Goal: Task Accomplishment & Management: Complete application form

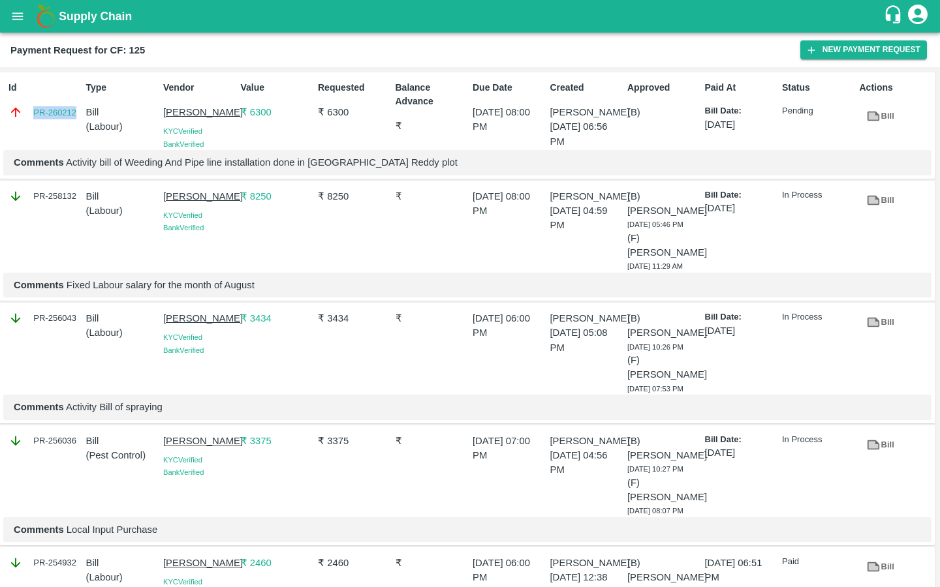
click at [16, 20] on icon "open drawer" at bounding box center [17, 16] width 14 height 14
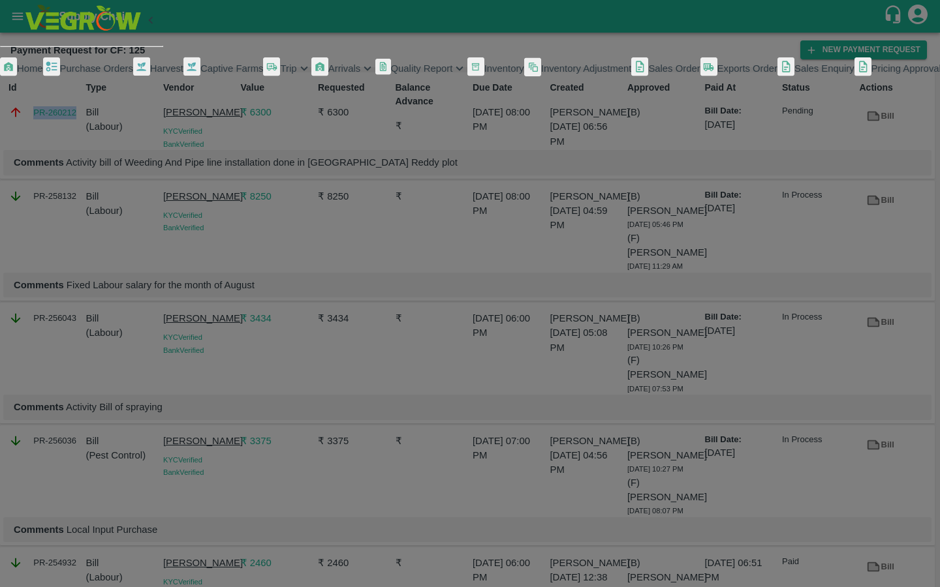
scroll to position [156, 0]
click at [80, 116] on span "My Payment Requests" at bounding box center [58, 111] width 97 height 10
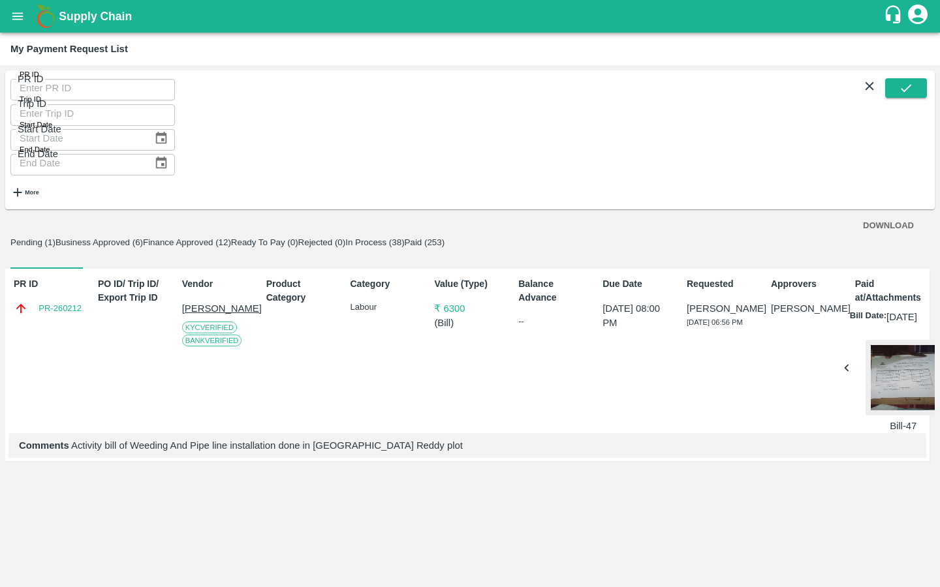
click at [143, 237] on button "Business Approved (6)" at bounding box center [98, 242] width 87 height 10
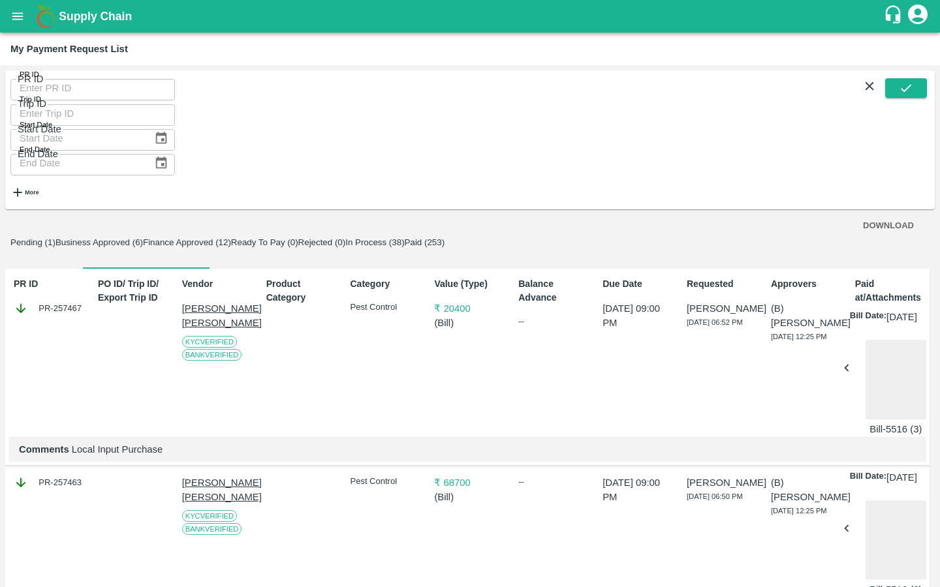
click at [44, 237] on button "Pending (1)" at bounding box center [32, 242] width 45 height 10
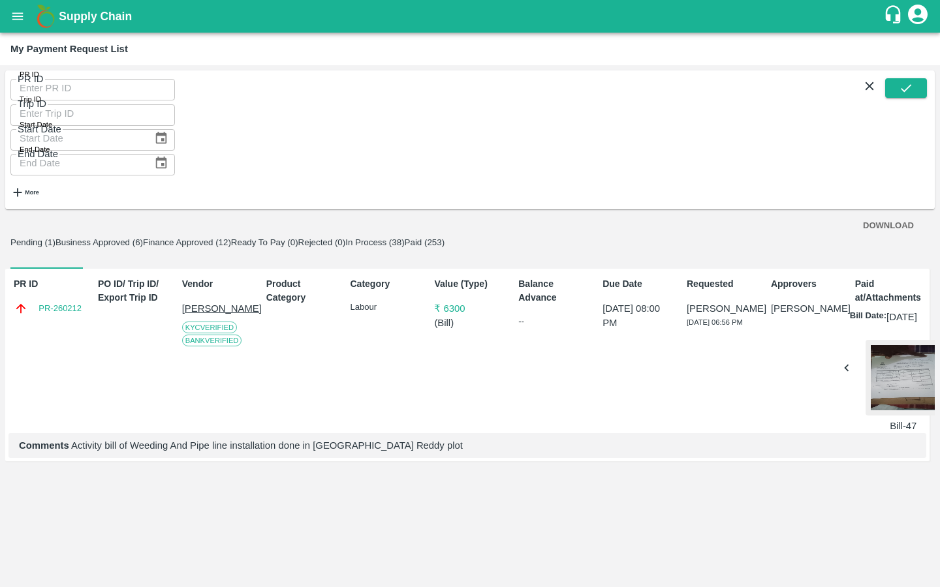
click at [18, 18] on icon "open drawer" at bounding box center [17, 16] width 14 height 14
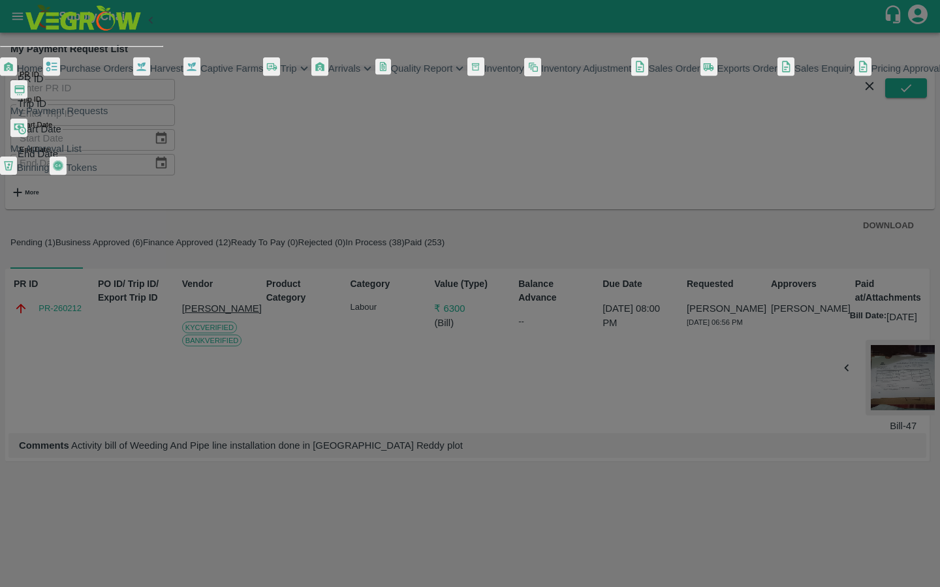
click at [200, 74] on span "Captive Farms" at bounding box center [231, 68] width 63 height 10
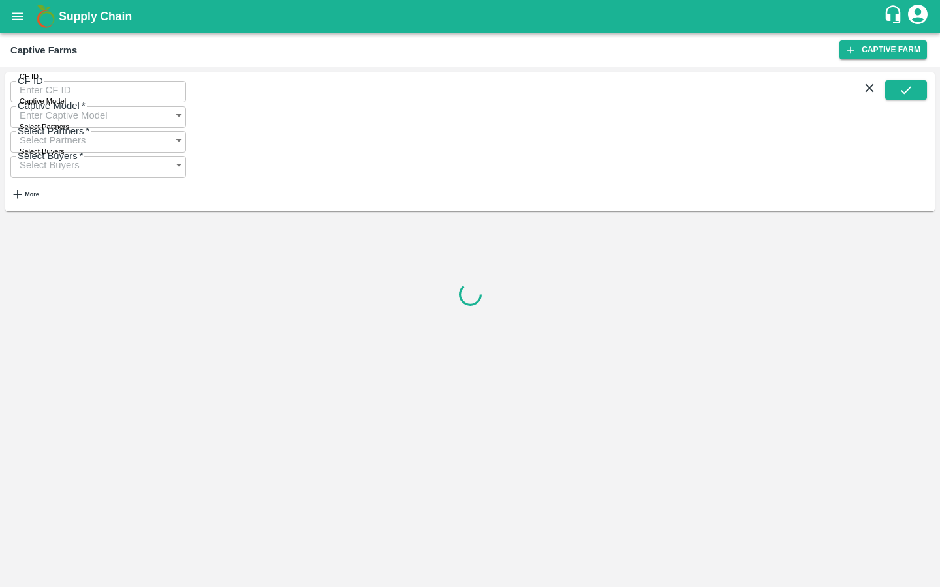
click at [60, 100] on input "CF ID" at bounding box center [98, 90] width 176 height 25
paste input "128"
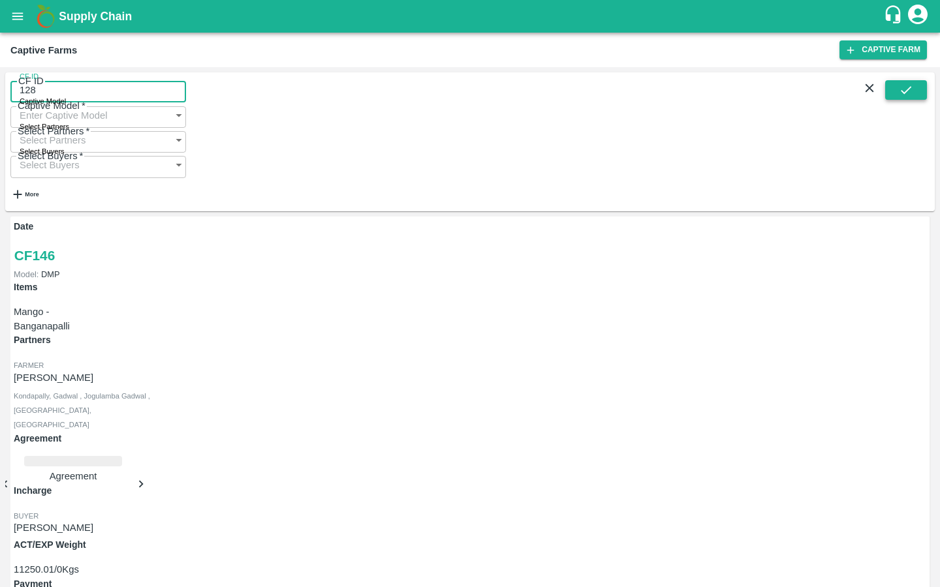
click at [906, 97] on icon "submit" at bounding box center [905, 90] width 14 height 14
click at [891, 85] on button "submit" at bounding box center [906, 90] width 42 height 20
click at [83, 93] on input "128" at bounding box center [98, 90] width 176 height 25
type input "128"
click at [894, 95] on button "submit" at bounding box center [906, 90] width 42 height 20
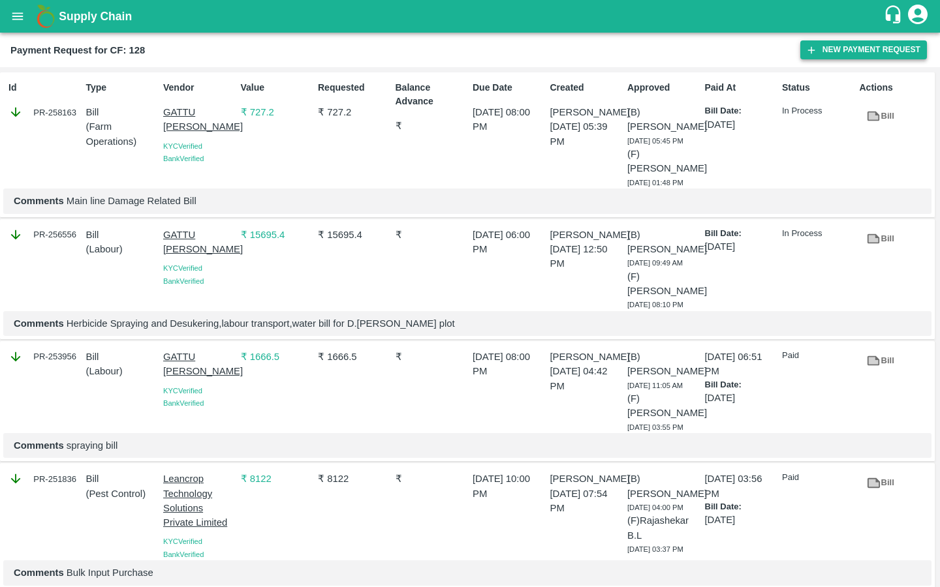
click at [868, 46] on button "New Payment Request" at bounding box center [863, 49] width 127 height 19
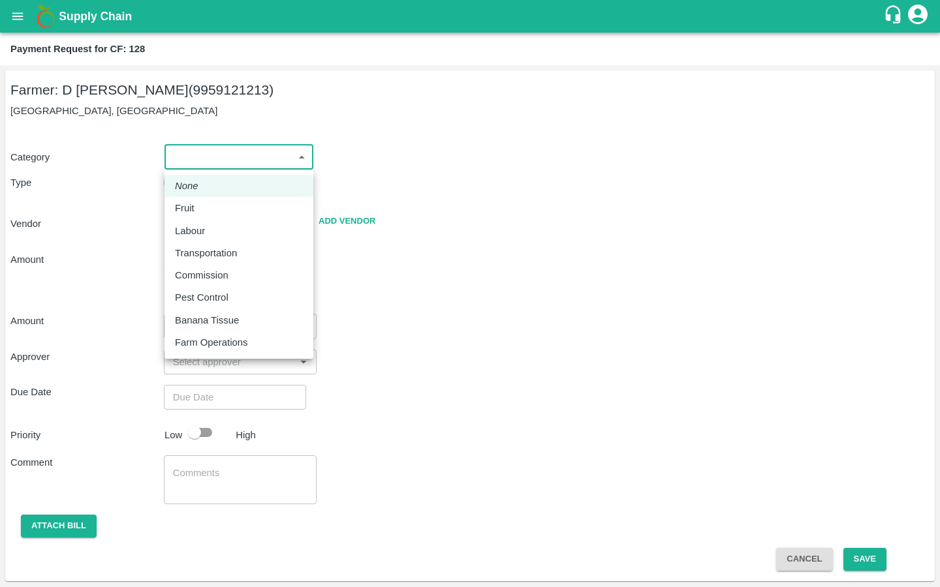
click at [246, 159] on body "Supply Chain Payment Request for CF: 128 Farmer: D [PERSON_NAME] (9959121213) […" at bounding box center [470, 293] width 940 height 587
click at [183, 296] on p "Pest Control" at bounding box center [202, 297] width 54 height 14
type input "21"
radio input "false"
radio input "true"
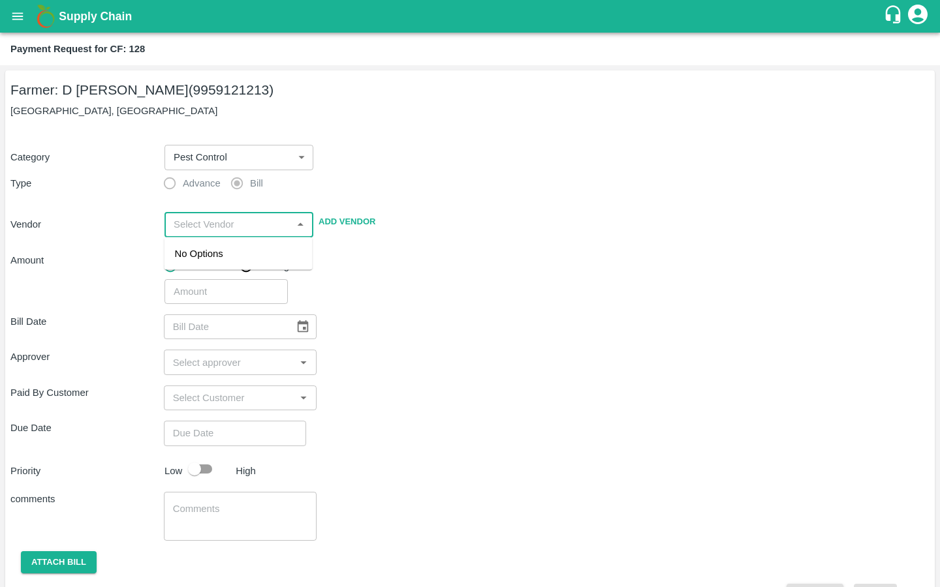
click at [190, 228] on input "input" at bounding box center [227, 224] width 119 height 17
click at [200, 271] on div "[PERSON_NAME] - 9849289412(Supplier, Service Provider)" at bounding box center [238, 269] width 127 height 44
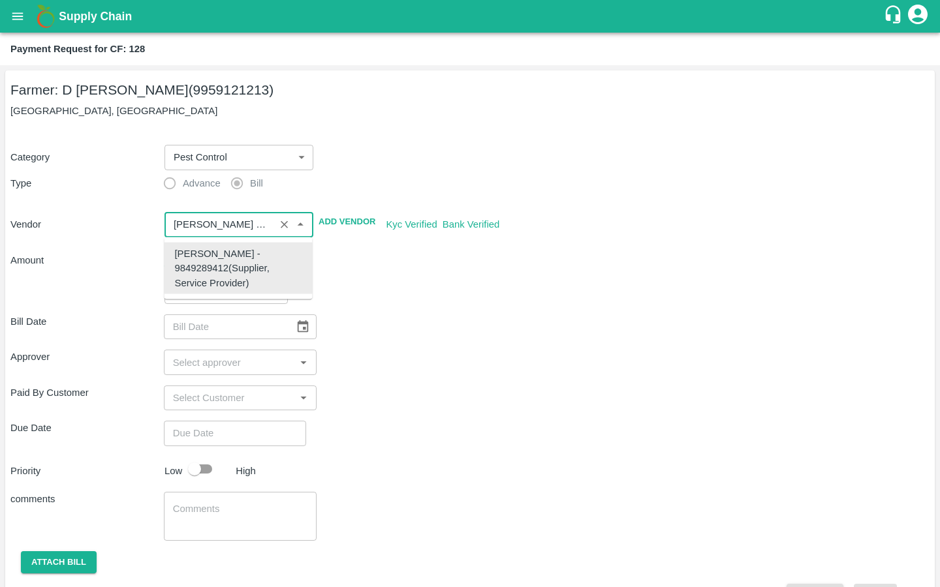
type input "[PERSON_NAME] - 9849289412(Supplier, Service Provider)"
click at [410, 283] on div "​" at bounding box center [544, 289] width 770 height 30
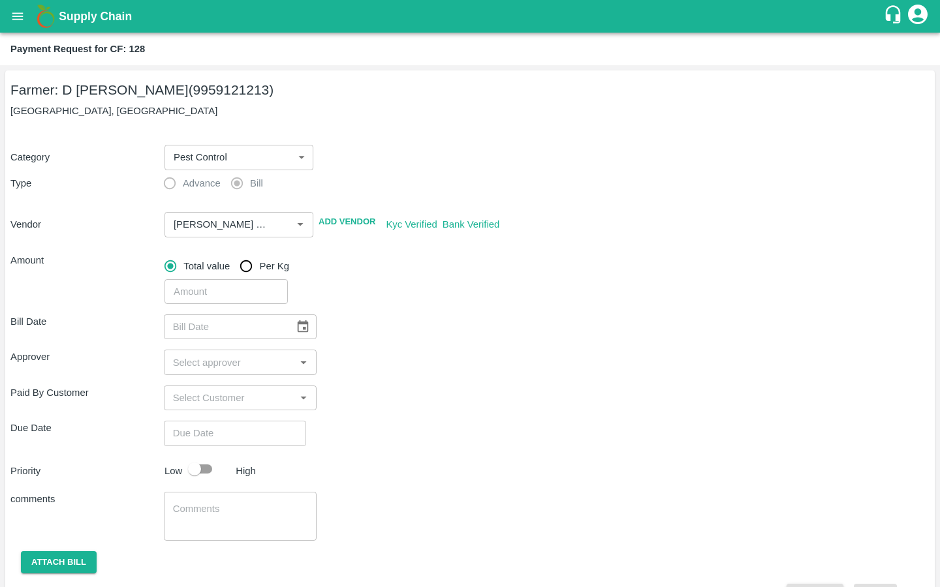
click at [214, 290] on input "number" at bounding box center [225, 291] width 123 height 25
type input "7530"
click at [491, 351] on div "Approver ​" at bounding box center [469, 362] width 919 height 25
click at [296, 328] on icon "Choose date" at bounding box center [303, 327] width 14 height 14
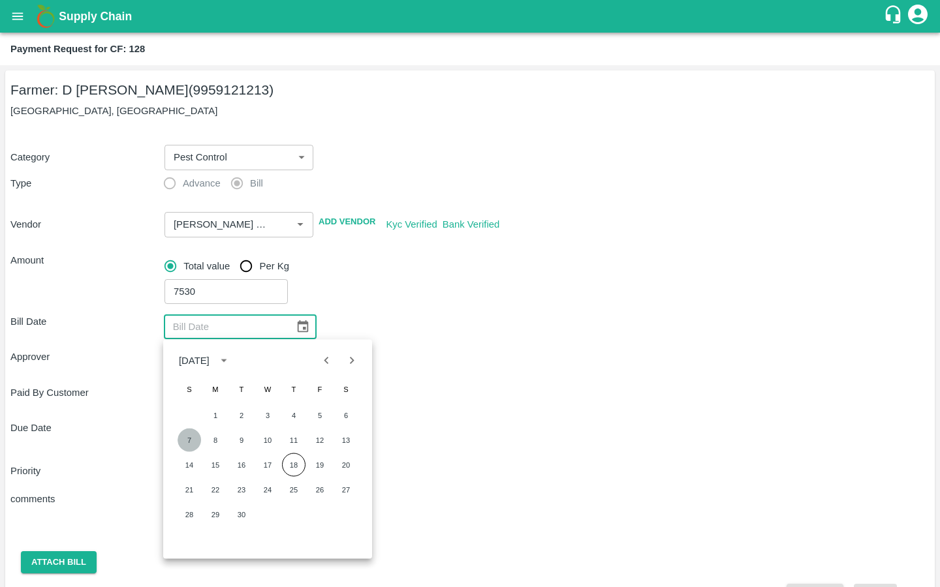
click at [190, 436] on button "7" at bounding box center [188, 440] width 23 height 23
type input "[DATE]"
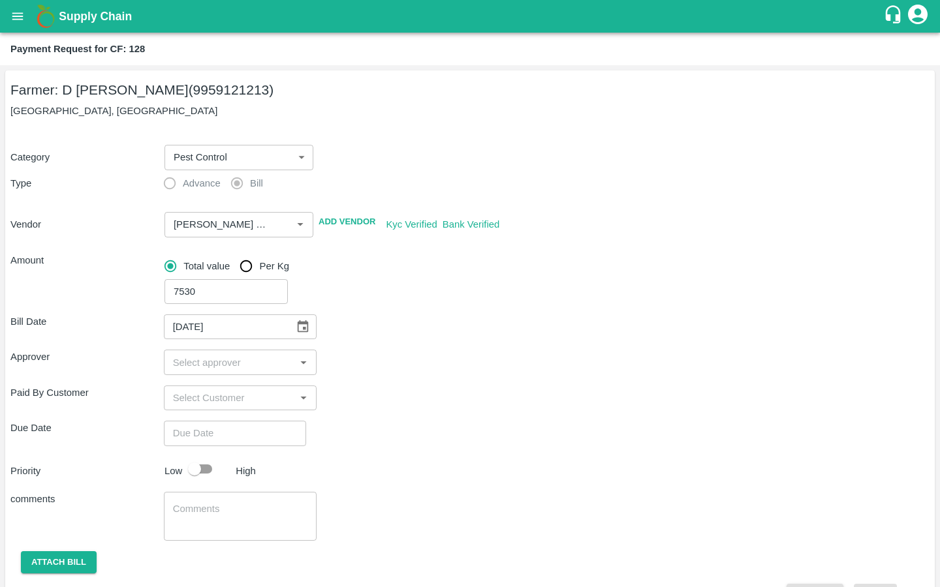
click at [279, 360] on input "input" at bounding box center [230, 362] width 124 height 17
type input "kira"
click at [191, 393] on input "checkbox" at bounding box center [187, 397] width 26 height 26
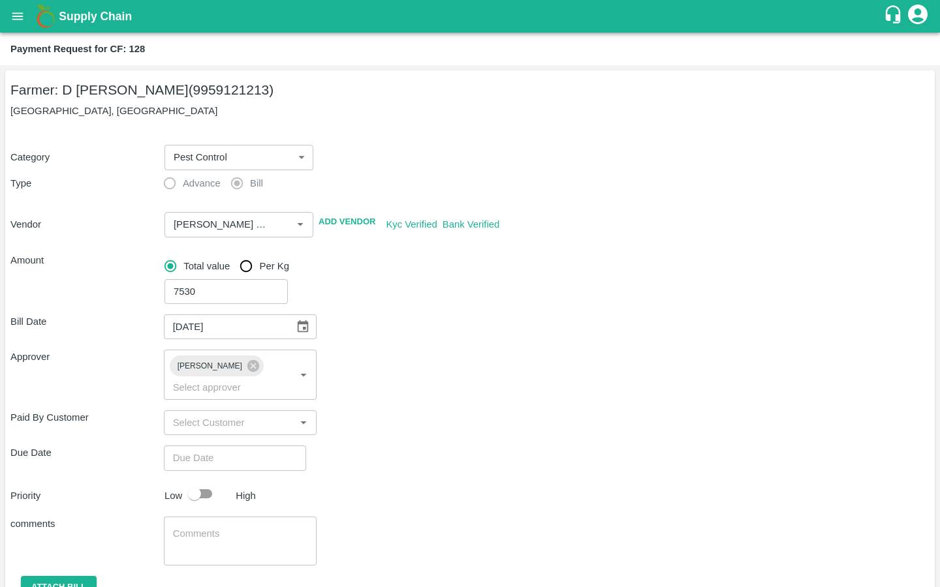
click at [413, 446] on div "Due Date ​" at bounding box center [469, 458] width 919 height 25
type input "DD/MM/YYYY hh:mm aa"
click at [191, 446] on input "DD/MM/YYYY hh:mm aa" at bounding box center [230, 458] width 133 height 25
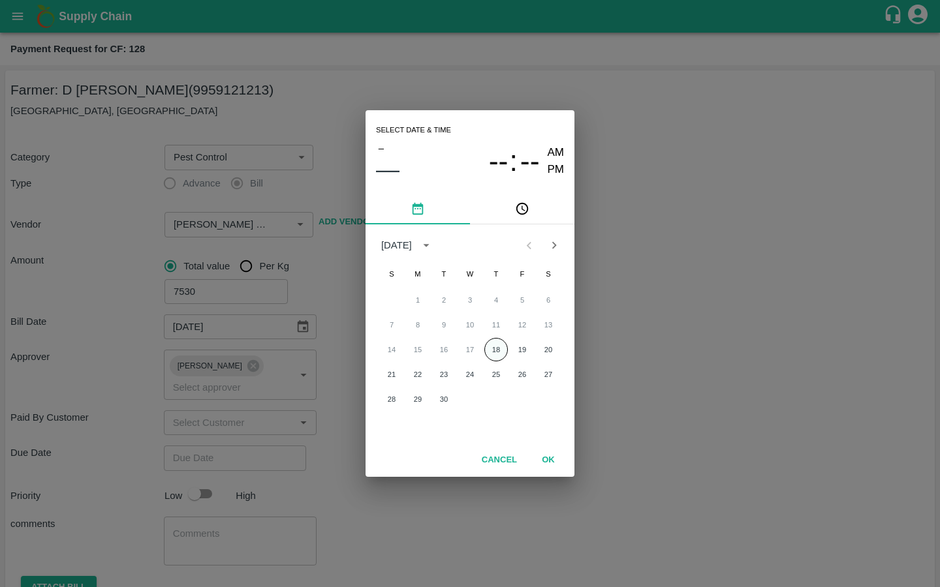
click at [498, 358] on button "18" at bounding box center [495, 349] width 23 height 23
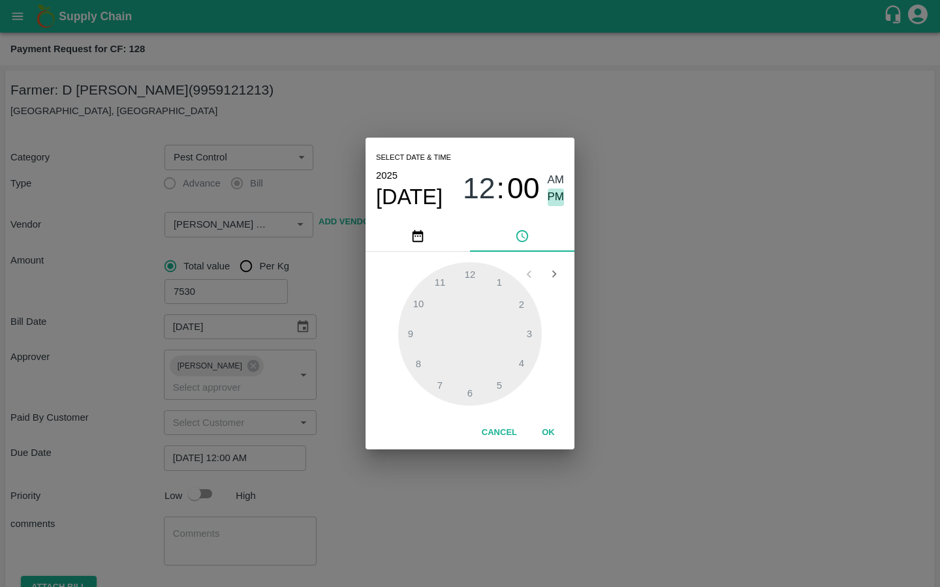
click at [562, 195] on span "PM" at bounding box center [555, 198] width 17 height 18
type input "[DATE] 12:00 PM"
click at [547, 433] on button "OK" at bounding box center [548, 432] width 42 height 23
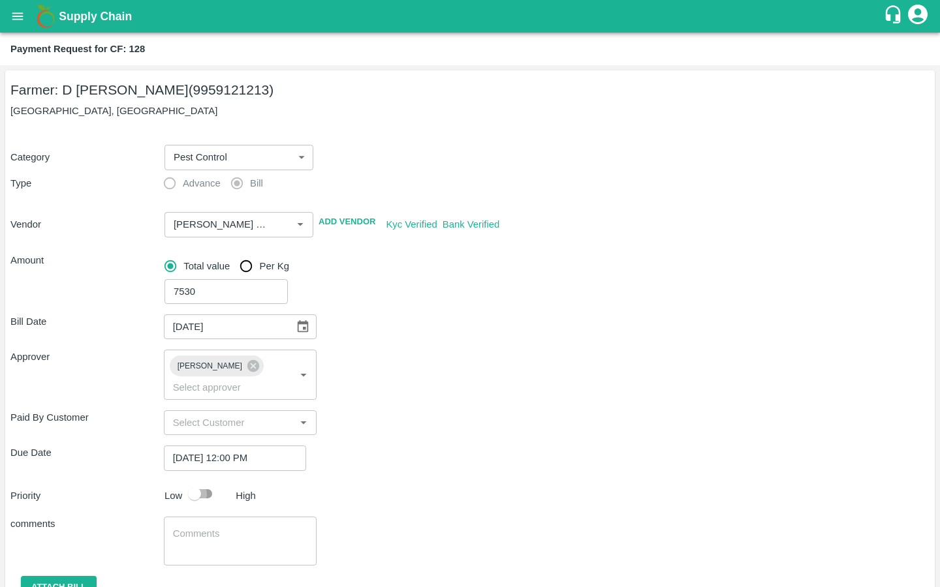
click at [189, 482] on input "checkbox" at bounding box center [194, 494] width 74 height 25
checkbox input "true"
click at [179, 542] on div "x ​" at bounding box center [240, 541] width 153 height 49
type textarea "Local Input Purchase"
click at [70, 576] on button "Attach bill" at bounding box center [59, 587] width 76 height 23
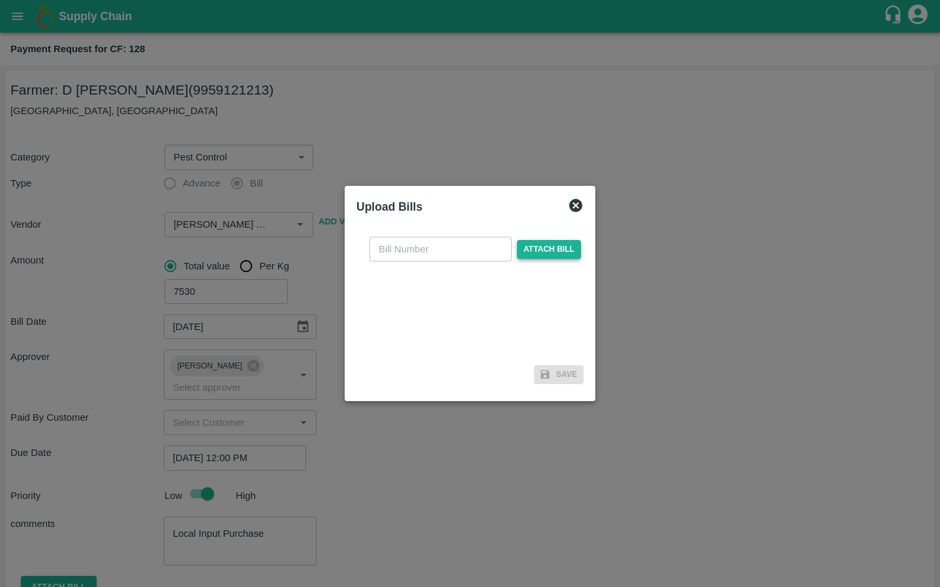
click at [524, 241] on span "Attach bill" at bounding box center [549, 249] width 64 height 19
click at [0, 0] on input "Attach bill" at bounding box center [0, 0] width 0 height 0
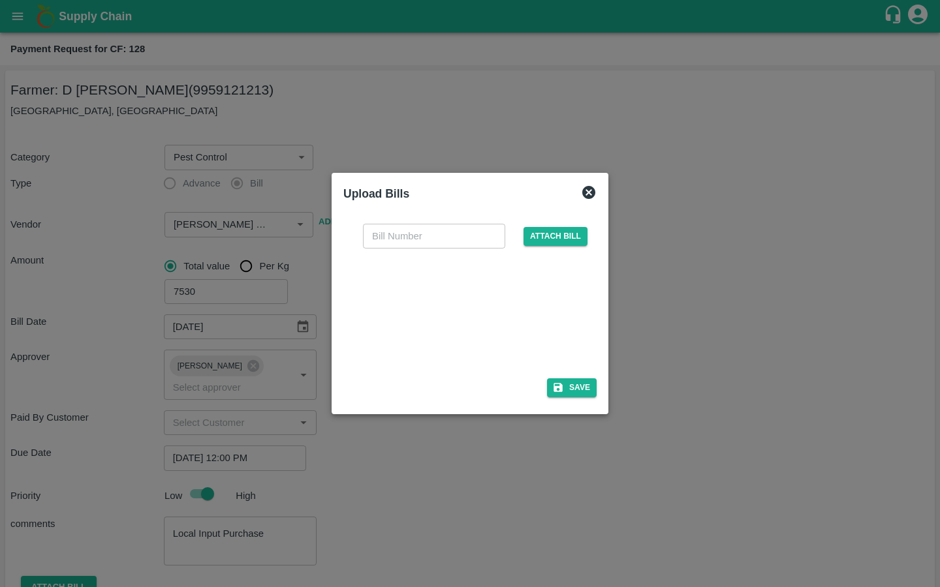
click at [432, 241] on input "text" at bounding box center [434, 236] width 142 height 25
type input "40"
click at [475, 396] on div "Save" at bounding box center [469, 387] width 253 height 19
click at [569, 388] on button "Save" at bounding box center [572, 387] width 50 height 19
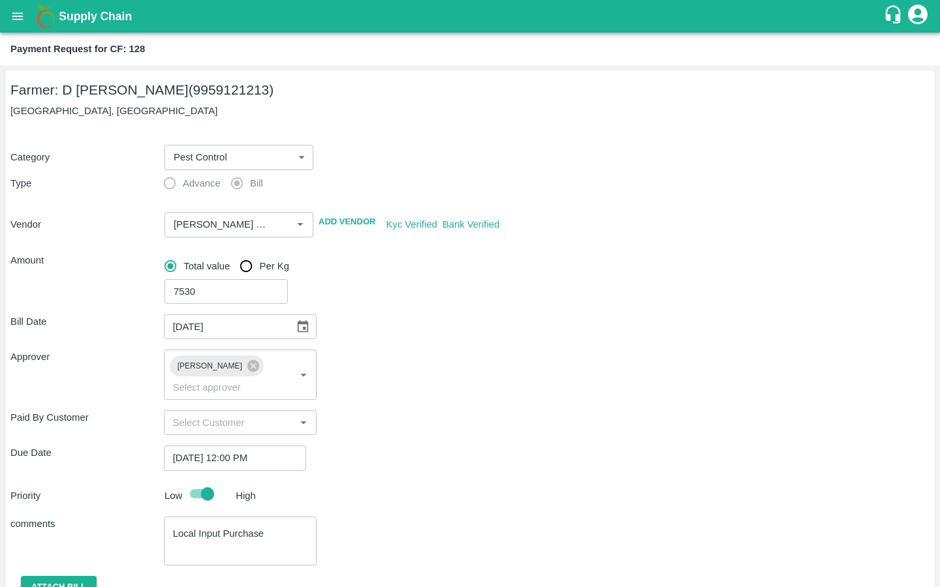
scroll to position [112, 0]
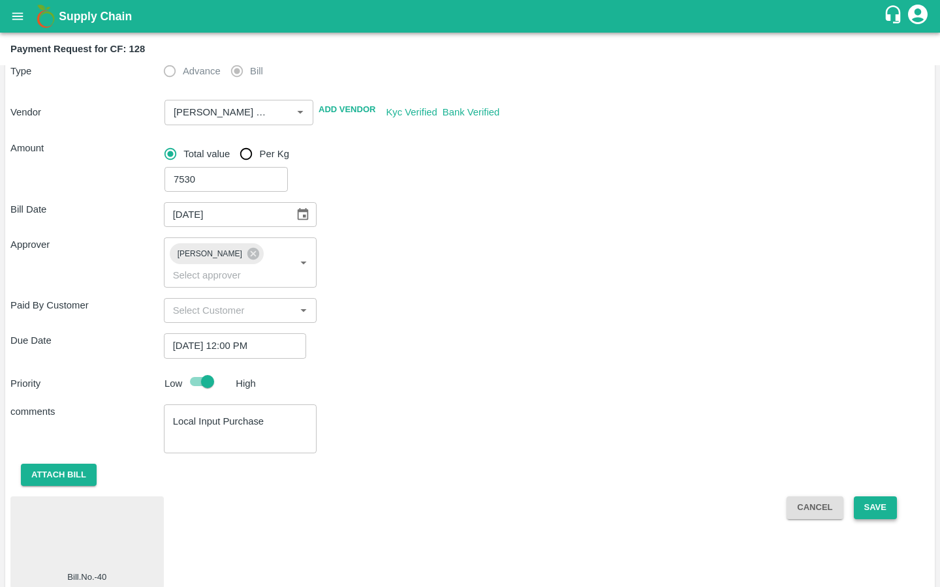
click at [882, 497] on button "Save" at bounding box center [874, 508] width 43 height 23
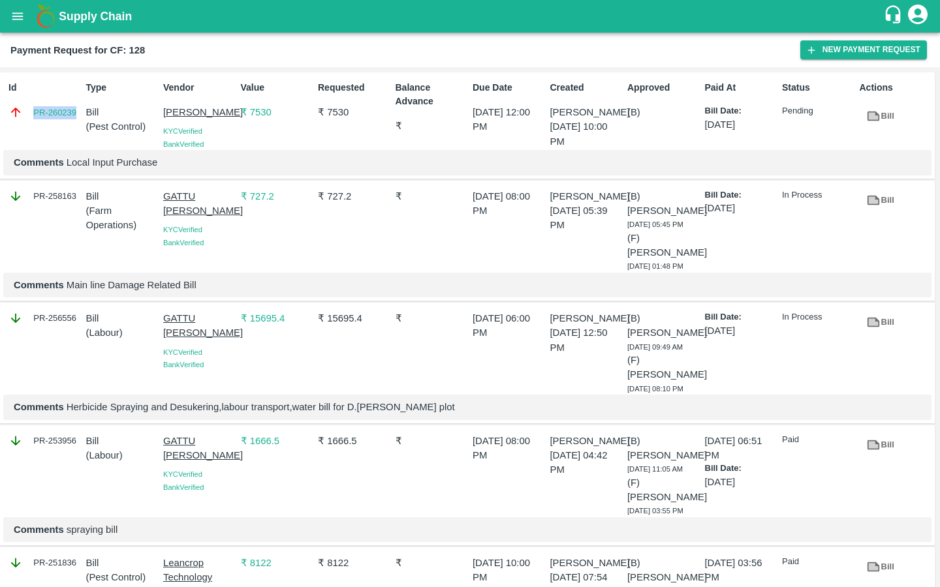
drag, startPoint x: 79, startPoint y: 114, endPoint x: 2, endPoint y: 112, distance: 77.0
click at [2, 112] on div "Id PR-260239 Type Bill ( Pest Control ) Vendor SIRIGUPPA JAGADESH KUMAR KYC Ver…" at bounding box center [467, 125] width 934 height 107
copy link "PR-260239"
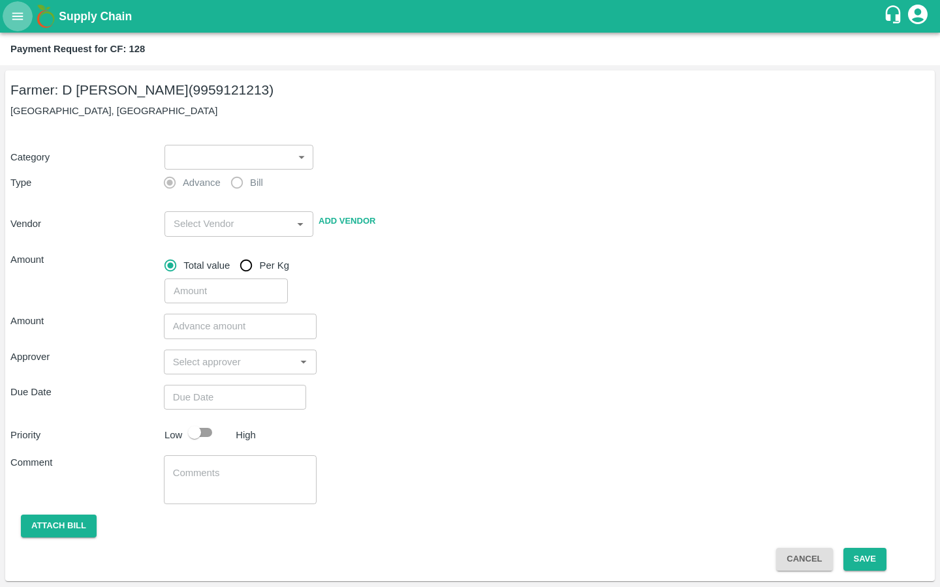
click at [11, 27] on button "open drawer" at bounding box center [18, 16] width 30 height 30
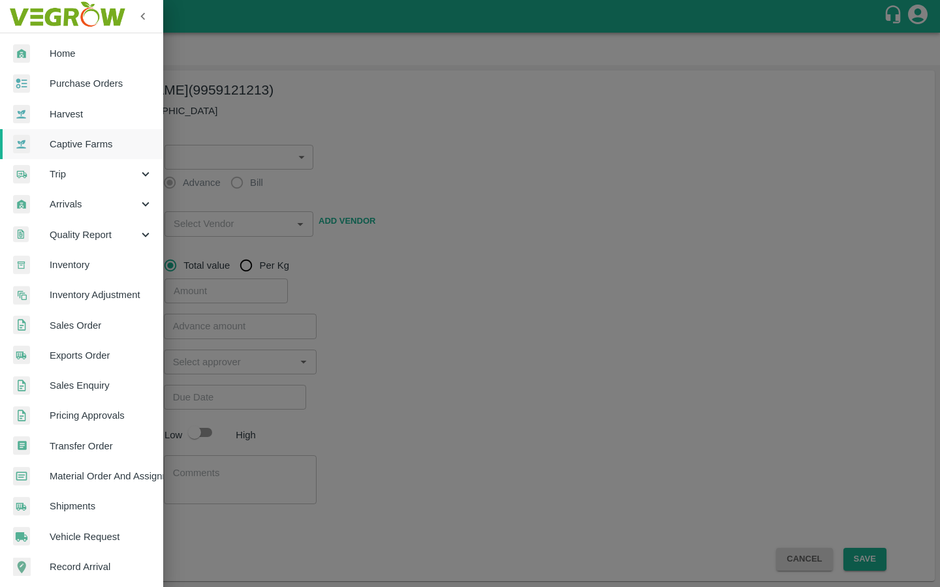
click at [52, 138] on span "Captive Farms" at bounding box center [101, 144] width 103 height 14
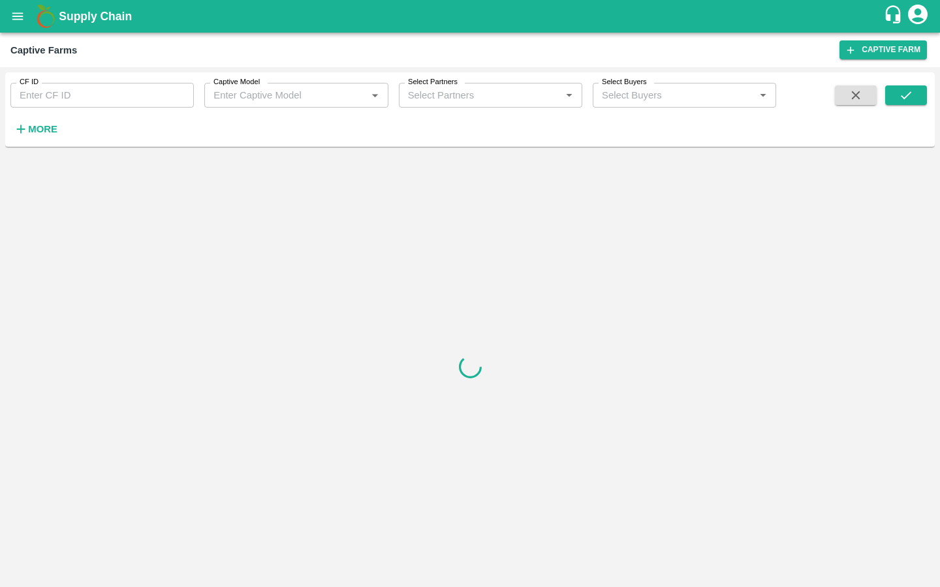
click at [84, 88] on input "CF ID" at bounding box center [101, 95] width 183 height 25
paste input "126"
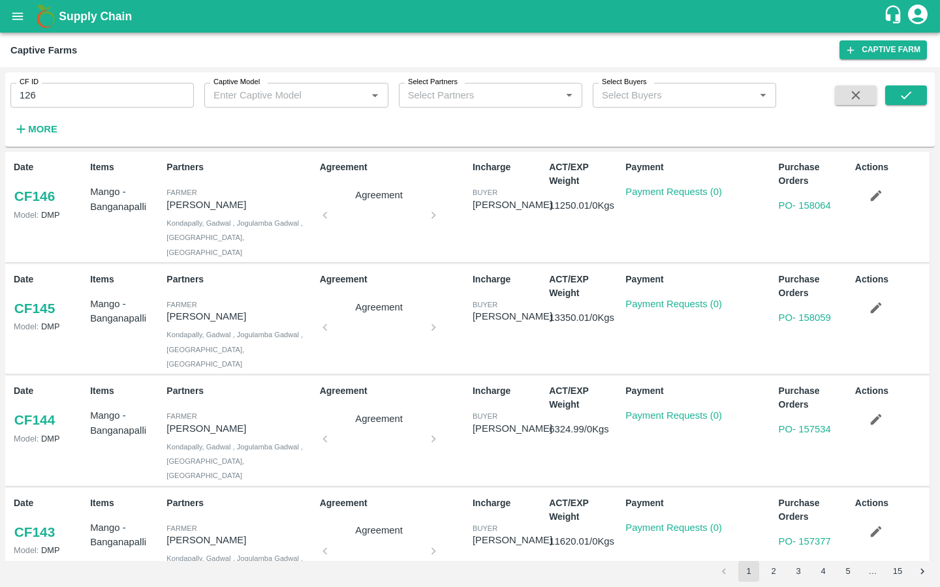
click at [896, 83] on div "CF ID 126 CF ID Captive Model Captive Model   * Select Partners Select Partners…" at bounding box center [469, 110] width 929 height 64
click at [894, 91] on button "submit" at bounding box center [906, 95] width 42 height 20
click at [108, 88] on input "126" at bounding box center [101, 95] width 183 height 25
click at [87, 89] on input "126" at bounding box center [101, 95] width 183 height 25
click at [59, 100] on input "126" at bounding box center [101, 95] width 183 height 25
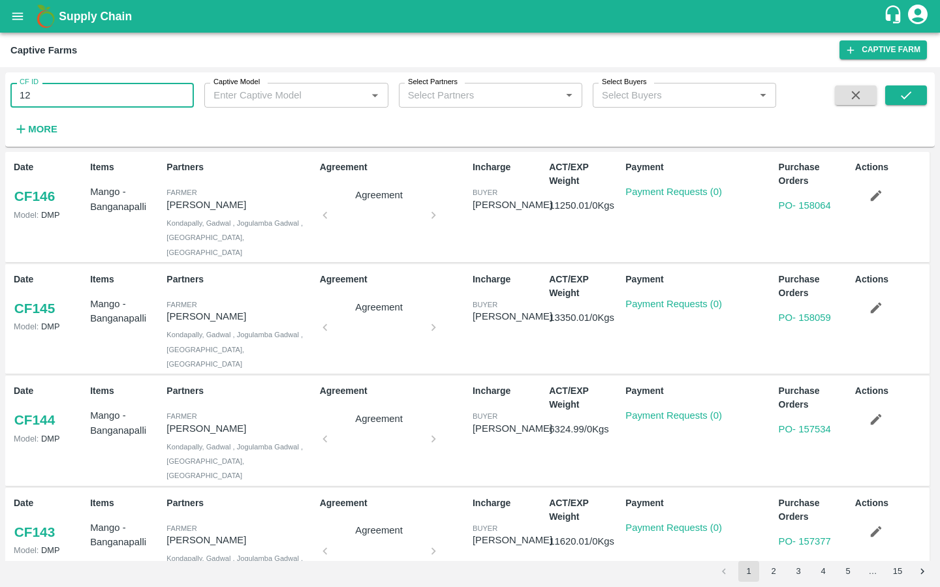
type input "126"
click at [904, 96] on icon "submit" at bounding box center [905, 95] width 14 height 14
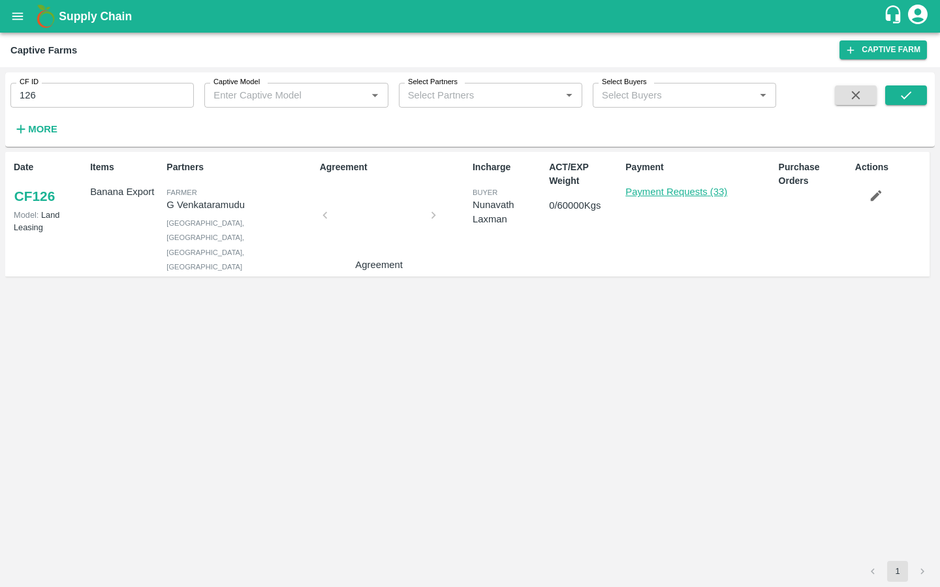
click at [653, 194] on link "Payment Requests (33)" at bounding box center [676, 192] width 102 height 10
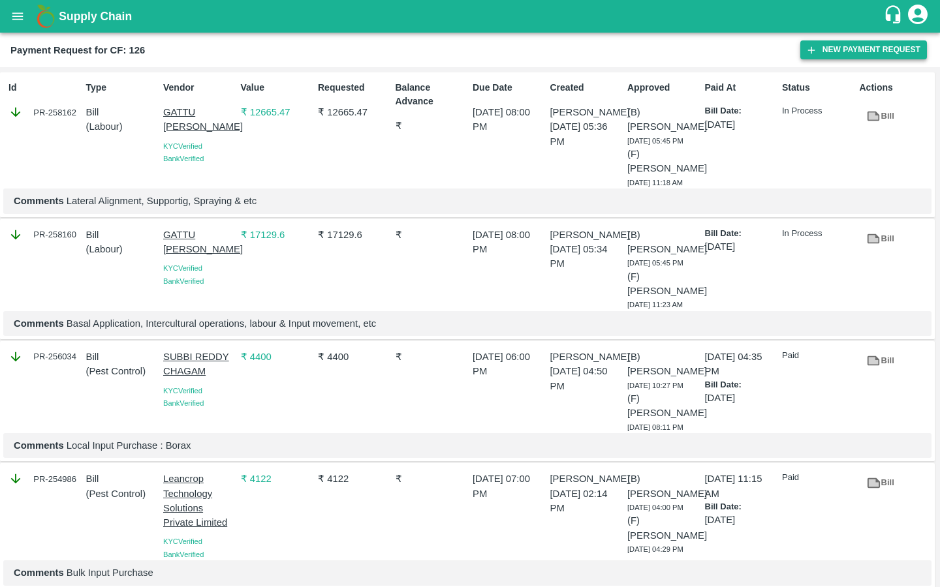
click at [816, 57] on button "New Payment Request" at bounding box center [863, 49] width 127 height 19
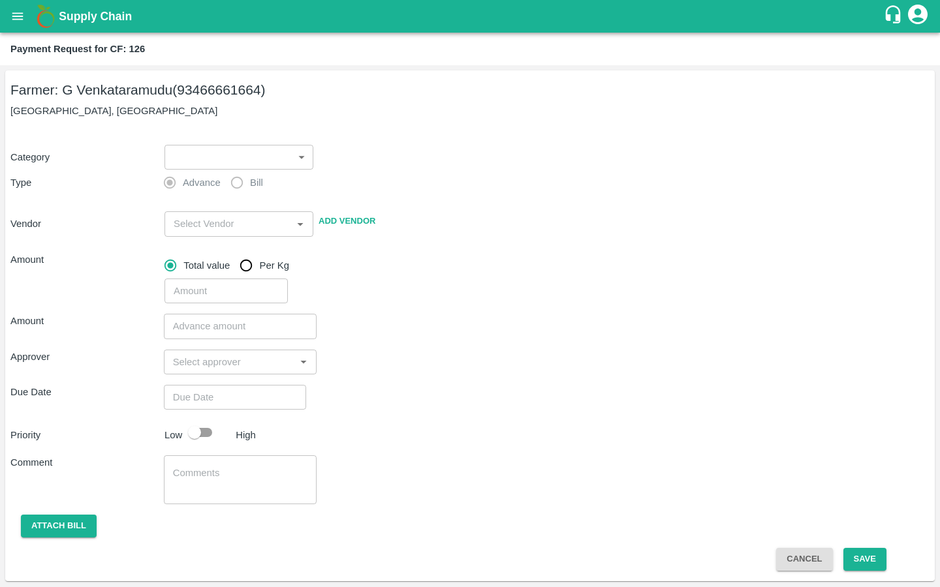
click at [227, 147] on body "Supply Chain Payment Request for CF: 126 Farmer: G Venkataramudu (93466661664) …" at bounding box center [470, 293] width 940 height 587
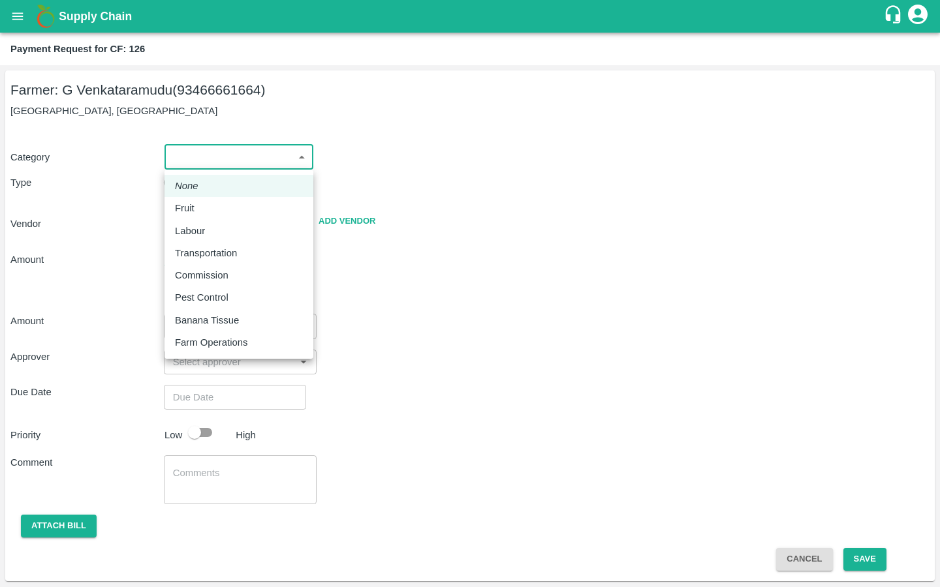
click at [194, 298] on p "Pest Control" at bounding box center [202, 297] width 54 height 14
type input "21"
radio input "false"
radio input "true"
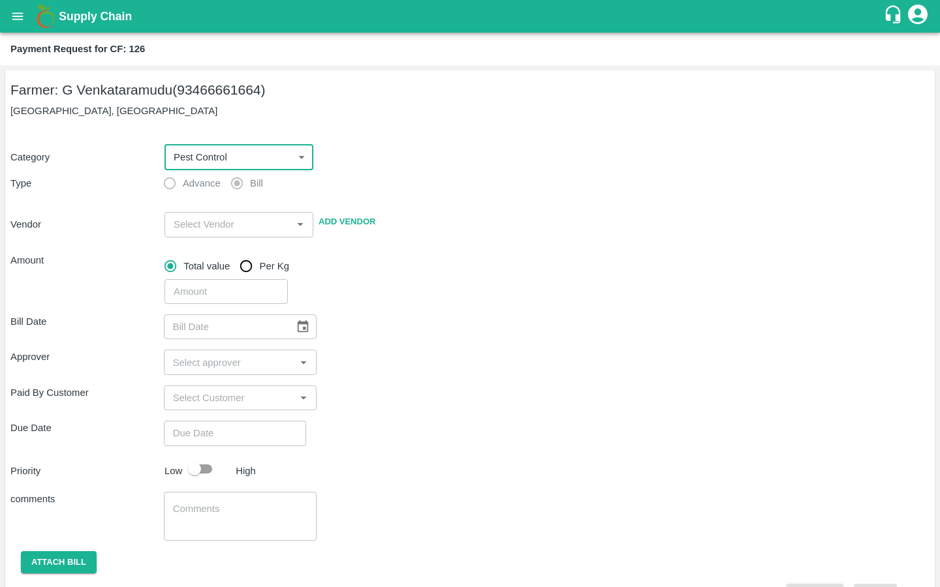
click at [194, 229] on input "input" at bounding box center [227, 224] width 119 height 17
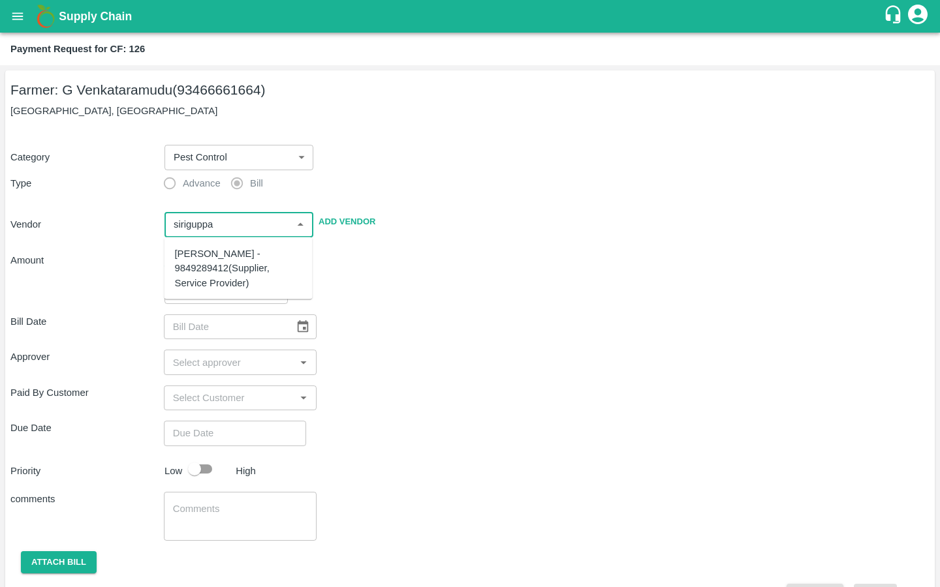
click at [192, 268] on div "[PERSON_NAME] - 9849289412(Supplier, Service Provider)" at bounding box center [238, 269] width 127 height 44
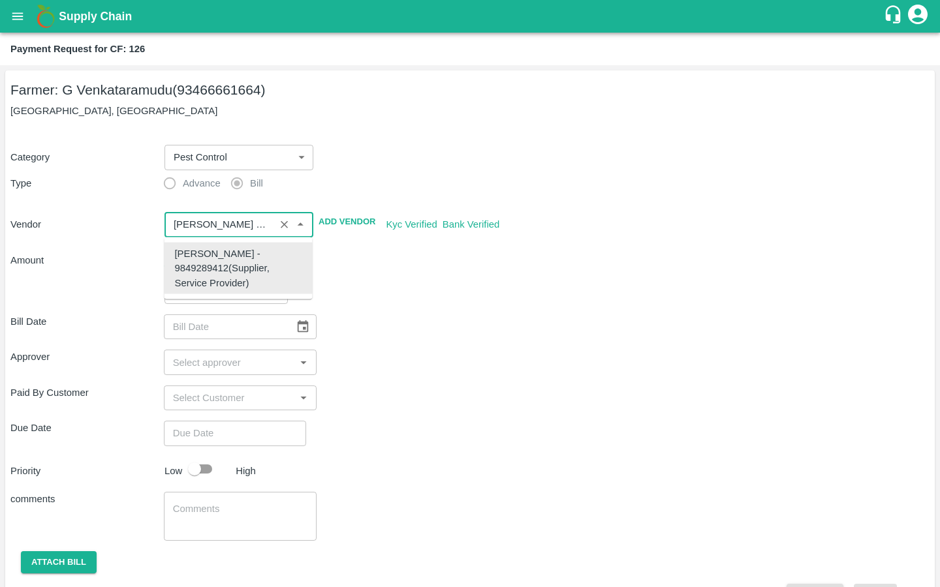
type input "[PERSON_NAME] - 9849289412(Supplier, Service Provider)"
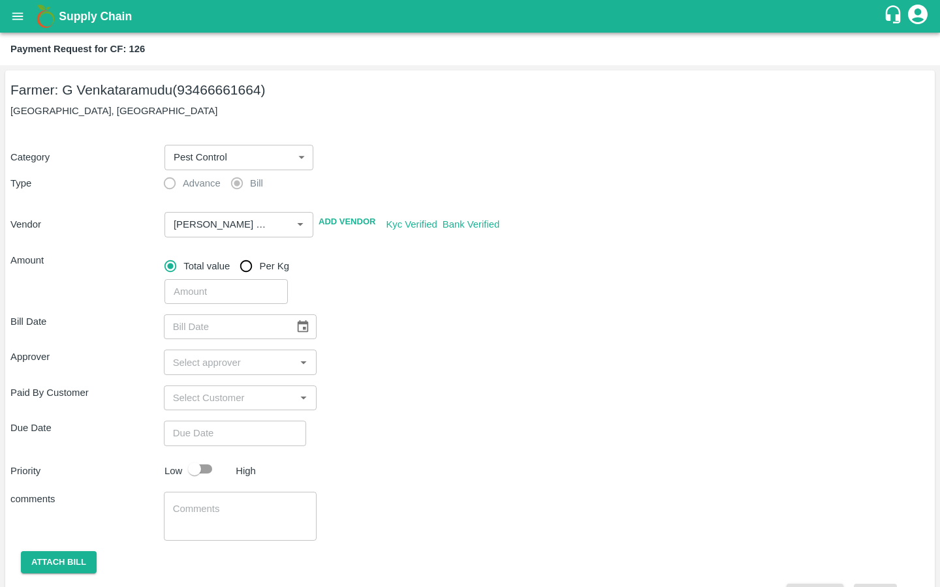
click at [423, 352] on div "Approver ​" at bounding box center [469, 362] width 919 height 25
click at [202, 298] on input "number" at bounding box center [225, 291] width 123 height 25
type input "4030"
click at [459, 393] on div "Paid By Customer ​" at bounding box center [469, 398] width 919 height 25
click at [298, 323] on icon "Choose date" at bounding box center [303, 326] width 11 height 12
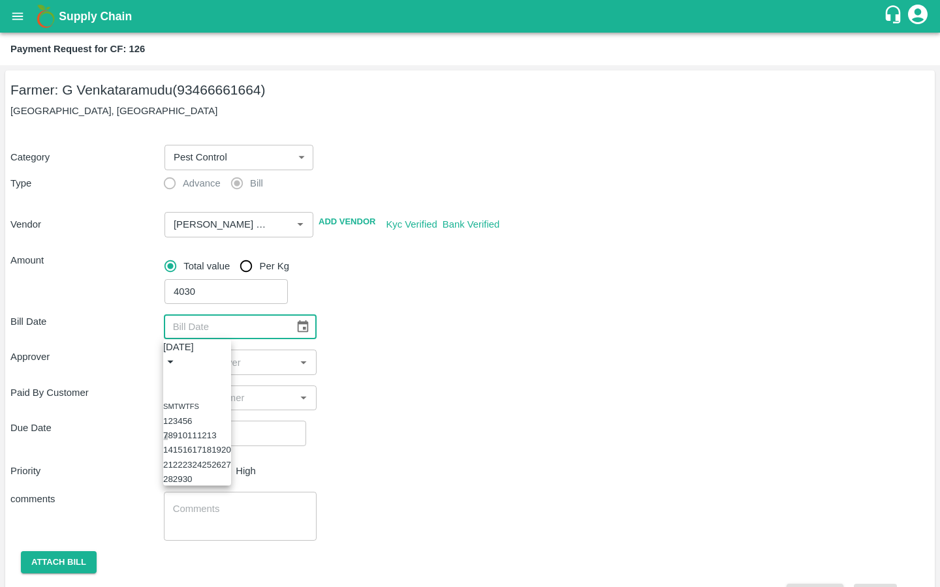
click at [168, 433] on button "7" at bounding box center [165, 436] width 5 height 10
type input "[DATE]"
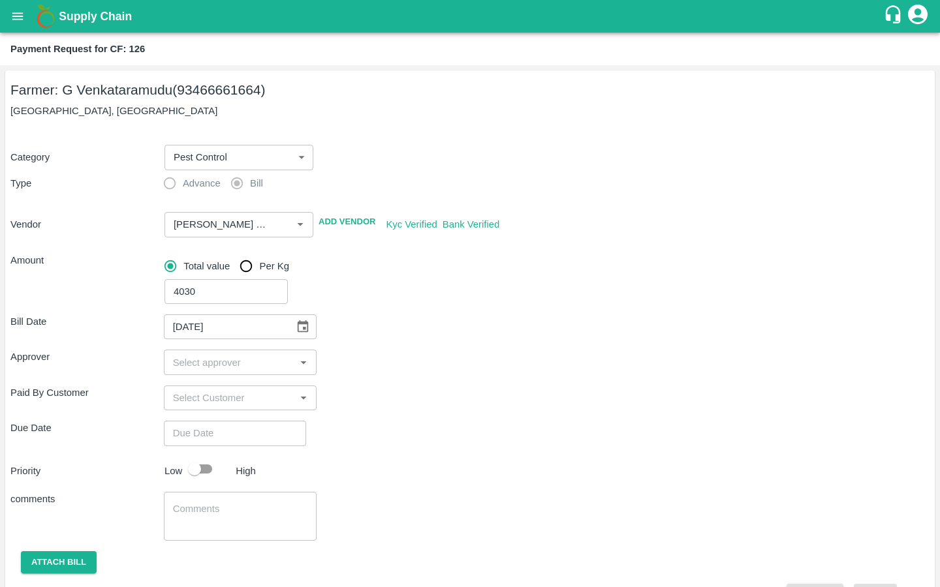
click at [206, 361] on input "input" at bounding box center [230, 362] width 124 height 17
type input "kira"
click at [187, 399] on input "checkbox" at bounding box center [187, 397] width 26 height 26
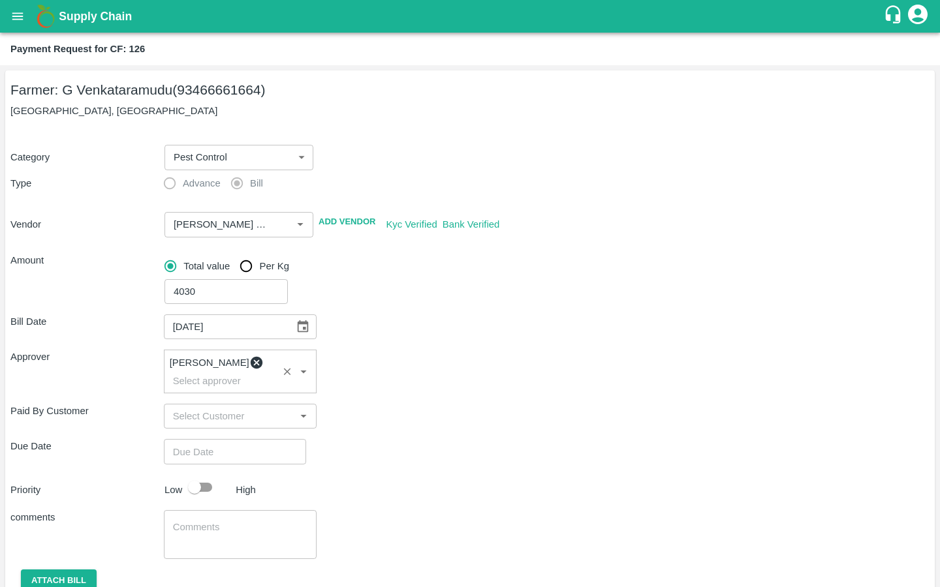
click at [382, 478] on div "Priority Low High" at bounding box center [467, 487] width 924 height 25
type input "DD/MM/YYYY hh:mm aa"
click at [258, 448] on input "DD/MM/YYYY hh:mm aa" at bounding box center [230, 451] width 133 height 25
click at [48, 215] on button "18" at bounding box center [43, 210] width 10 height 10
click at [69, 81] on span "PM" at bounding box center [62, 73] width 13 height 15
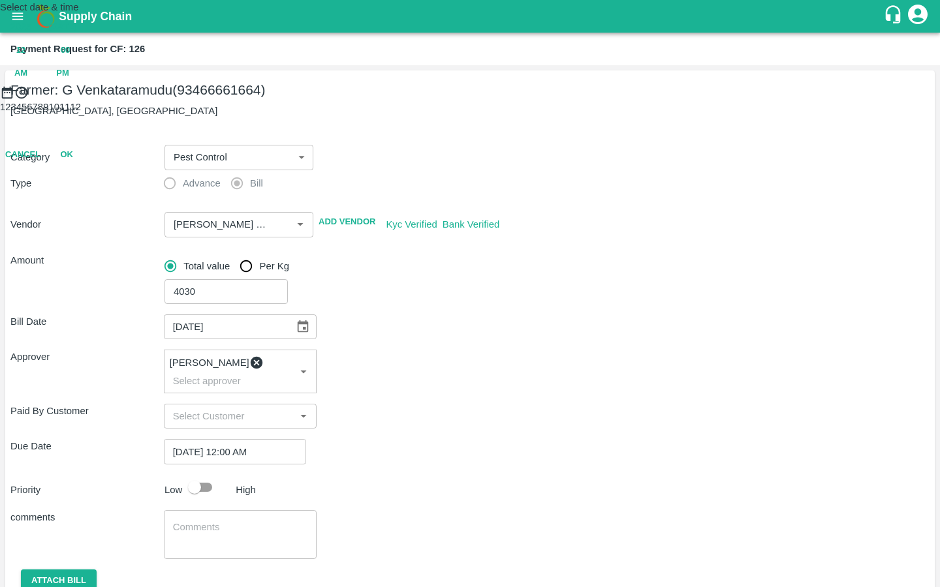
type input "[DATE] 12:00 PM"
click at [87, 166] on button "OK" at bounding box center [67, 155] width 42 height 23
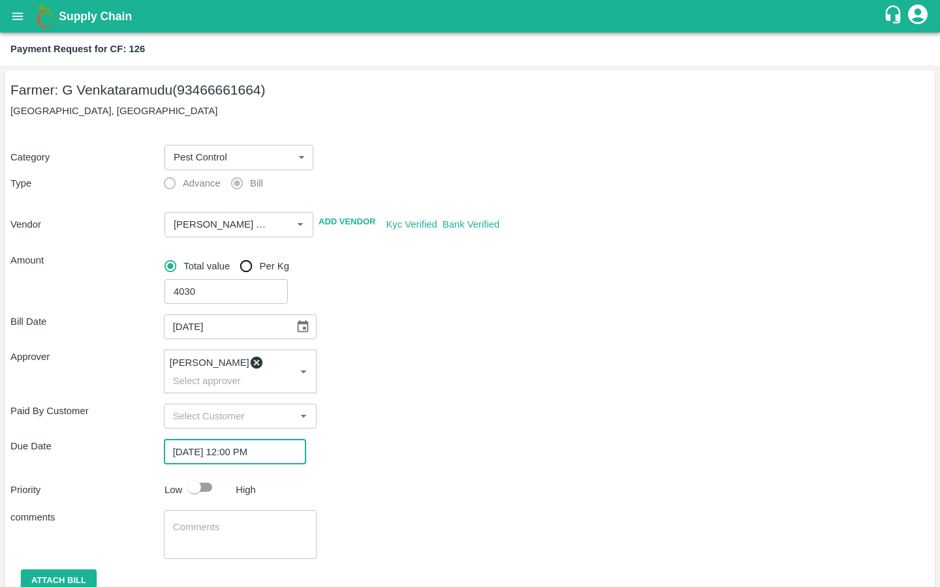
click at [198, 475] on input "checkbox" at bounding box center [194, 487] width 74 height 25
checkbox input "true"
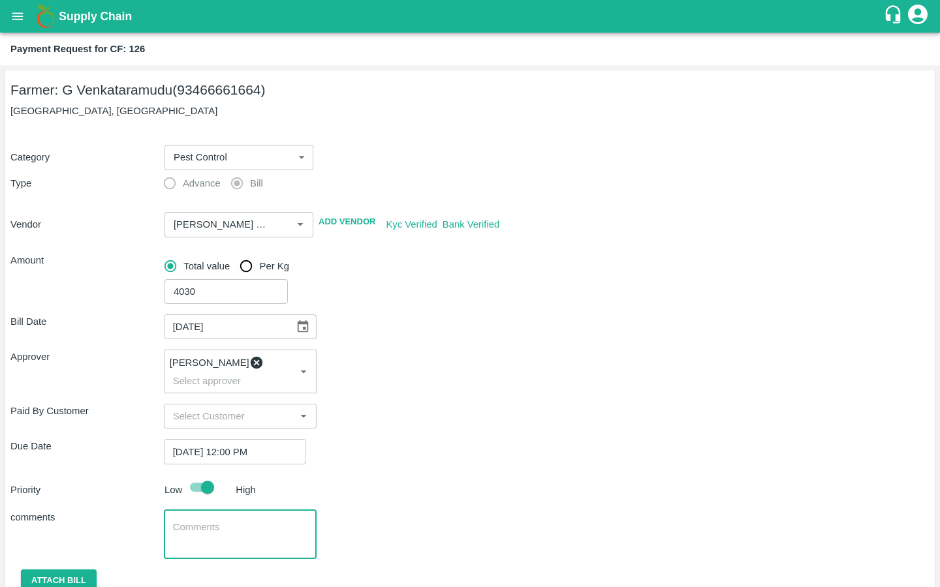
click at [194, 526] on textarea at bounding box center [240, 534] width 135 height 27
type textarea "Local Input Purchase"
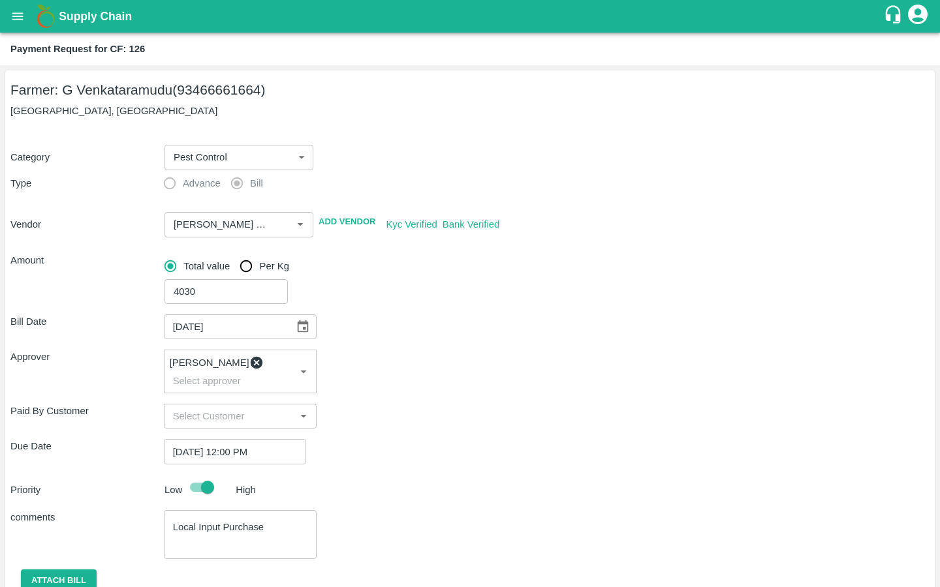
click at [349, 536] on div "comments Local Input Purchase x ​" at bounding box center [469, 534] width 919 height 49
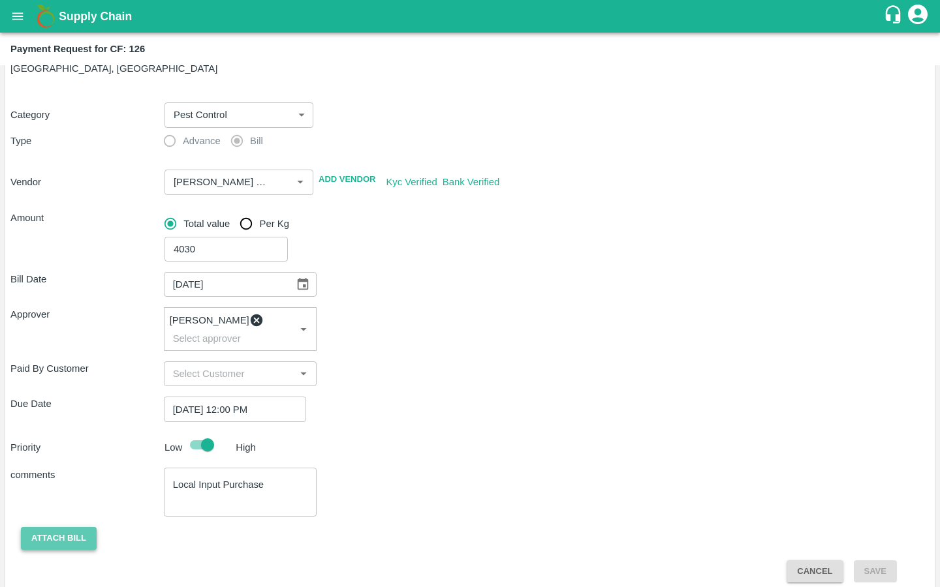
click at [81, 527] on button "Attach bill" at bounding box center [59, 538] width 76 height 23
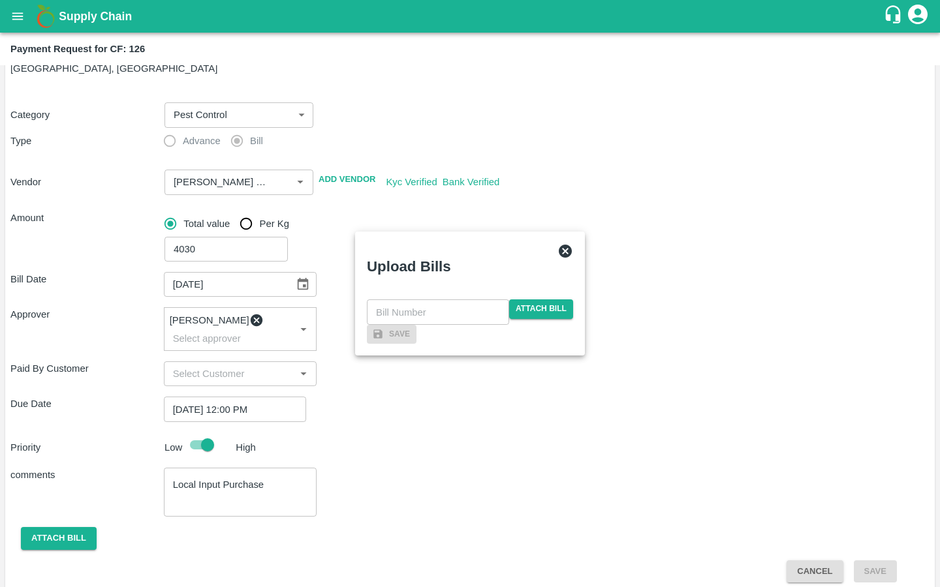
click at [527, 299] on div "​ Attach bill" at bounding box center [470, 311] width 206 height 25
click at [518, 299] on span "Attach bill" at bounding box center [541, 308] width 64 height 19
click at [0, 0] on input "Attach bill" at bounding box center [0, 0] width 0 height 0
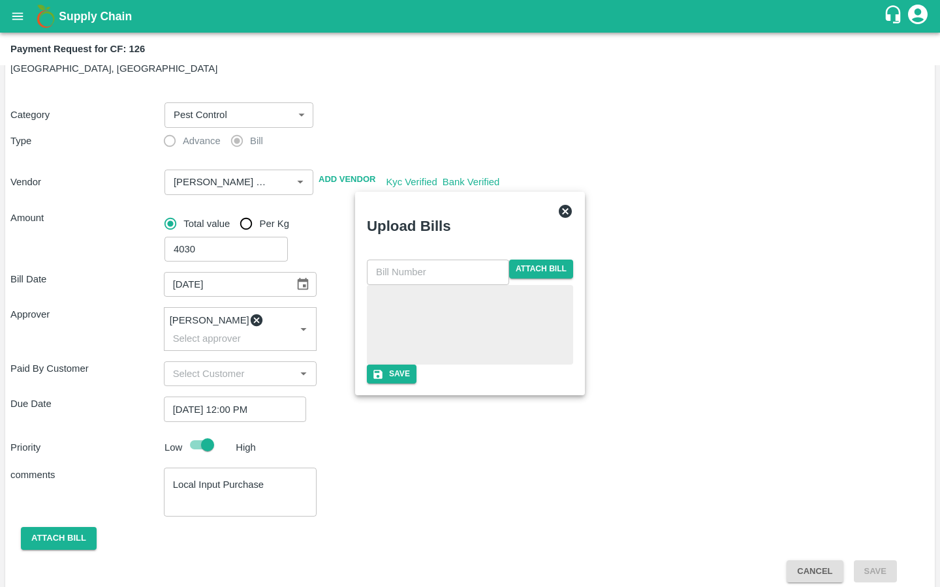
click at [453, 260] on input "text" at bounding box center [438, 272] width 142 height 25
type input "41"
click at [439, 365] on div "41 ​ Attach bill" at bounding box center [470, 312] width 206 height 105
click at [384, 380] on icon "button" at bounding box center [378, 375] width 12 height 12
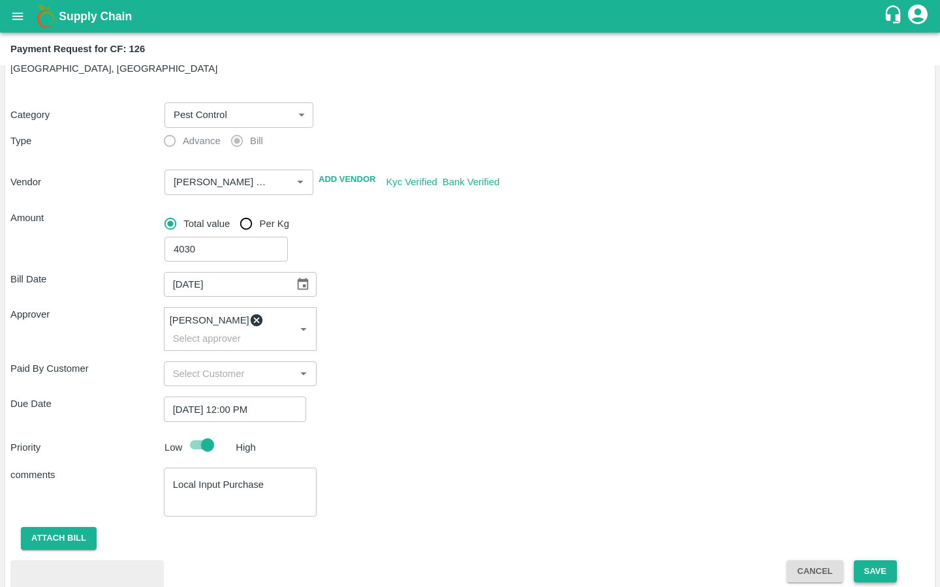
click at [880, 562] on button "Save" at bounding box center [874, 571] width 43 height 23
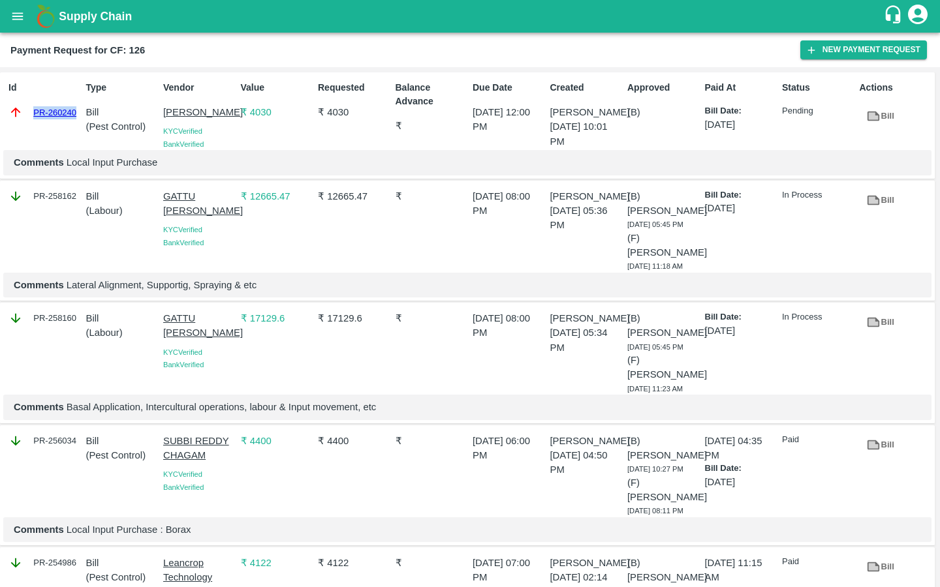
drag, startPoint x: 78, startPoint y: 111, endPoint x: 22, endPoint y: 111, distance: 56.8
click at [22, 111] on div "PR-260240" at bounding box center [44, 112] width 72 height 14
copy link "PR-260240"
click at [16, 14] on icon "open drawer" at bounding box center [17, 16] width 14 height 14
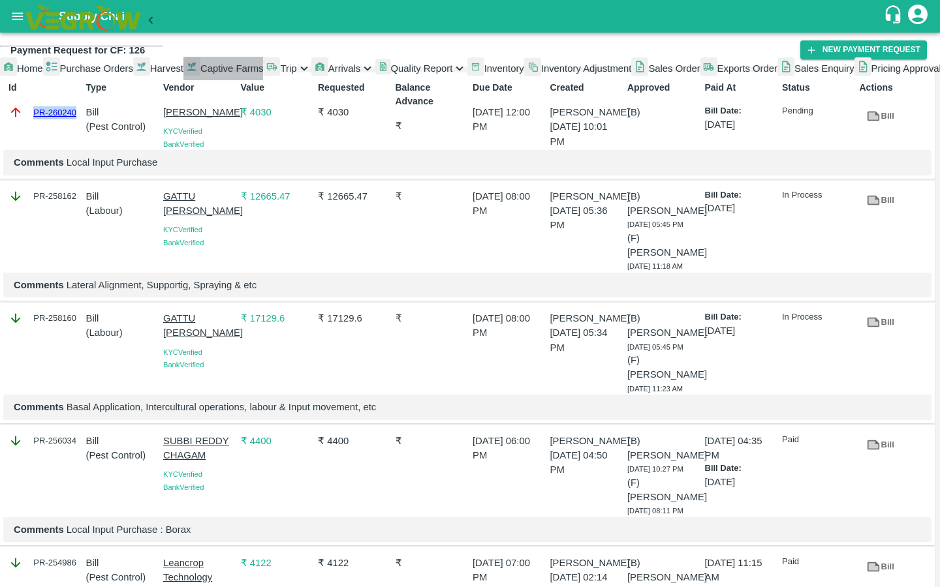
click at [200, 74] on span "Captive Farms" at bounding box center [231, 68] width 63 height 10
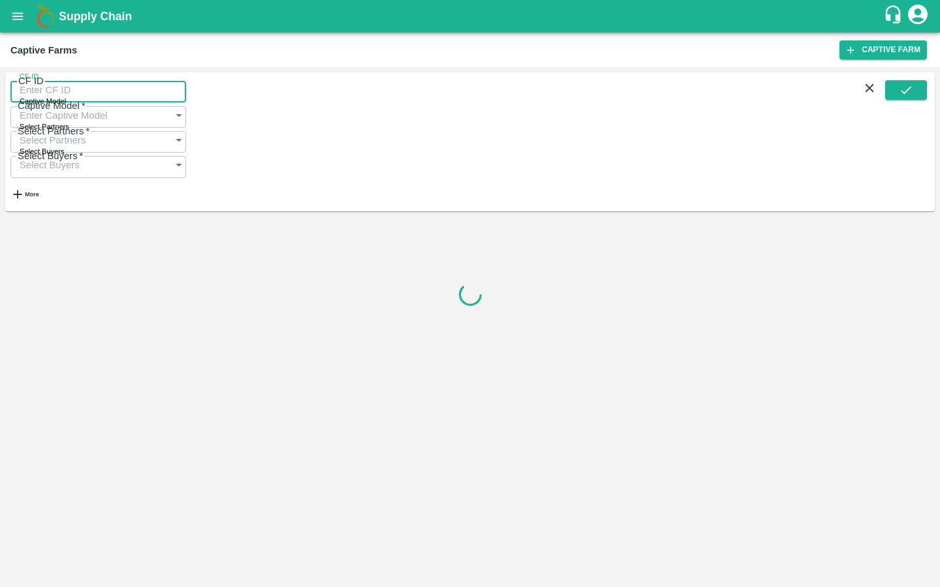
click at [65, 94] on input "CF ID" at bounding box center [98, 90] width 176 height 25
paste input "124"
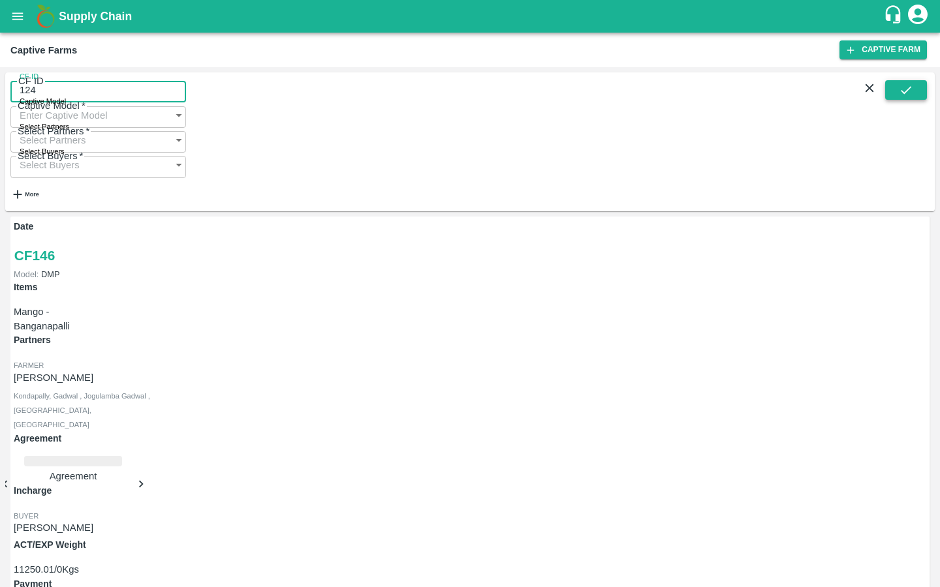
type input "124"
click at [898, 100] on button "submit" at bounding box center [906, 90] width 42 height 20
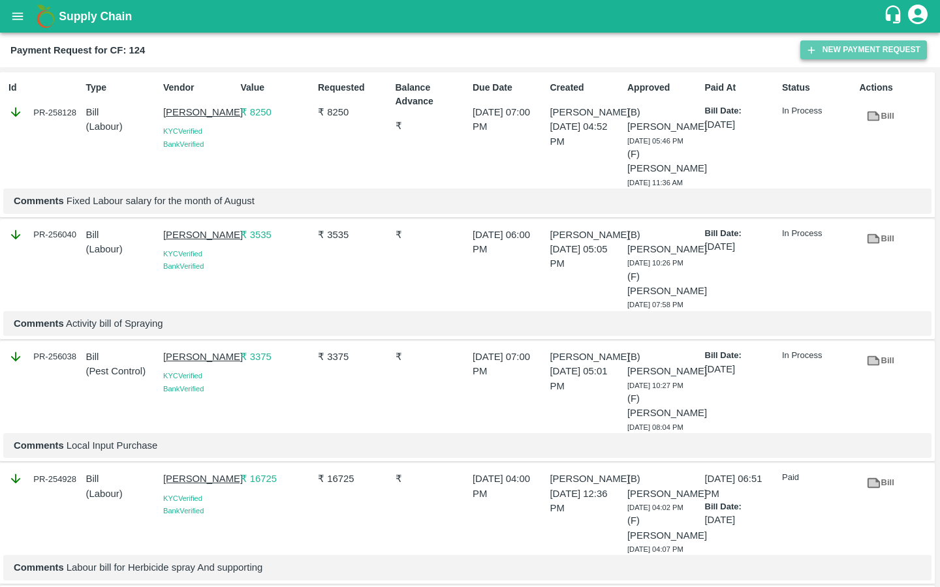
click at [825, 44] on button "New Payment Request" at bounding box center [863, 49] width 127 height 19
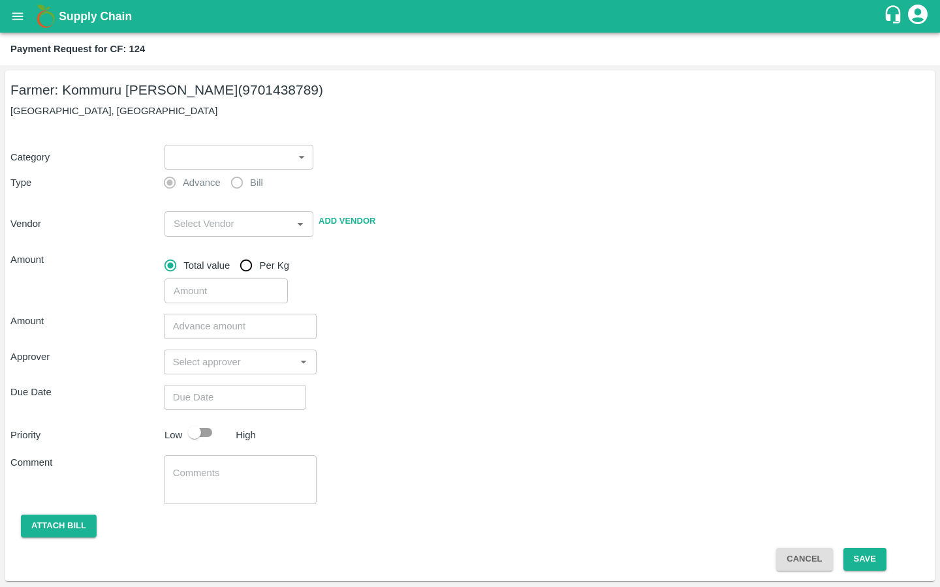
click at [255, 153] on body "Supply Chain Payment Request for CF: 124 Farmer: Kommuru Amarnath Reddy (970143…" at bounding box center [470, 293] width 940 height 587
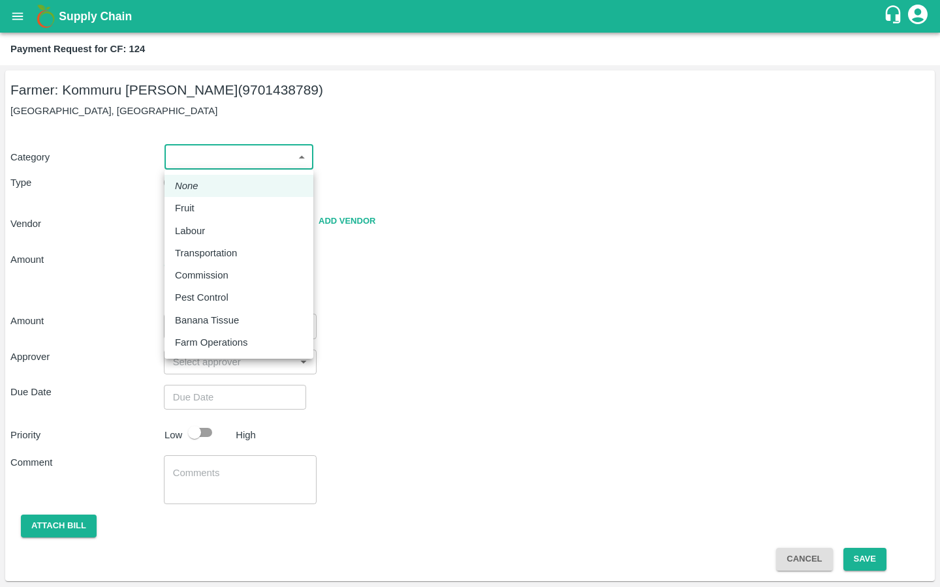
click at [204, 290] on p "Pest Control" at bounding box center [202, 297] width 54 height 14
type input "21"
radio input "false"
radio input "true"
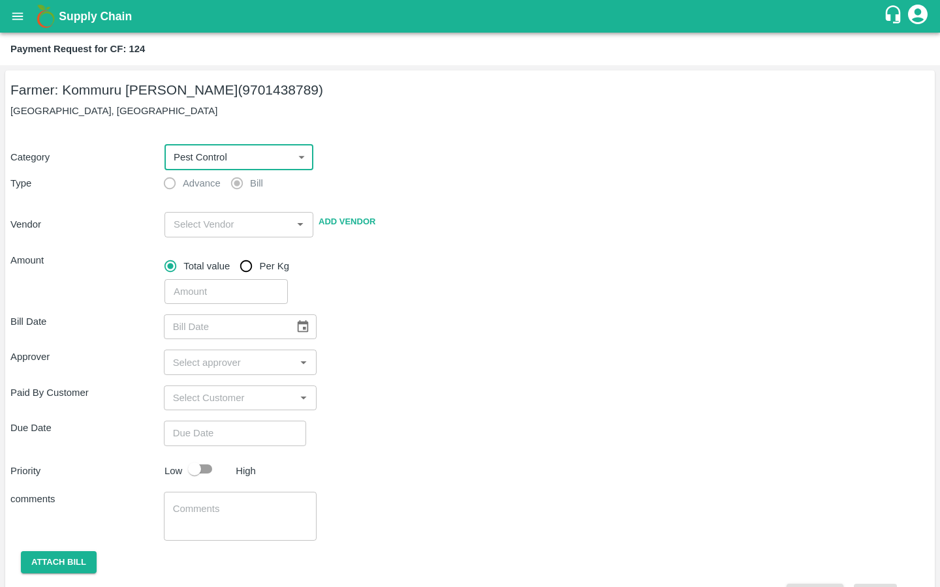
click at [207, 234] on div "​" at bounding box center [238, 224] width 149 height 25
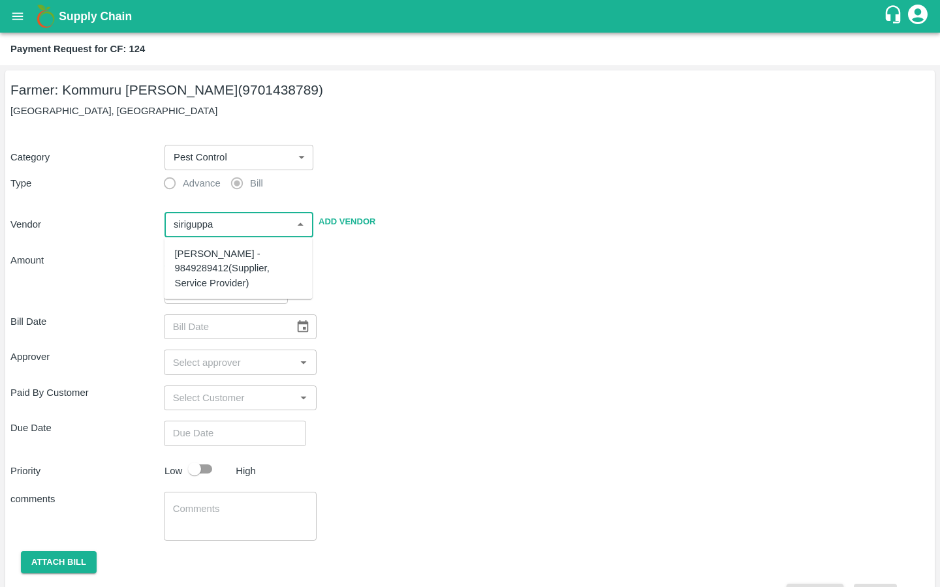
click at [210, 266] on div "[PERSON_NAME] - 9849289412(Supplier, Service Provider)" at bounding box center [238, 269] width 127 height 44
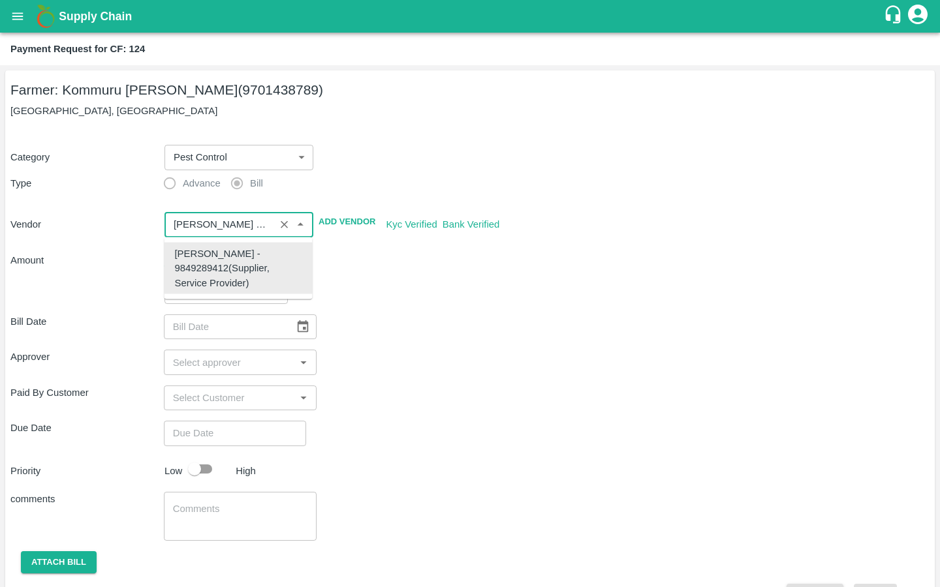
type input "[PERSON_NAME] - 9849289412(Supplier, Service Provider)"
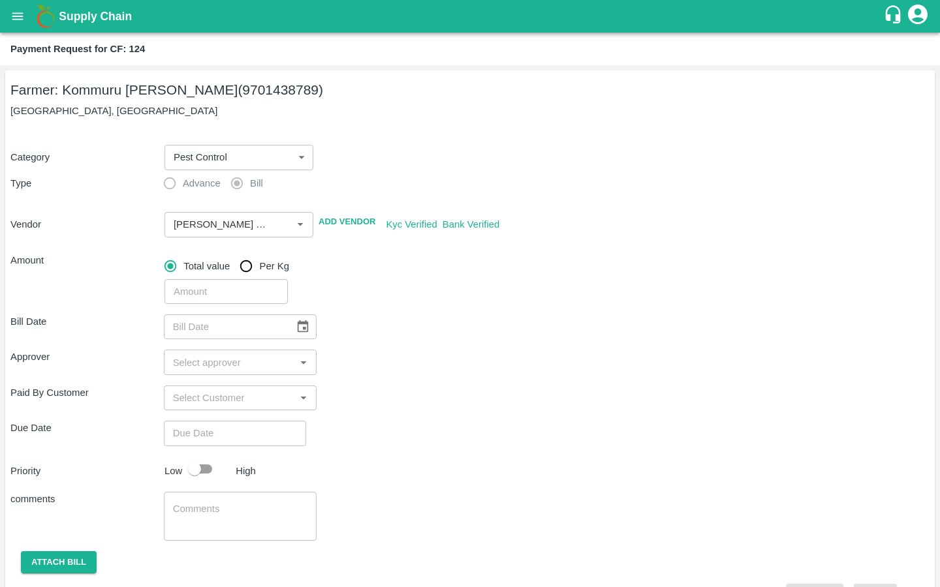
click at [397, 335] on div "Bill Date ​" at bounding box center [469, 326] width 919 height 25
click at [185, 291] on input "number" at bounding box center [225, 291] width 123 height 25
type input "11560"
click at [537, 361] on div "Approver ​" at bounding box center [469, 362] width 919 height 25
click at [298, 329] on icon "Choose date" at bounding box center [303, 326] width 11 height 12
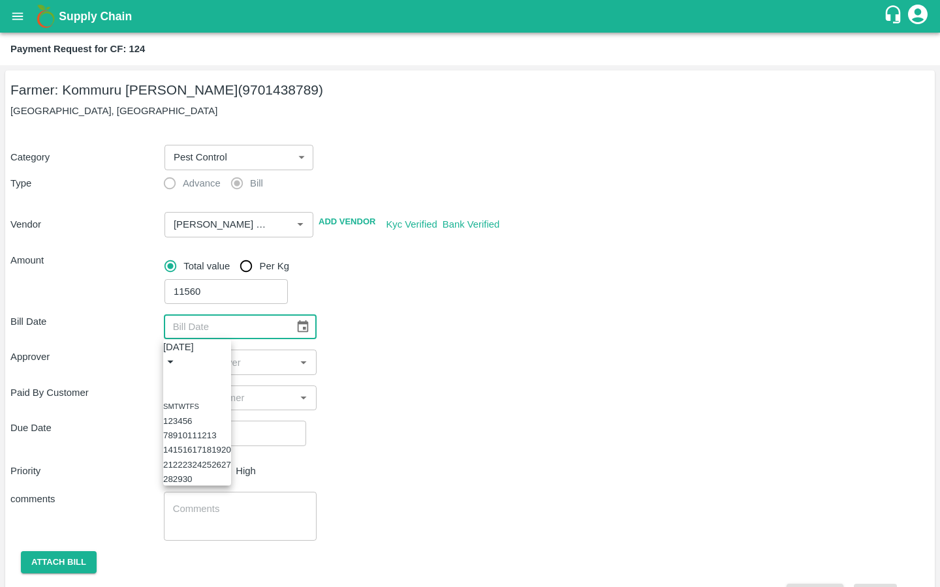
click at [168, 436] on button "7" at bounding box center [165, 436] width 5 height 10
type input "[DATE]"
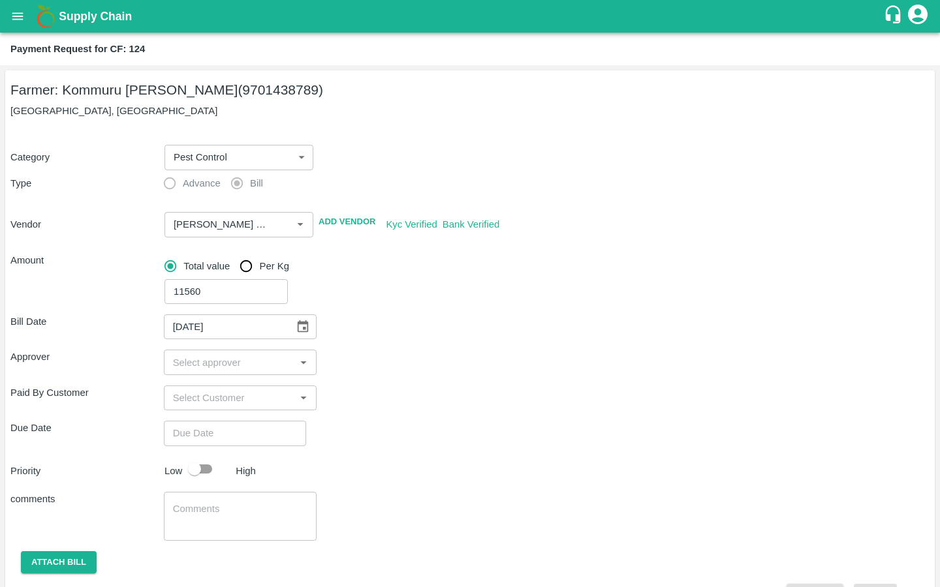
click at [207, 362] on input "input" at bounding box center [230, 362] width 124 height 17
type input "kira"
click at [180, 395] on input "checkbox" at bounding box center [187, 397] width 26 height 26
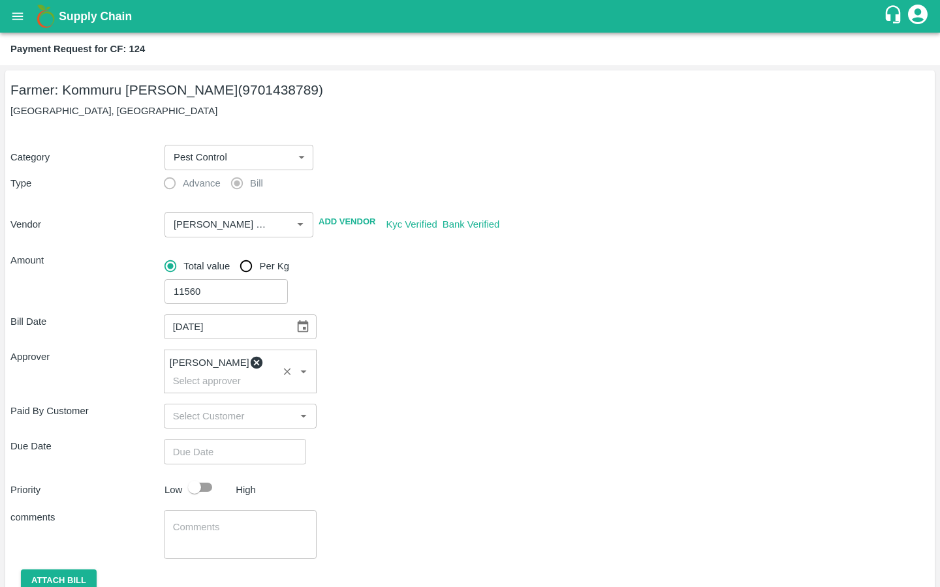
click at [496, 535] on div "comments x ​" at bounding box center [469, 534] width 919 height 49
type input "DD/MM/YYYY hh:mm aa"
click at [242, 445] on input "DD/MM/YYYY hh:mm aa" at bounding box center [230, 451] width 133 height 25
click at [48, 215] on button "18" at bounding box center [43, 210] width 10 height 10
click at [69, 81] on span "PM" at bounding box center [62, 73] width 13 height 15
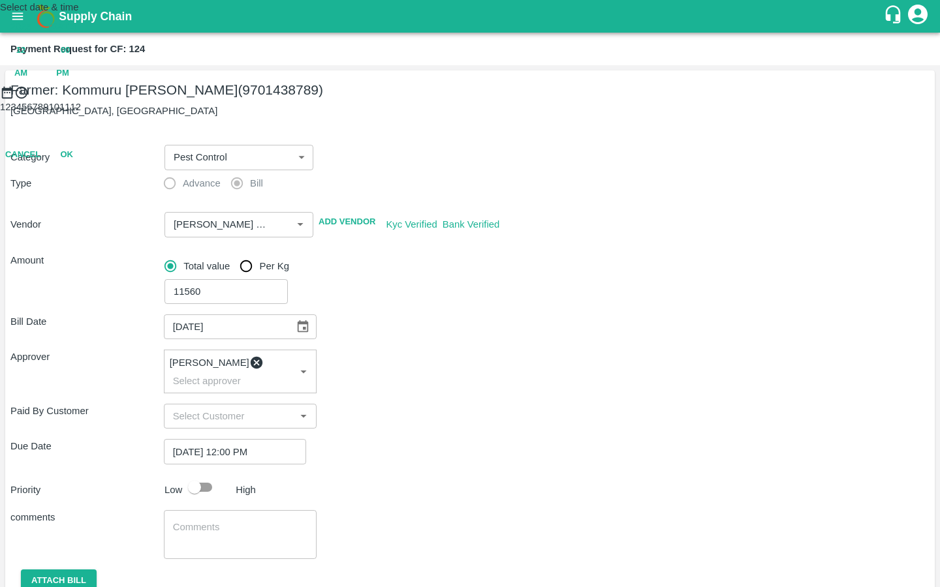
click at [438, 114] on div "1 2 3 4 5 6 7 8 9 10 11 12" at bounding box center [470, 107] width 940 height 14
type input "18/09/2025 11:00 PM"
click at [442, 100] on div at bounding box center [470, 100] width 940 height 0
click at [87, 224] on button "OK" at bounding box center [67, 212] width 42 height 23
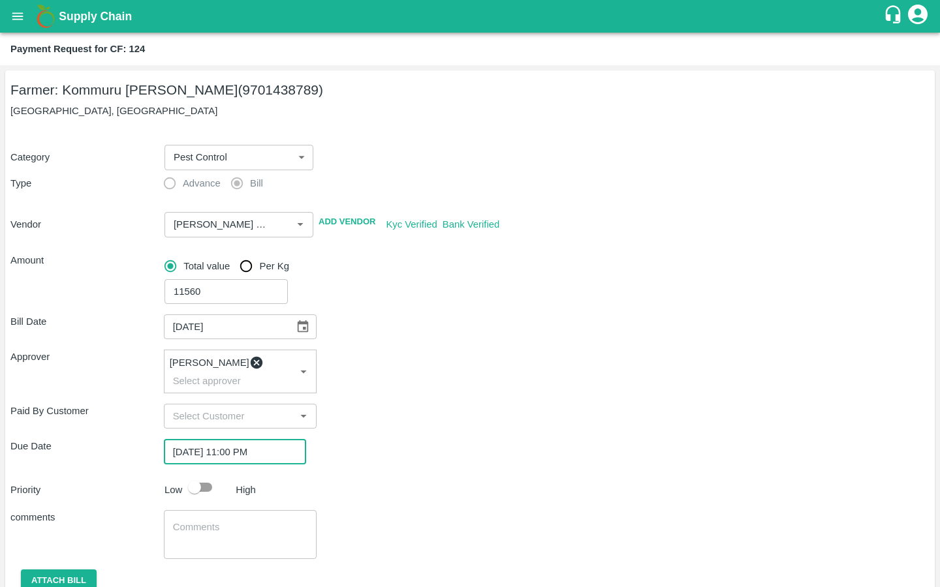
click at [223, 480] on div at bounding box center [206, 487] width 48 height 25
click at [203, 461] on div "Bill Date 07/09/2025 ​ Approver Kiran Naik ​ Paid By Customer ​ Due Date 18/09/…" at bounding box center [469, 464] width 919 height 321
click at [194, 480] on input "checkbox" at bounding box center [194, 487] width 74 height 25
checkbox input "true"
click at [189, 529] on textarea at bounding box center [240, 534] width 135 height 27
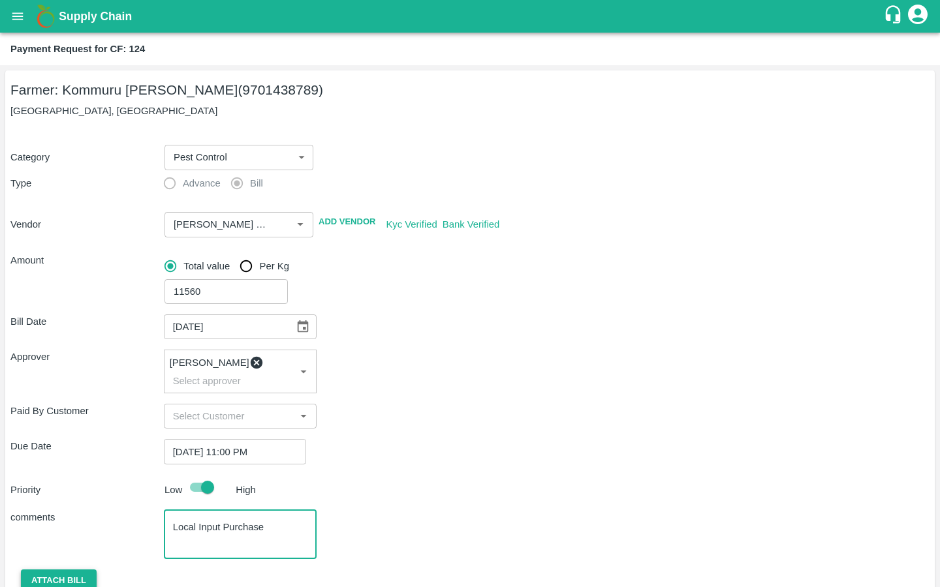
type textarea "Local Input Purchase"
click at [38, 570] on button "Attach bill" at bounding box center [59, 581] width 76 height 23
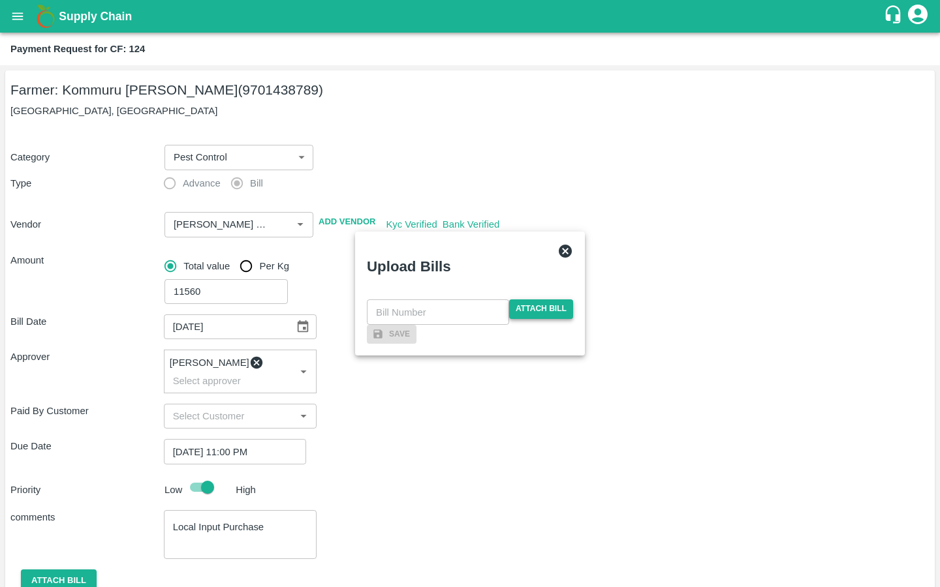
click at [511, 299] on span "Attach bill" at bounding box center [541, 308] width 64 height 19
click at [0, 0] on input "Attach bill" at bounding box center [0, 0] width 0 height 0
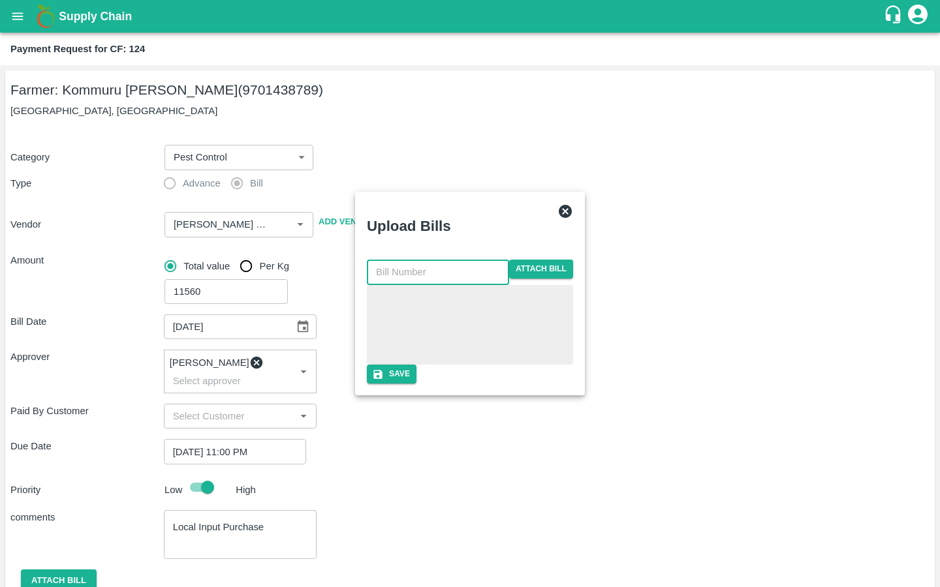
click at [397, 260] on input "text" at bounding box center [438, 272] width 142 height 25
type input "39"
click at [427, 384] on div "39 ​ Attach bill Save" at bounding box center [470, 322] width 206 height 124
click at [416, 384] on button "Save" at bounding box center [392, 374] width 50 height 19
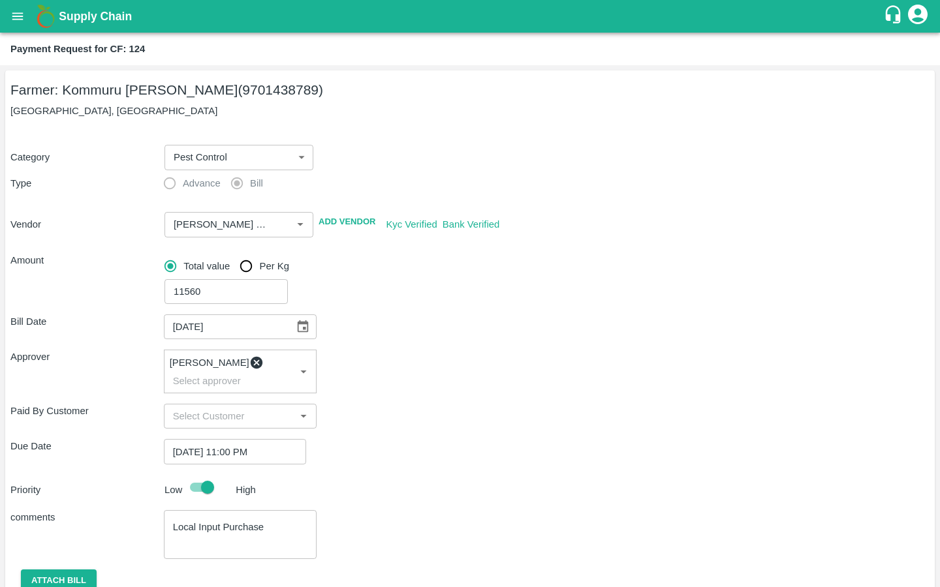
scroll to position [112, 0]
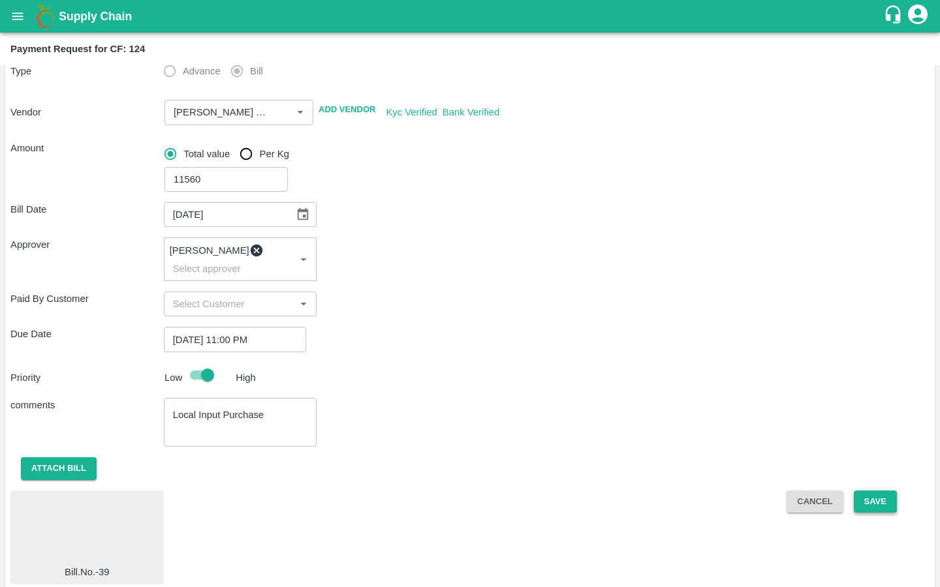
click at [881, 496] on button "Save" at bounding box center [874, 502] width 43 height 23
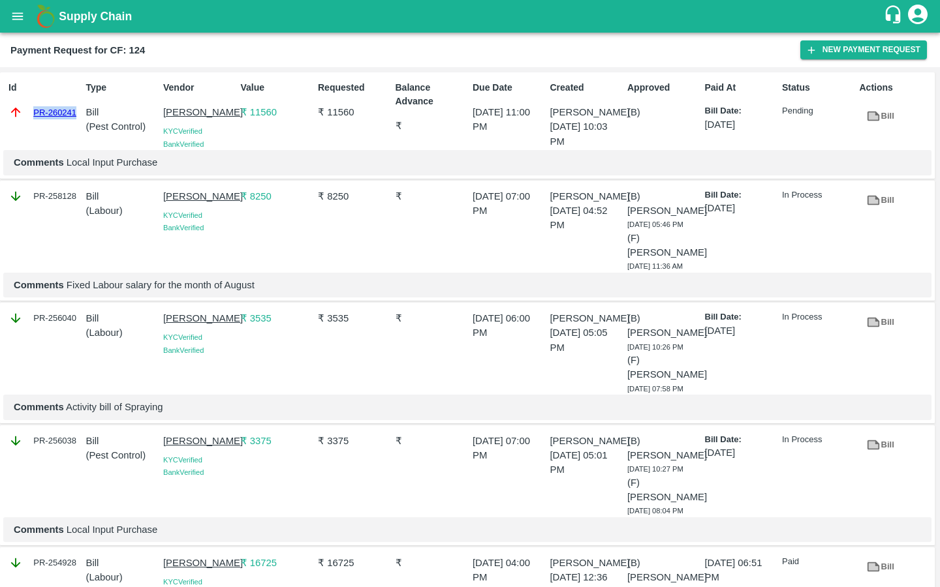
drag, startPoint x: 80, startPoint y: 112, endPoint x: 18, endPoint y: 112, distance: 62.0
click at [18, 112] on div "Id PR-260241 Type Bill ( Pest Control ) Vendor SIRIGUPPA JAGADESH KUMAR KYC Ver…" at bounding box center [467, 125] width 934 height 107
copy link "PR-260241"
click at [24, 28] on button "open drawer" at bounding box center [18, 16] width 30 height 30
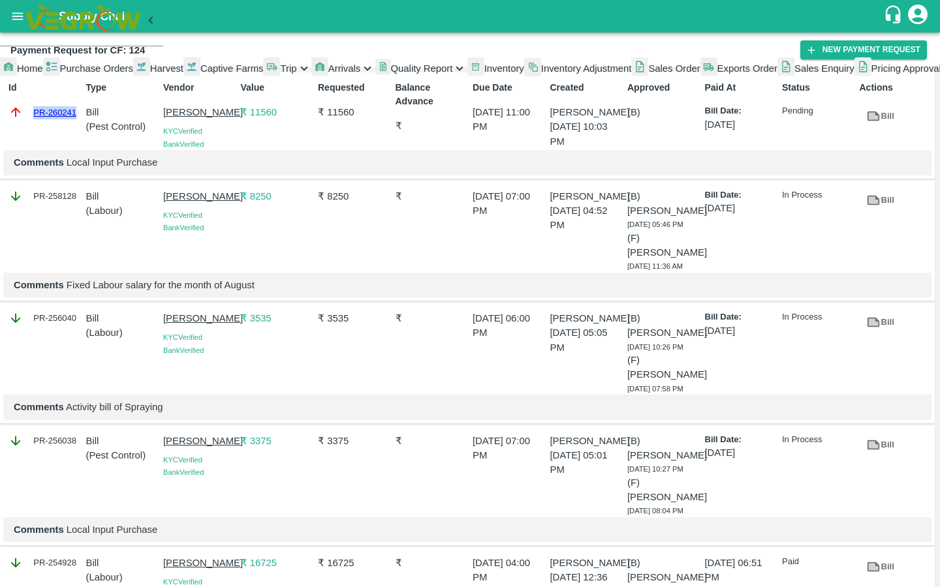
click at [200, 74] on span "Captive Farms" at bounding box center [231, 68] width 63 height 10
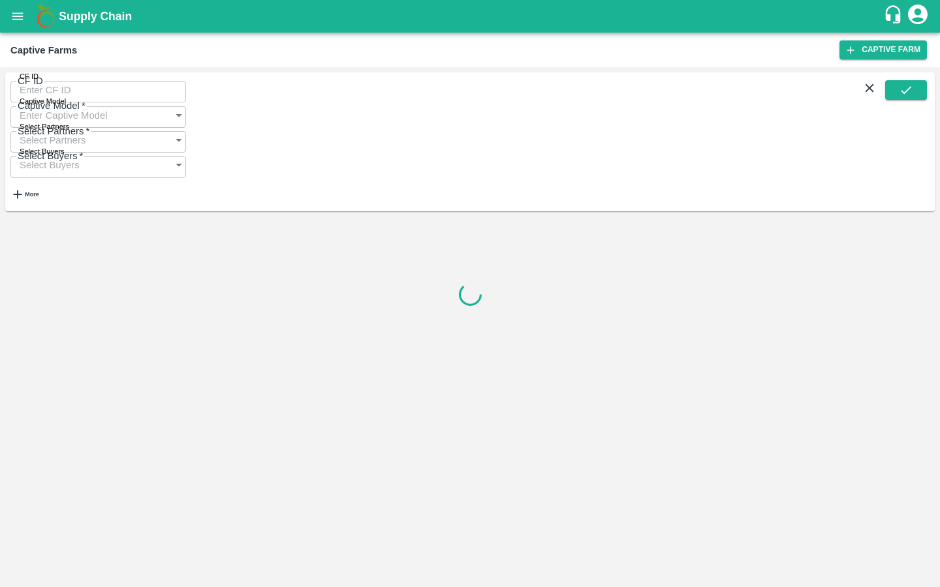
click at [62, 94] on input "CF ID" at bounding box center [98, 90] width 176 height 25
paste input "125"
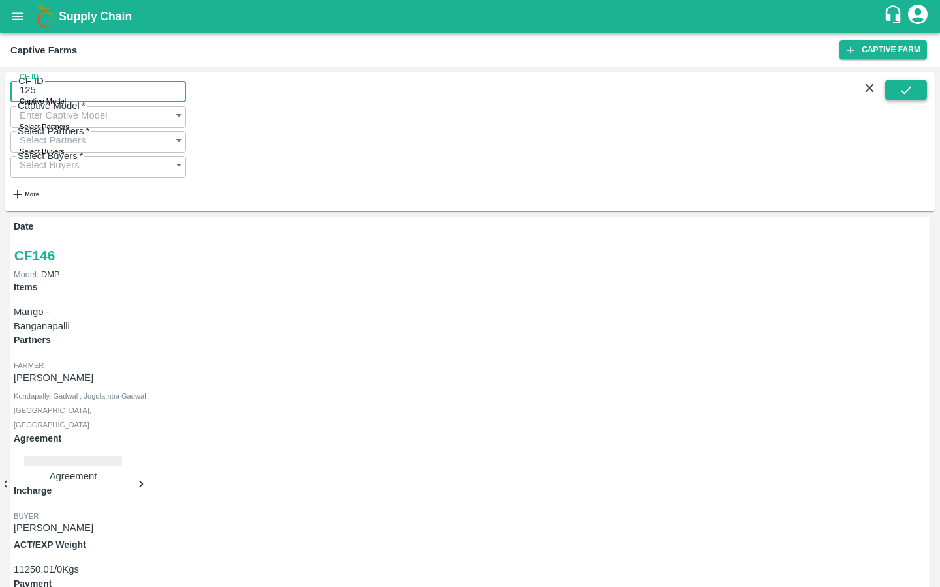
type input "125"
click at [918, 100] on button "submit" at bounding box center [906, 90] width 42 height 20
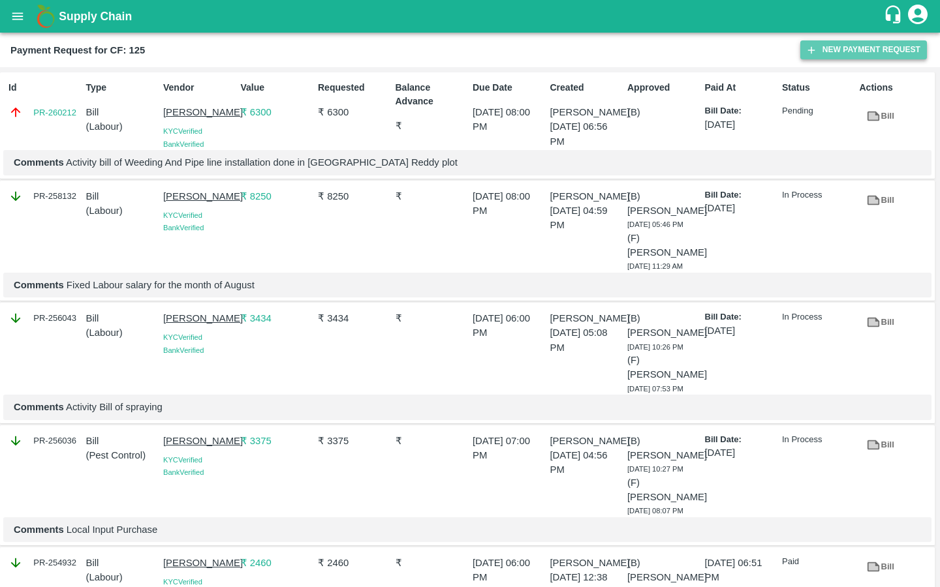
click at [838, 52] on button "New Payment Request" at bounding box center [863, 49] width 127 height 19
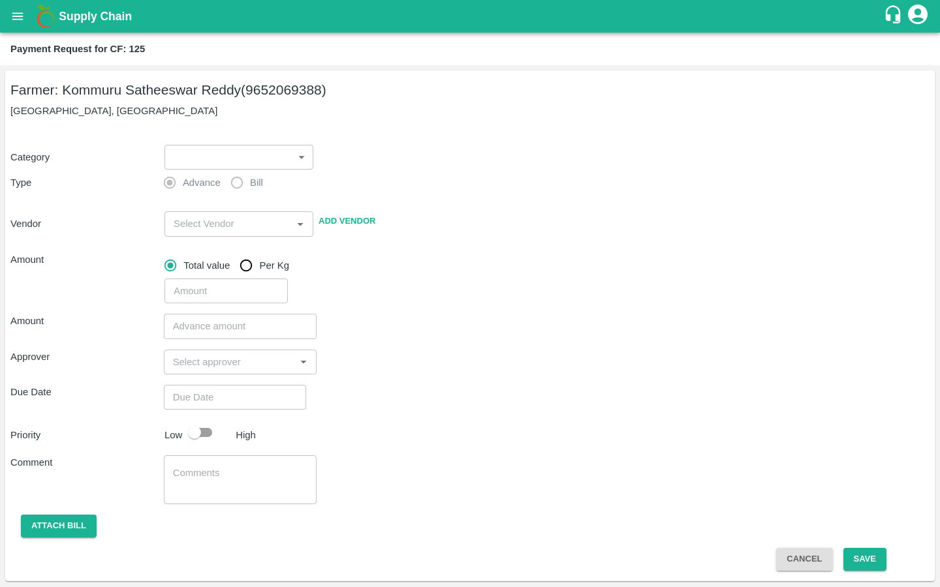
click at [246, 156] on body "Supply Chain Payment Request for CF: 125 Farmer: Kommuru Satheeswar Reddy (9652…" at bounding box center [470, 293] width 940 height 587
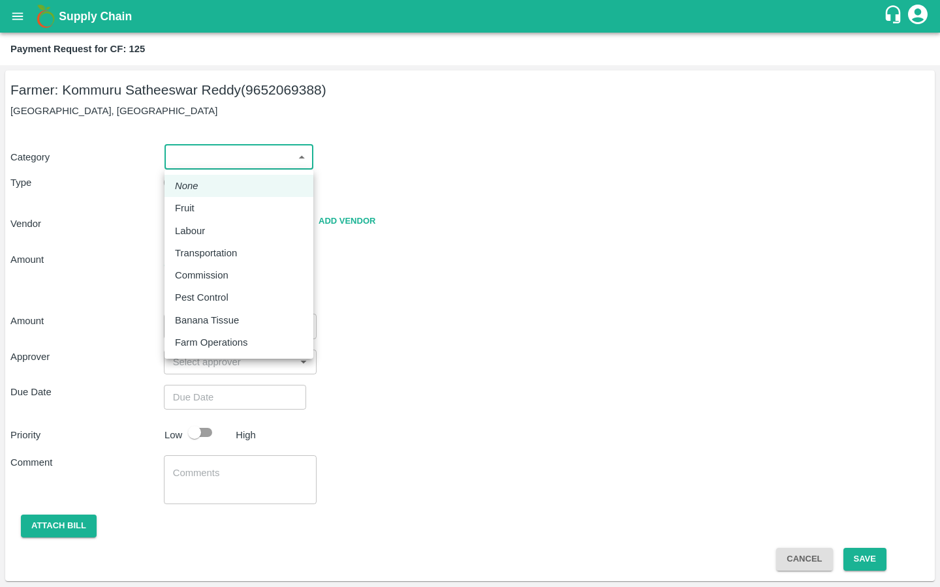
click at [212, 298] on p "Pest Control" at bounding box center [202, 297] width 54 height 14
type input "21"
radio input "false"
radio input "true"
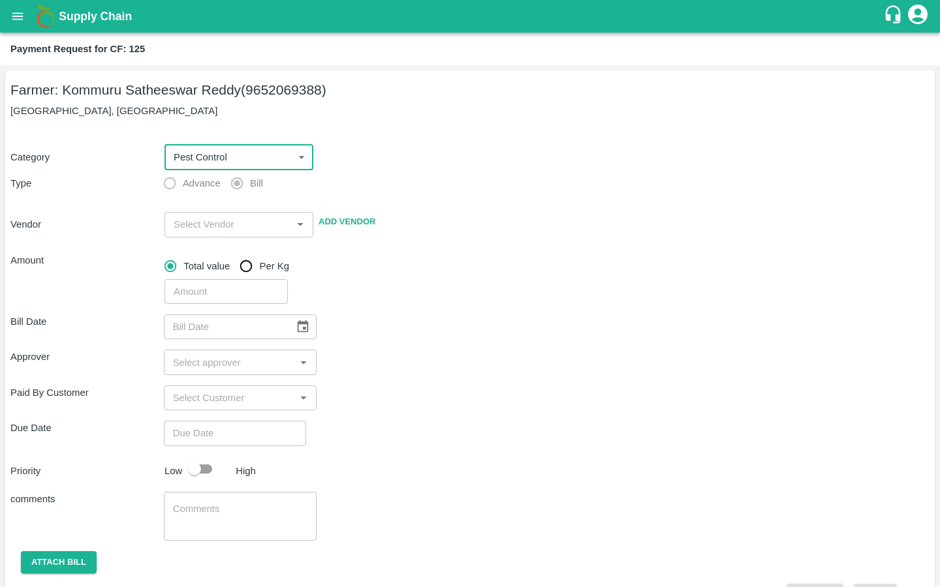
click at [217, 221] on input "input" at bounding box center [227, 224] width 119 height 17
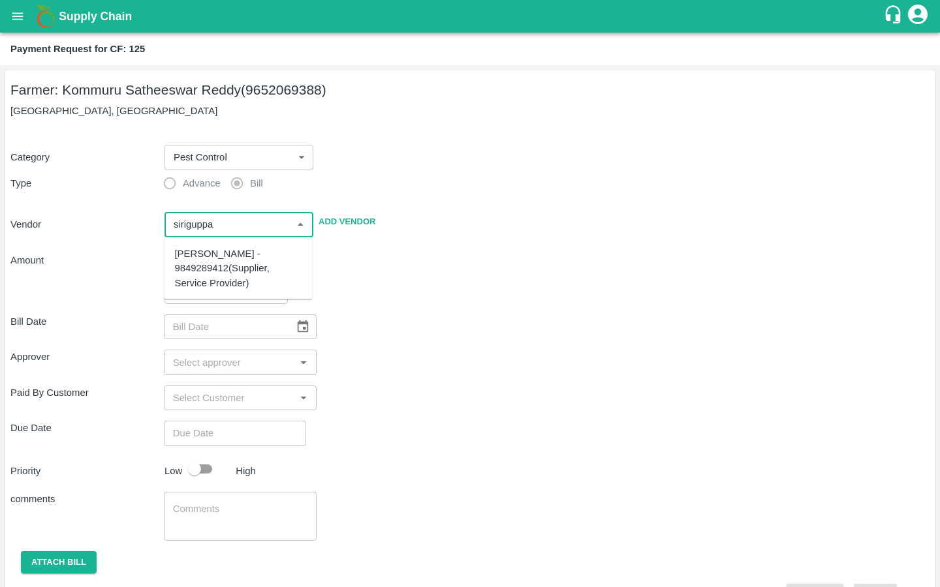
click at [211, 260] on div "SIRIGUPPA JAGADESH KUMAR - 9849289412(Supplier, Service Provider)" at bounding box center [238, 269] width 127 height 44
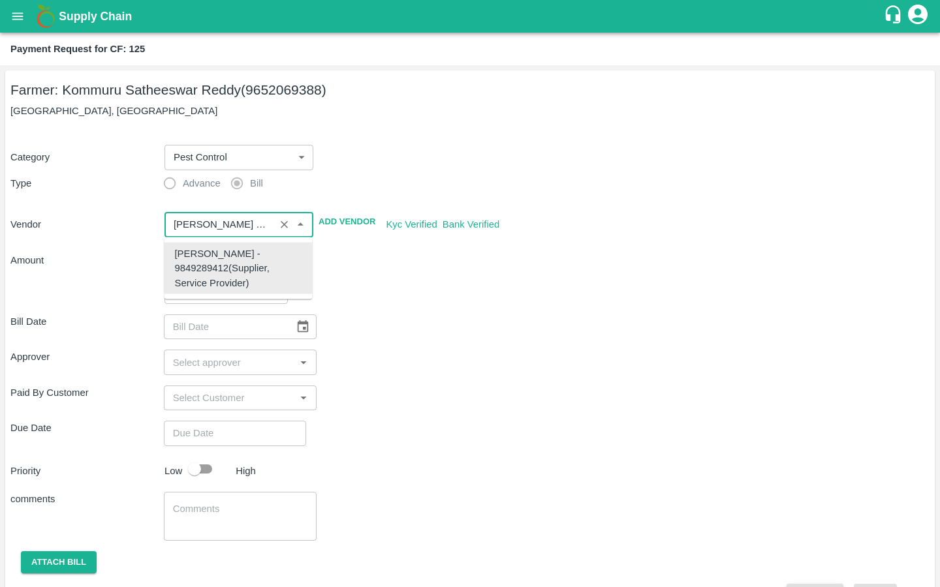
type input "SIRIGUPPA JAGADESH KUMAR - 9849289412(Supplier, Service Provider)"
click at [406, 351] on div "Approver ​" at bounding box center [469, 362] width 919 height 25
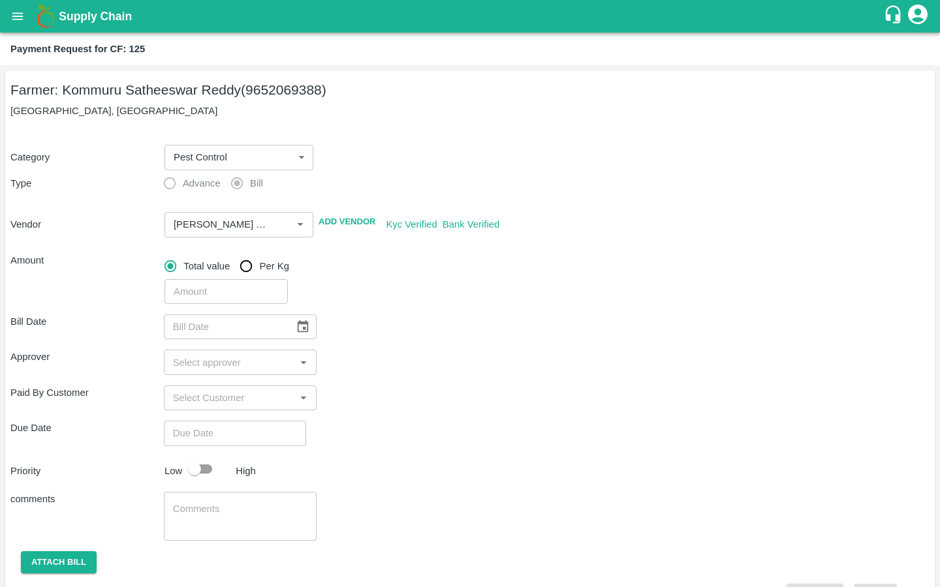
click at [201, 293] on input "number" at bounding box center [225, 291] width 123 height 25
type input "14560"
click at [435, 346] on div "Bill Date ​ Approver ​ Paid By Customer ​ Due Date ​ Priority Low High comments…" at bounding box center [469, 455] width 919 height 303
click at [298, 329] on icon "Choose date" at bounding box center [303, 327] width 14 height 14
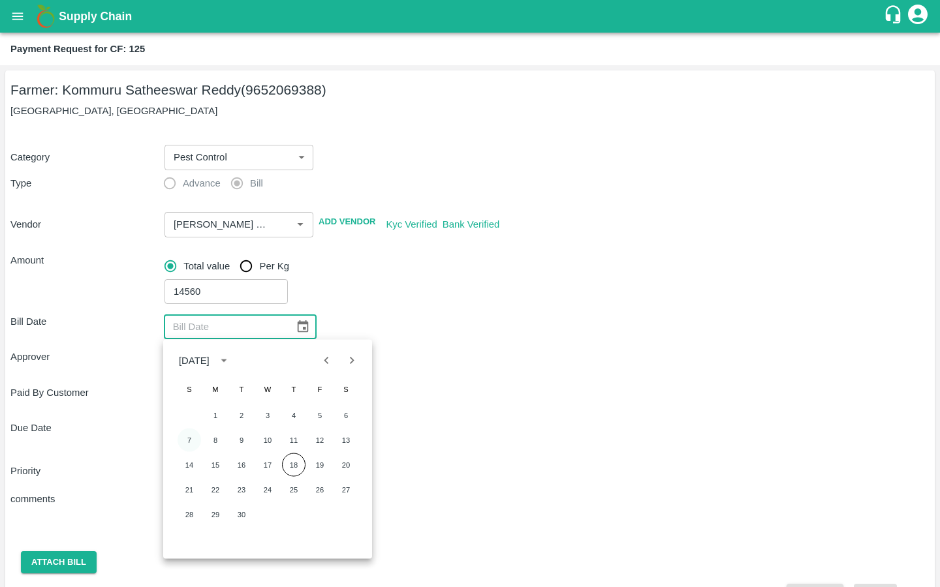
click at [191, 443] on button "7" at bounding box center [188, 440] width 23 height 23
type input "07/09/2025"
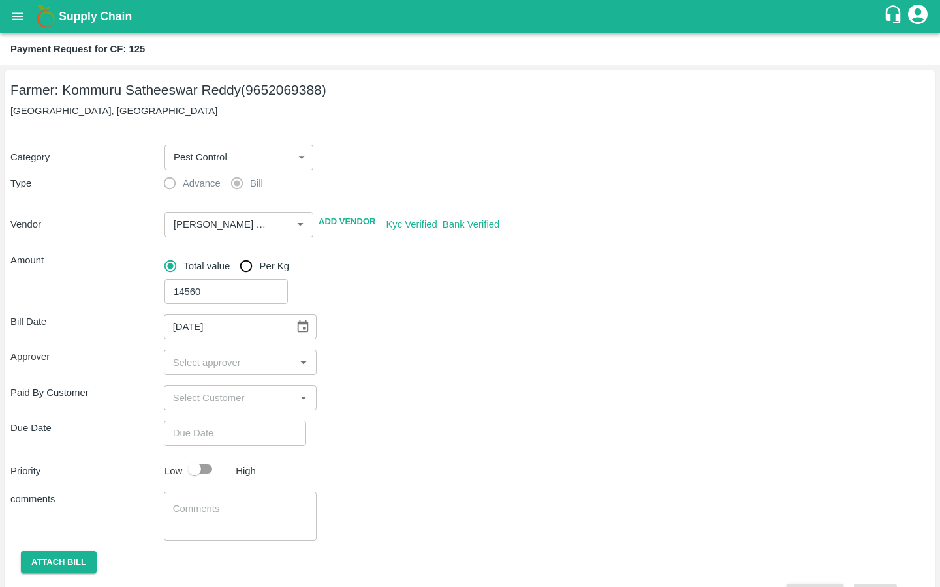
click at [209, 352] on div "​" at bounding box center [240, 362] width 153 height 25
type input "kira"
click at [189, 396] on input "checkbox" at bounding box center [187, 397] width 26 height 26
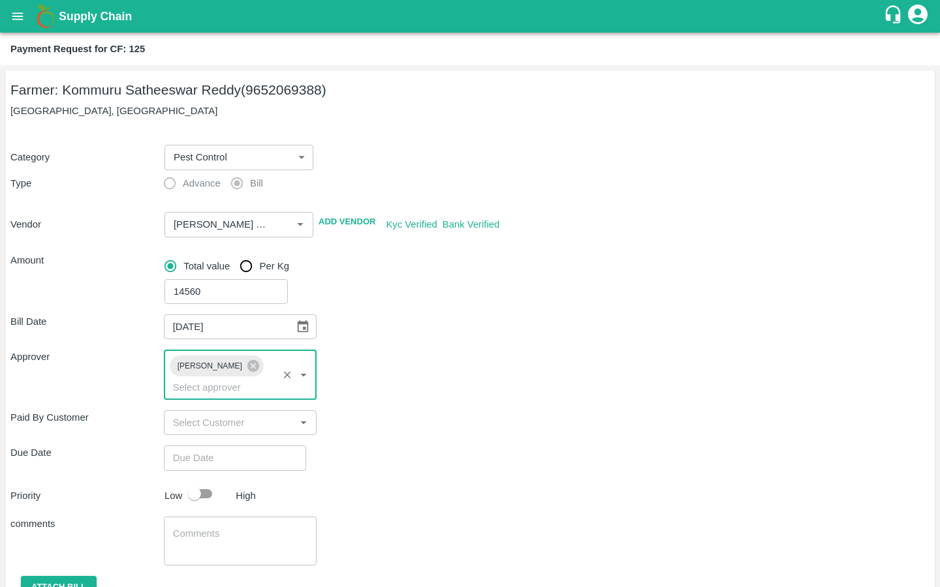
type input "DD/MM/YYYY hh:mm aa"
click at [213, 446] on input "DD/MM/YYYY hh:mm aa" at bounding box center [230, 458] width 133 height 25
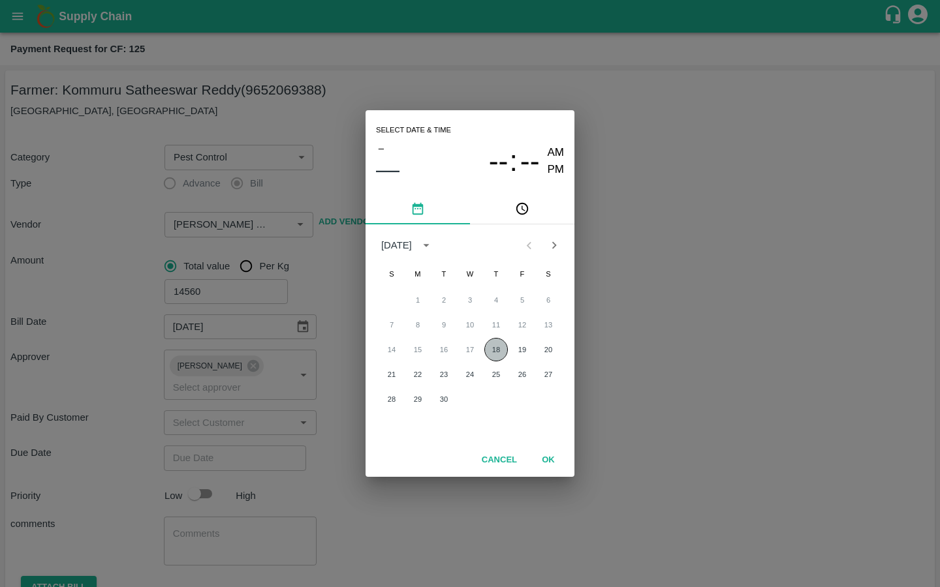
click at [495, 350] on button "18" at bounding box center [495, 349] width 23 height 23
type input "[DATE] 12:00 AM"
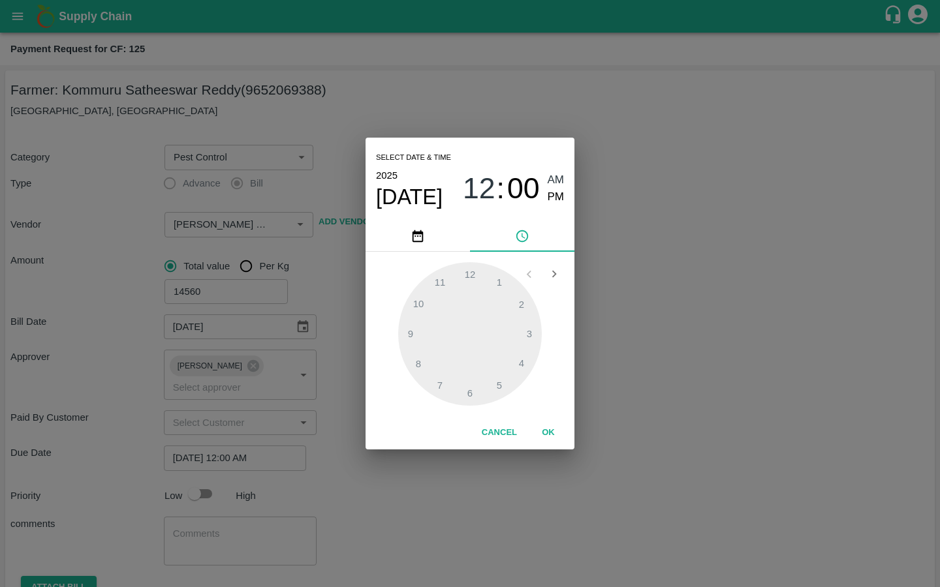
click at [555, 187] on span "AM" at bounding box center [555, 181] width 17 height 18
click at [439, 282] on div at bounding box center [470, 334] width 144 height 144
click at [538, 431] on button "OK" at bounding box center [548, 432] width 42 height 23
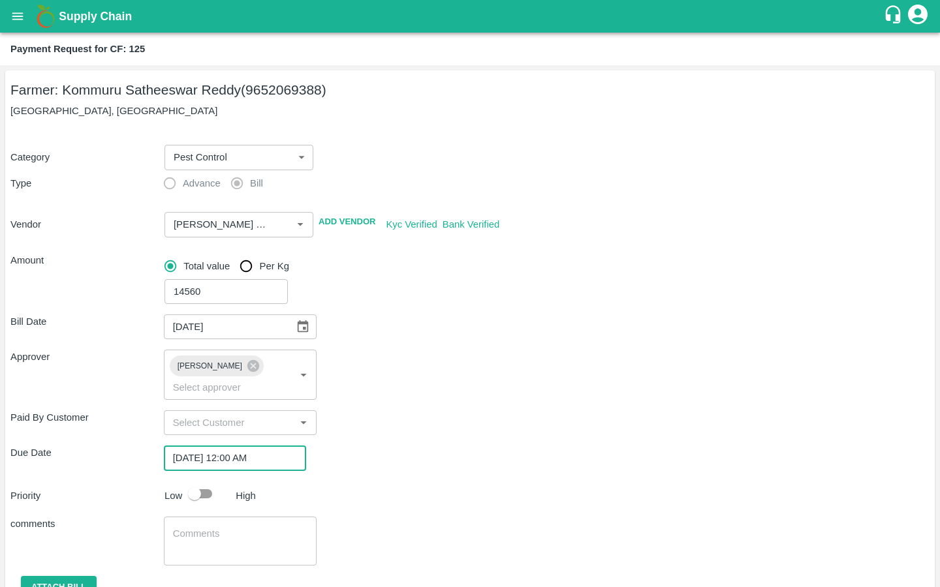
click at [193, 482] on input "checkbox" at bounding box center [194, 494] width 74 height 25
checkbox input "true"
click at [188, 527] on textarea at bounding box center [240, 540] width 135 height 27
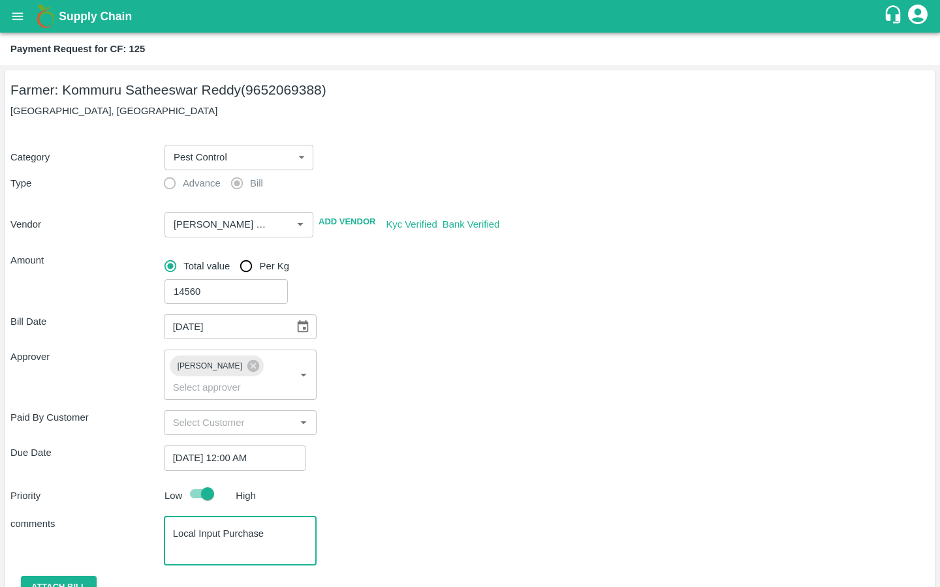
type textarea "Local Input Purchase"
click at [405, 459] on div "Bill Date 07/09/2025 ​ Approver Kiran Naik ​ Paid By Customer ​ Due Date 18/09/…" at bounding box center [469, 468] width 919 height 328
click at [78, 576] on button "Attach bill" at bounding box center [59, 587] width 76 height 23
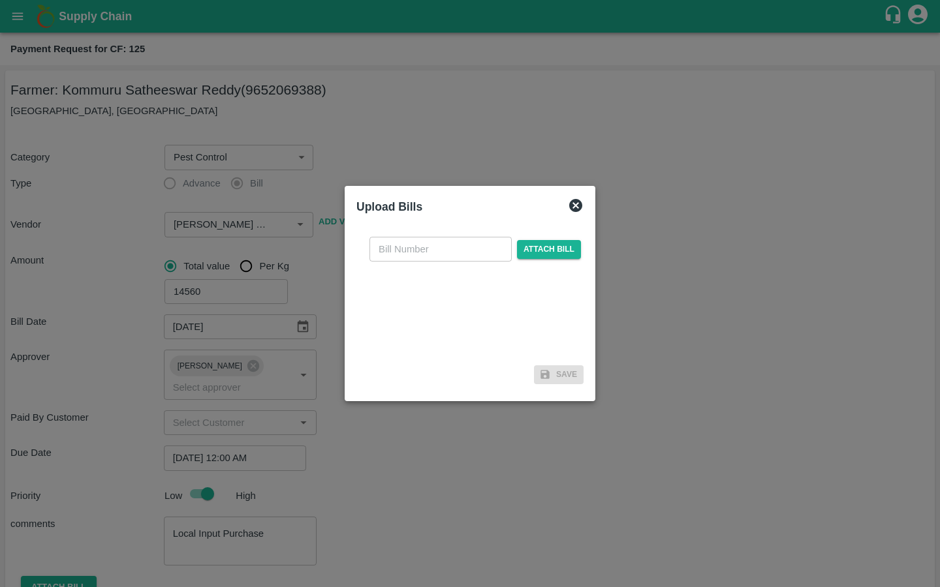
click at [527, 260] on div "​ Attach bill" at bounding box center [475, 249] width 217 height 25
click at [524, 254] on span "Attach bill" at bounding box center [549, 249] width 64 height 19
click at [0, 0] on input "Attach bill" at bounding box center [0, 0] width 0 height 0
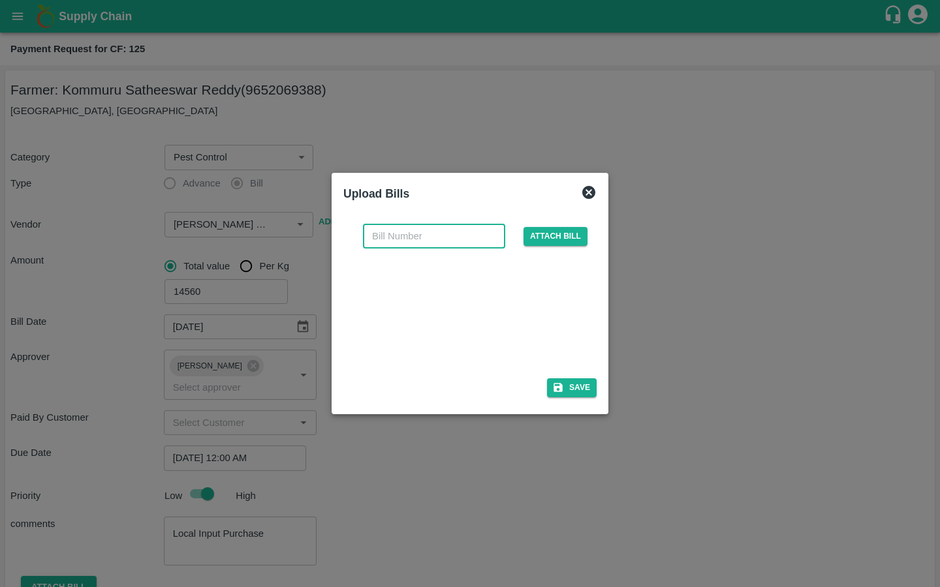
click at [389, 235] on input "text" at bounding box center [434, 236] width 142 height 25
type input "38"
click at [453, 206] on div "Upload Bills" at bounding box center [454, 191] width 243 height 34
click at [547, 378] on span "Save" at bounding box center [572, 387] width 50 height 19
click at [553, 387] on icon "button" at bounding box center [557, 388] width 9 height 9
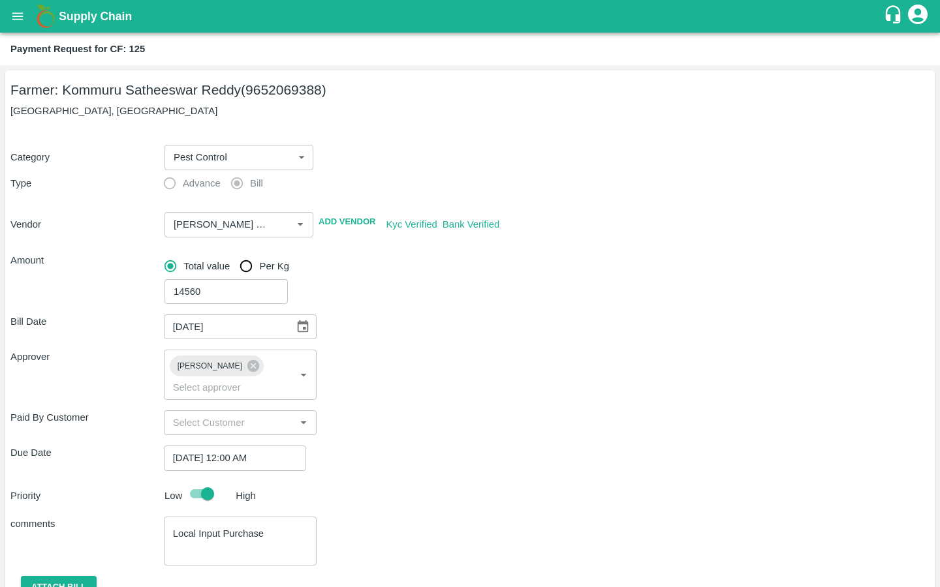
scroll to position [112, 0]
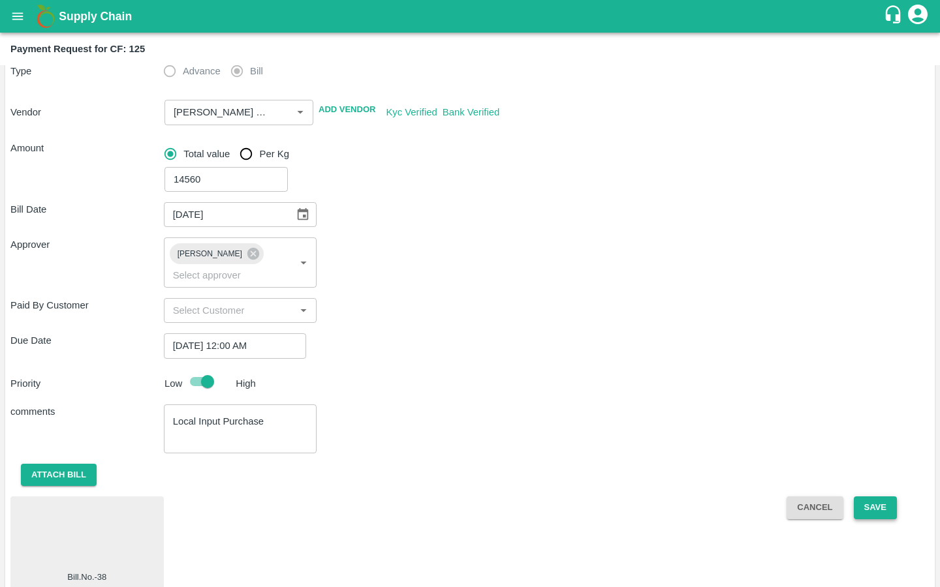
click at [875, 497] on button "Save" at bounding box center [874, 508] width 43 height 23
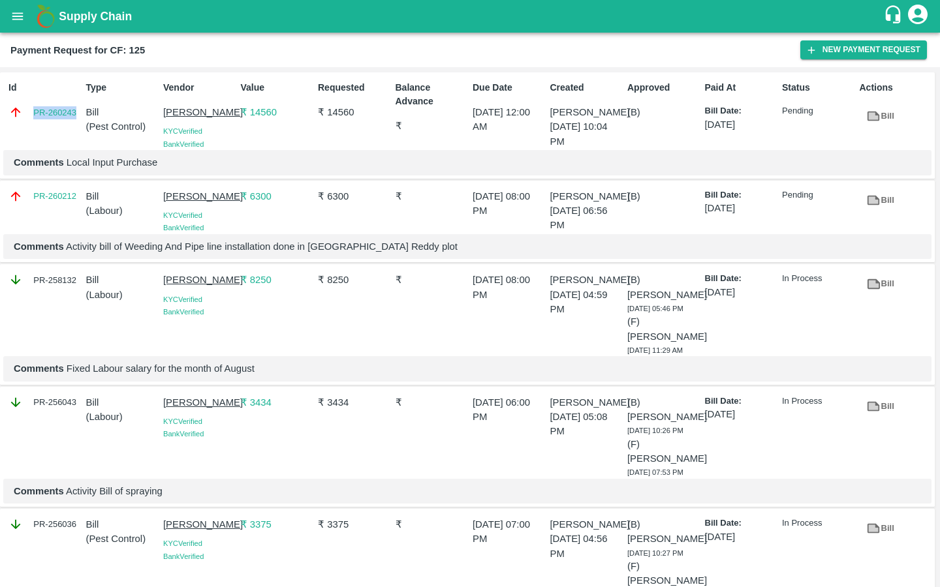
drag, startPoint x: 79, startPoint y: 114, endPoint x: 31, endPoint y: 119, distance: 47.9
click at [31, 117] on div "PR-260243" at bounding box center [44, 112] width 72 height 14
copy link "PR-260243"
click at [18, 31] on button "open drawer" at bounding box center [18, 16] width 30 height 30
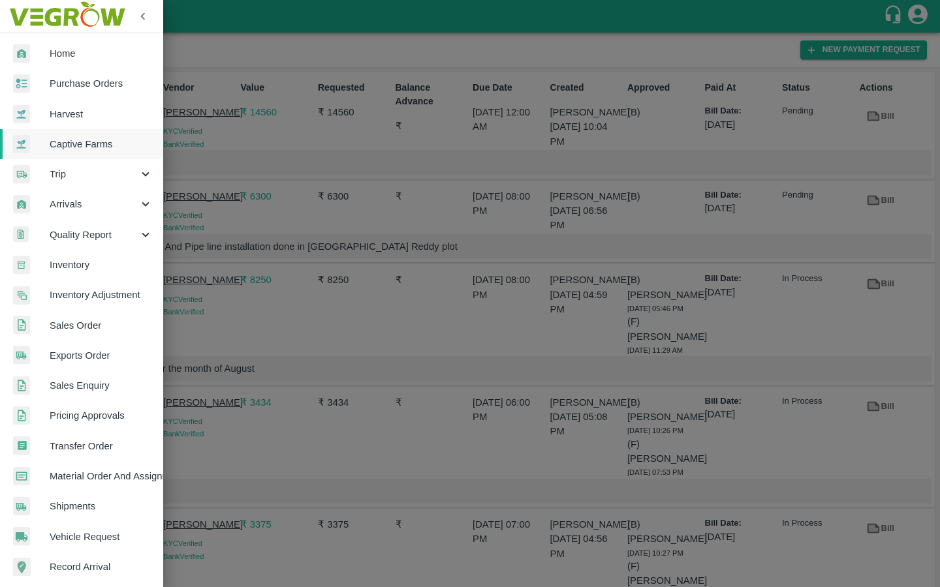
click at [54, 142] on span "Captive Farms" at bounding box center [101, 144] width 103 height 14
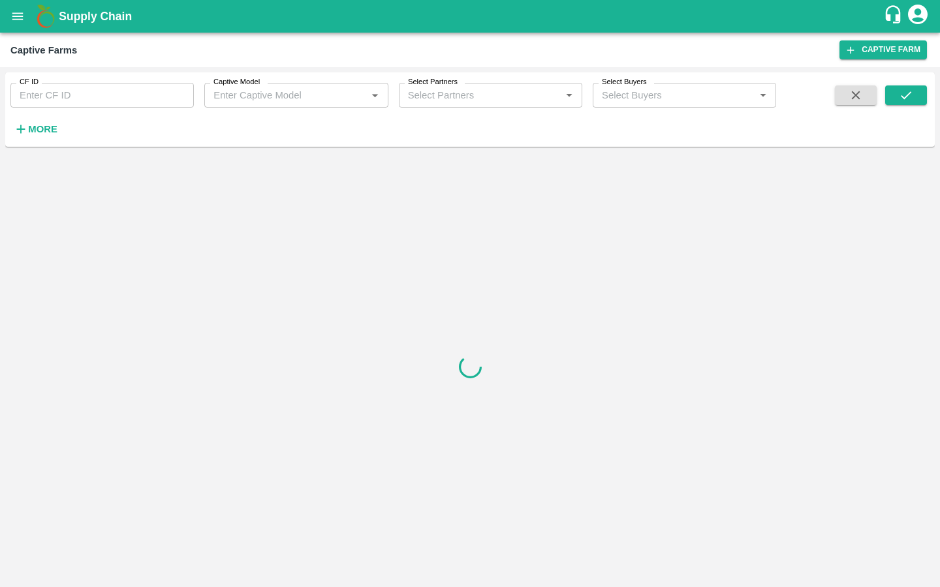
click at [52, 99] on input "CF ID" at bounding box center [101, 95] width 183 height 25
paste input "124"
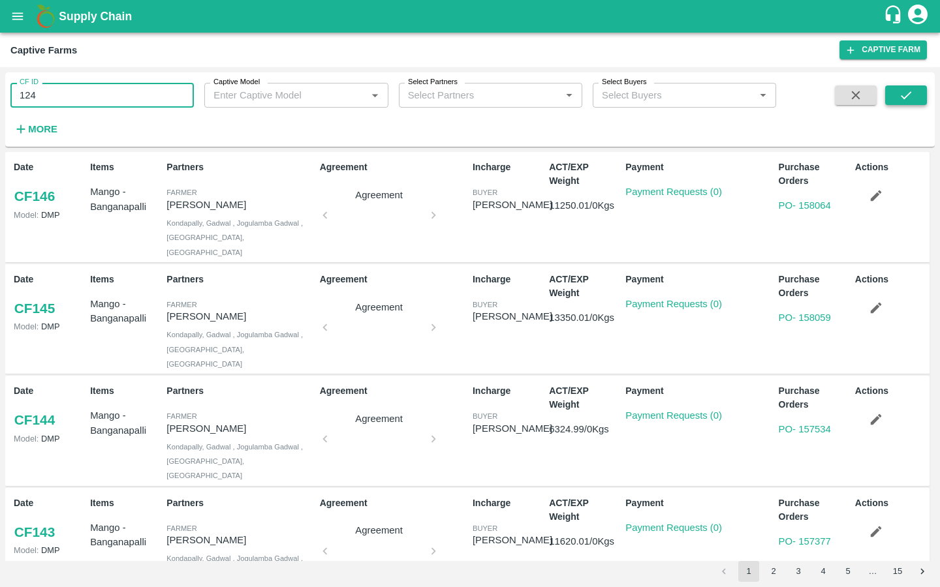
type input "124"
click at [900, 93] on icon "submit" at bounding box center [905, 95] width 14 height 14
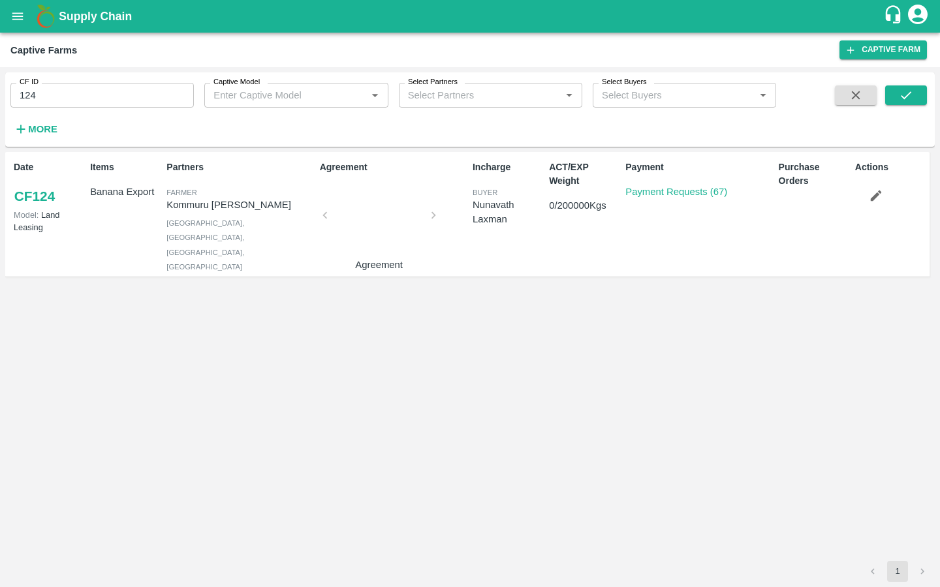
click at [629, 222] on div "Payment Payment Requests (67)" at bounding box center [696, 214] width 153 height 118
click at [641, 196] on link "Payment Requests (67)" at bounding box center [676, 192] width 102 height 10
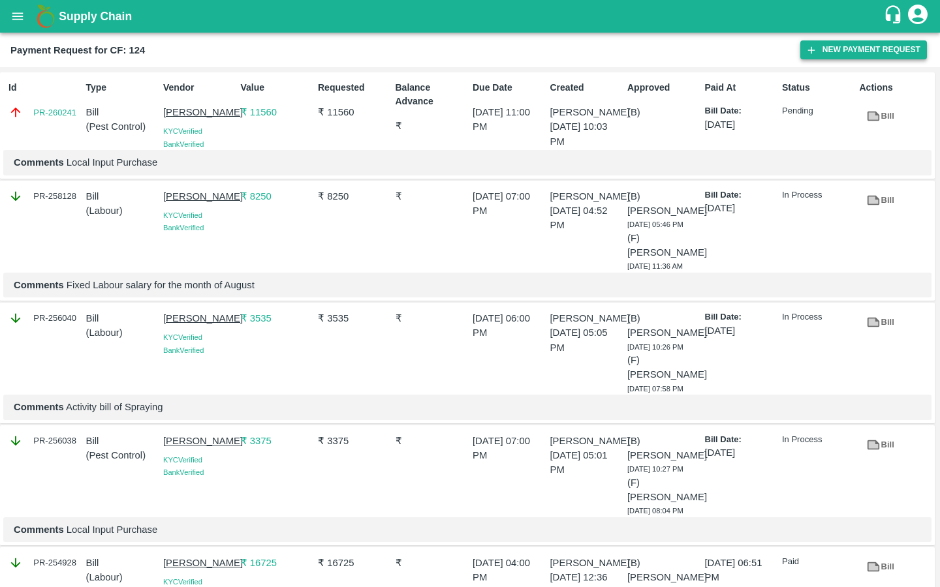
click at [821, 54] on button "New Payment Request" at bounding box center [863, 49] width 127 height 19
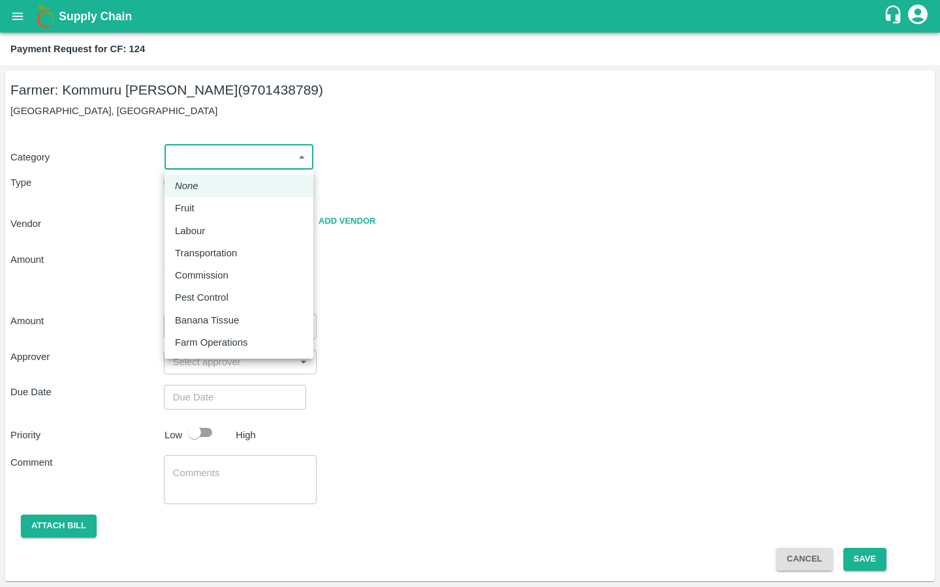
click at [200, 159] on body "Supply Chain Payment Request for CF: 124 Farmer: Kommuru [PERSON_NAME] (9701438…" at bounding box center [470, 293] width 940 height 587
click at [198, 231] on p "Labour" at bounding box center [190, 231] width 30 height 14
type input "2"
radio input "false"
radio input "true"
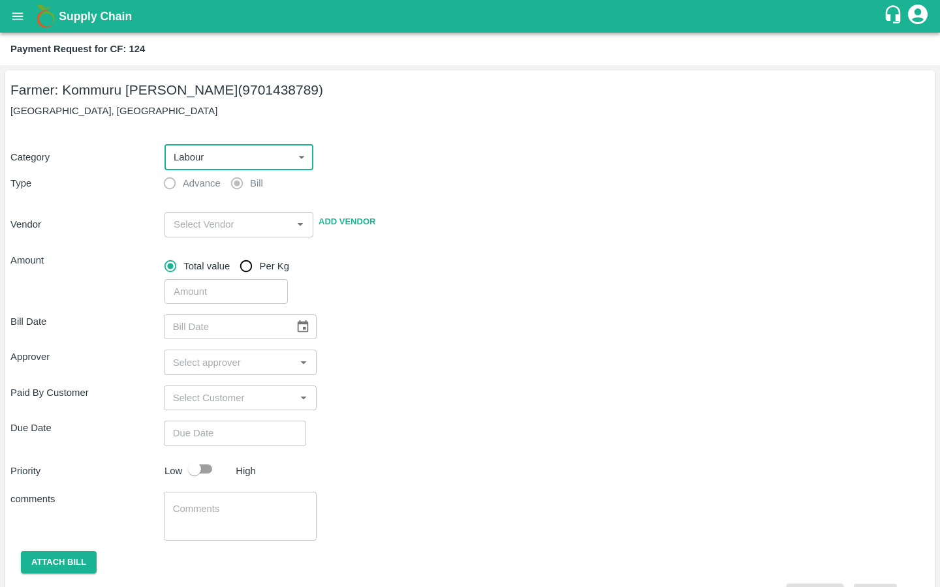
click at [196, 232] on input "input" at bounding box center [227, 224] width 119 height 17
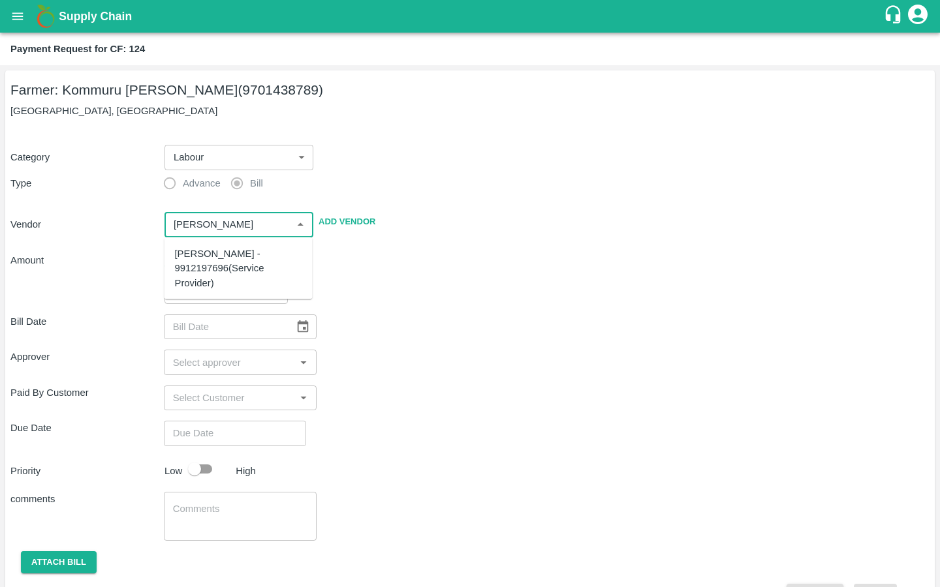
click at [195, 260] on div "MALYALA NAGABHUSHANA - 9912197696(Service Provider)" at bounding box center [238, 269] width 127 height 44
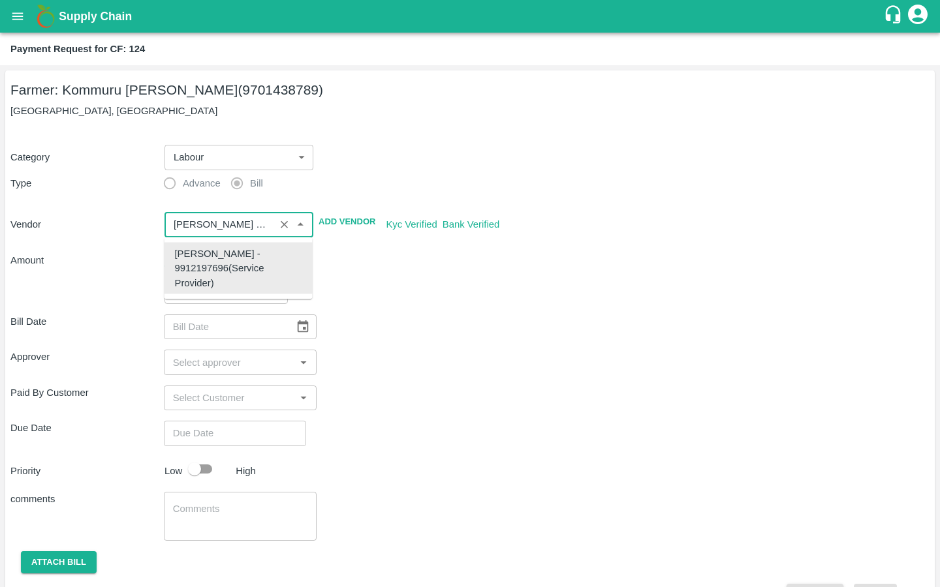
type input "MALYALA NAGABHUSHANA - 9912197696(Service Provider)"
click at [360, 296] on div "​" at bounding box center [544, 289] width 770 height 30
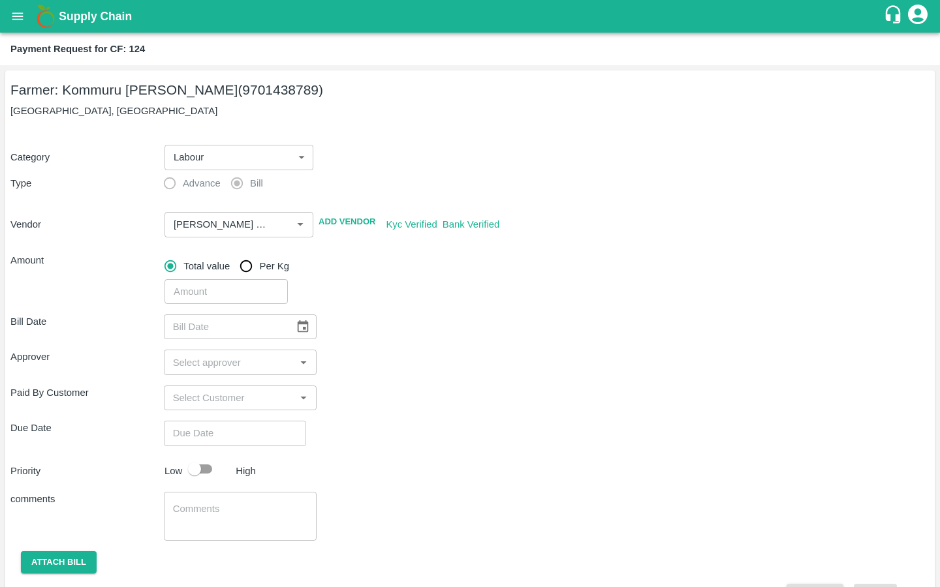
click at [207, 288] on input "number" at bounding box center [225, 291] width 123 height 25
type input "4200"
click at [384, 347] on div "Bill Date ​ Approver ​ Paid By Customer ​ Due Date ​ Priority Low High comments…" at bounding box center [469, 455] width 919 height 303
click at [296, 323] on icon "Choose date" at bounding box center [303, 327] width 14 height 14
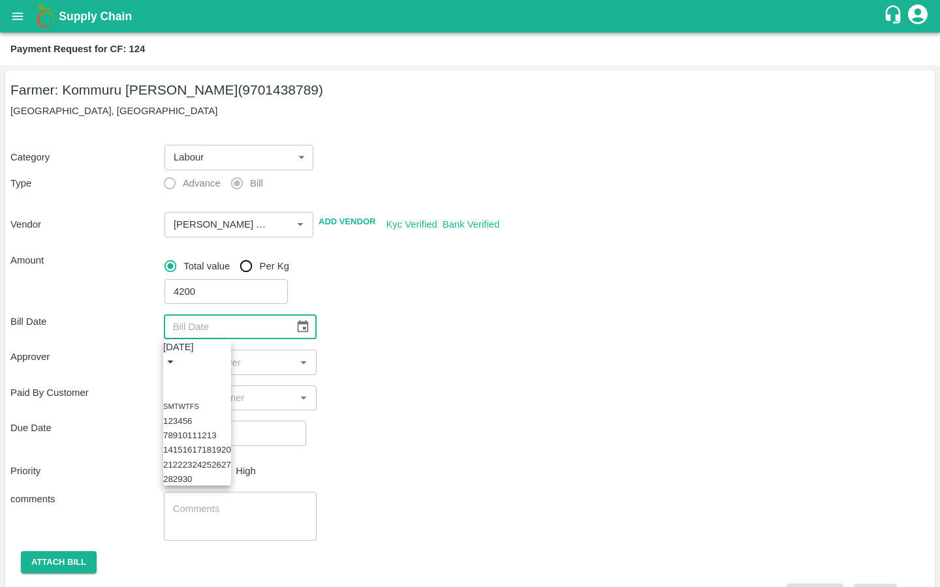
click at [187, 416] on button "5" at bounding box center [185, 421] width 5 height 10
type input "05/09/2025"
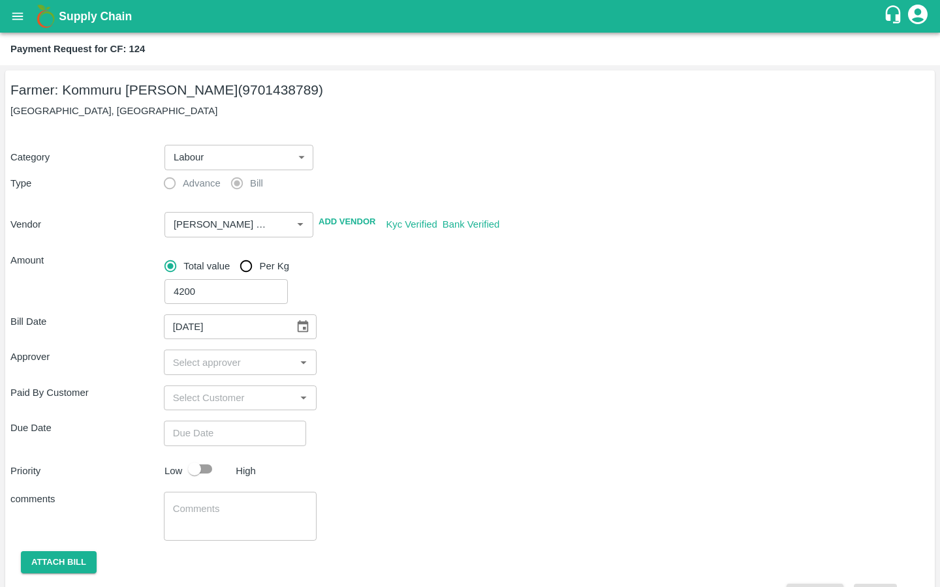
click at [207, 354] on input "input" at bounding box center [230, 362] width 124 height 17
type input "kira"
click at [189, 397] on input "checkbox" at bounding box center [187, 397] width 26 height 26
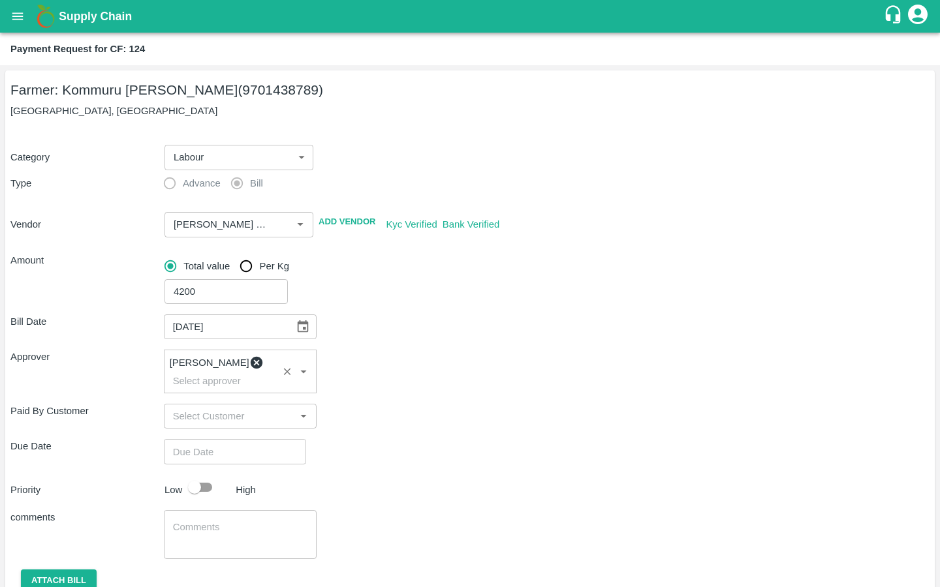
type input "DD/MM/YYYY hh:mm aa"
click at [202, 450] on input "DD/MM/YYYY hh:mm aa" at bounding box center [230, 451] width 133 height 25
click at [48, 215] on button "18" at bounding box center [43, 210] width 10 height 10
type input "[DATE] 12:00 AM"
click at [87, 166] on button "OK" at bounding box center [67, 155] width 42 height 23
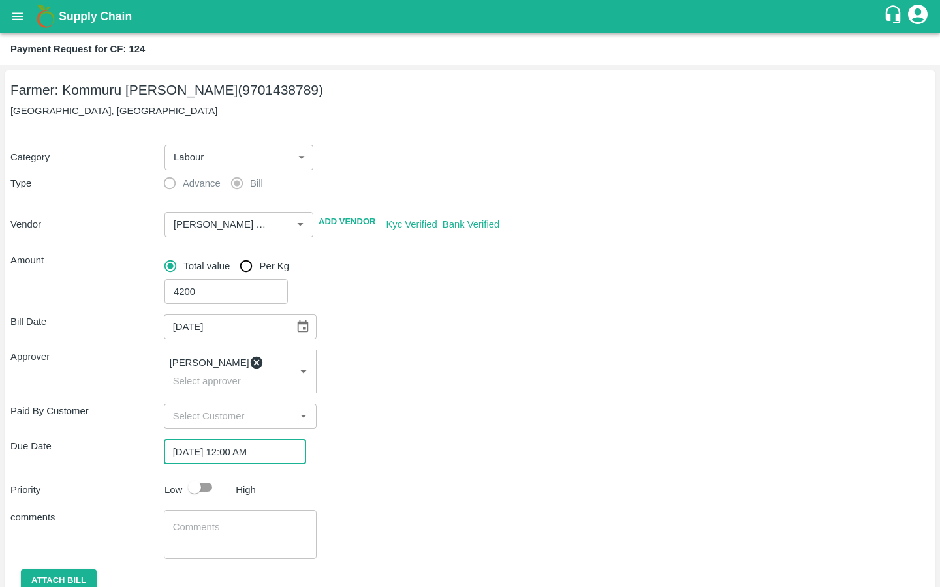
click at [195, 476] on input "checkbox" at bounding box center [194, 487] width 74 height 25
checkbox input "true"
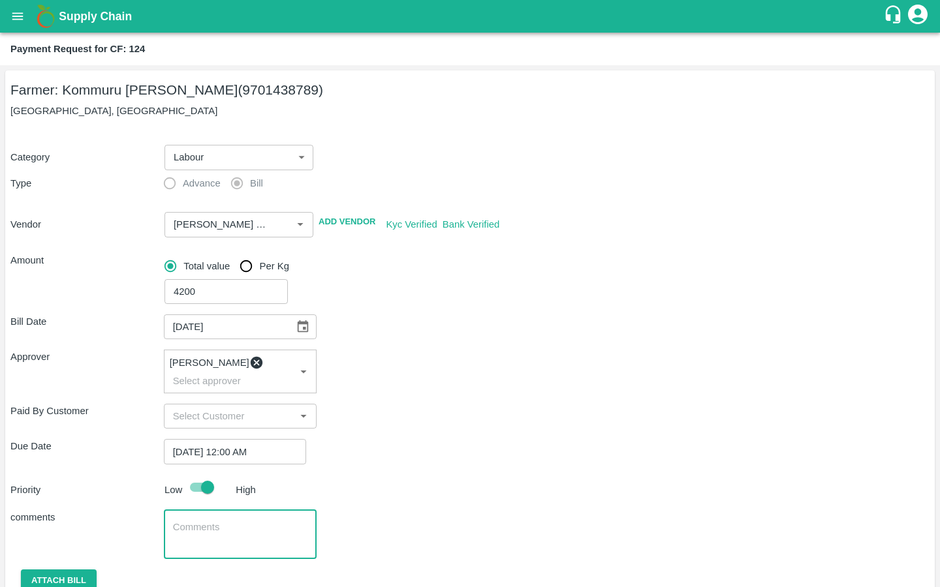
click at [195, 536] on textarea at bounding box center [240, 534] width 135 height 27
paste textarea "Activity bill of Weeding And Pipe installation"
type textarea "Activity bill of Weeding And Pipe installation"
click at [81, 574] on button "Attach bill" at bounding box center [59, 581] width 76 height 23
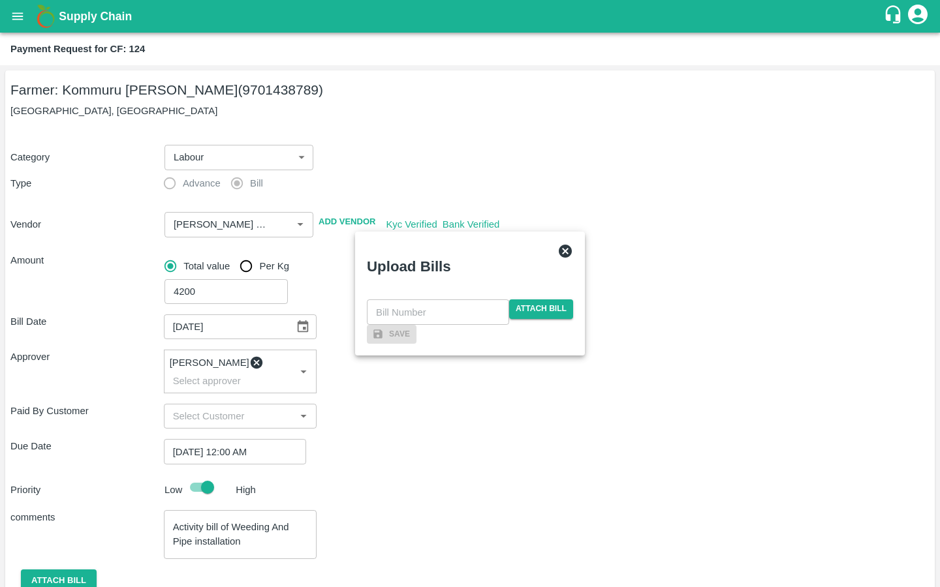
click at [539, 299] on div "​ Attach bill" at bounding box center [470, 311] width 206 height 25
click at [535, 299] on span "Attach bill" at bounding box center [541, 308] width 64 height 19
click at [0, 0] on input "Attach bill" at bounding box center [0, 0] width 0 height 0
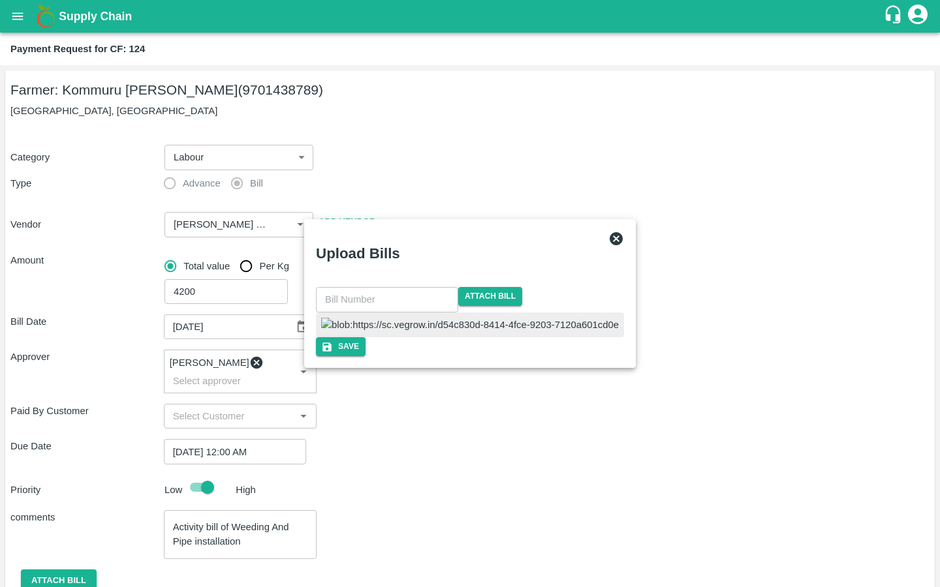
click at [390, 287] on input "text" at bounding box center [387, 299] width 142 height 25
type input "46"
click at [501, 317] on div at bounding box center [469, 325] width 306 height 25
click at [333, 352] on icon "button" at bounding box center [328, 347] width 9 height 9
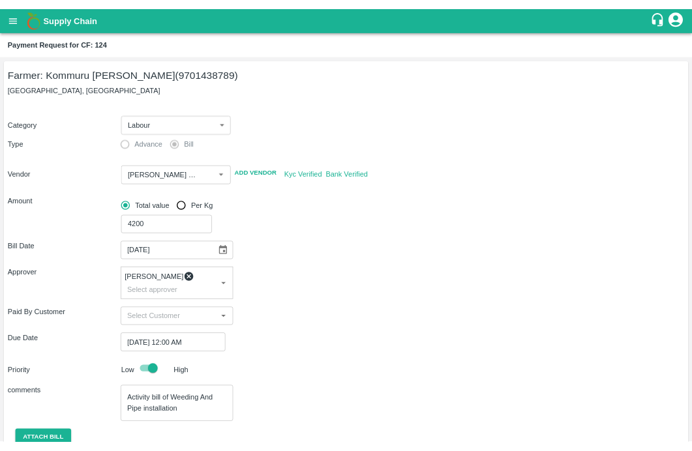
scroll to position [188, 0]
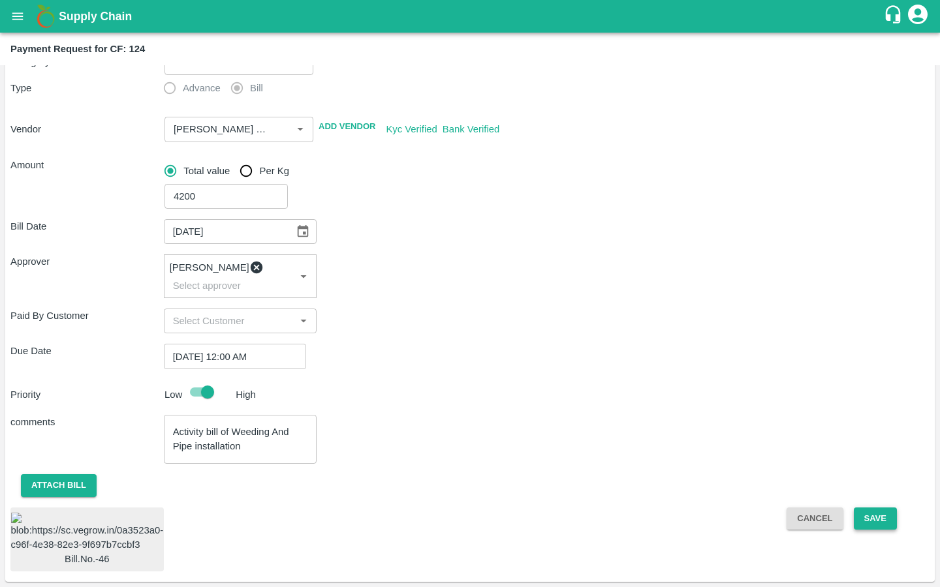
click at [880, 508] on button "Save" at bounding box center [874, 519] width 43 height 23
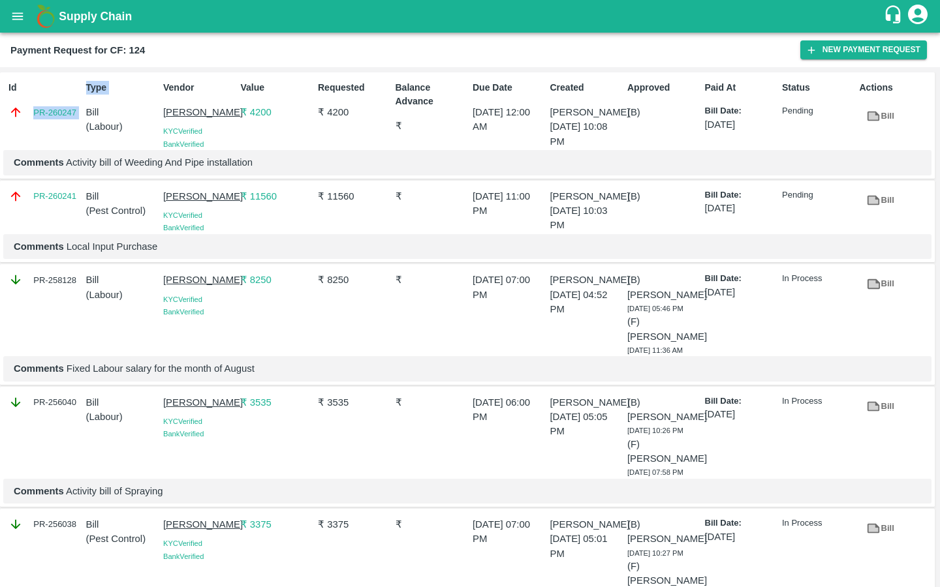
drag, startPoint x: 80, startPoint y: 113, endPoint x: 56, endPoint y: 94, distance: 30.7
click at [56, 94] on div "Id PR-260247 Type Bill ( Labour ) Vendor MALYALA NAGABHUSHANA KYC Verified Bank…" at bounding box center [467, 125] width 934 height 107
click at [49, 150] on div "Id PR-260247" at bounding box center [42, 113] width 78 height 74
drag, startPoint x: 78, startPoint y: 112, endPoint x: 10, endPoint y: 112, distance: 67.9
click at [10, 112] on div "PR-260247" at bounding box center [44, 112] width 72 height 14
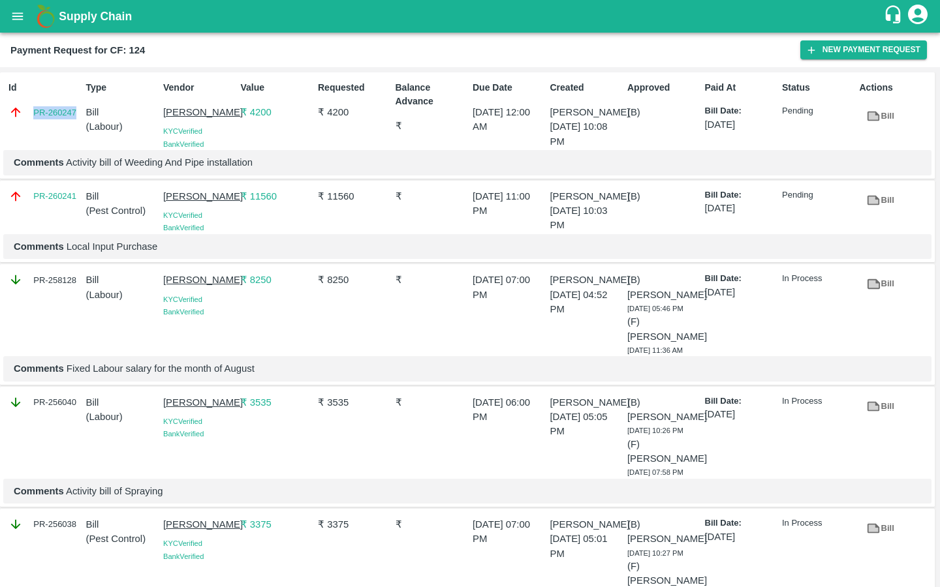
copy link "PR-260247"
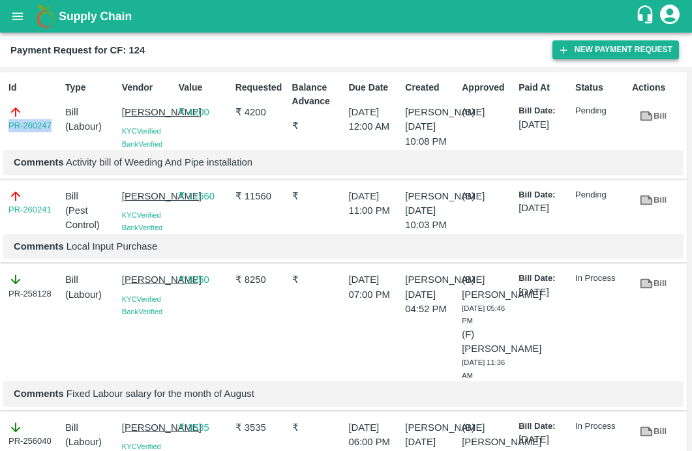
click at [620, 55] on button "New Payment Request" at bounding box center [616, 49] width 127 height 19
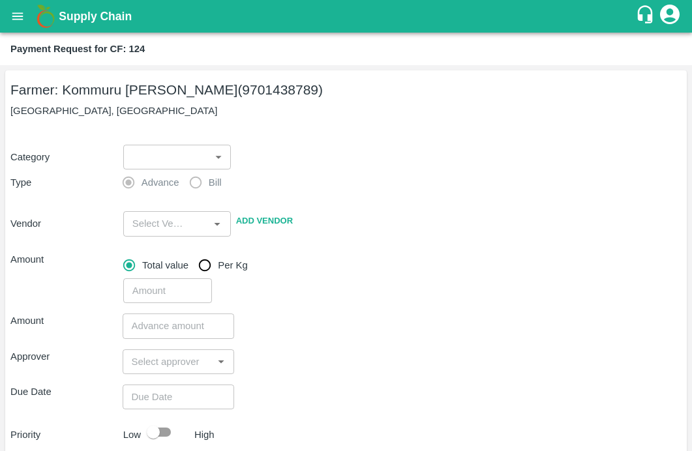
click at [155, 170] on label "Advance" at bounding box center [147, 183] width 64 height 26
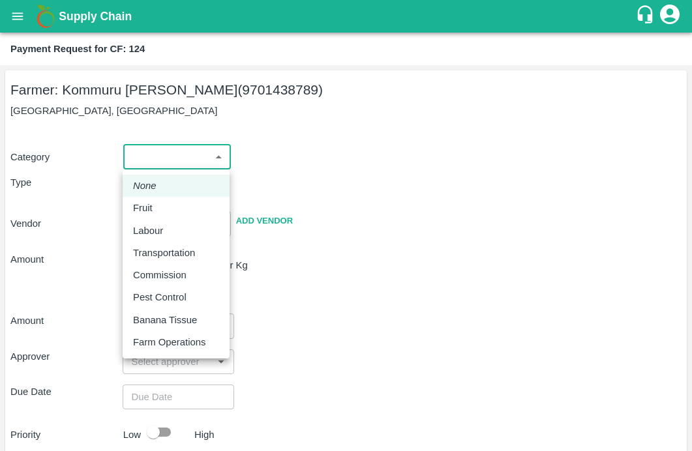
click at [158, 151] on body "Supply Chain Payment Request for CF: 124 Farmer: Kommuru Amarnath Reddy (970143…" at bounding box center [346, 225] width 692 height 451
click at [155, 232] on p "Labour" at bounding box center [148, 231] width 30 height 14
type input "2"
radio input "false"
radio input "true"
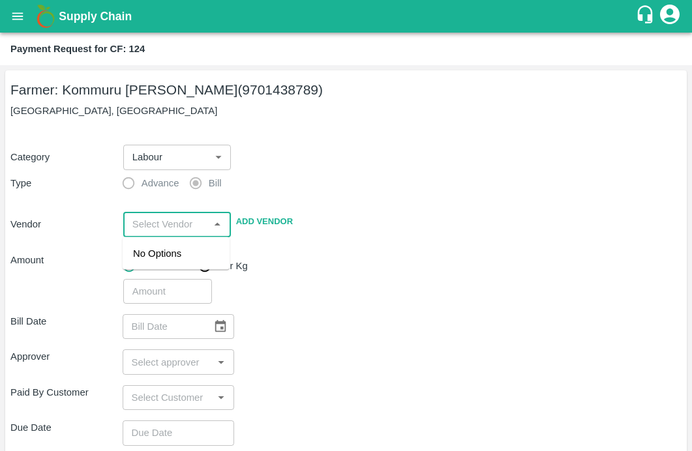
click at [151, 232] on input "input" at bounding box center [166, 224] width 78 height 17
type input "a"
type input "Avula"
paste input "AKULA SANTHOSH KUMAR"
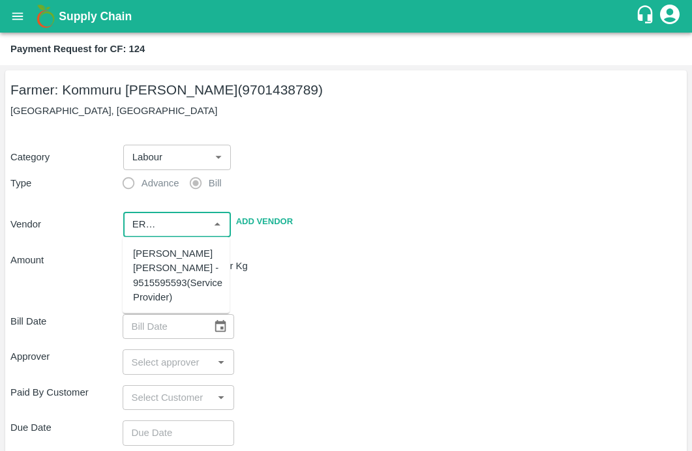
click at [162, 273] on div "AKULA SANTHOSH KUMAR - 9515595593(Service Provider)" at bounding box center [177, 276] width 89 height 58
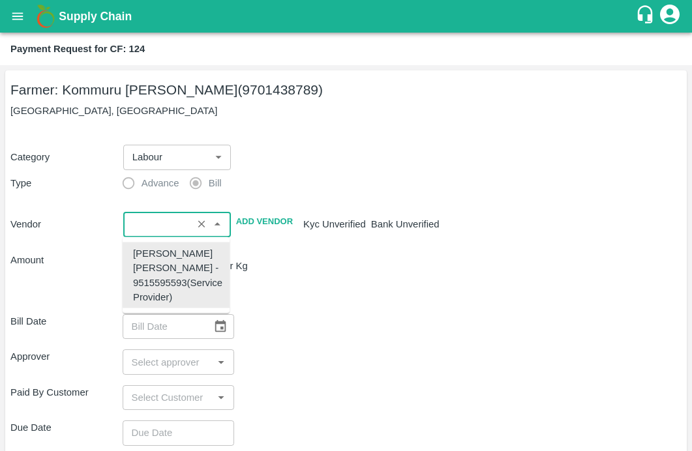
type input "AKULA SANTHOSH KUMAR - 9515595593(Service Provider)"
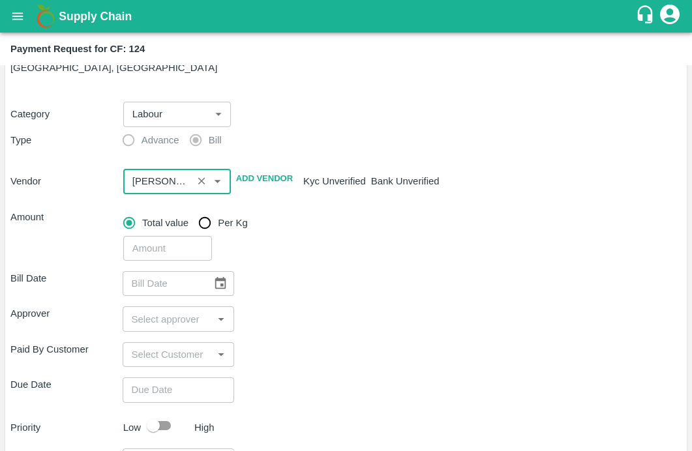
scroll to position [103, 0]
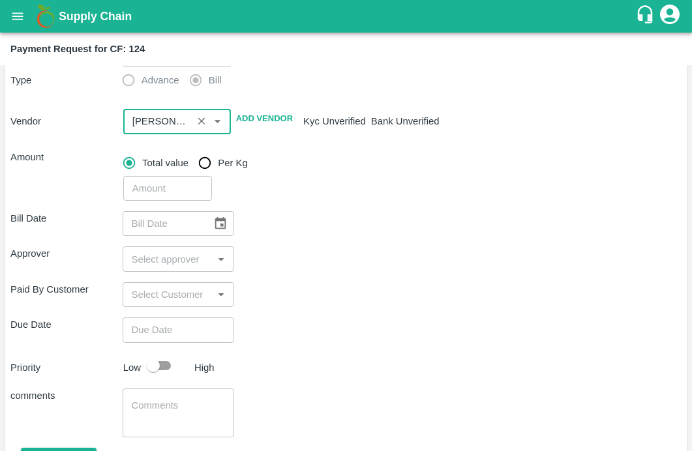
click at [164, 187] on input "number" at bounding box center [167, 188] width 89 height 25
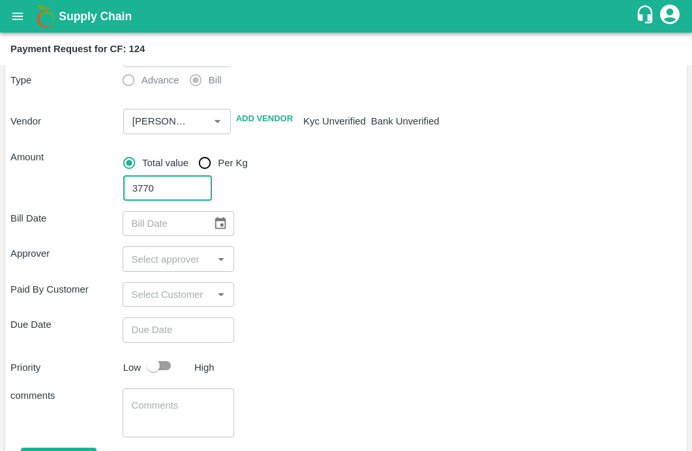
type input "3770"
click at [277, 249] on div "Approver ​" at bounding box center [345, 259] width 671 height 25
click at [219, 226] on icon "Choose date" at bounding box center [220, 223] width 11 height 12
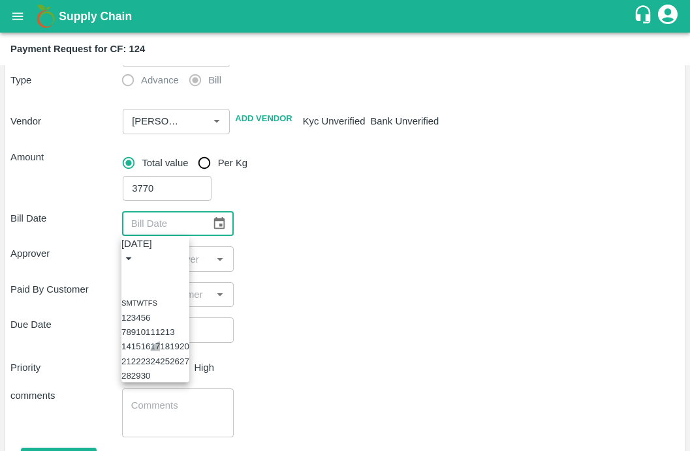
click at [160, 352] on button "17" at bounding box center [155, 347] width 10 height 10
type input "17/09/2025"
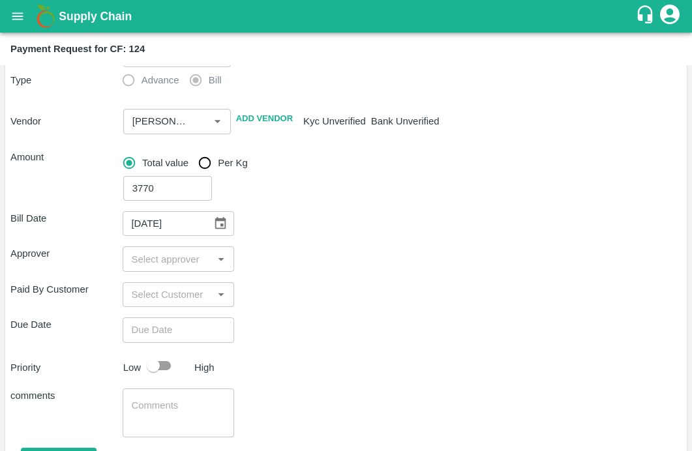
click at [172, 260] on input "input" at bounding box center [168, 259] width 83 height 17
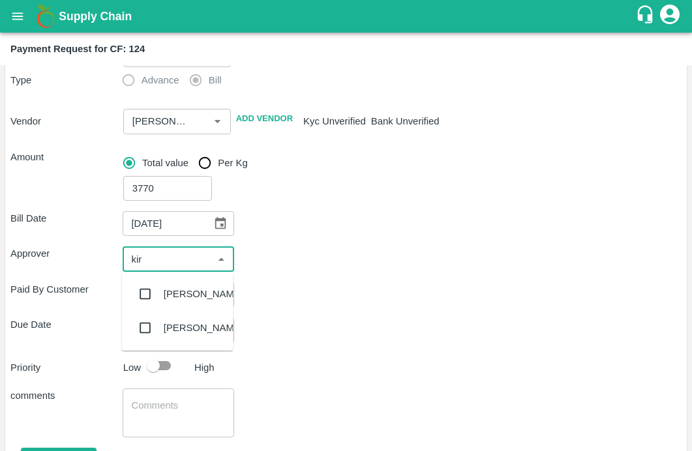
type input "kira"
click at [139, 295] on input "checkbox" at bounding box center [145, 294] width 26 height 26
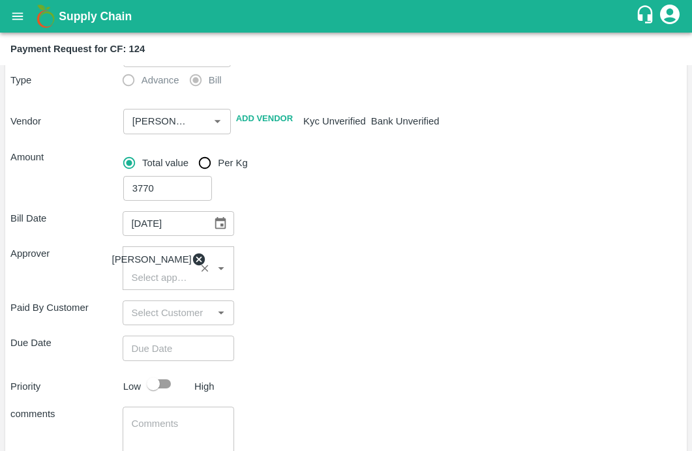
type input "DD/MM/YYYY hh:mm aa"
click at [161, 350] on input "DD/MM/YYYY hh:mm aa" at bounding box center [174, 348] width 103 height 25
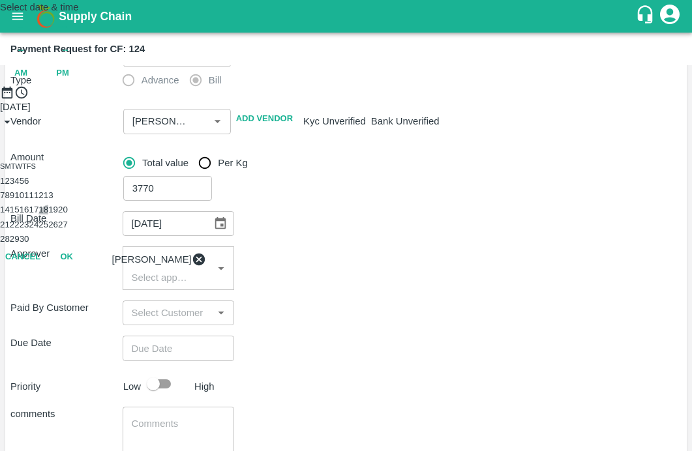
click at [48, 215] on button "18" at bounding box center [43, 210] width 10 height 10
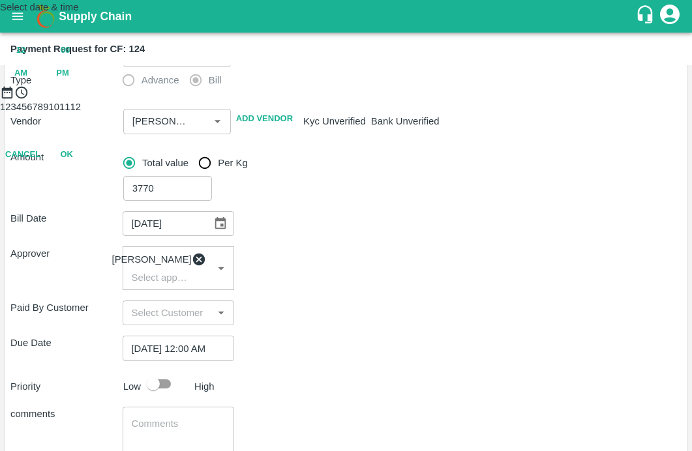
click at [69, 81] on span "PM" at bounding box center [62, 73] width 13 height 15
click at [316, 100] on div at bounding box center [346, 100] width 692 height 0
type input "[DATE] 11:00 PM"
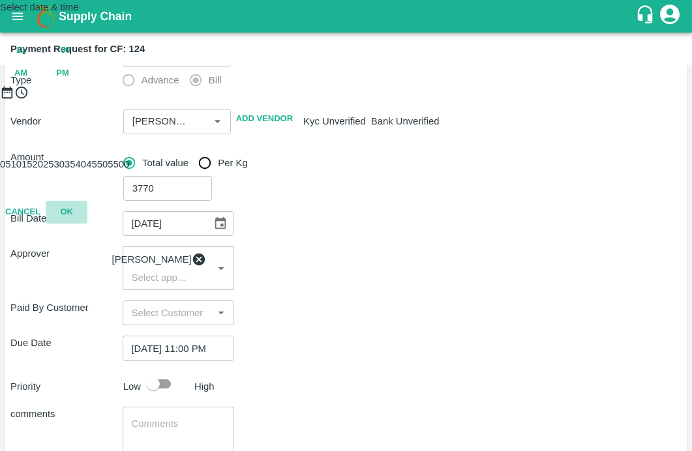
click at [87, 224] on button "OK" at bounding box center [67, 212] width 42 height 23
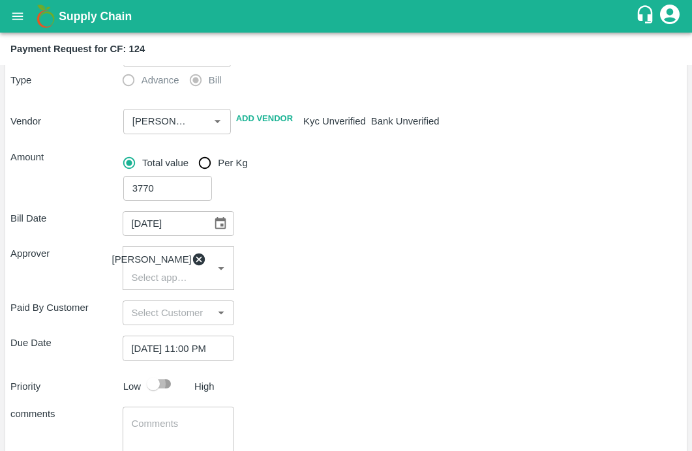
click at [154, 386] on input "checkbox" at bounding box center [153, 384] width 74 height 25
checkbox input "true"
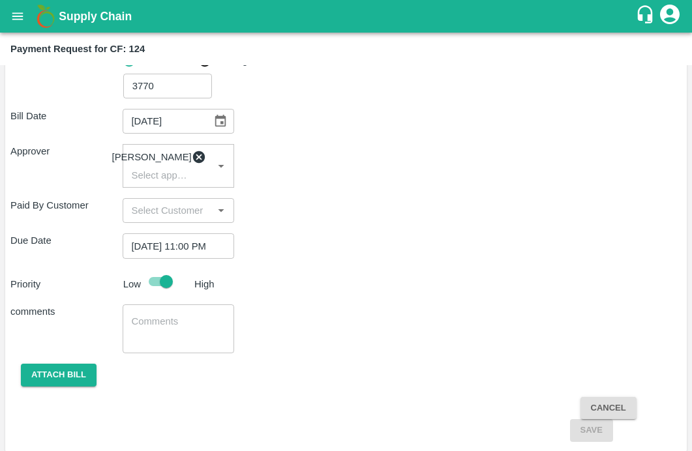
scroll to position [219, 0]
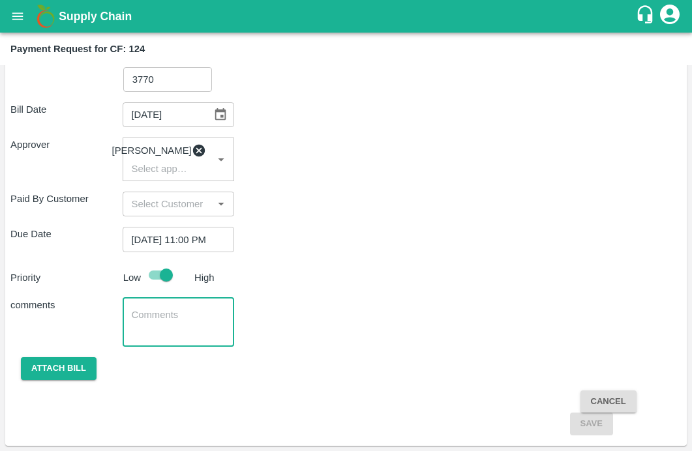
click at [159, 323] on textarea at bounding box center [179, 322] width 94 height 27
paste textarea "Materials purchase for Motor installation"
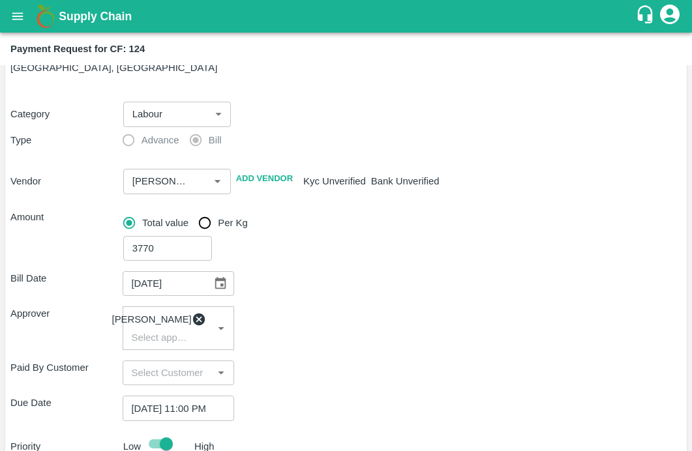
scroll to position [0, 0]
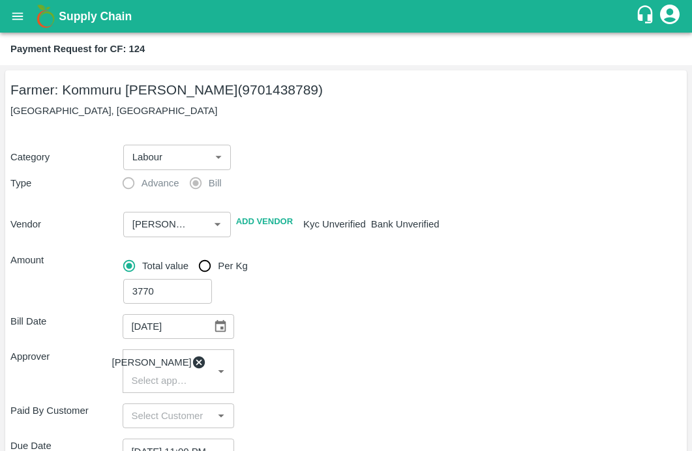
type textarea "Materials purchase for Motor installation & Motor Repairs"
click at [211, 161] on body "Supply Chain Payment Request for CF: 124 Farmer: Kommuru Amarnath Reddy (970143…" at bounding box center [346, 225] width 692 height 451
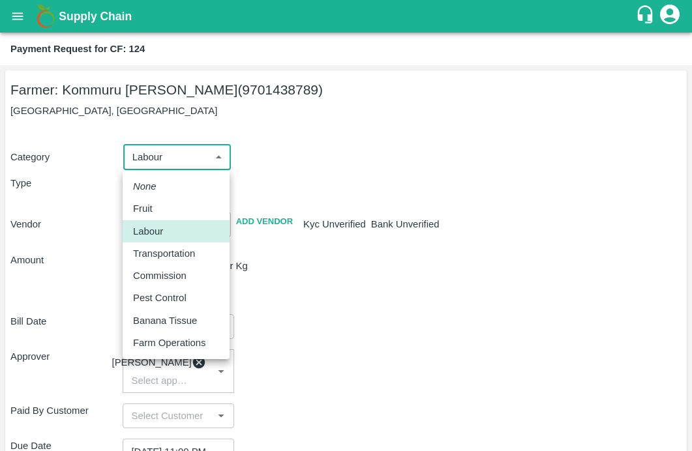
click at [177, 344] on p "Farm Operations" at bounding box center [169, 343] width 72 height 14
type input "37"
checkbox input "false"
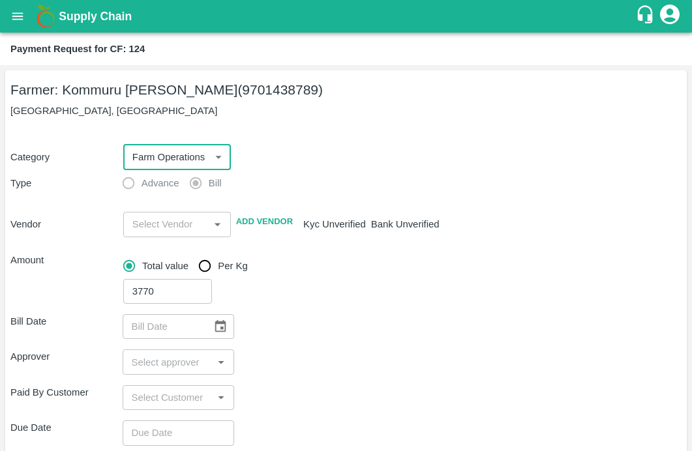
scroll to position [178, 0]
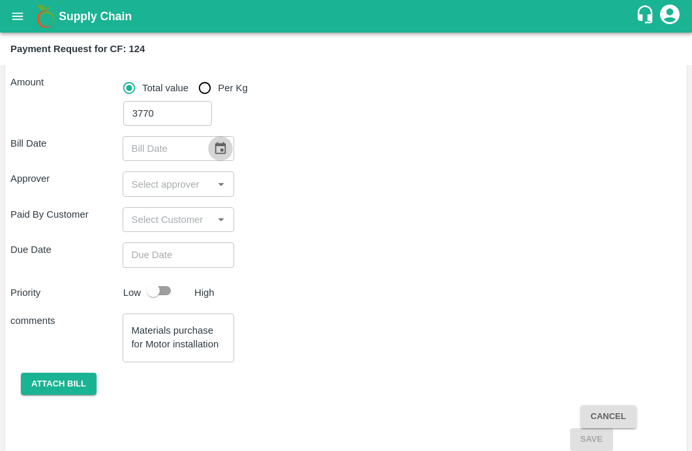
click at [213, 153] on icon "Choose date" at bounding box center [220, 149] width 14 height 14
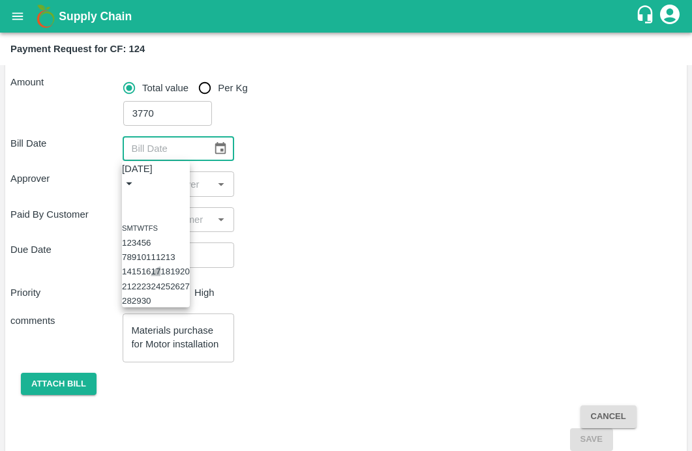
click at [161, 277] on button "17" at bounding box center [156, 272] width 10 height 10
type input "17/09/2025"
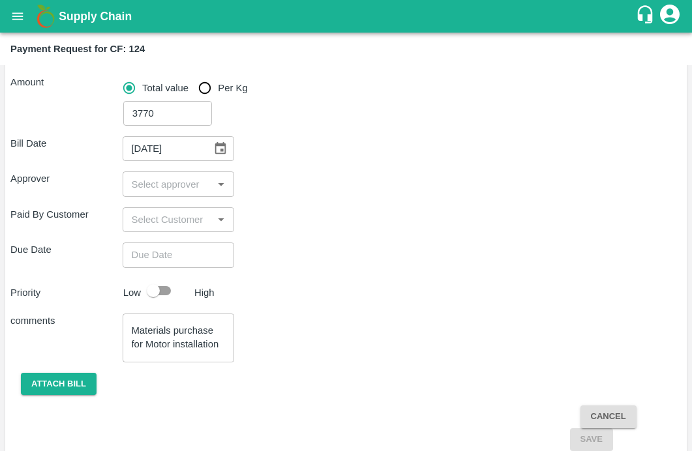
click at [162, 192] on input "input" at bounding box center [168, 184] width 83 height 17
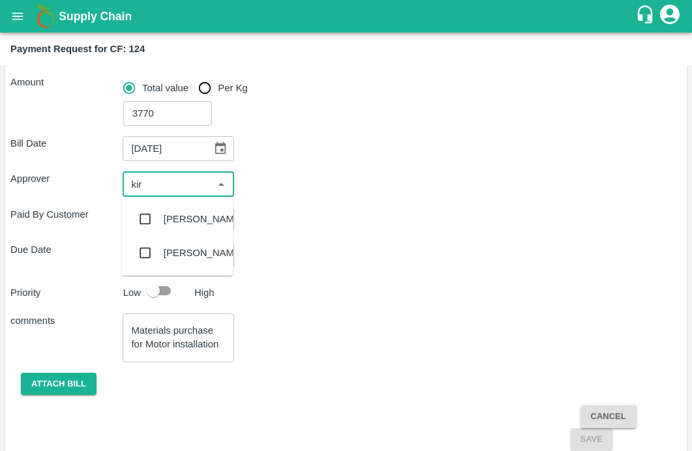
type input "kira"
click at [147, 214] on input "checkbox" at bounding box center [145, 219] width 26 height 26
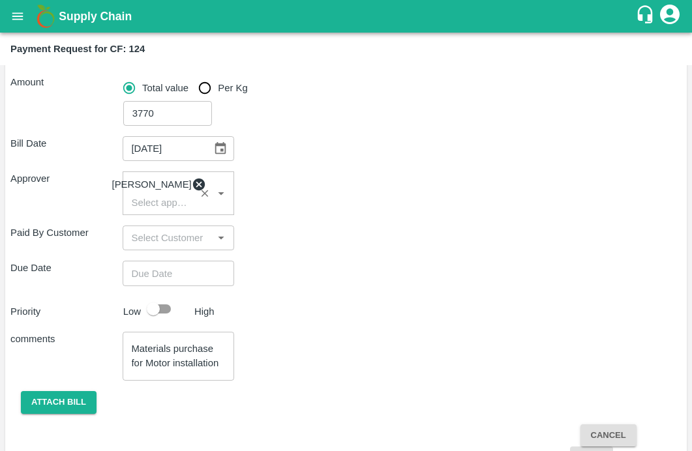
type input "DD/MM/YYYY hh:mm aa"
click at [147, 273] on input "DD/MM/YYYY hh:mm aa" at bounding box center [174, 273] width 103 height 25
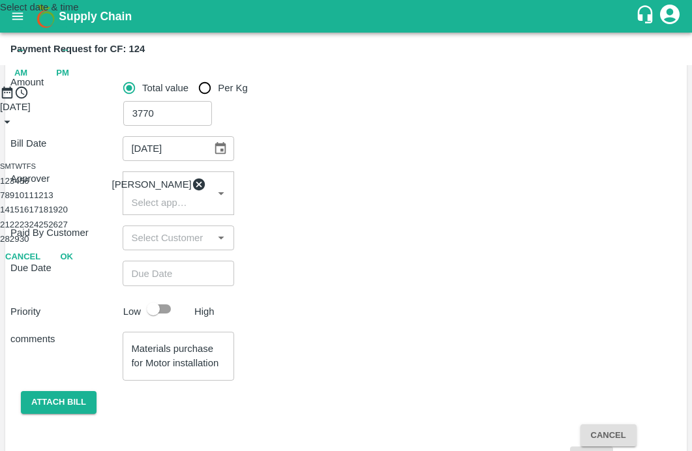
click at [48, 215] on button "18" at bounding box center [43, 210] width 10 height 10
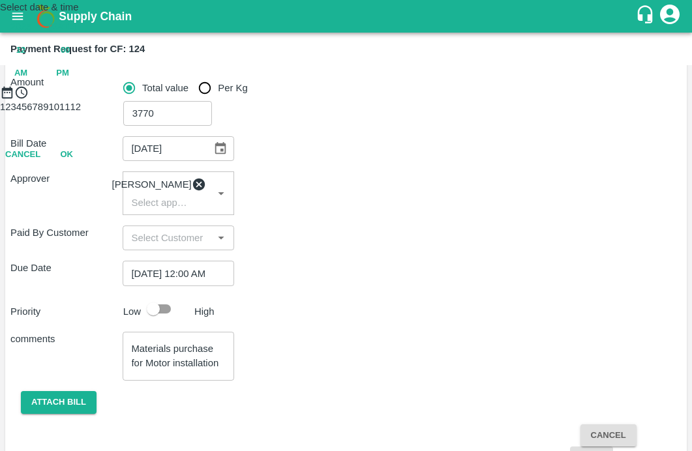
click at [444, 85] on div "Select date & time 2025 Sep 18 12 : 00 AM PM" at bounding box center [346, 42] width 692 height 85
click at [69, 81] on span "PM" at bounding box center [62, 73] width 13 height 15
type input "[DATE] 12:00 PM"
click at [87, 166] on button "OK" at bounding box center [67, 155] width 42 height 23
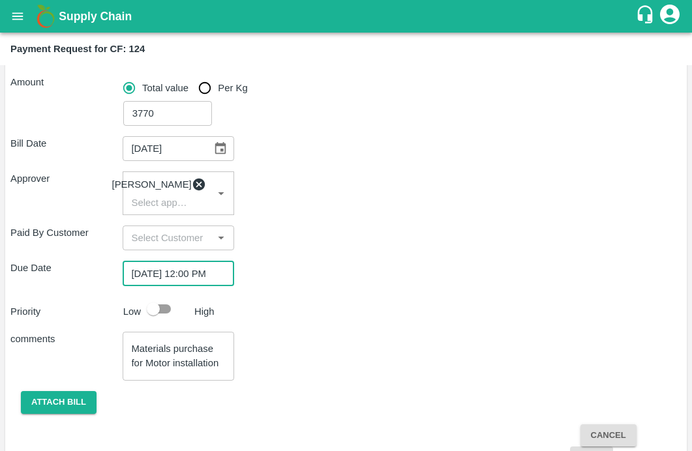
click at [156, 322] on input "checkbox" at bounding box center [153, 309] width 74 height 25
checkbox input "true"
click at [175, 370] on textarea "Materials purchase for Motor installation & Motor Repairs" at bounding box center [179, 356] width 94 height 27
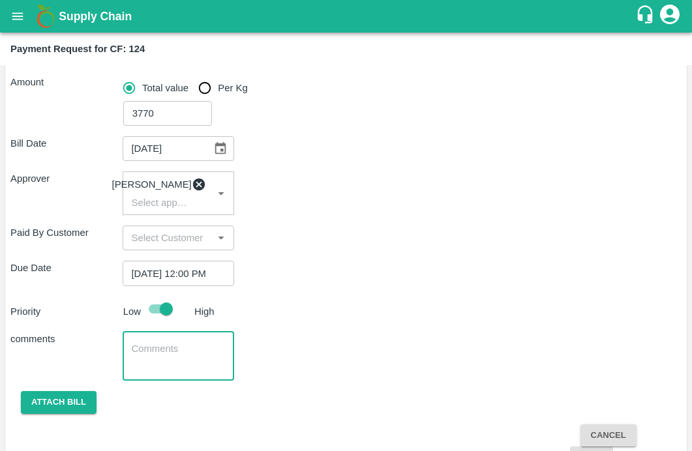
paste textarea "Materials purchase for Motor installation"
type textarea "Materials purchase for Motor installation & Repairs"
click at [59, 411] on button "Attach bill" at bounding box center [59, 402] width 76 height 23
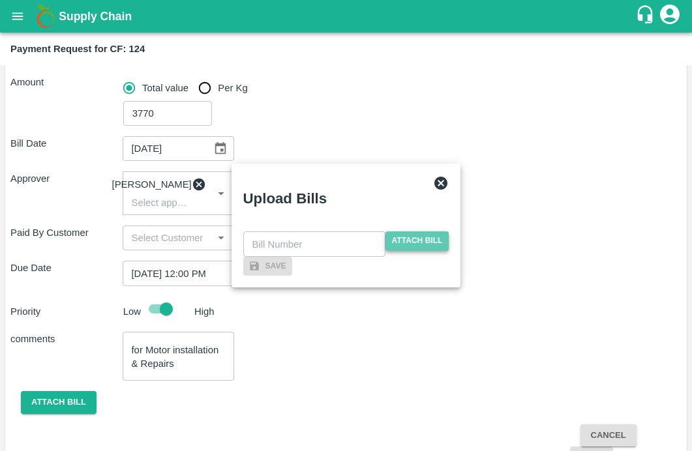
click at [403, 232] on span "Attach bill" at bounding box center [418, 241] width 64 height 19
click at [0, 0] on input "Attach bill" at bounding box center [0, 0] width 0 height 0
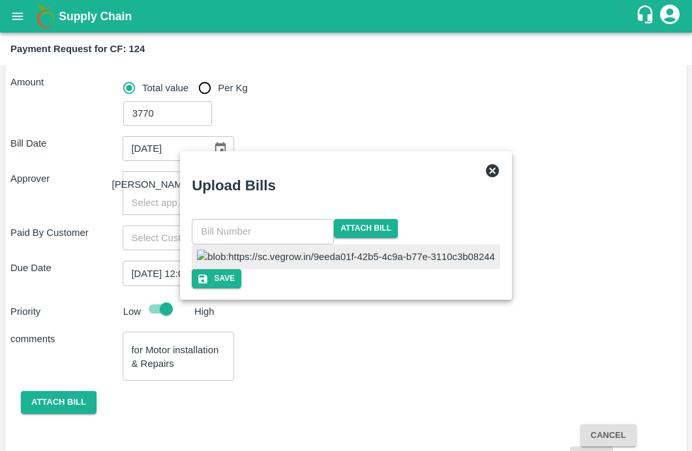
click at [252, 219] on div "​ Attach bill" at bounding box center [346, 244] width 309 height 50
click at [287, 250] on img at bounding box center [346, 257] width 298 height 14
click at [294, 219] on input "text" at bounding box center [263, 231] width 142 height 25
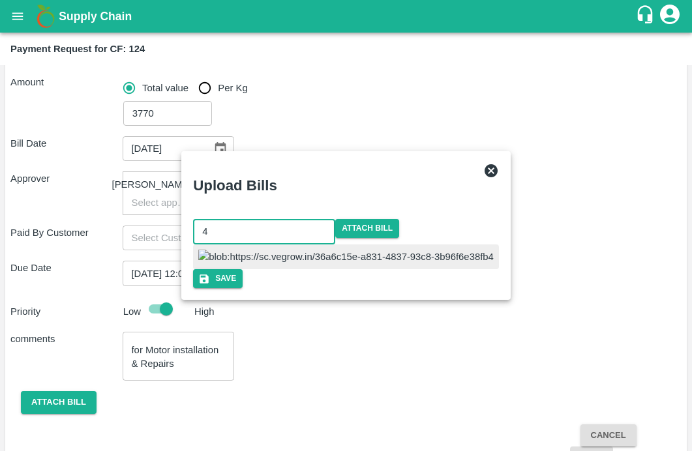
type input "4"
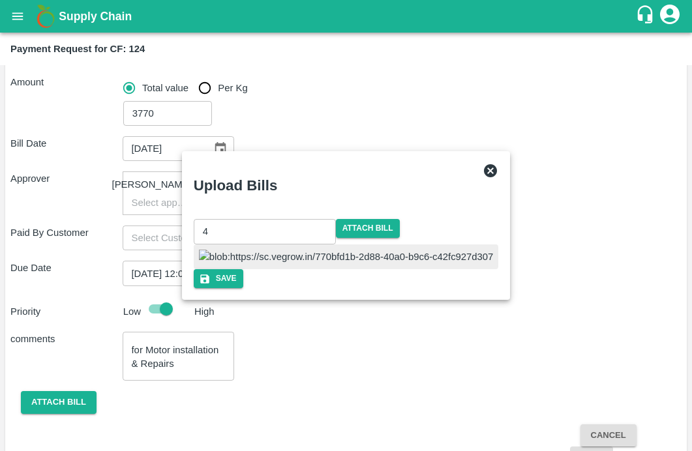
click at [428, 245] on div at bounding box center [346, 257] width 305 height 25
click at [243, 288] on button "Save" at bounding box center [219, 278] width 50 height 19
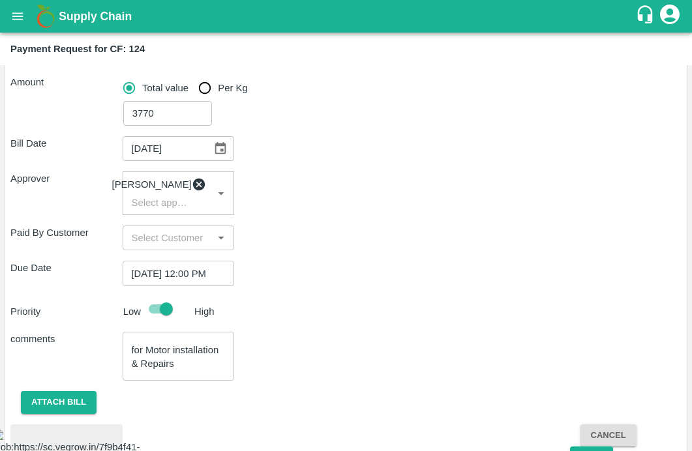
scroll to position [341, 0]
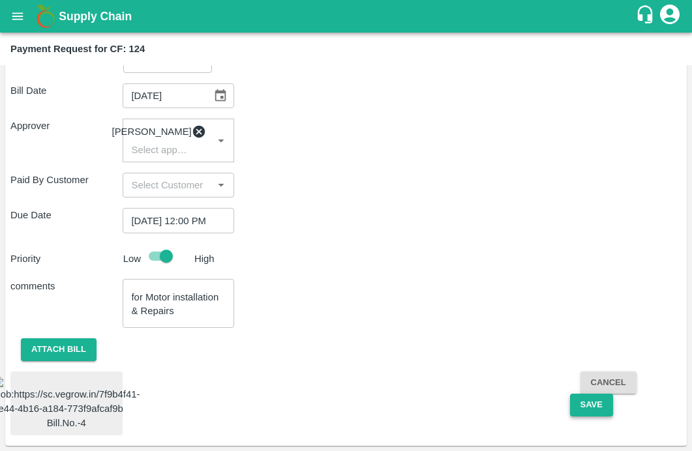
click at [596, 394] on button "Save" at bounding box center [591, 405] width 43 height 23
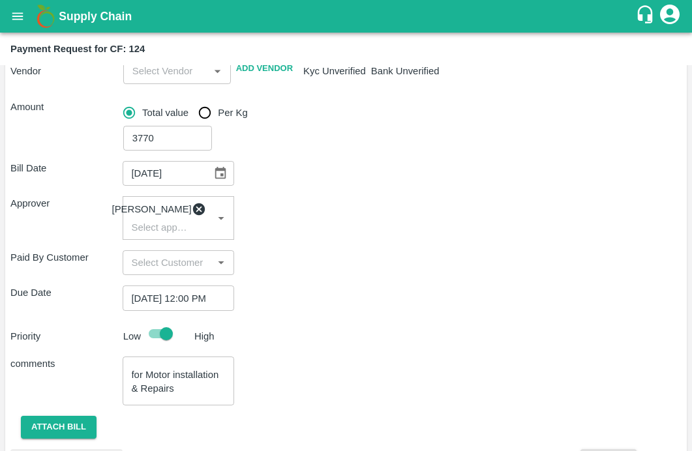
scroll to position [123, 0]
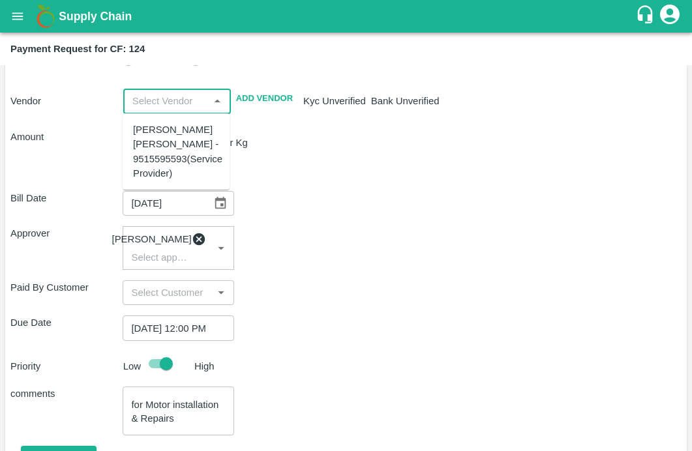
click at [147, 93] on input "input" at bounding box center [166, 101] width 78 height 17
paste input "AKULA SANTHOSH KUMAR"
click at [153, 126] on div "AKULA SANTHOSH KUMAR - 9515595593(Service Provider)" at bounding box center [177, 152] width 89 height 58
type input "AKULA SANTHOSH KUMAR - 9515595593(Service Provider)"
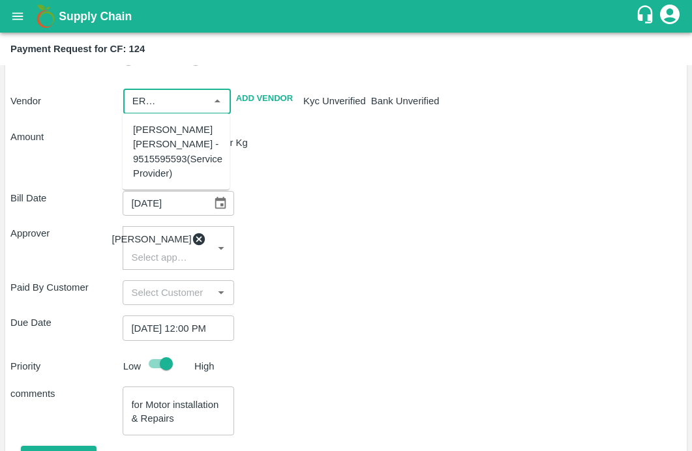
checkbox input "false"
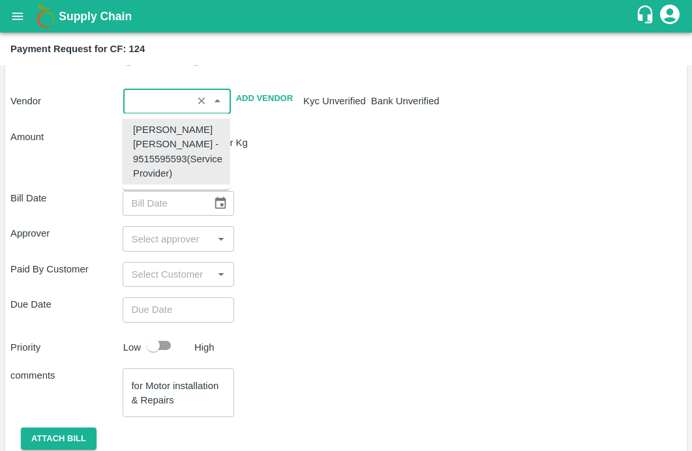
scroll to position [0, 0]
type input "AKULA SANTHOSH KUMAR - 9515595593(Service Provider)"
click at [371, 234] on div "Approver ​" at bounding box center [345, 238] width 671 height 25
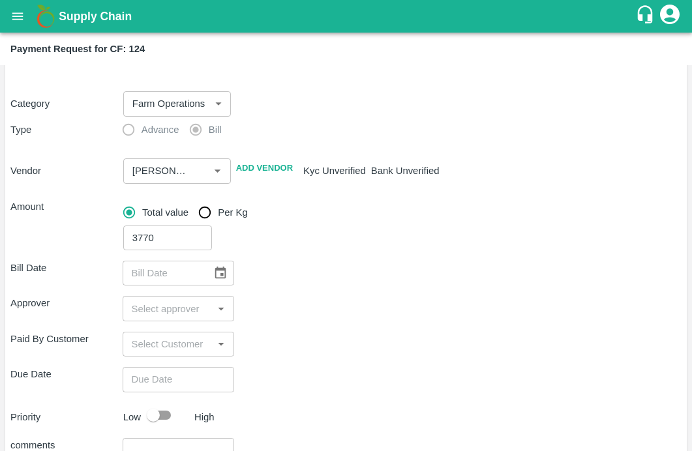
scroll to position [112, 0]
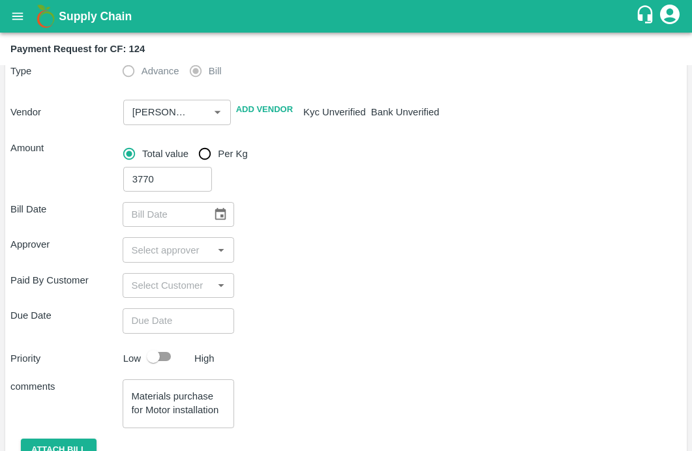
click at [221, 212] on icon "Choose date" at bounding box center [220, 214] width 11 height 12
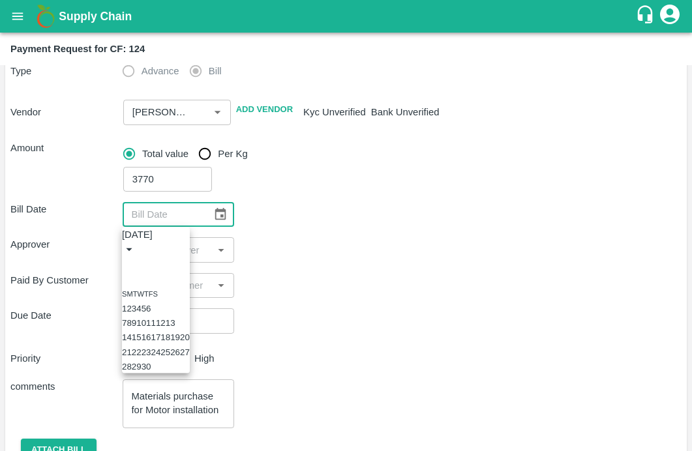
click at [161, 343] on button "17" at bounding box center [156, 338] width 10 height 10
type input "17/09/2025"
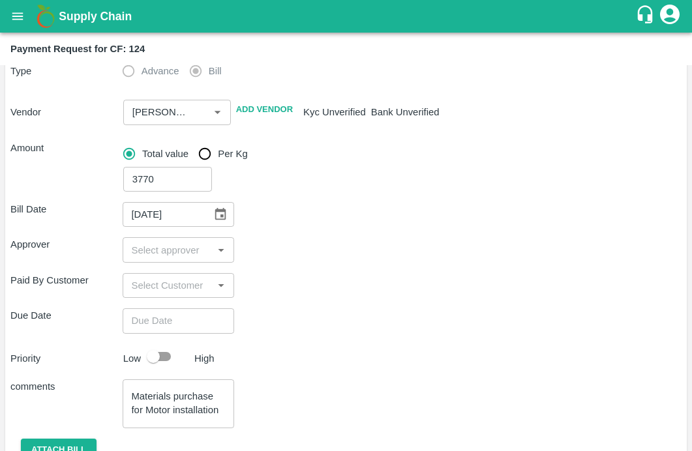
click at [185, 241] on div "​" at bounding box center [179, 249] width 112 height 25
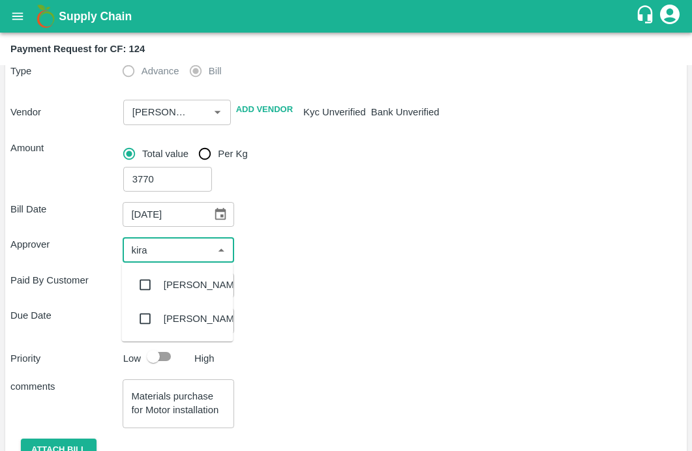
type input "kiran"
click at [154, 281] on input "checkbox" at bounding box center [145, 285] width 26 height 26
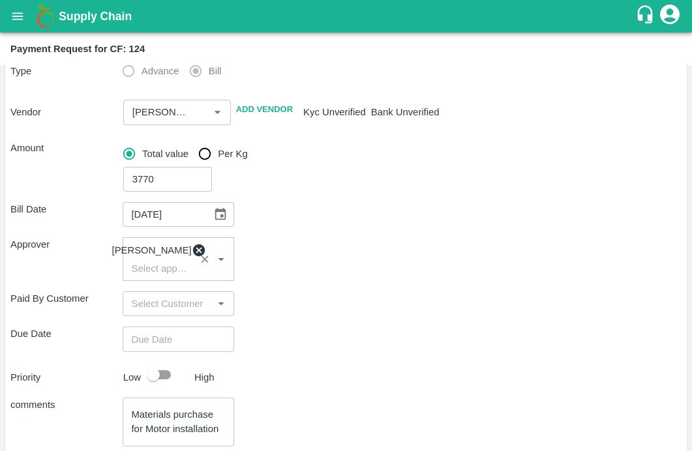
type input "DD/MM/YYYY hh:mm aa"
click at [157, 340] on input "DD/MM/YYYY hh:mm aa" at bounding box center [174, 339] width 103 height 25
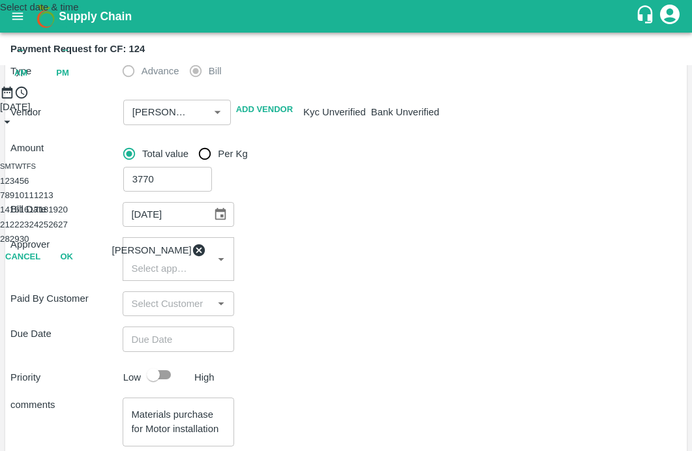
click at [48, 215] on button "18" at bounding box center [43, 210] width 10 height 10
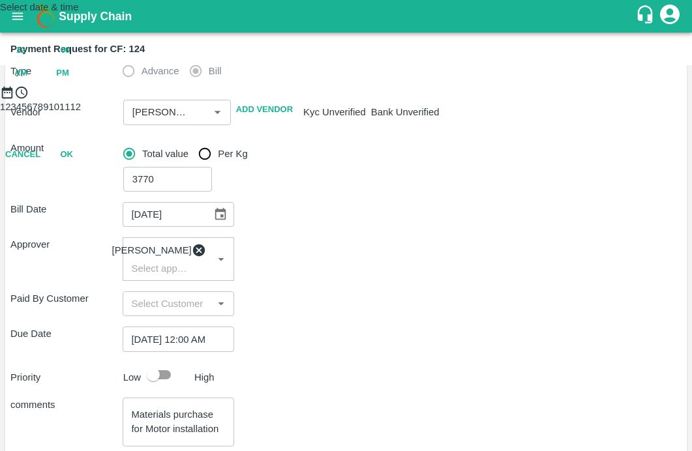
click at [69, 81] on span "PM" at bounding box center [62, 73] width 13 height 15
click at [313, 100] on div at bounding box center [346, 100] width 692 height 0
type input "[DATE] 11:00 PM"
click at [418, 224] on div "Cancel OK" at bounding box center [346, 212] width 692 height 23
click at [87, 224] on button "OK" at bounding box center [67, 212] width 42 height 23
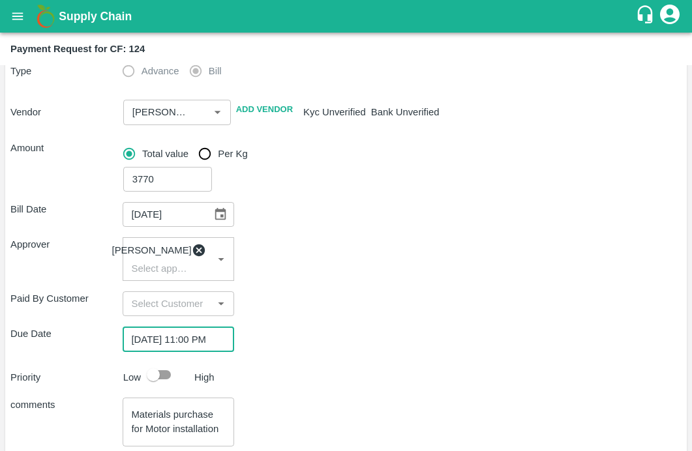
click at [159, 388] on input "checkbox" at bounding box center [153, 375] width 74 height 25
checkbox input "true"
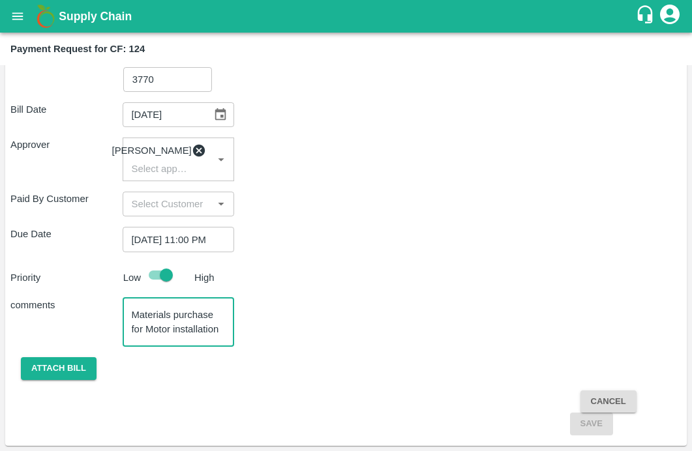
click at [144, 316] on textarea "Materials purchase for Motor installation & Repairs" at bounding box center [179, 322] width 94 height 27
paste textarea "Materials purchase for Motor installation"
type textarea "Materials purchase for Motor installation & repairs"
click at [46, 371] on button "Attach bill" at bounding box center [59, 369] width 76 height 23
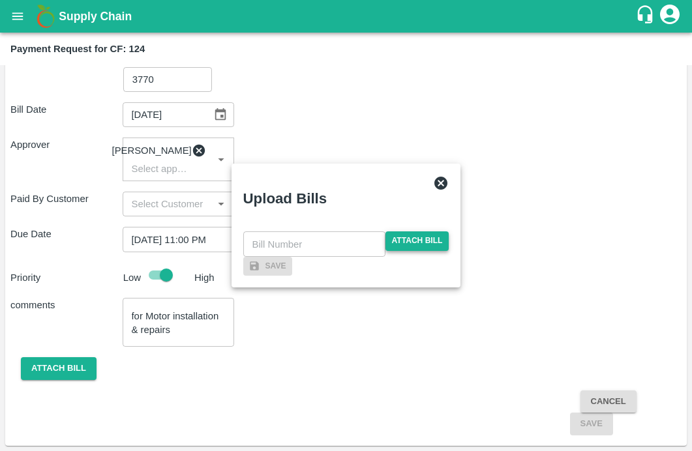
click at [405, 232] on span "Attach bill" at bounding box center [418, 241] width 64 height 19
click at [0, 0] on input "Attach bill" at bounding box center [0, 0] width 0 height 0
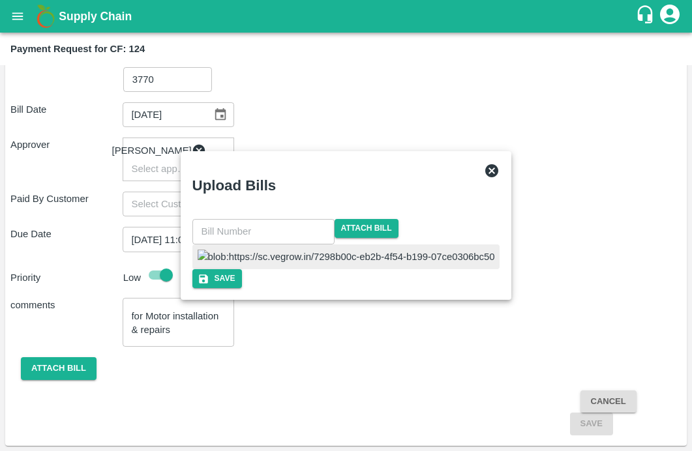
click at [279, 219] on input "text" at bounding box center [263, 231] width 142 height 25
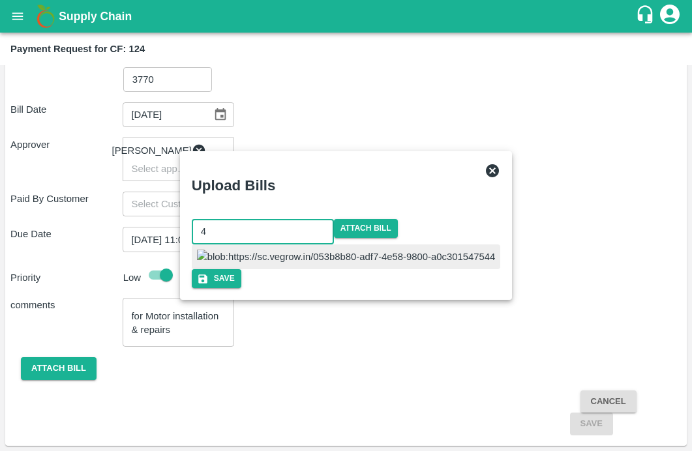
type input "4"
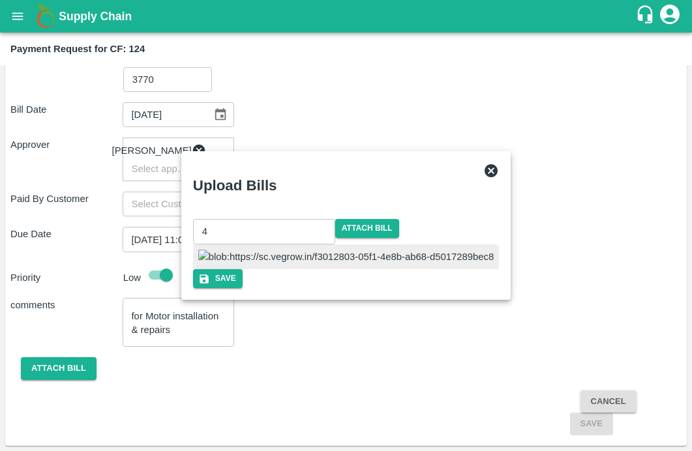
click at [421, 245] on div at bounding box center [346, 257] width 306 height 25
click at [243, 288] on button "Save" at bounding box center [218, 278] width 50 height 19
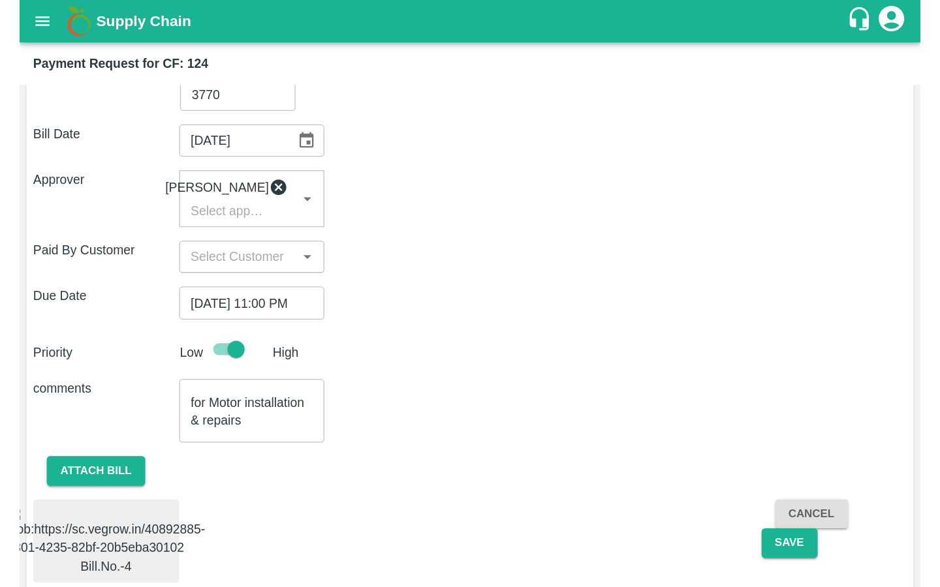
scroll to position [341, 0]
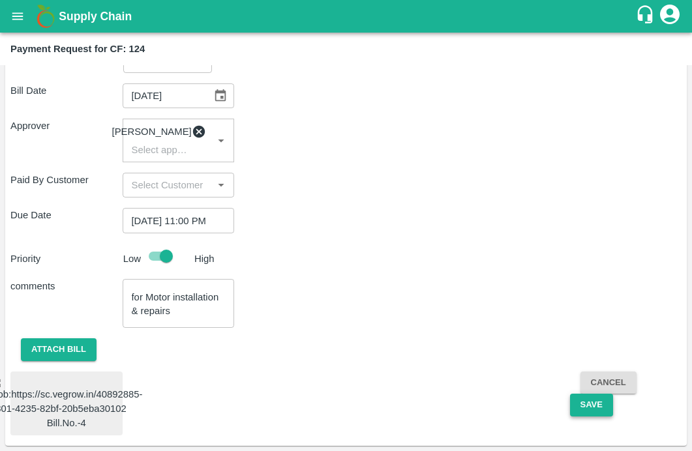
click at [600, 394] on button "Save" at bounding box center [591, 405] width 43 height 23
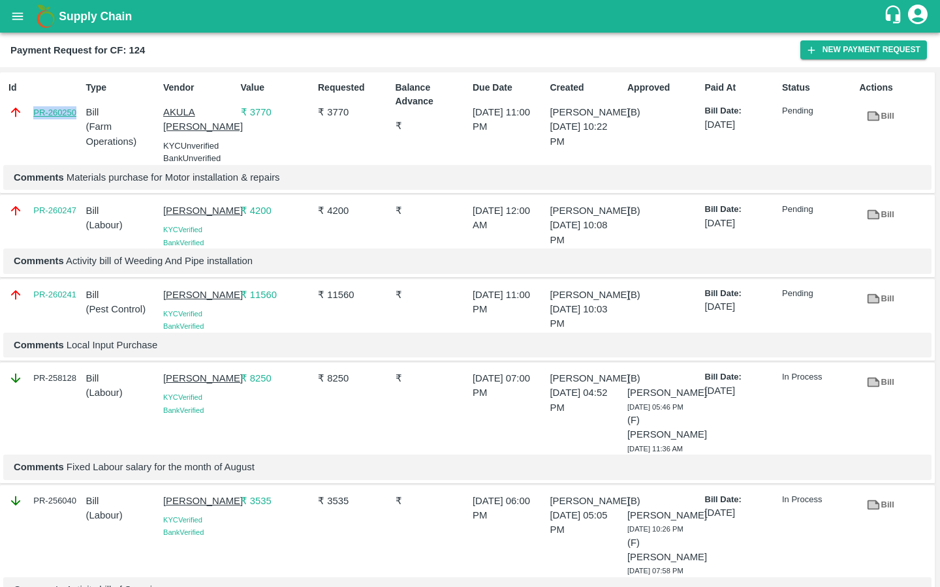
drag, startPoint x: 30, startPoint y: 114, endPoint x: 76, endPoint y: 114, distance: 45.7
click at [76, 114] on div "PR-260250" at bounding box center [44, 112] width 72 height 14
copy link "PR-260250"
click at [20, 23] on button "open drawer" at bounding box center [18, 16] width 30 height 30
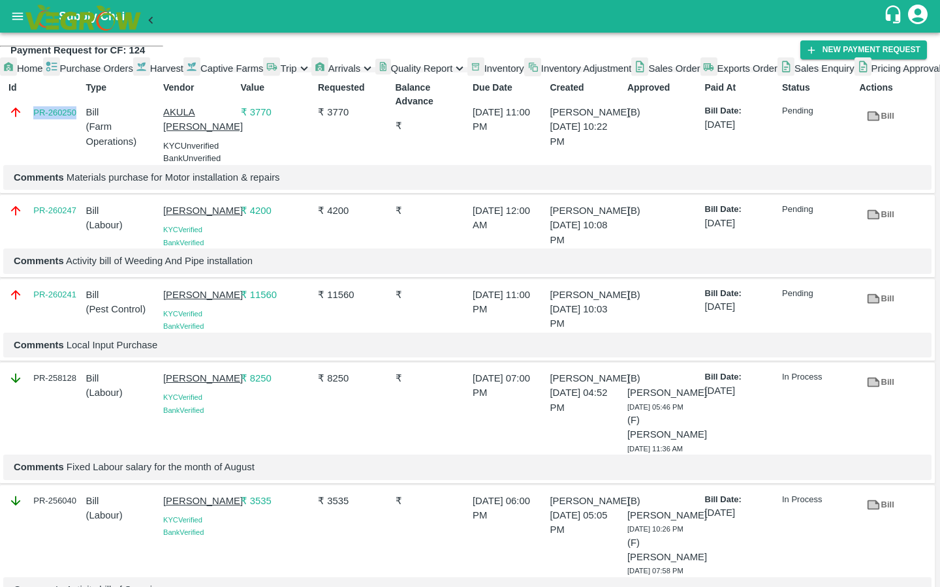
click at [200, 74] on span "Captive Farms" at bounding box center [231, 68] width 63 height 10
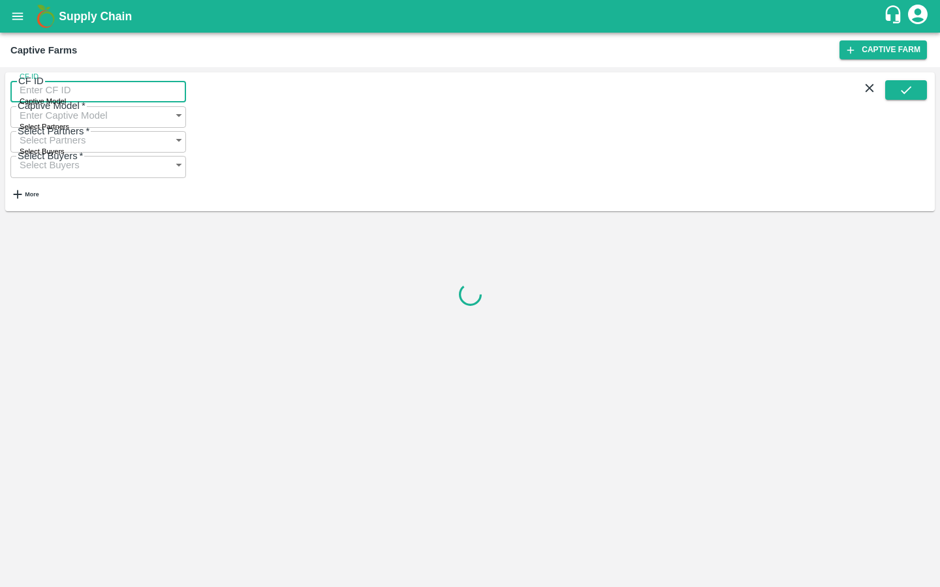
click at [51, 99] on input "CF ID" at bounding box center [98, 90] width 176 height 25
paste input "83"
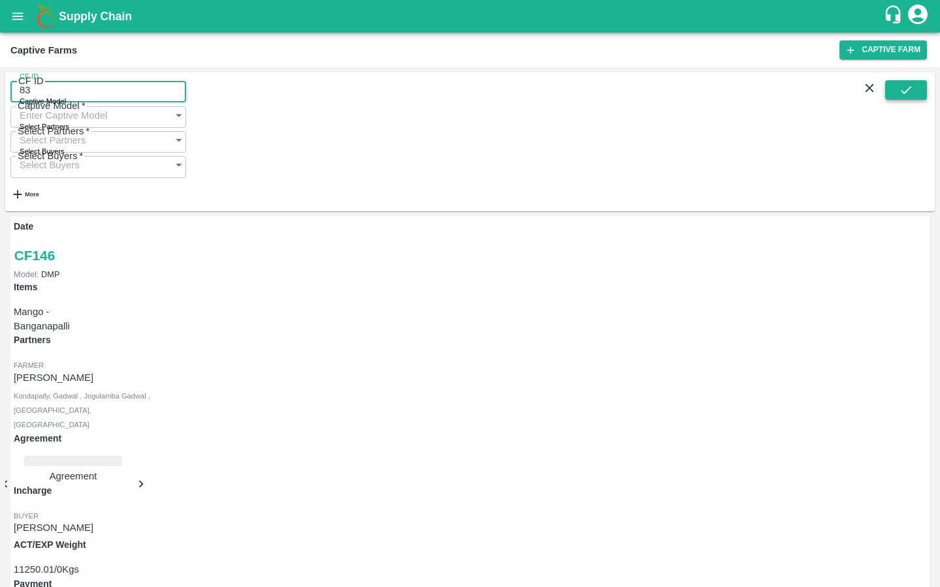
type input "83"
click at [898, 97] on icon "submit" at bounding box center [905, 90] width 14 height 14
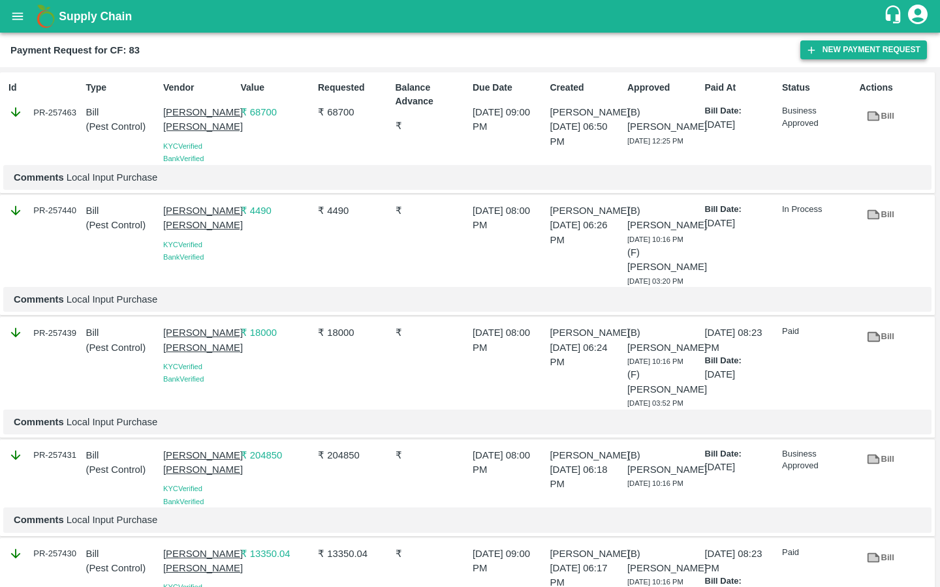
click at [832, 42] on button "New Payment Request" at bounding box center [863, 49] width 127 height 19
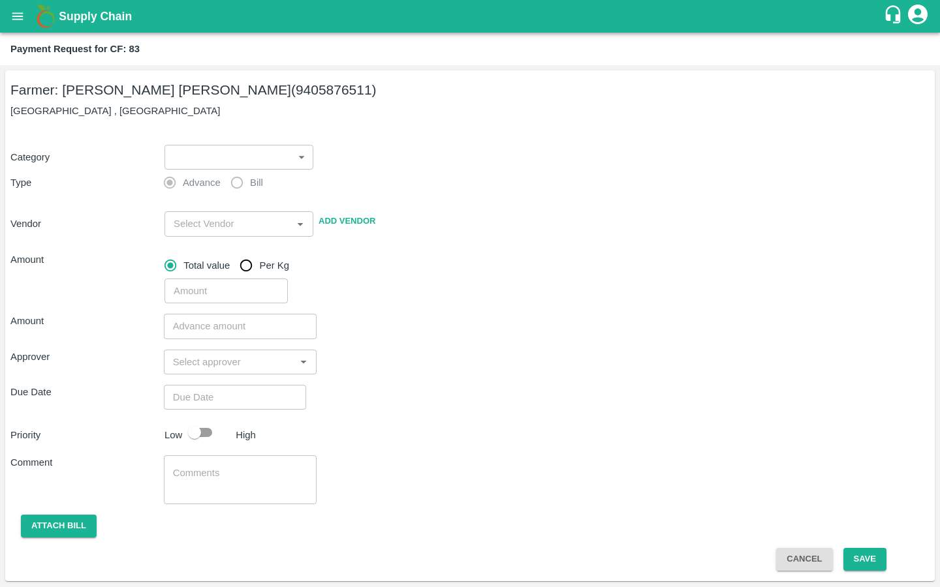
click at [248, 158] on body "Supply Chain Payment Request for CF: 83 Farmer: [PERSON_NAME] [PERSON_NAME] (94…" at bounding box center [470, 293] width 940 height 587
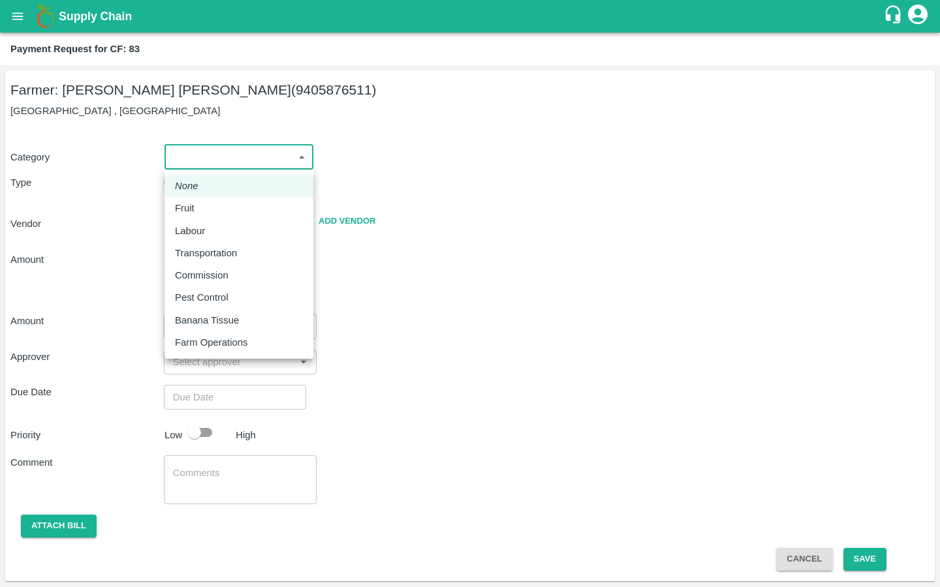
click at [198, 298] on p "Pest Control" at bounding box center [202, 297] width 54 height 14
type input "21"
radio input "false"
radio input "true"
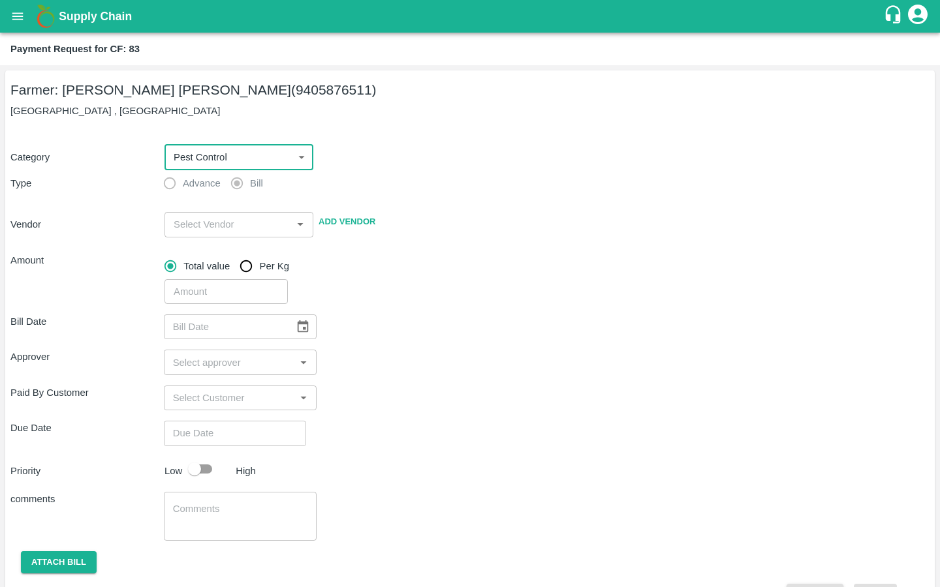
click at [203, 226] on input "input" at bounding box center [227, 224] width 119 height 17
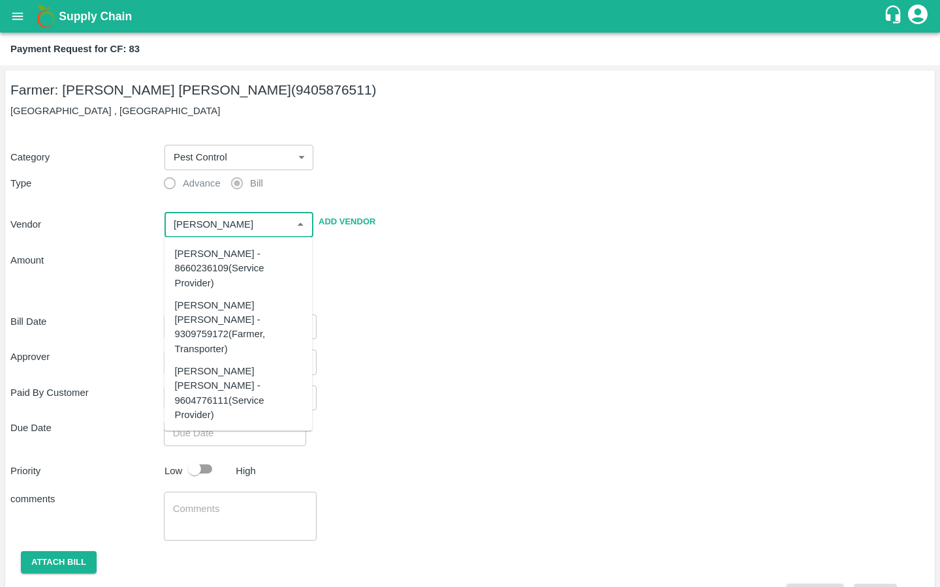
click at [221, 369] on div "Sujit Mahadev Bhosale - 9604776111(Service Provider)" at bounding box center [238, 392] width 127 height 58
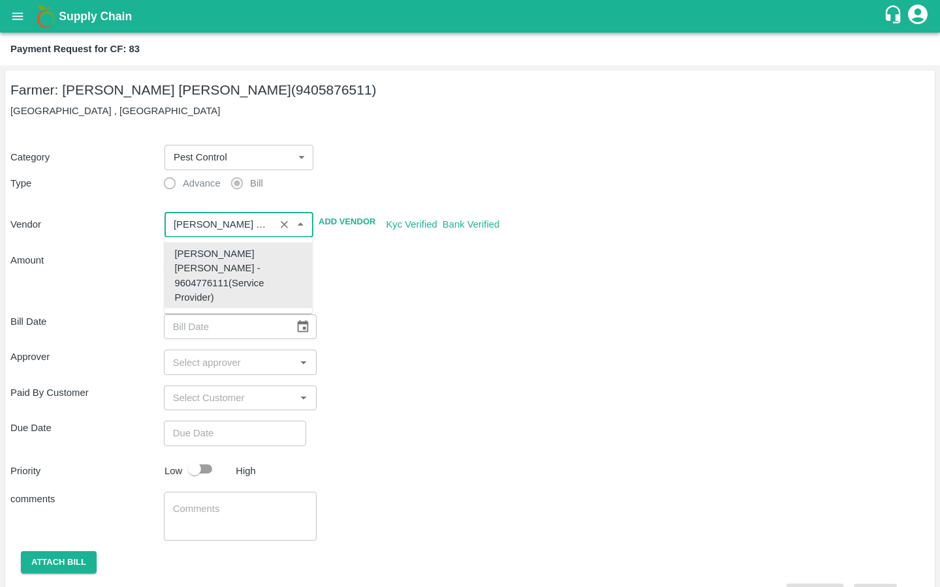
type input "Sujit Mahadev Bhosale - 9604776111(Service Provider)"
click at [412, 336] on div "Bill Date ​" at bounding box center [469, 326] width 919 height 25
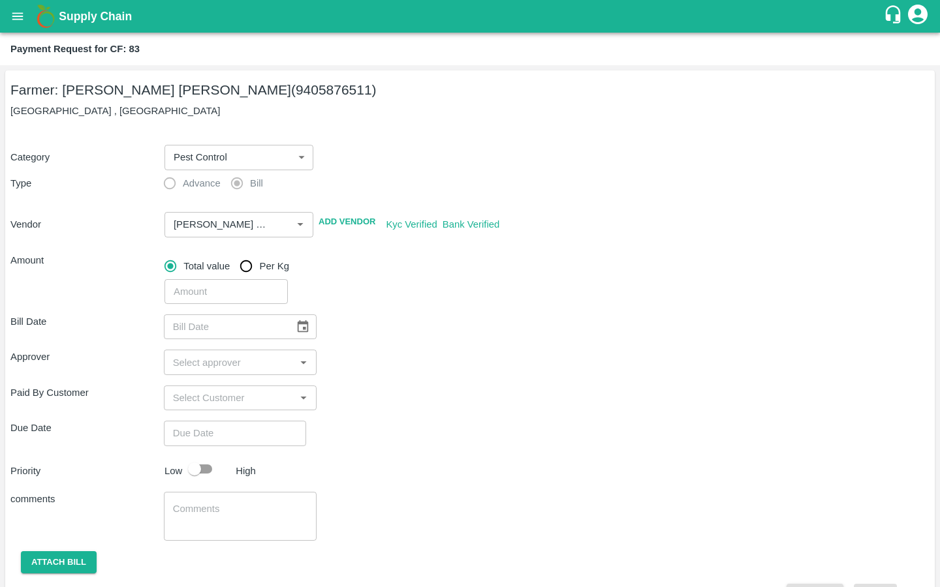
click at [228, 292] on input "number" at bounding box center [225, 291] width 123 height 25
type input "21412"
click at [399, 381] on div "Bill Date ​ Approver ​ Paid By Customer ​ Due Date ​ Priority Low High comments…" at bounding box center [469, 455] width 919 height 303
click at [298, 328] on icon "Choose date" at bounding box center [303, 326] width 11 height 12
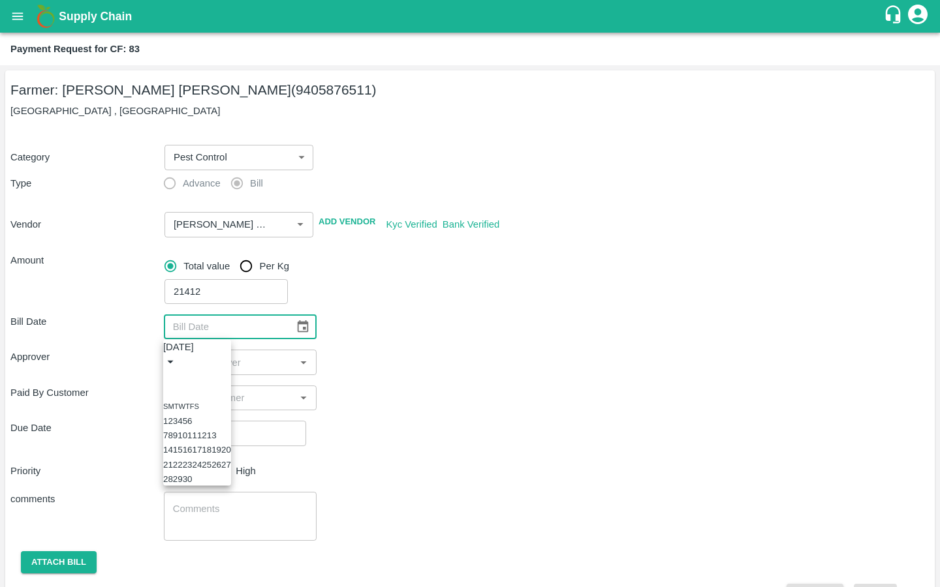
click at [217, 440] on button "13" at bounding box center [212, 436] width 10 height 10
type input "13/09/2025"
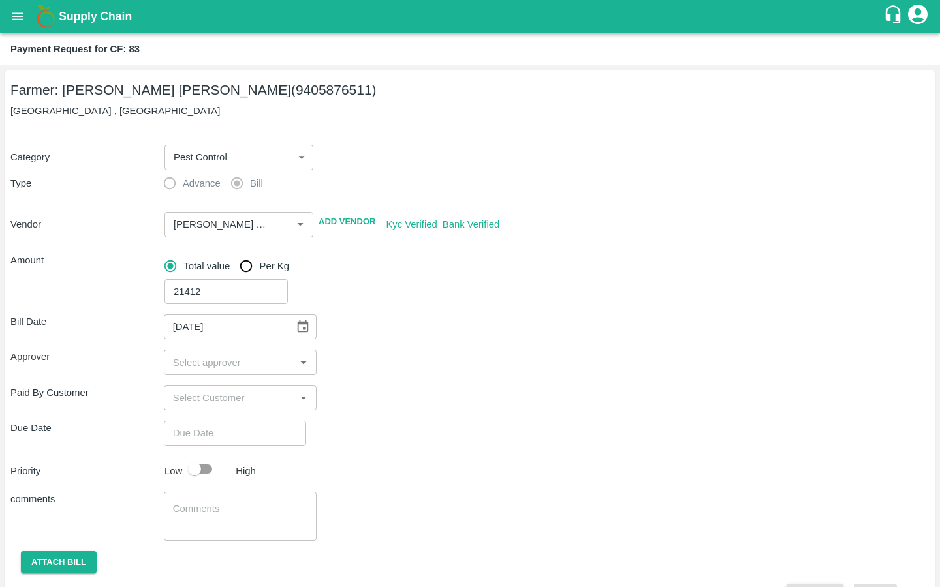
click at [181, 361] on input "input" at bounding box center [230, 362] width 124 height 17
type input "KIRA"
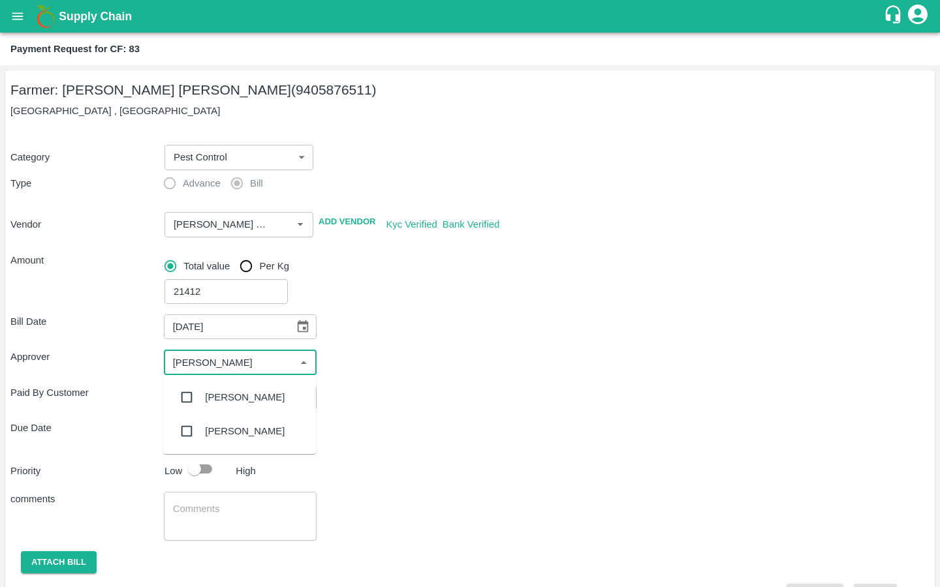
click at [187, 390] on input "checkbox" at bounding box center [187, 397] width 26 height 26
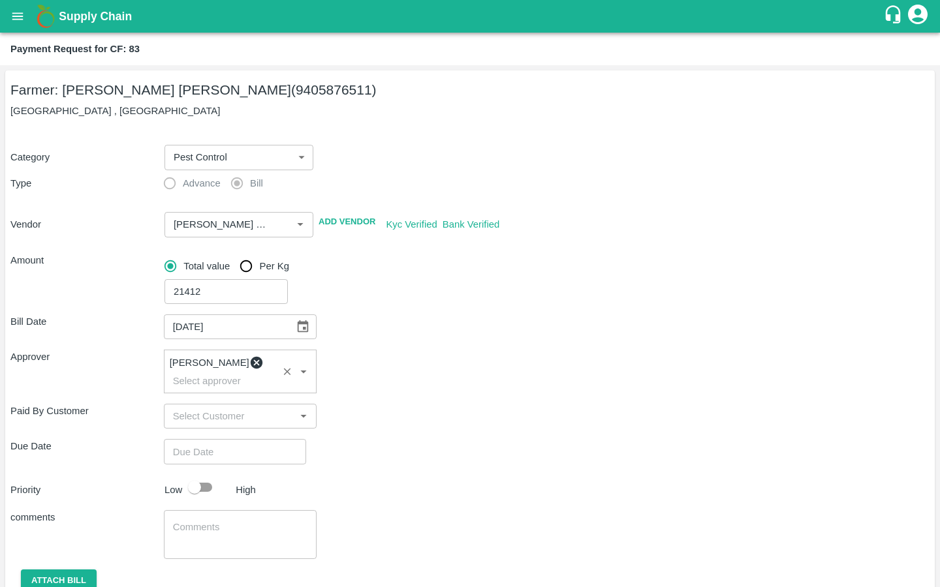
type input "DD/MM/YYYY hh:mm aa"
click at [253, 439] on input "DD/MM/YYYY hh:mm aa" at bounding box center [230, 451] width 133 height 25
click at [48, 215] on button "18" at bounding box center [43, 210] width 10 height 10
click at [408, 114] on div "1 2 3 4 5 6 7 8 9 10 11 12" at bounding box center [470, 107] width 940 height 14
click at [69, 81] on span "PM" at bounding box center [62, 73] width 13 height 15
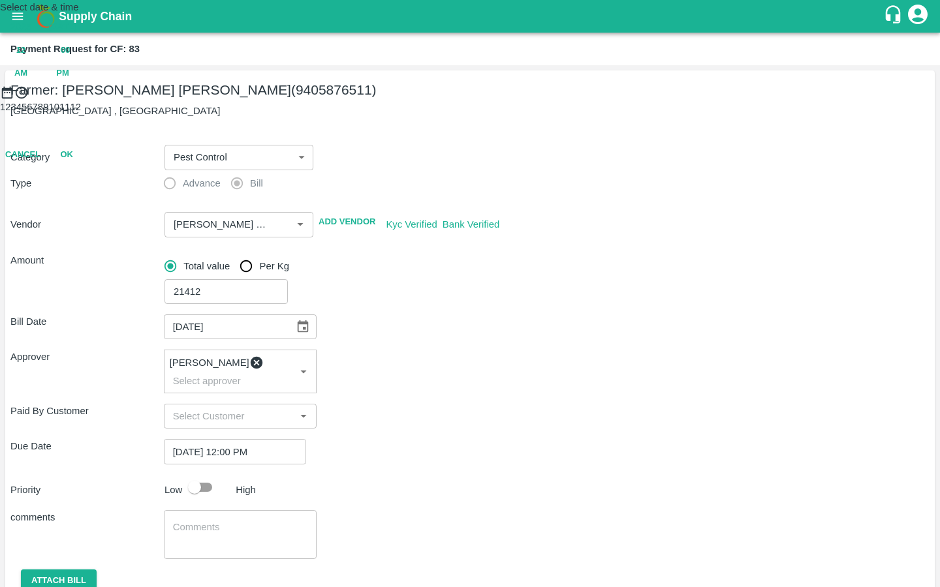
click at [448, 100] on div at bounding box center [470, 100] width 940 height 0
type input "[DATE] 11:00 PM"
click at [87, 224] on button "OK" at bounding box center [67, 212] width 42 height 23
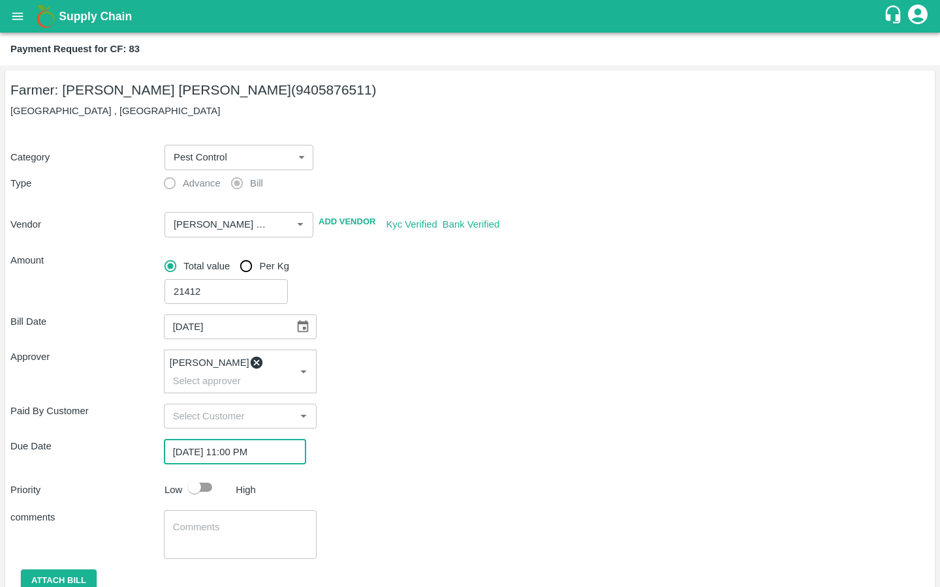
click at [191, 475] on input "checkbox" at bounding box center [194, 487] width 74 height 25
checkbox input "true"
click at [179, 522] on textarea at bounding box center [240, 534] width 135 height 27
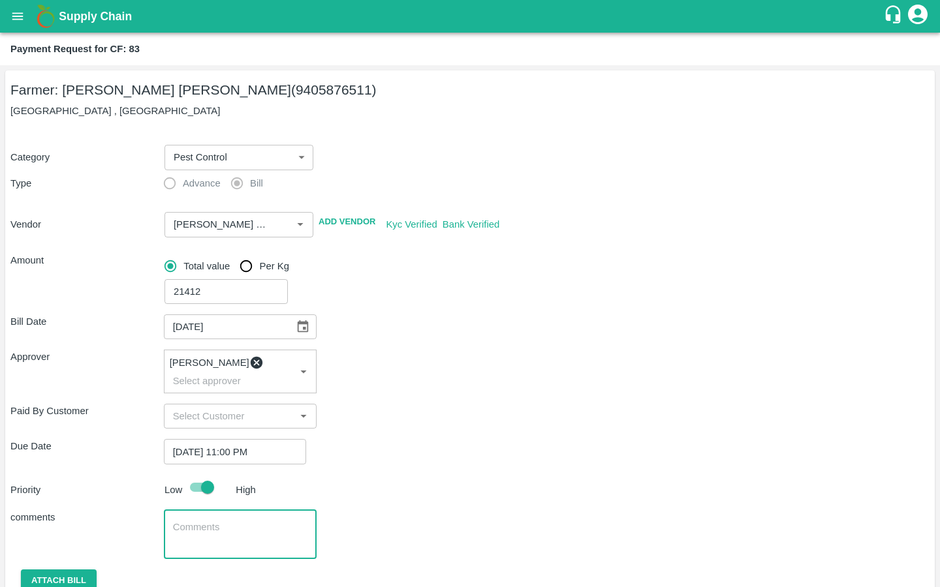
paste textarea "purchase Inputs for Bunch Spray"
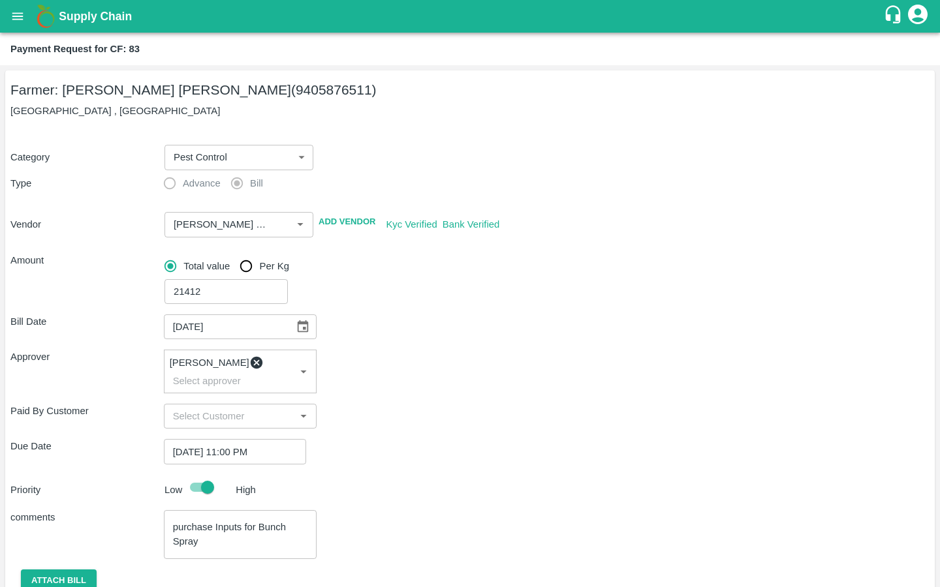
click at [169, 521] on div "purchase Inputs for Bunch Spray x ​" at bounding box center [240, 534] width 153 height 49
click at [174, 521] on textarea "purchase Inputs for Bunch Spray" at bounding box center [240, 534] width 135 height 27
drag, startPoint x: 290, startPoint y: 515, endPoint x: 262, endPoint y: 515, distance: 28.7
click at [262, 521] on textarea "Local input purchase Inputs for Bunch Spray" at bounding box center [240, 534] width 135 height 27
type textarea "Local input purchase for Bunch Spray"
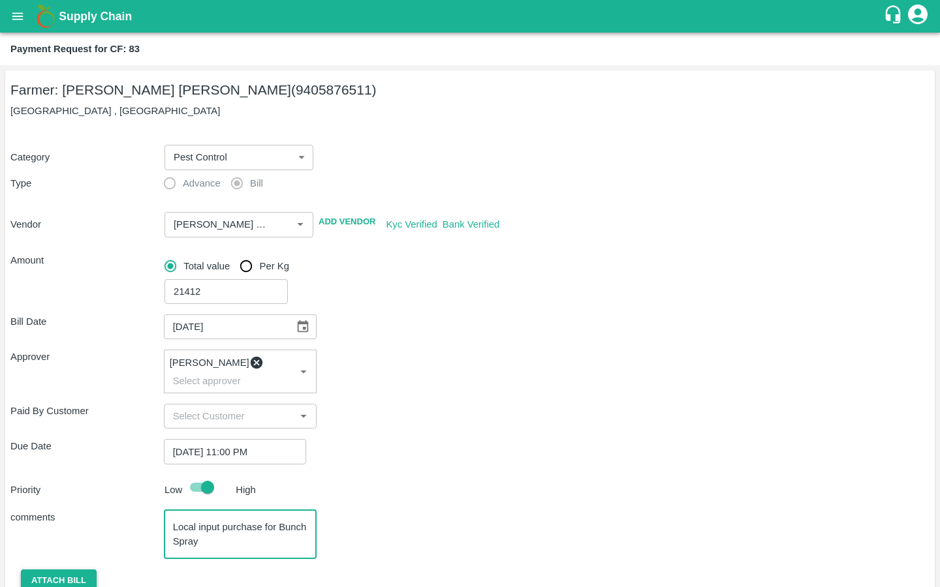
click at [74, 570] on button "Attach bill" at bounding box center [59, 581] width 76 height 23
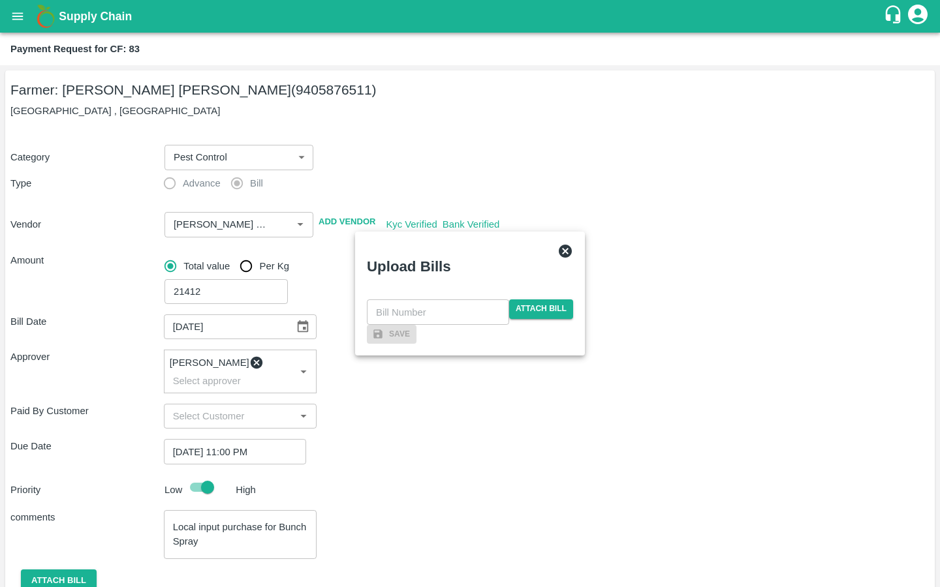
click at [519, 299] on div "​ Attach bill" at bounding box center [470, 311] width 206 height 25
click at [520, 299] on div "​ Attach bill" at bounding box center [470, 311] width 206 height 25
click at [525, 299] on span "Attach bill" at bounding box center [541, 308] width 64 height 19
click at [0, 0] on input "Attach bill" at bounding box center [0, 0] width 0 height 0
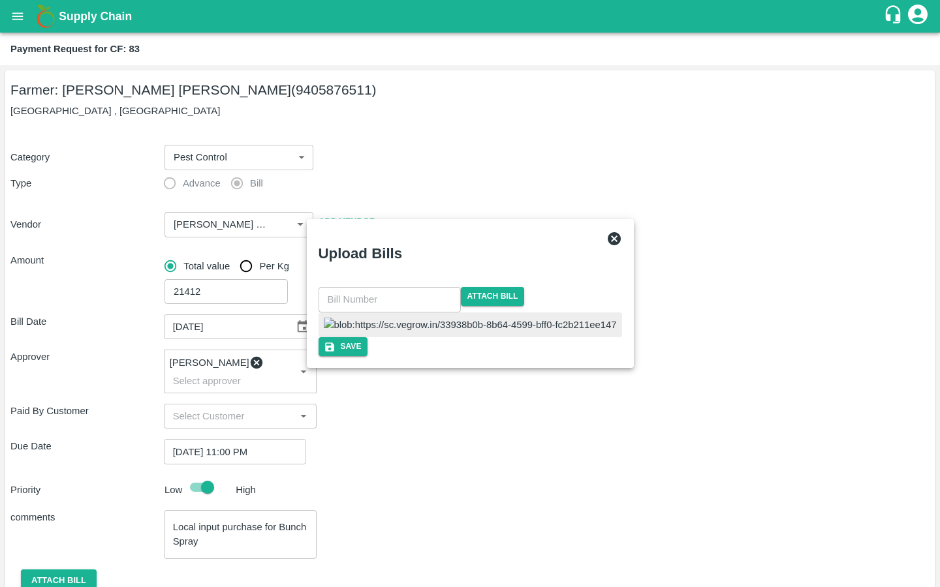
click at [439, 318] on img at bounding box center [470, 325] width 293 height 14
click at [421, 287] on input "text" at bounding box center [389, 299] width 142 height 25
type input "977"
click at [468, 356] on div "977 ​ Attach bill Save" at bounding box center [470, 321] width 309 height 69
click at [365, 356] on button "Save" at bounding box center [340, 346] width 50 height 19
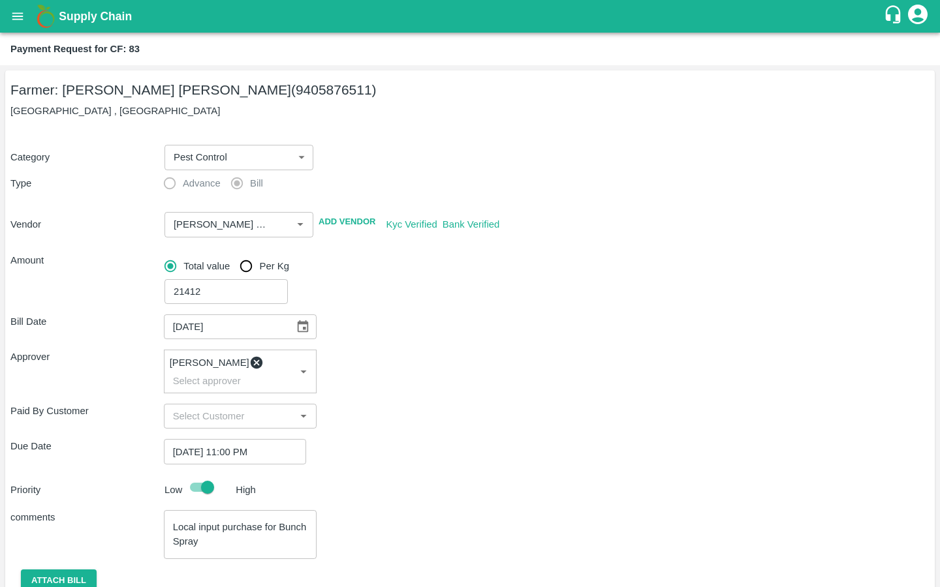
scroll to position [129, 0]
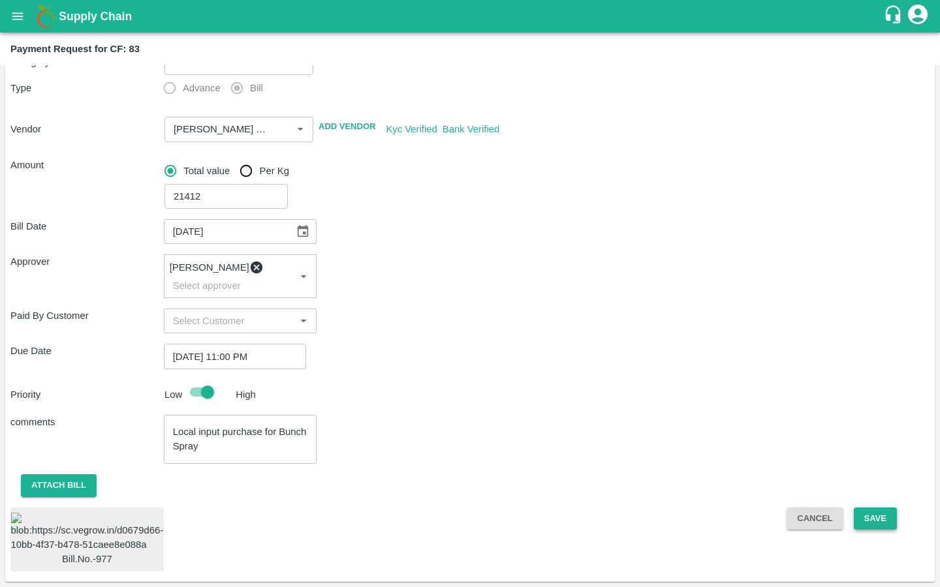
click at [854, 508] on button "Save" at bounding box center [874, 519] width 43 height 23
click at [798, 508] on button "Cancel" at bounding box center [814, 519] width 56 height 23
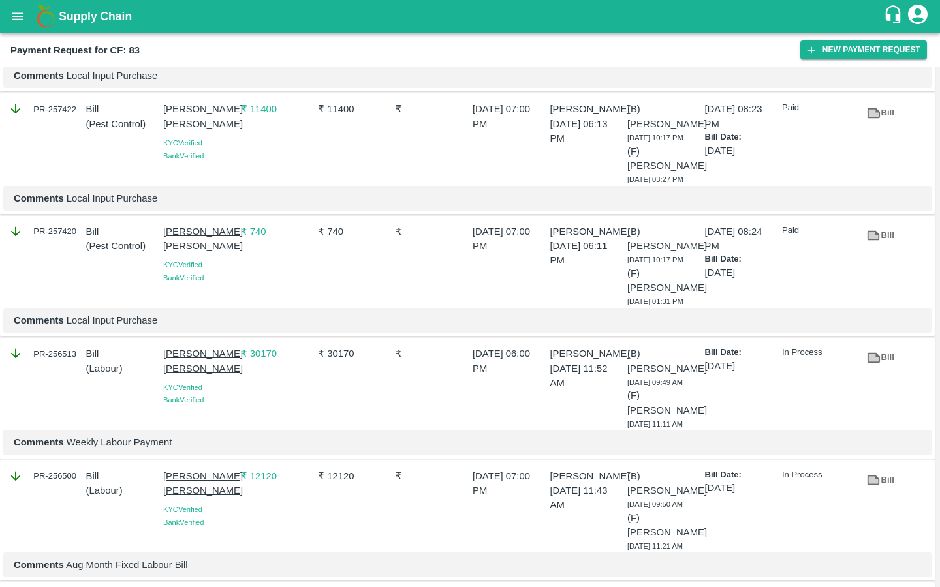
scroll to position [707, 0]
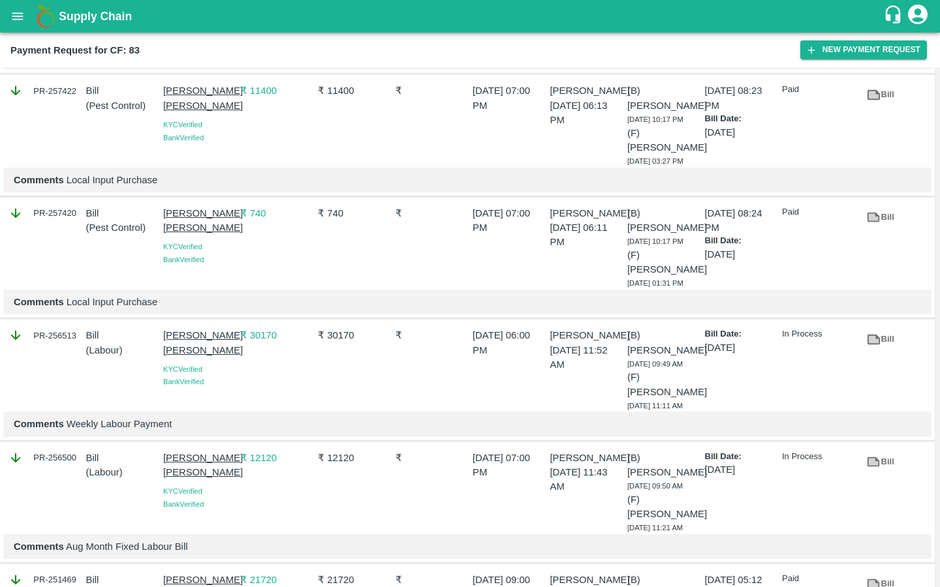
click at [873, 335] on icon at bounding box center [873, 340] width 12 height 10
click at [20, 16] on icon "open drawer" at bounding box center [17, 15] width 11 height 7
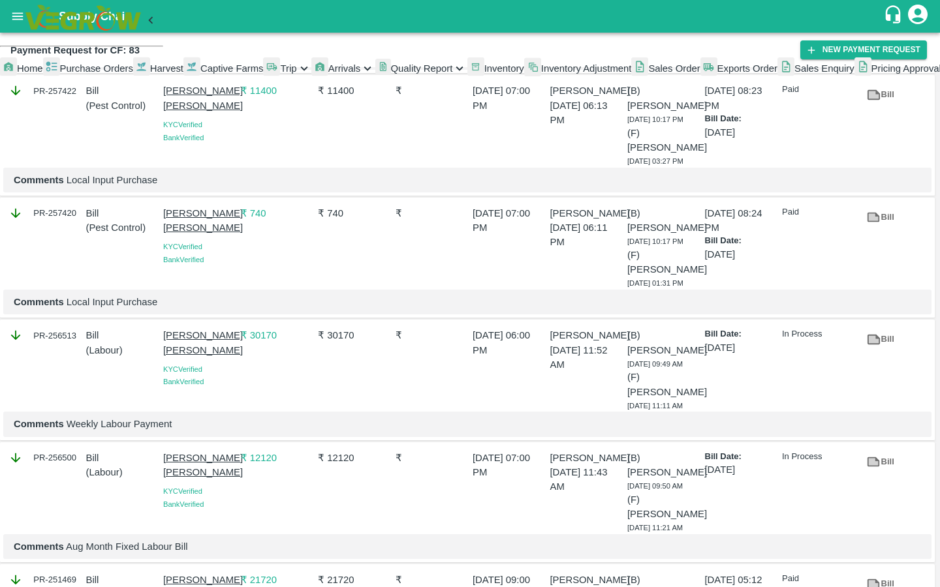
click at [183, 80] on link "Captive Farms" at bounding box center [223, 68] width 80 height 23
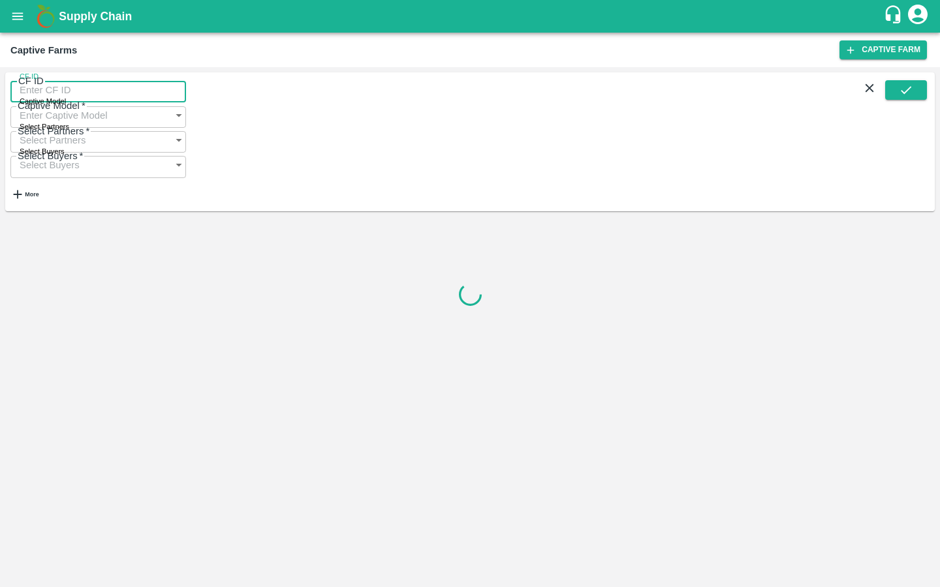
click at [46, 97] on input "CF ID" at bounding box center [98, 90] width 176 height 25
paste input "83"
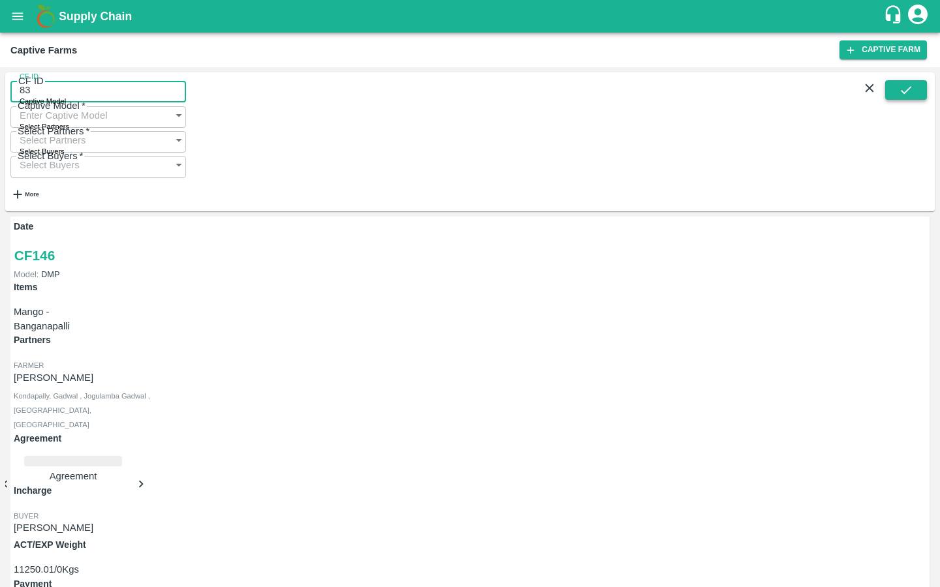
type input "83"
click at [913, 93] on button "submit" at bounding box center [906, 90] width 42 height 20
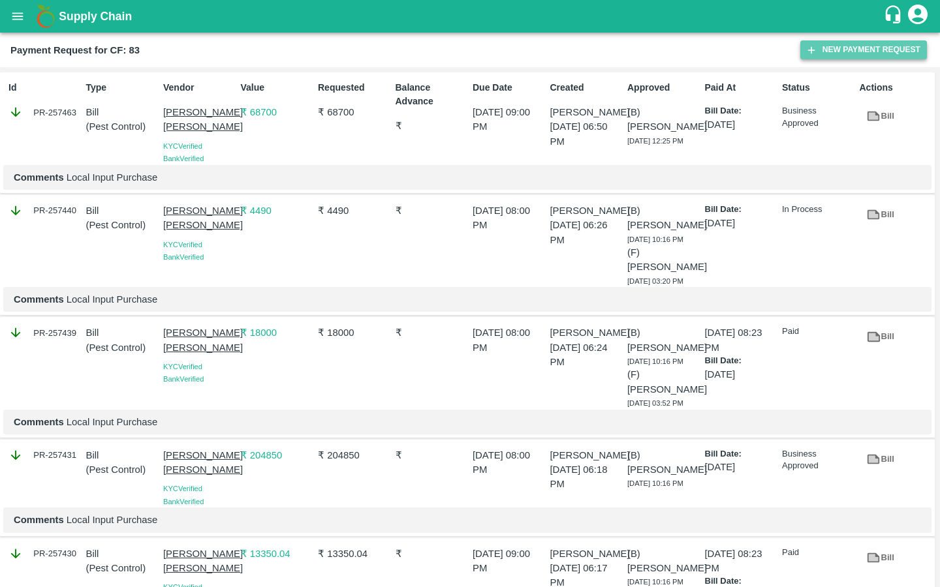
click at [818, 55] on button "New Payment Request" at bounding box center [863, 49] width 127 height 19
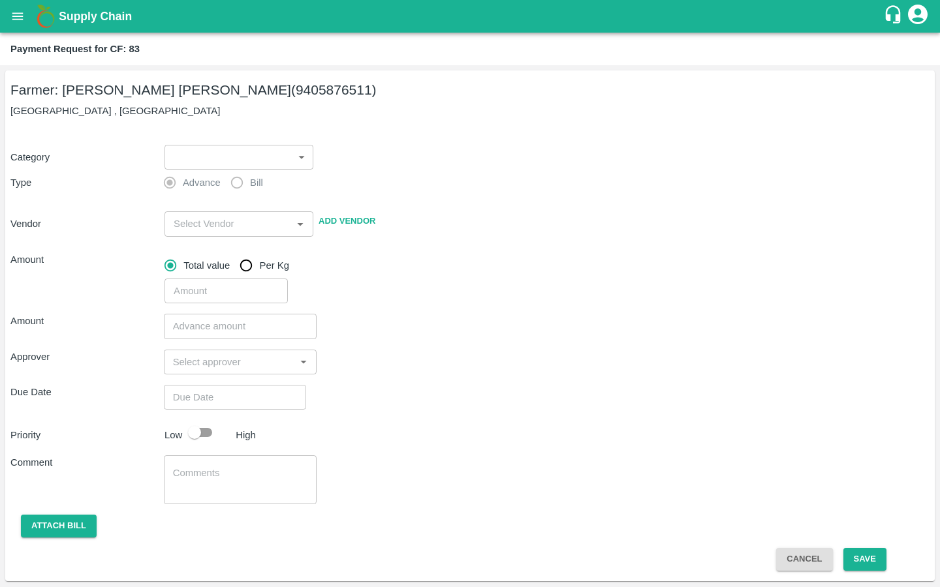
click at [247, 161] on body "Supply Chain Payment Request for CF: 83 Farmer: [PERSON_NAME] [PERSON_NAME] (94…" at bounding box center [470, 293] width 940 height 587
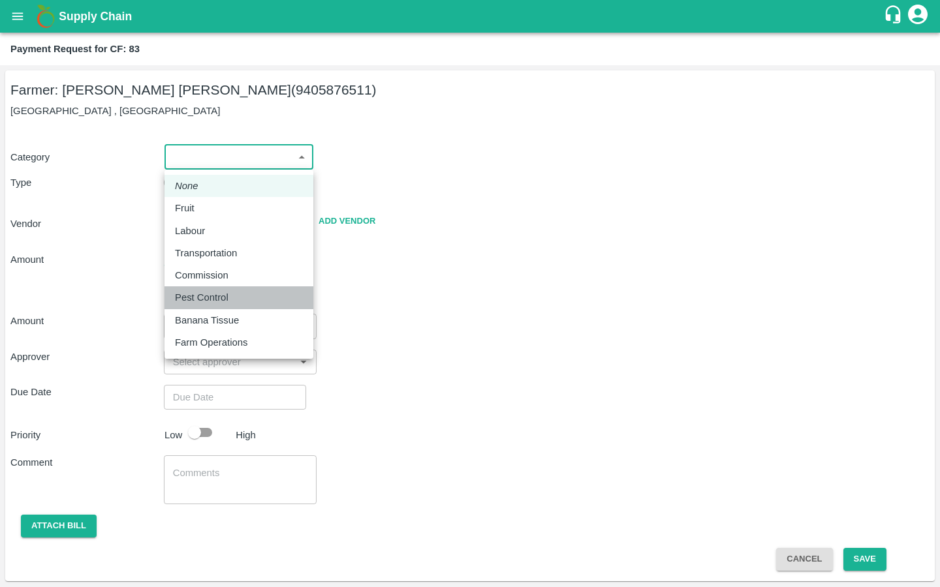
click at [205, 287] on li "Pest Control" at bounding box center [238, 297] width 149 height 22
type input "21"
radio input "false"
radio input "true"
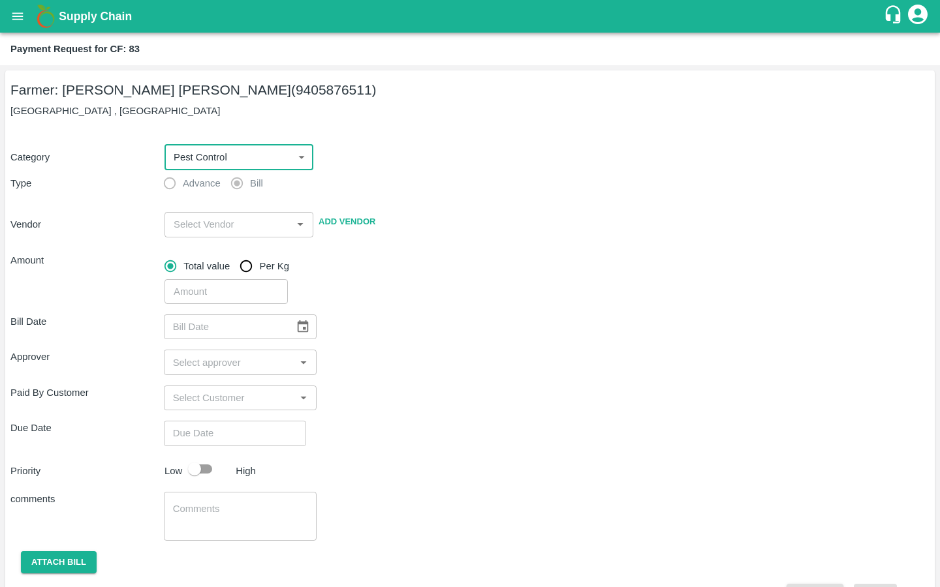
click at [197, 232] on input "input" at bounding box center [227, 224] width 119 height 17
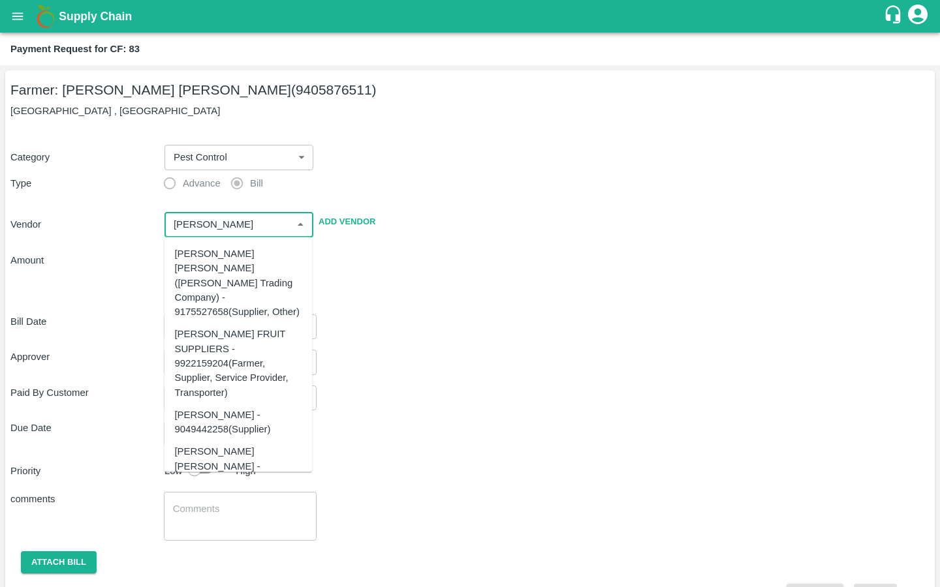
scroll to position [39, 0]
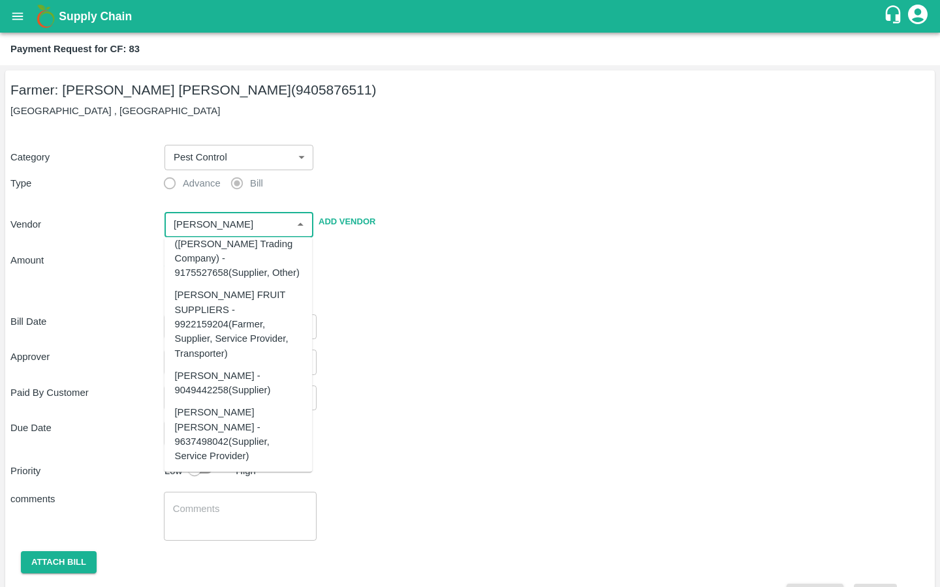
click at [199, 427] on div "[PERSON_NAME] [PERSON_NAME] - 9637498042(Supplier, Service Provider)" at bounding box center [238, 434] width 127 height 58
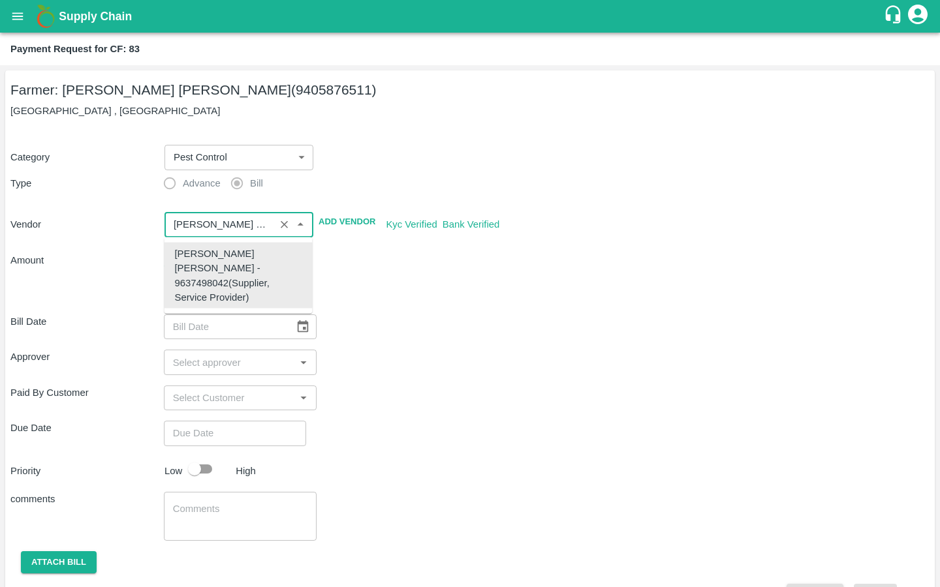
type input "[PERSON_NAME] [PERSON_NAME] - 9637498042(Supplier, Service Provider)"
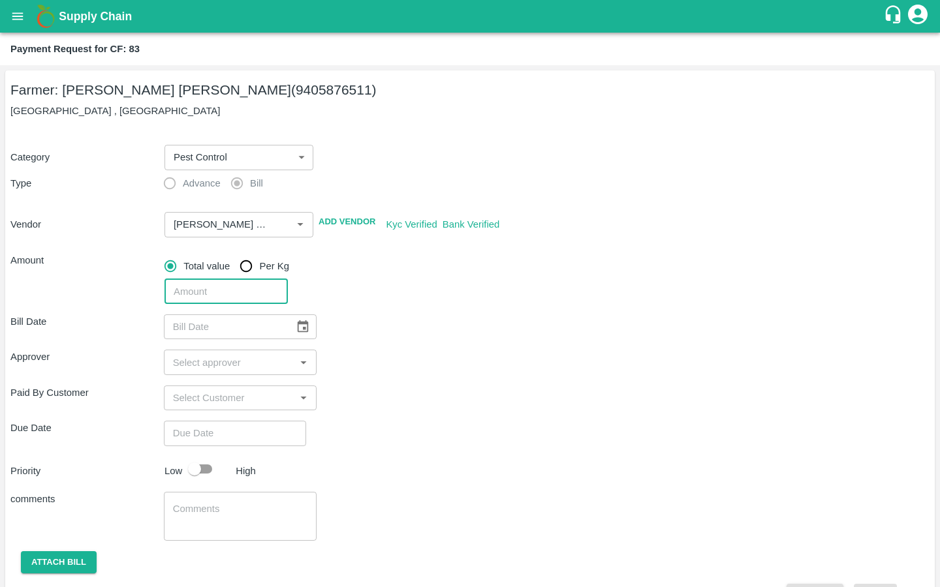
click at [205, 288] on input "number" at bounding box center [225, 291] width 123 height 25
type input "20760"
click at [320, 339] on div "Bill Date ​ Approver ​ Paid By Customer ​ Due Date ​ Priority Low High comments…" at bounding box center [469, 455] width 919 height 303
click at [298, 326] on icon "Choose date" at bounding box center [303, 326] width 11 height 12
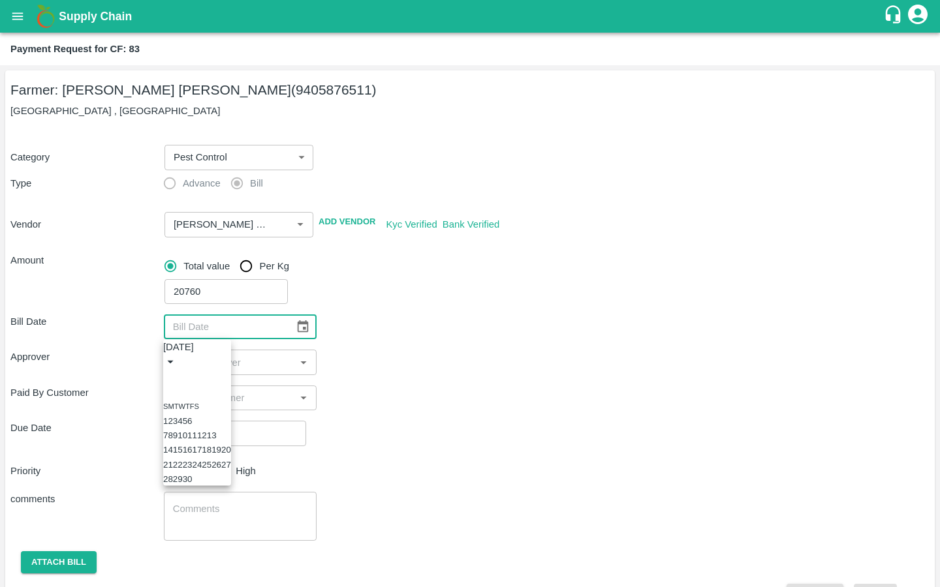
click at [168, 377] on icon "Previous month" at bounding box center [168, 377] width 0 height 0
click at [183, 455] on button "11" at bounding box center [178, 450] width 10 height 10
type input "[DATE]"
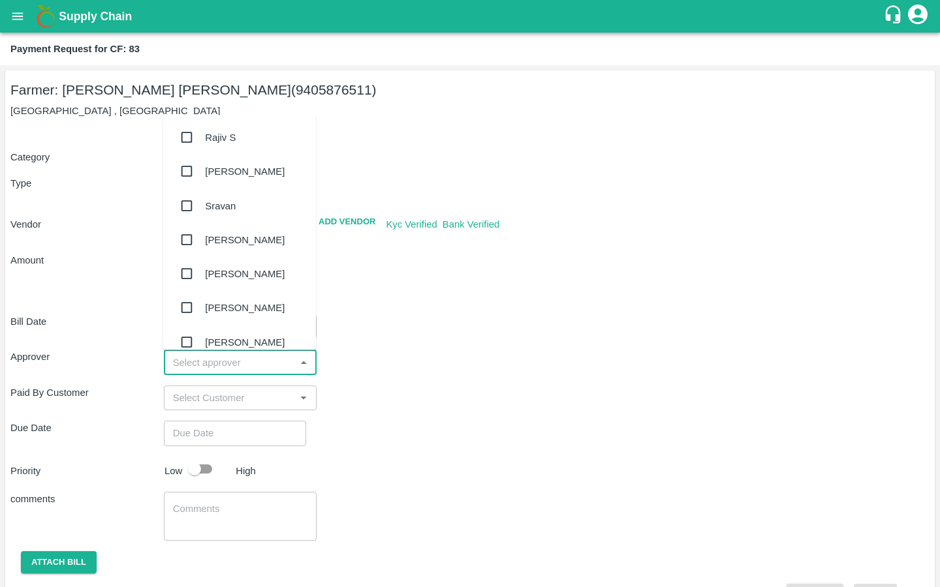
click at [212, 362] on input "input" at bounding box center [230, 362] width 124 height 17
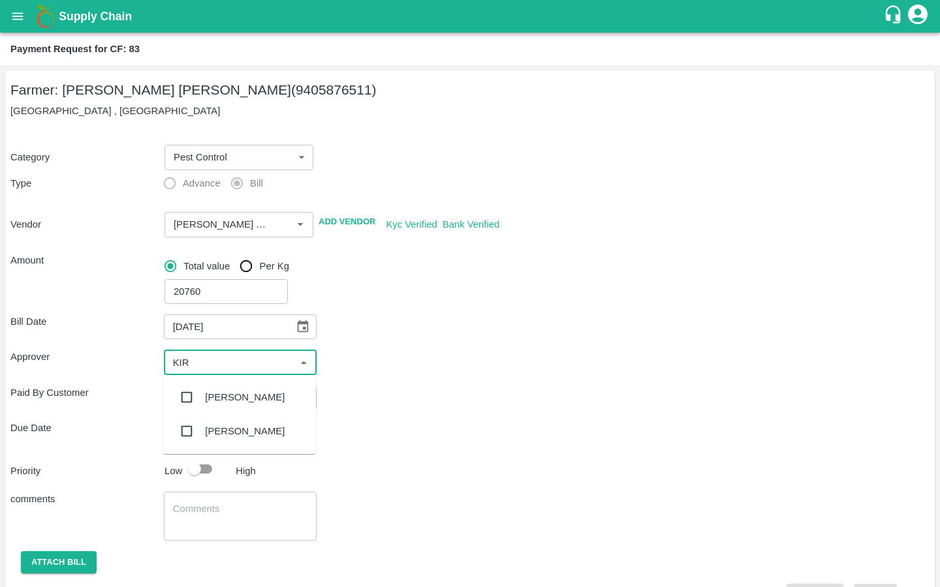
type input "[PERSON_NAME]"
click at [183, 395] on input "checkbox" at bounding box center [187, 397] width 26 height 26
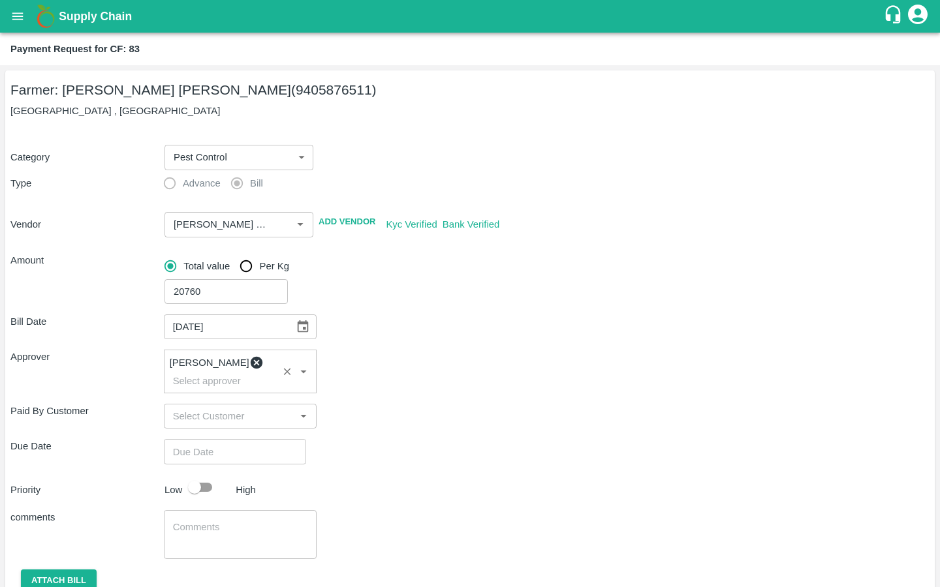
type input "DD/MM/YYYY hh:mm aa"
click at [177, 444] on input "DD/MM/YYYY hh:mm aa" at bounding box center [230, 451] width 133 height 25
click at [48, 215] on button "18" at bounding box center [43, 210] width 10 height 10
click at [69, 81] on span "PM" at bounding box center [62, 73] width 13 height 15
type input "[DATE] 11:00 PM"
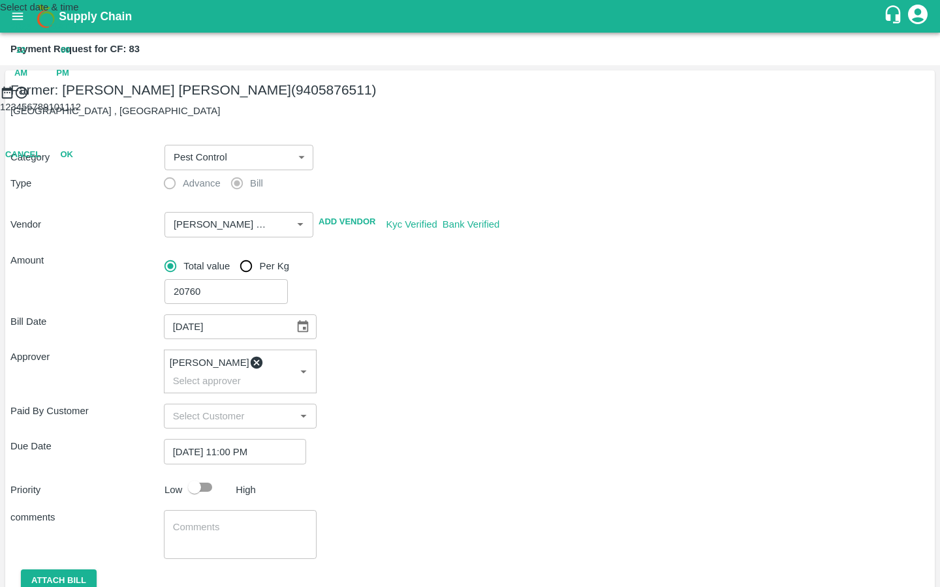
click at [440, 100] on div at bounding box center [470, 100] width 940 height 0
click at [87, 224] on button "OK" at bounding box center [67, 212] width 42 height 23
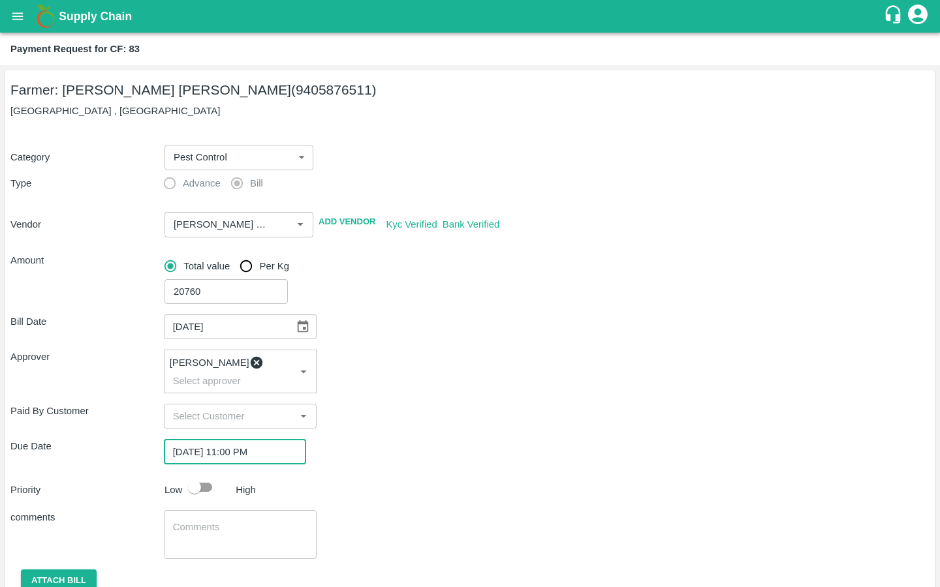
click at [198, 475] on input "checkbox" at bounding box center [194, 487] width 74 height 25
checkbox input "true"
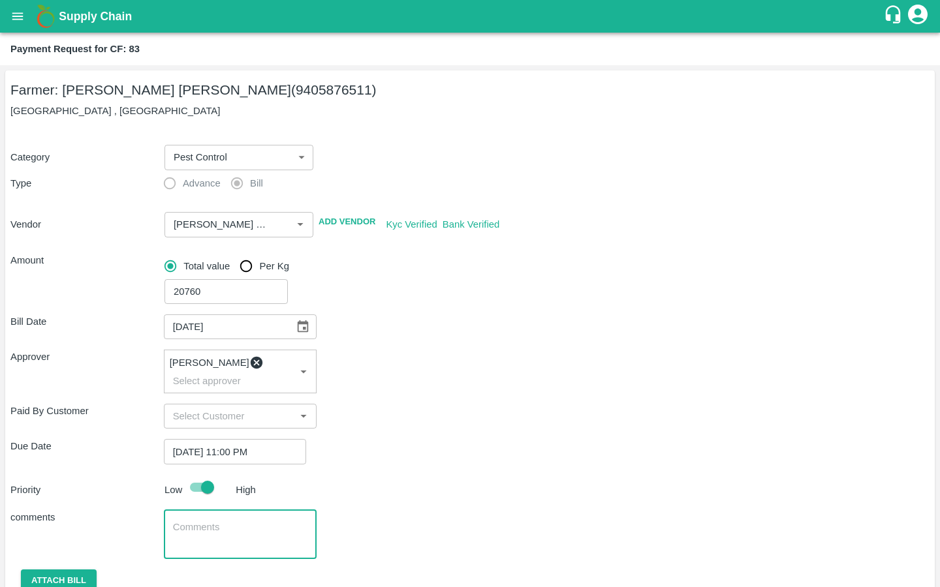
click at [193, 521] on textarea at bounding box center [240, 534] width 135 height 27
type textarea "l"
type textarea "Local Input Purchase"
click at [328, 517] on div "comments Local Input Purchase x ​" at bounding box center [469, 534] width 919 height 49
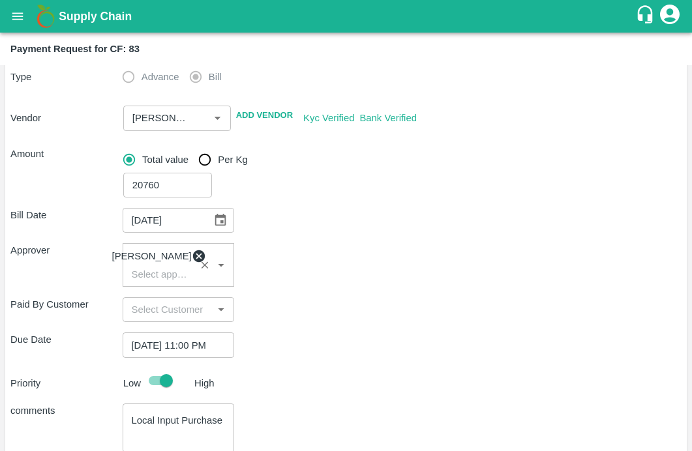
scroll to position [219, 0]
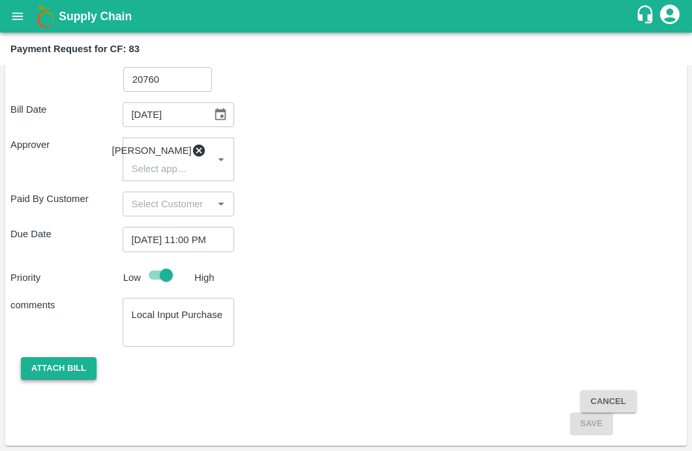
click at [80, 370] on button "Attach bill" at bounding box center [59, 369] width 76 height 23
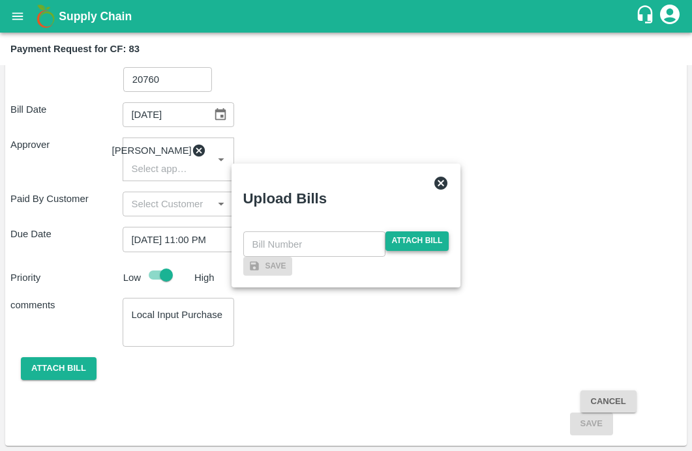
click at [392, 232] on span "Attach bill" at bounding box center [418, 241] width 64 height 19
click at [0, 0] on input "Attach bill" at bounding box center [0, 0] width 0 height 0
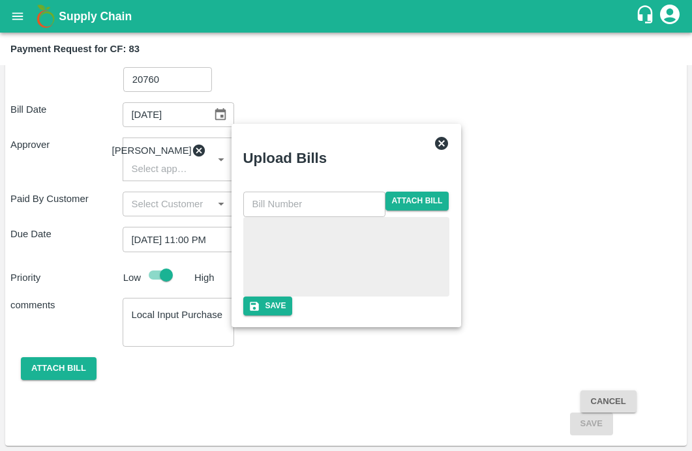
click at [307, 192] on input "text" at bounding box center [314, 204] width 142 height 25
type input "6086"
click at [356, 297] on div "6086 ​ Attach bill" at bounding box center [346, 244] width 206 height 105
click at [259, 311] on icon "button" at bounding box center [254, 306] width 9 height 9
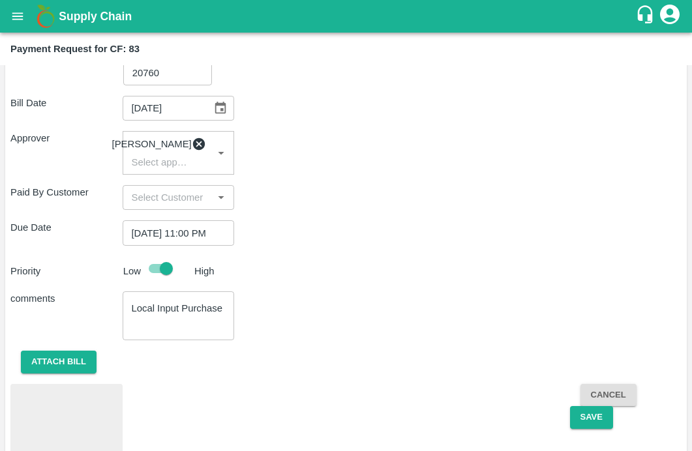
scroll to position [265, 0]
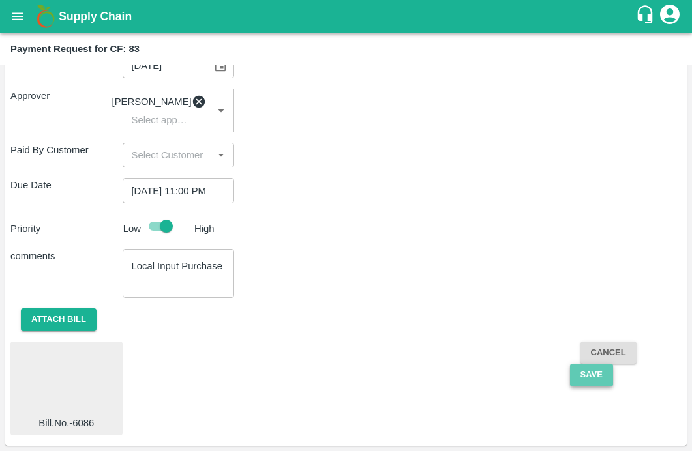
click at [586, 375] on button "Save" at bounding box center [591, 375] width 43 height 23
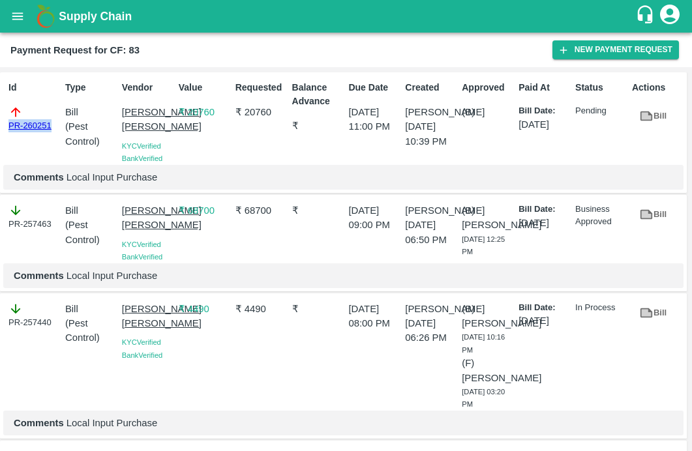
drag, startPoint x: 52, startPoint y: 128, endPoint x: -20, endPoint y: 128, distance: 72.4
click at [0, 128] on html "Supply Chain Payment Request for CF: 83 New Payment Request Id PR-260251 Type B…" at bounding box center [346, 225] width 692 height 451
copy link "PR-260251"
click at [18, 19] on icon "open drawer" at bounding box center [17, 15] width 11 height 7
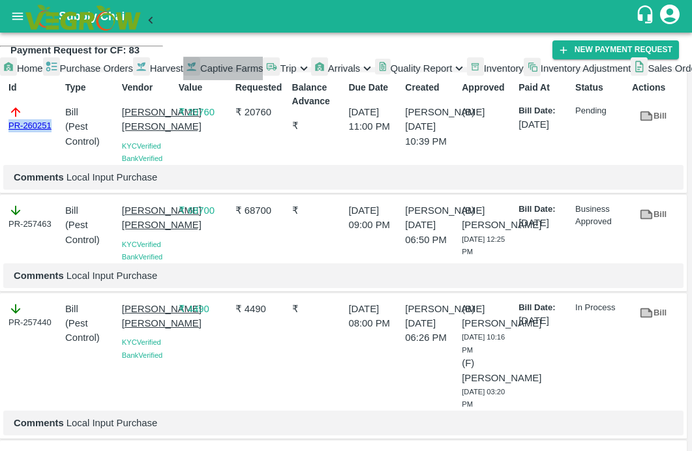
click at [200, 74] on span "Captive Farms" at bounding box center [231, 68] width 63 height 10
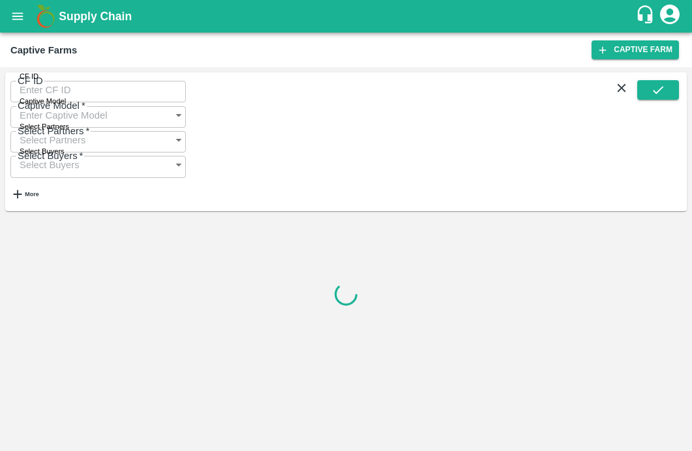
click at [74, 92] on input "CF ID" at bounding box center [98, 90] width 176 height 25
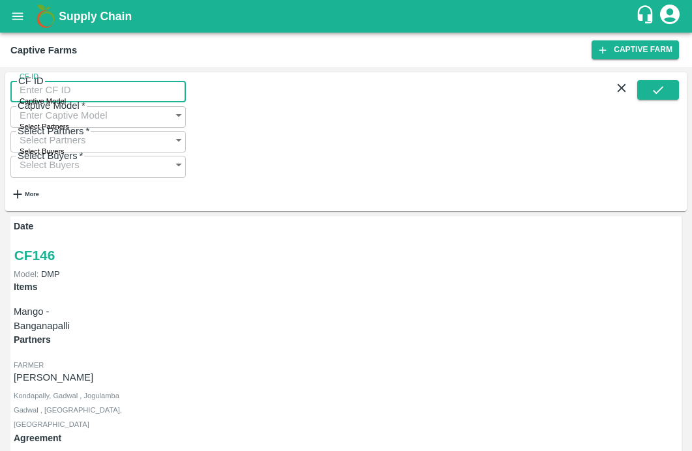
paste input "49"
type input "49"
click at [654, 93] on icon "submit" at bounding box center [658, 90] width 14 height 14
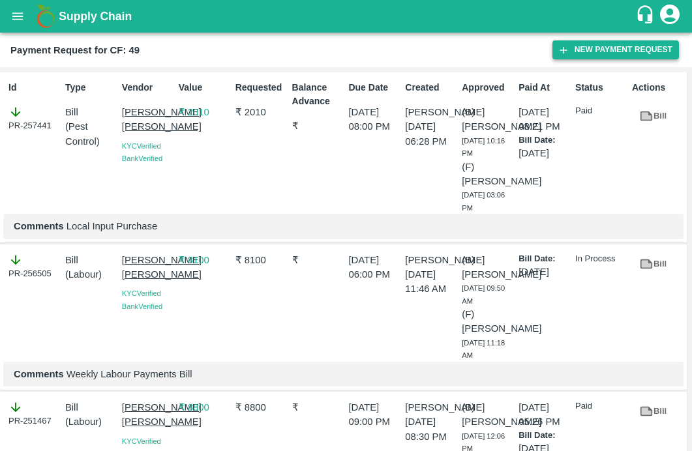
click at [598, 45] on button "New Payment Request" at bounding box center [616, 49] width 127 height 19
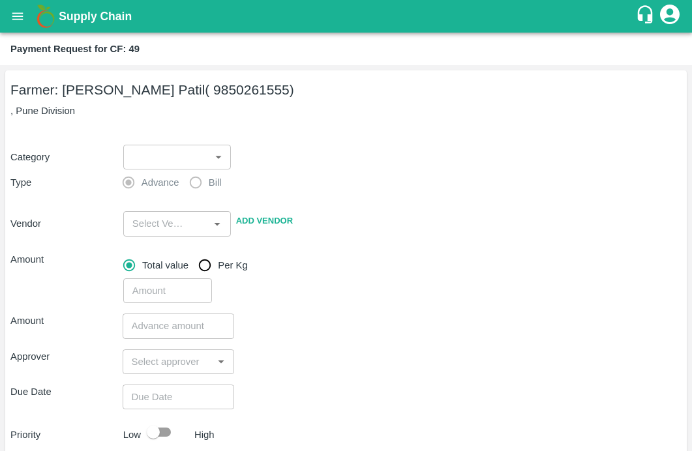
click at [151, 151] on body "Supply Chain Payment Request for CF: 49 Farmer: [PERSON_NAME] Patil ( 985026155…" at bounding box center [346, 225] width 692 height 451
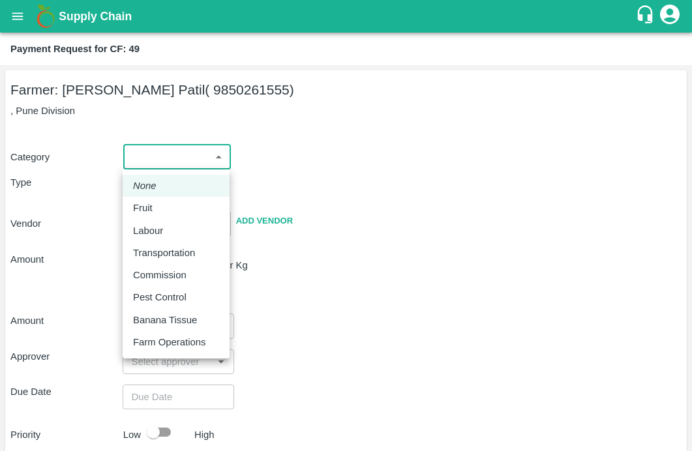
click at [155, 301] on p "Pest Control" at bounding box center [160, 297] width 54 height 14
type input "21"
radio input "false"
radio input "true"
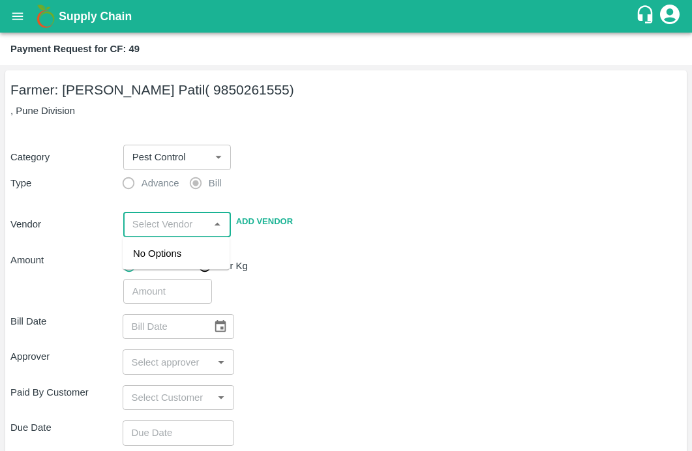
click at [151, 229] on input "input" at bounding box center [166, 224] width 78 height 17
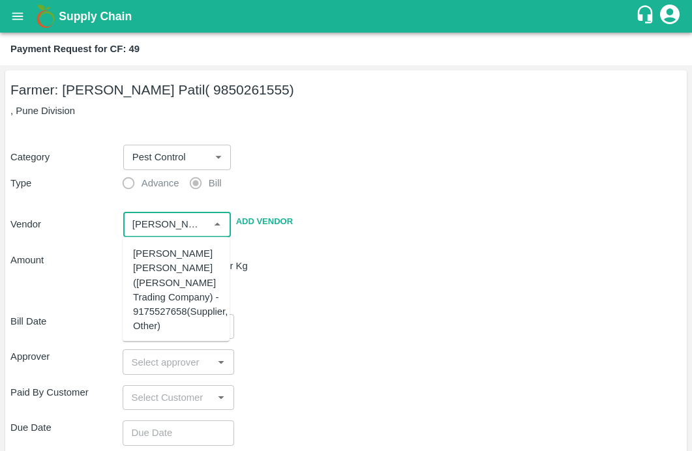
scroll to position [199, 0]
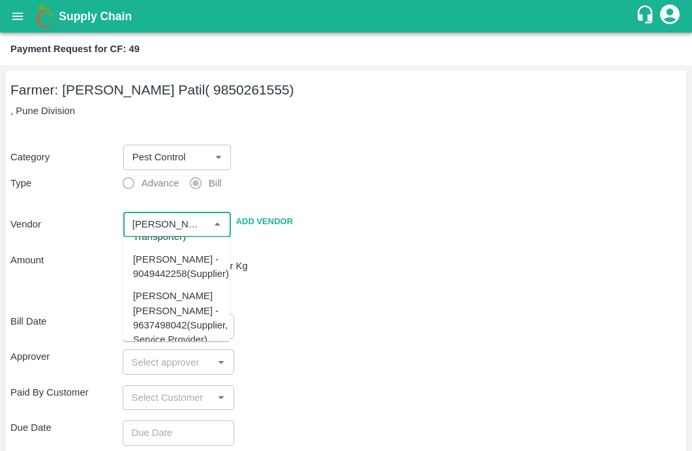
click at [149, 314] on div "[PERSON_NAME] [PERSON_NAME] - 9637498042(Supplier, Service Provider)" at bounding box center [180, 318] width 95 height 58
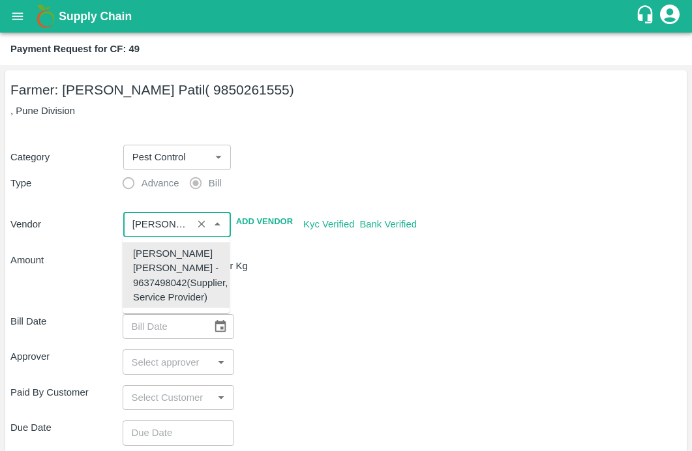
type input "[PERSON_NAME] [PERSON_NAME] - 9637498042(Supplier, Service Provider)"
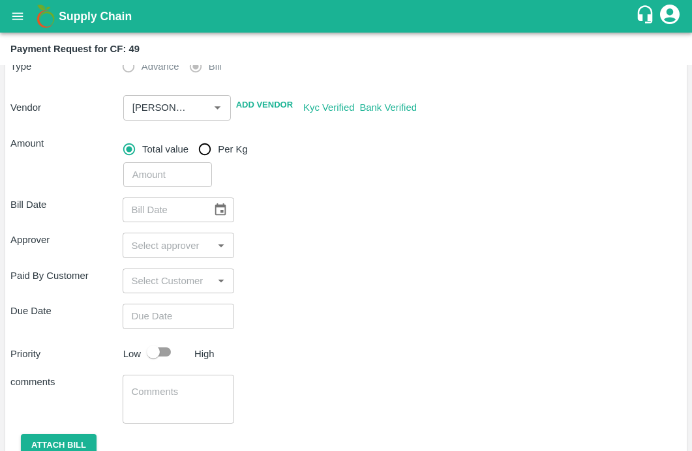
scroll to position [123, 0]
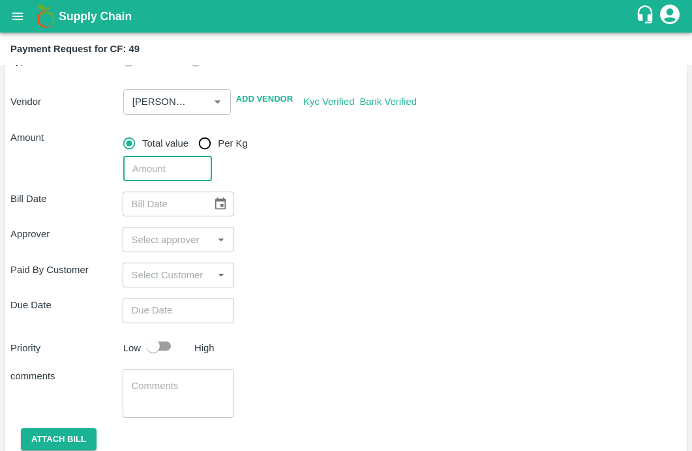
click at [165, 170] on input "number" at bounding box center [167, 169] width 89 height 25
type input "600"
click at [370, 254] on div "Bill Date ​ Approver ​ Paid By Customer ​ Due Date ​ Priority Low High comments…" at bounding box center [345, 344] width 671 height 326
click at [226, 205] on icon "Choose date" at bounding box center [220, 204] width 14 height 14
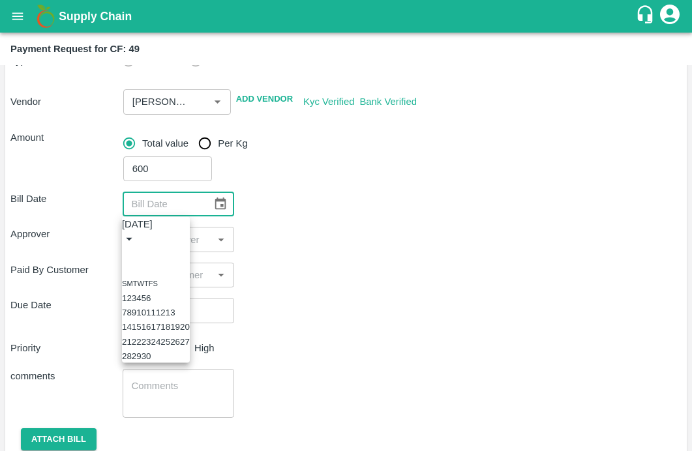
click at [132, 249] on button "Previous month" at bounding box center [127, 254] width 10 height 10
click at [170, 346] on button "21" at bounding box center [166, 342] width 10 height 10
type input "21/08/2025"
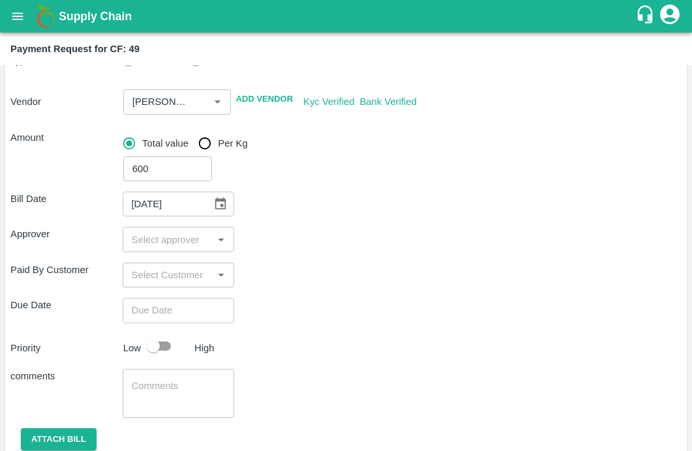
click at [149, 243] on input "input" at bounding box center [168, 239] width 83 height 17
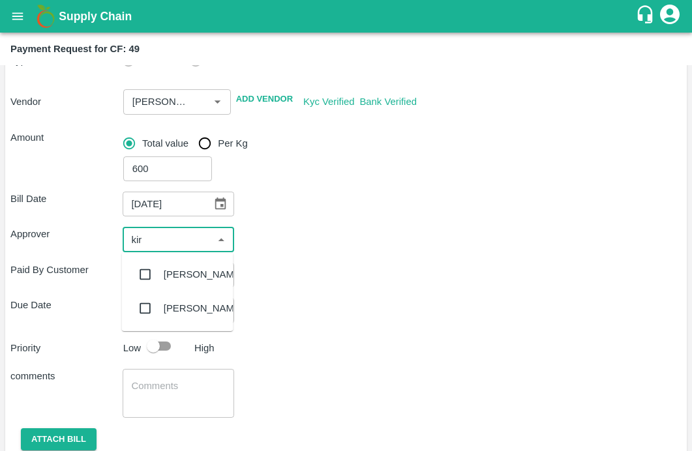
type input "kira"
click at [142, 277] on input "checkbox" at bounding box center [145, 275] width 26 height 26
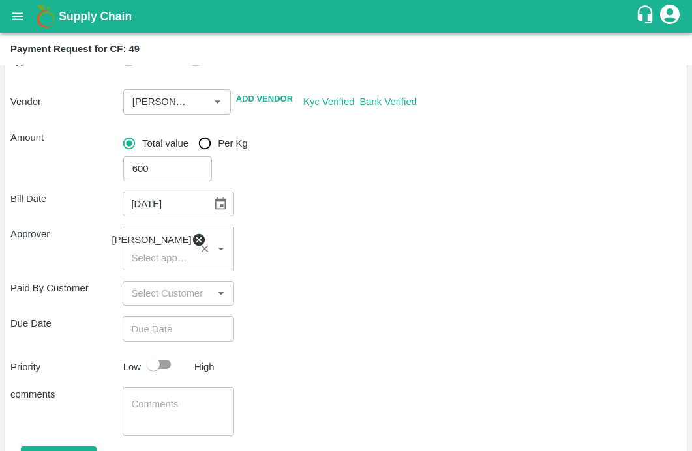
type input "DD/MM/YYYY hh:mm aa"
click at [127, 328] on input "DD/MM/YYYY hh:mm aa" at bounding box center [174, 328] width 103 height 25
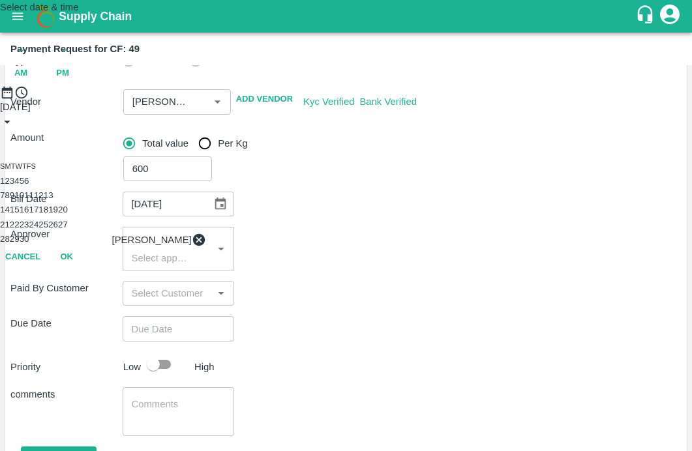
click at [48, 215] on button "18" at bounding box center [43, 210] width 10 height 10
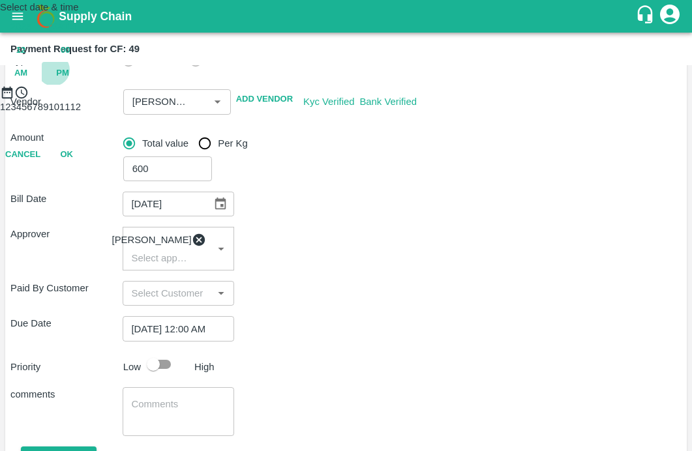
click at [69, 81] on span "PM" at bounding box center [62, 73] width 13 height 15
type input "[DATE] 11:00 PM"
click at [318, 100] on div at bounding box center [346, 100] width 692 height 0
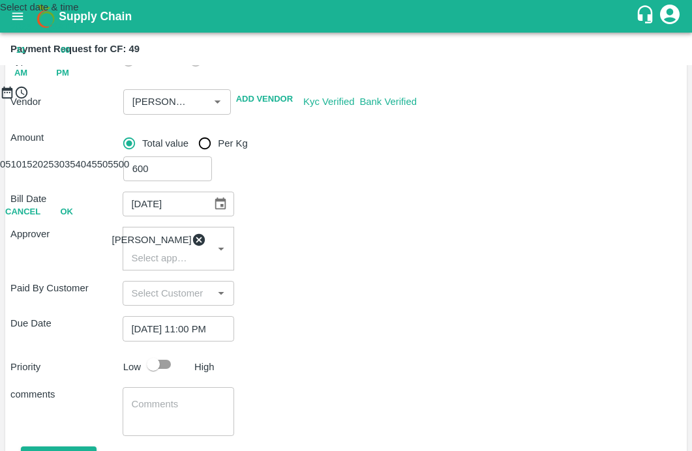
click at [87, 224] on button "OK" at bounding box center [67, 212] width 42 height 23
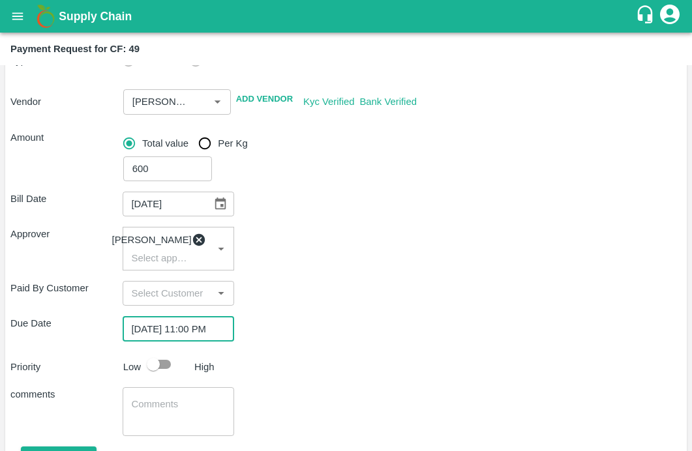
click at [155, 367] on input "checkbox" at bounding box center [153, 364] width 74 height 25
checkbox input "true"
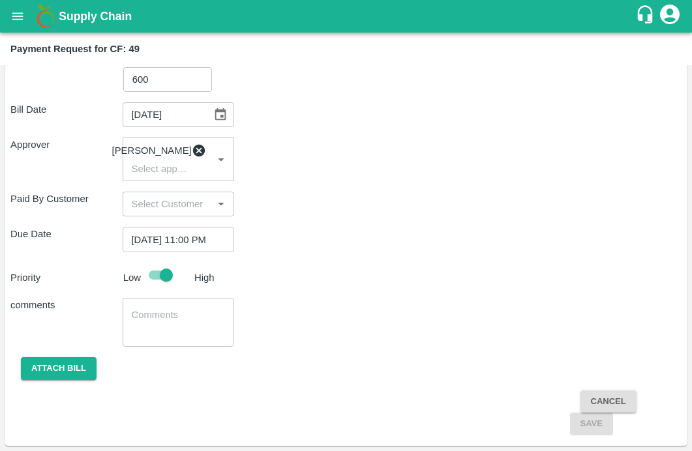
click at [153, 318] on textarea at bounding box center [179, 322] width 94 height 27
type textarea "Local Input Purchase"
click at [57, 371] on button "Attach bill" at bounding box center [59, 369] width 76 height 23
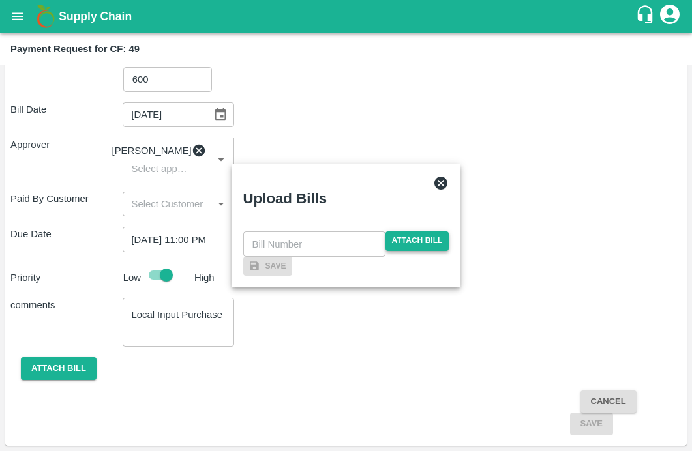
click at [404, 232] on span "Attach bill" at bounding box center [418, 241] width 64 height 19
click at [0, 0] on input "Attach bill" at bounding box center [0, 0] width 0 height 0
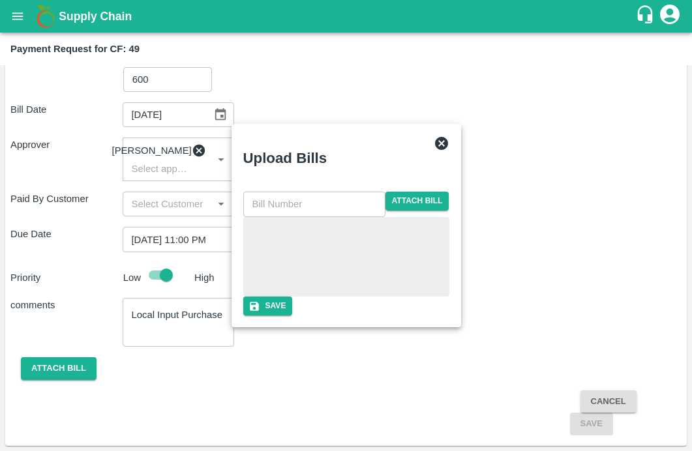
click at [284, 192] on input "text" at bounding box center [314, 204] width 142 height 25
type input "6488"
click at [352, 321] on div "6488 ​ Attach bill Save" at bounding box center [346, 254] width 217 height 134
click at [293, 316] on button "Save" at bounding box center [268, 306] width 50 height 19
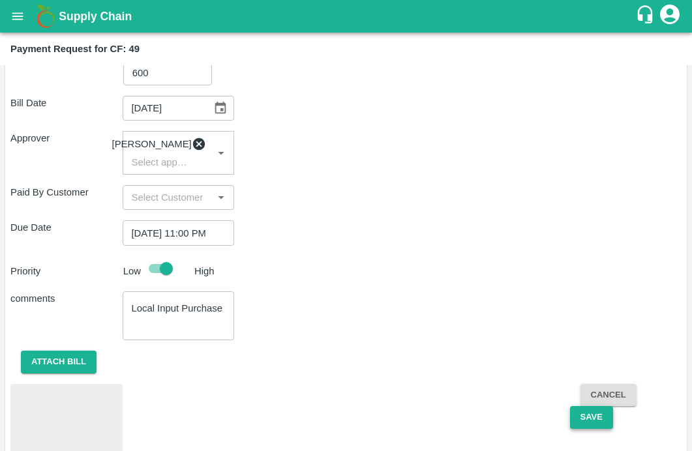
click at [589, 429] on button "Save" at bounding box center [591, 417] width 43 height 23
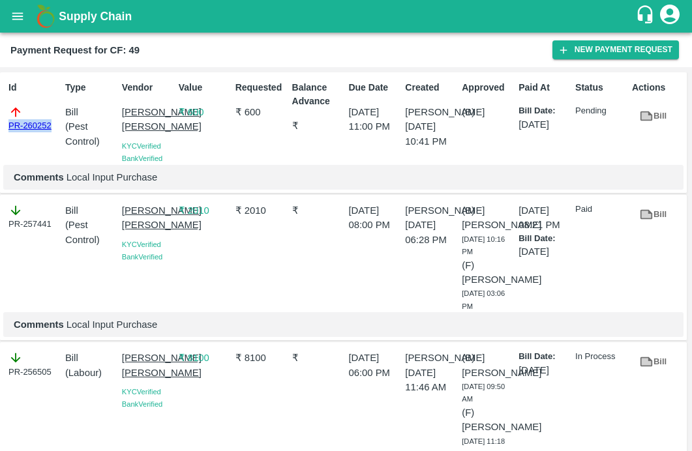
drag, startPoint x: 53, startPoint y: 124, endPoint x: -10, endPoint y: 131, distance: 63.0
click at [0, 131] on html "Supply Chain Payment Request for CF: 49 New Payment Request Id PR-260252 Type B…" at bounding box center [346, 225] width 692 height 451
copy link "PR-260252"
click at [19, 8] on button "open drawer" at bounding box center [18, 16] width 30 height 30
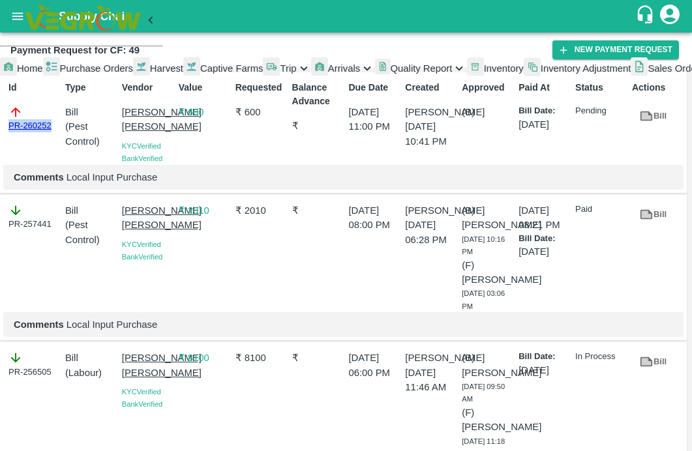
click at [200, 74] on span "Captive Farms" at bounding box center [231, 68] width 63 height 10
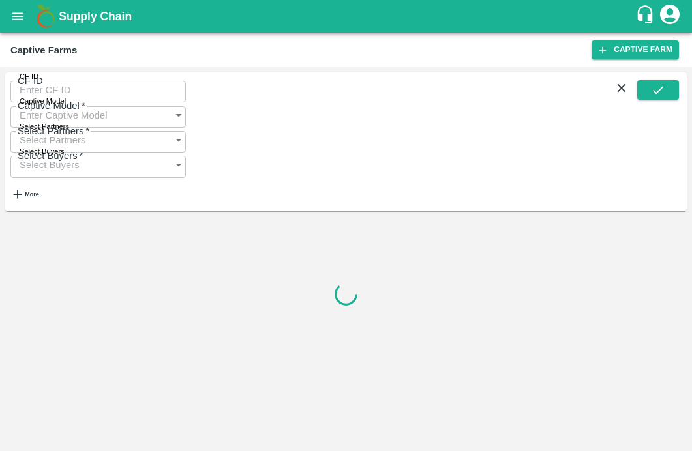
click at [50, 102] on input "CF ID" at bounding box center [98, 90] width 176 height 25
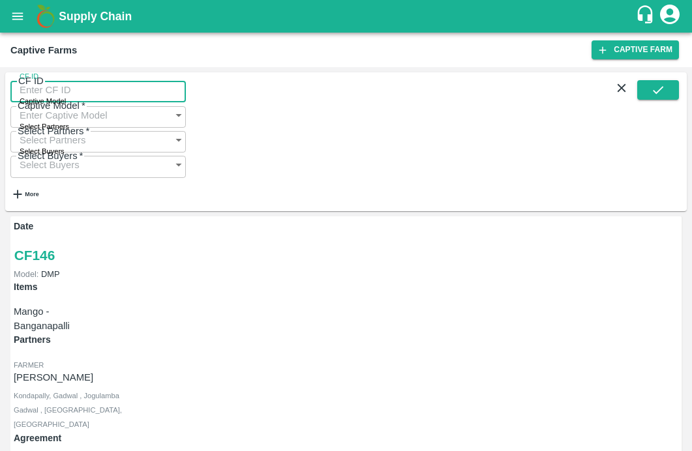
paste input "48"
type input "48"
click at [666, 97] on button "submit" at bounding box center [658, 90] width 42 height 20
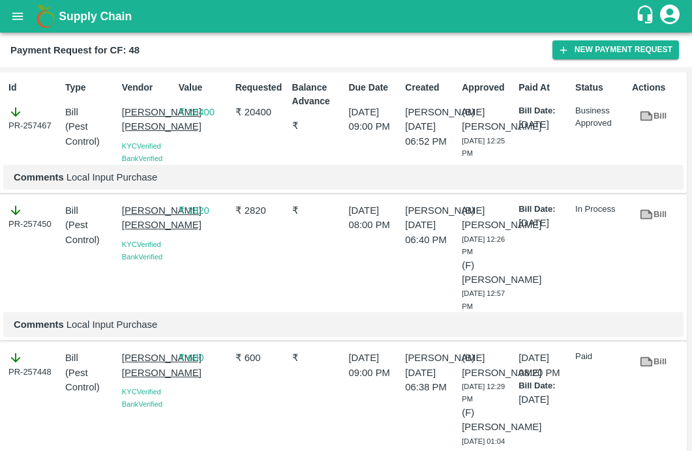
click at [501, 165] on div "Approved (B) [PERSON_NAME] [DATE] 12:25 PM" at bounding box center [485, 120] width 57 height 89
drag, startPoint x: 117, startPoint y: 109, endPoint x: 155, endPoint y: 155, distance: 59.8
click at [155, 155] on div "Vendor [PERSON_NAME] [PERSON_NAME] Verified Bank Verified" at bounding box center [145, 120] width 57 height 89
copy p "[PERSON_NAME] [PERSON_NAME]"
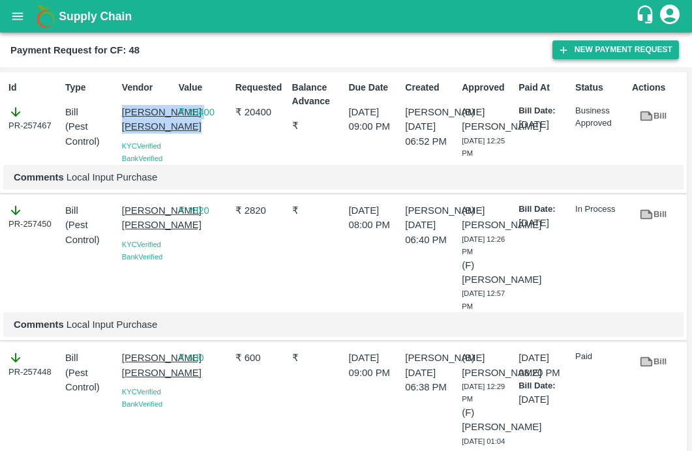
click at [598, 44] on button "New Payment Request" at bounding box center [616, 49] width 127 height 19
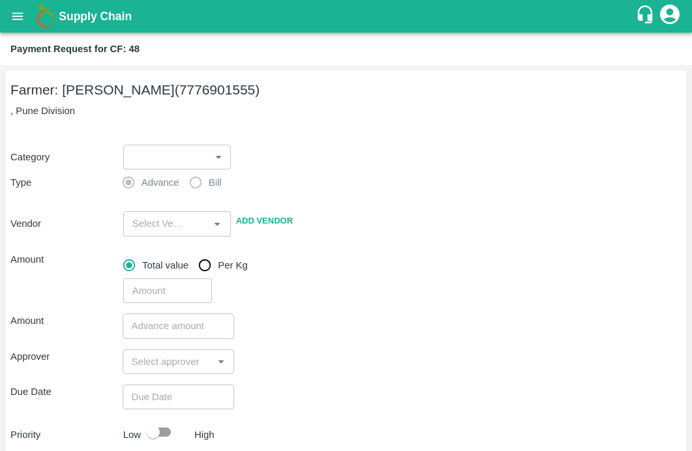
click at [159, 150] on body "Supply Chain Payment Request for CF: 48 Farmer: Nikhil [PERSON_NAME] (777690155…" at bounding box center [346, 225] width 692 height 451
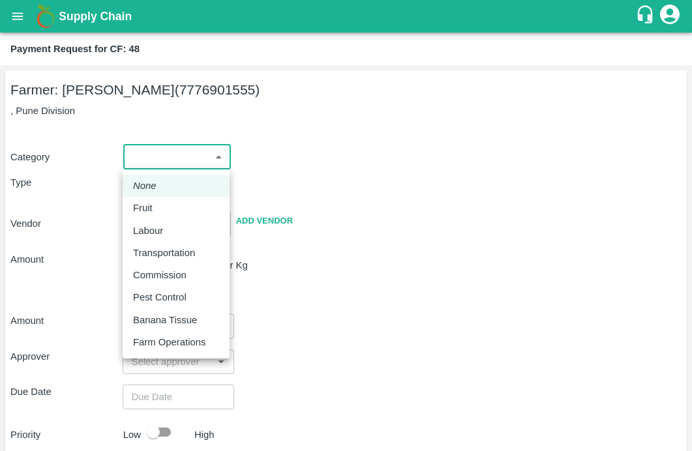
click at [149, 286] on li "Pest Control" at bounding box center [176, 297] width 107 height 22
type input "21"
radio input "false"
radio input "true"
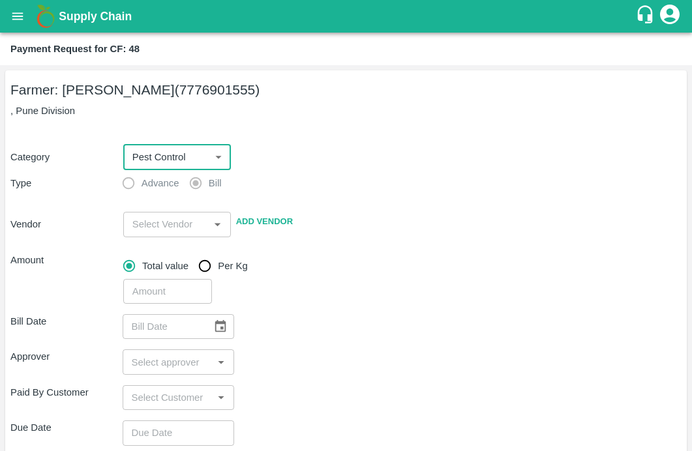
click at [141, 225] on input "input" at bounding box center [166, 224] width 78 height 17
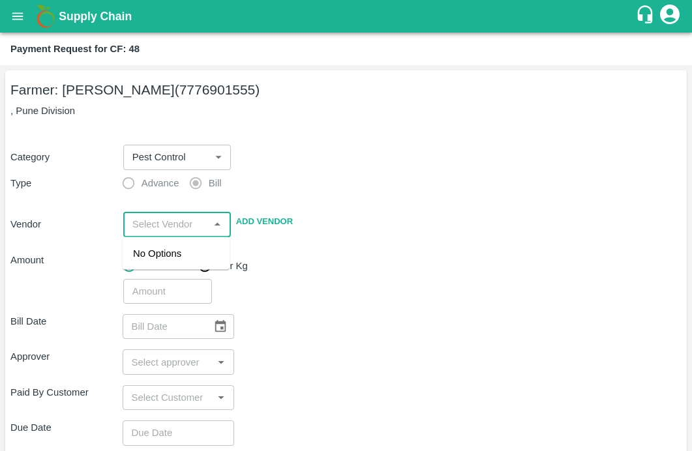
paste input "[PERSON_NAME] [PERSON_NAME]"
click at [153, 268] on div "[PERSON_NAME] [PERSON_NAME] - 9637498042(Supplier, Service Provider)" at bounding box center [180, 276] width 95 height 58
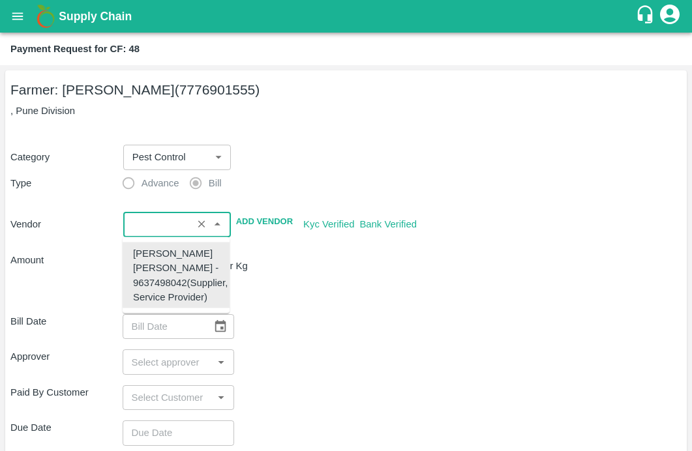
type input "[PERSON_NAME] [PERSON_NAME] - 9637498042(Supplier, Service Provider)"
click at [303, 296] on div "​" at bounding box center [400, 289] width 564 height 30
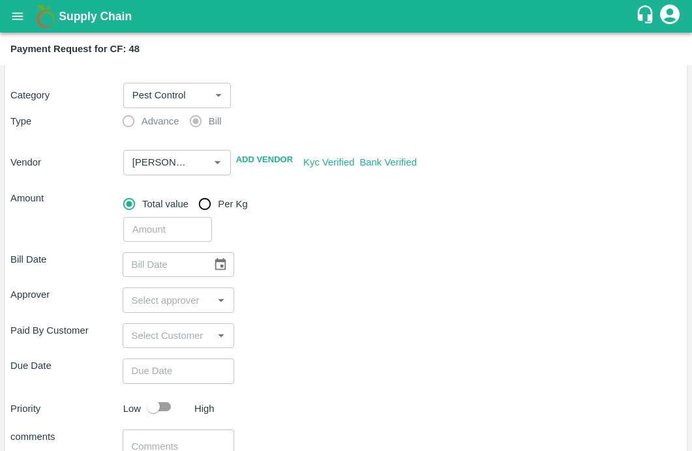
scroll to position [143, 0]
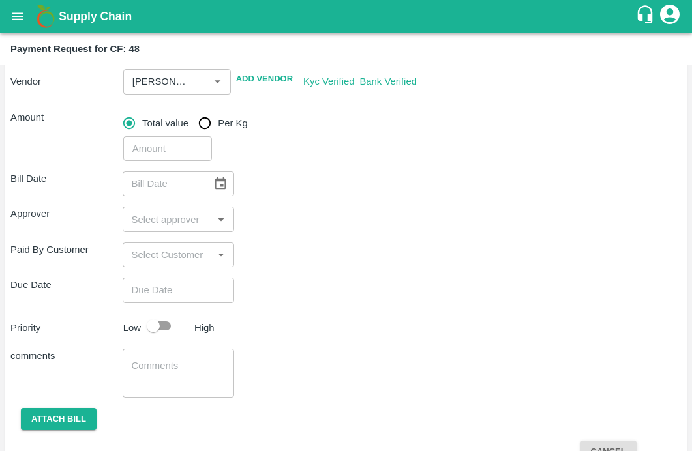
click at [145, 146] on input "number" at bounding box center [167, 148] width 89 height 25
paste input "3300"
type input "3300"
click at [217, 187] on icon "Choose date" at bounding box center [220, 184] width 14 height 14
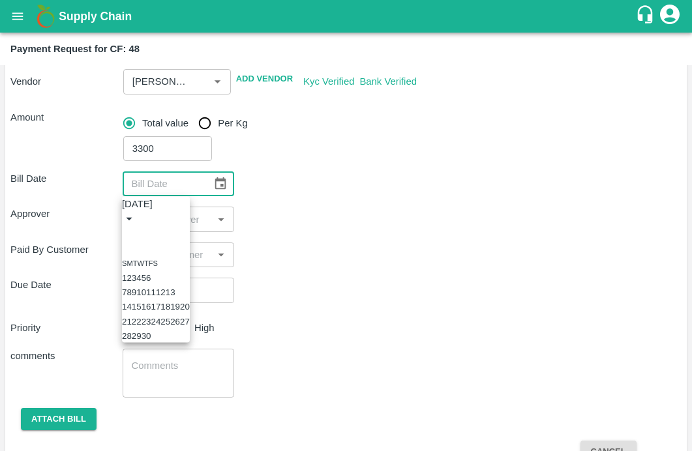
click at [127, 234] on icon "Previous month" at bounding box center [127, 234] width 0 height 0
click at [151, 326] on button "19" at bounding box center [147, 321] width 10 height 10
type input "[DATE]"
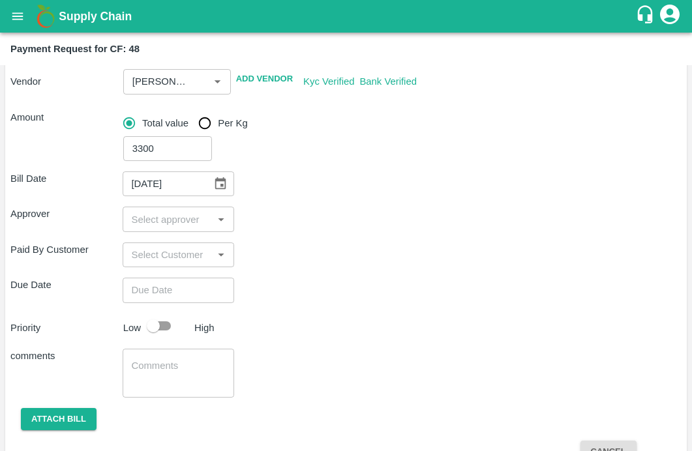
click at [167, 221] on input "input" at bounding box center [168, 219] width 83 height 17
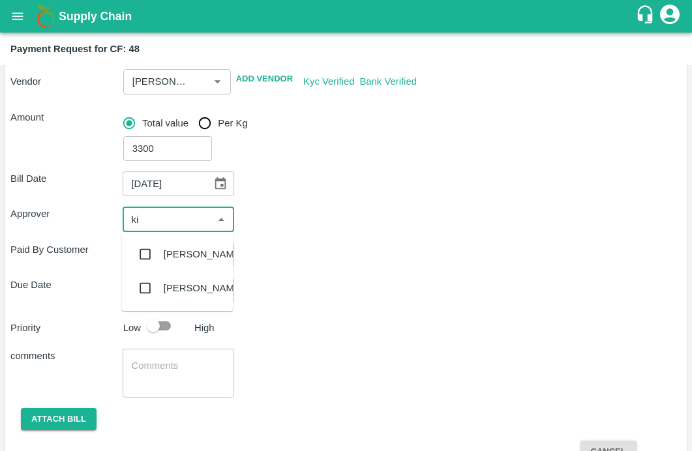
type input "kir"
click at [138, 258] on input "checkbox" at bounding box center [145, 254] width 26 height 26
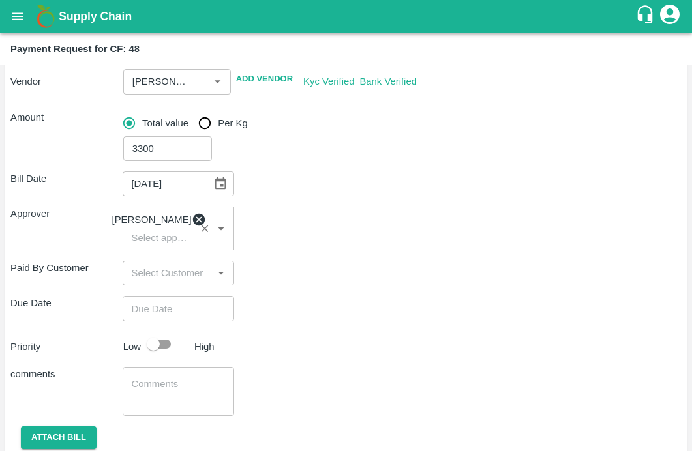
type input "DD/MM/YYYY hh:mm aa"
click at [155, 321] on input "DD/MM/YYYY hh:mm aa" at bounding box center [174, 308] width 103 height 25
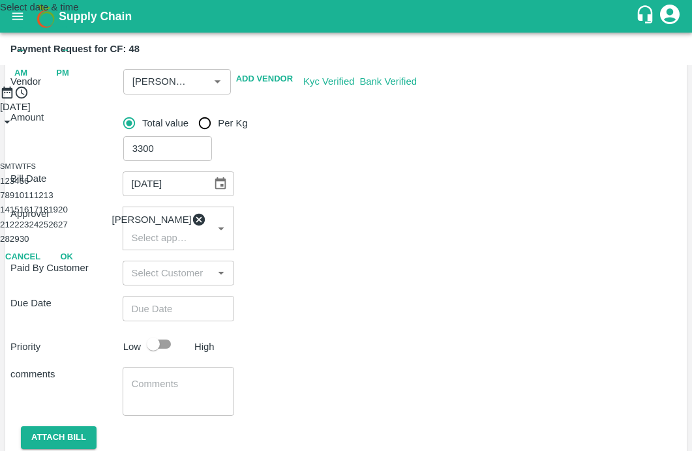
click at [48, 215] on button "18" at bounding box center [43, 210] width 10 height 10
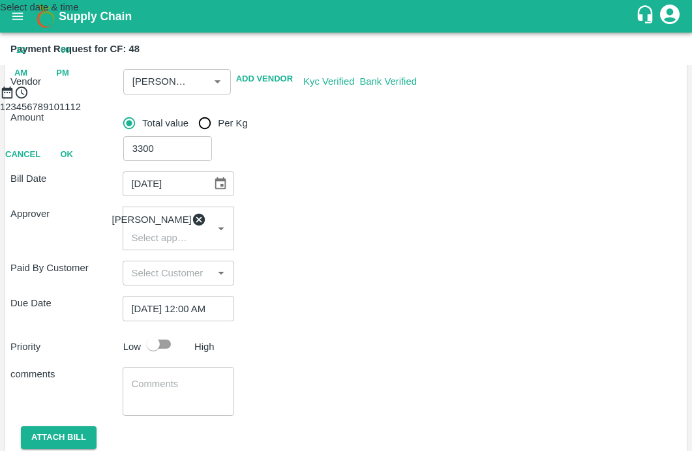
click at [69, 81] on span "PM" at bounding box center [62, 73] width 13 height 15
click at [311, 100] on div at bounding box center [346, 100] width 692 height 0
type input "18/09/2025 11:00 PM"
click at [87, 224] on button "OK" at bounding box center [67, 212] width 42 height 23
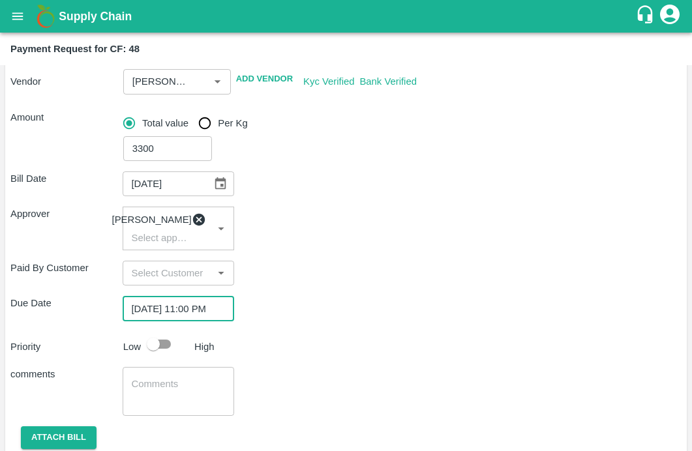
click at [162, 357] on input "checkbox" at bounding box center [153, 344] width 74 height 25
checkbox input "true"
click at [135, 380] on div "x ​" at bounding box center [179, 391] width 112 height 49
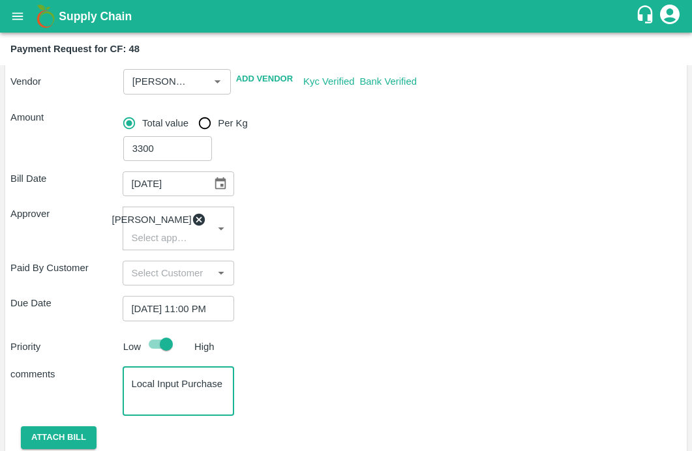
type textarea "Local Input Purchase"
click at [305, 400] on div "comments Local Input Purchase x ​" at bounding box center [345, 391] width 671 height 49
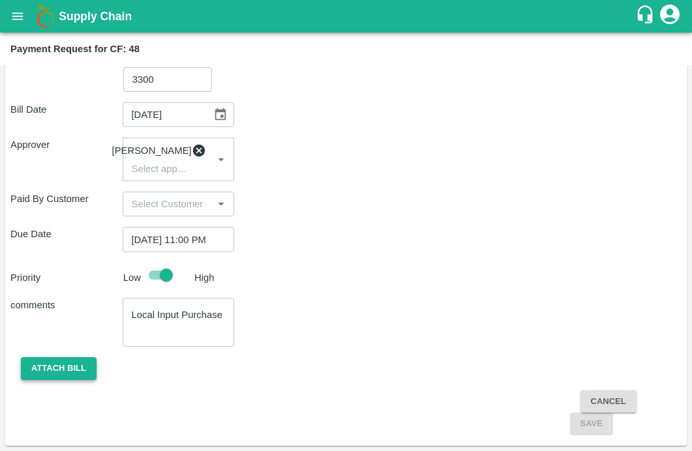
click at [69, 371] on button "Attach bill" at bounding box center [59, 369] width 76 height 23
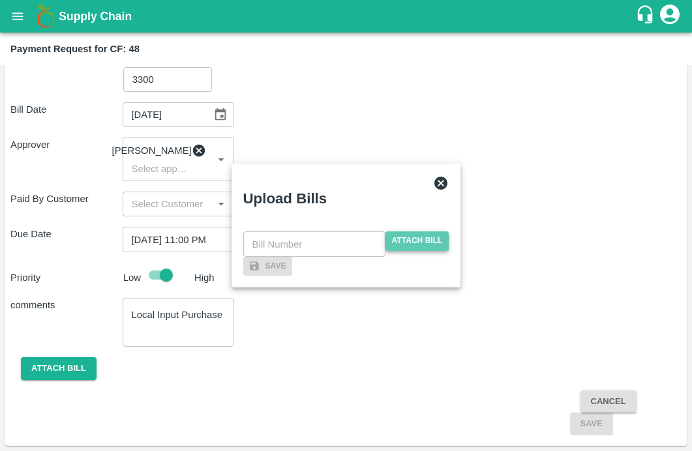
click at [434, 232] on span "Attach bill" at bounding box center [418, 241] width 64 height 19
click at [0, 0] on input "Attach bill" at bounding box center [0, 0] width 0 height 0
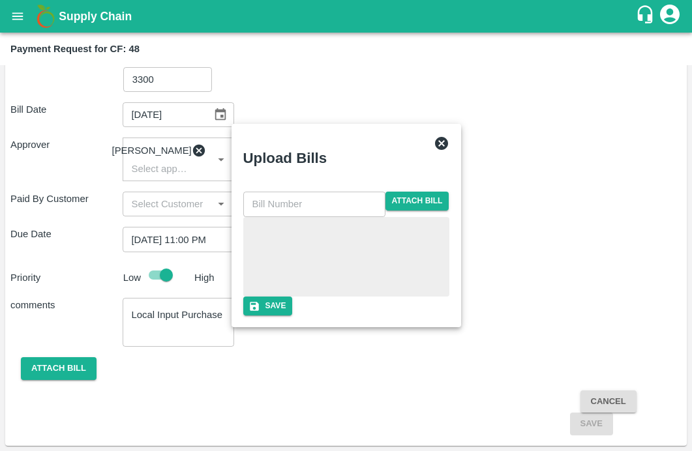
click at [283, 192] on input "text" at bounding box center [314, 204] width 142 height 25
type input "6391"
click at [293, 316] on button "Save" at bounding box center [268, 306] width 50 height 19
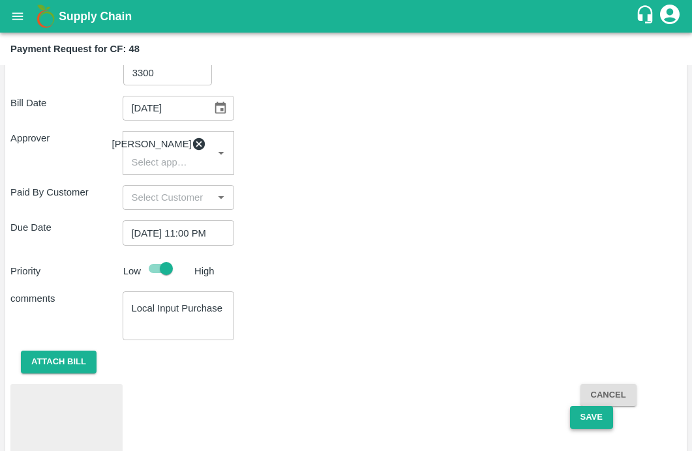
click at [587, 424] on button "Save" at bounding box center [591, 417] width 43 height 23
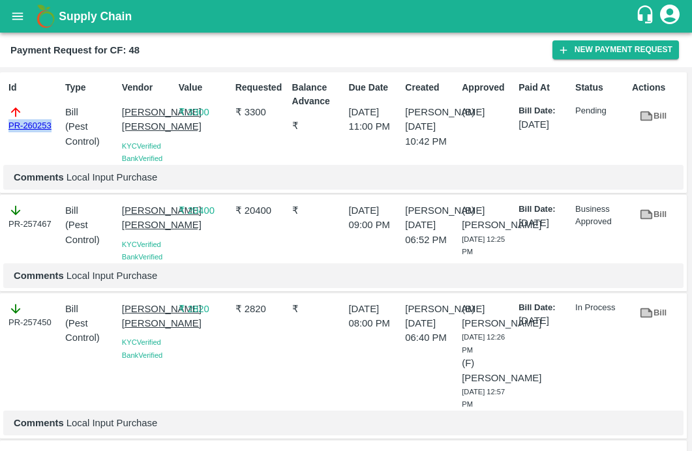
drag, startPoint x: 55, startPoint y: 125, endPoint x: -20, endPoint y: 124, distance: 75.0
click at [0, 124] on html "Supply Chain Payment Request for CF: 48 New Payment Request Id PR-260253 Type B…" at bounding box center [346, 225] width 692 height 451
copy link "PR-260253"
click at [25, 16] on button "open drawer" at bounding box center [18, 16] width 30 height 30
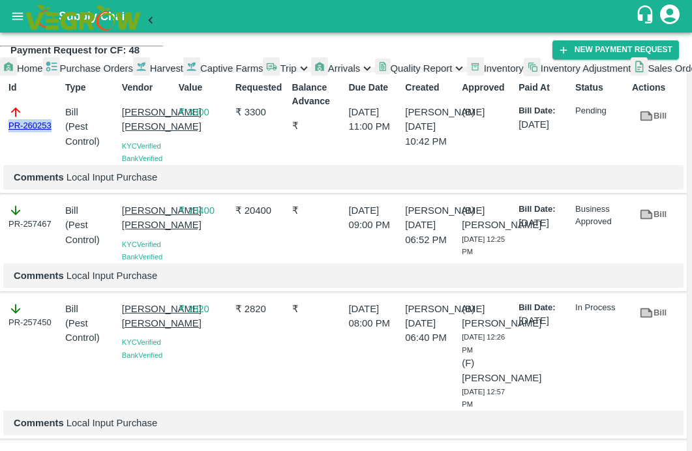
click at [200, 74] on span "Captive Farms" at bounding box center [231, 68] width 63 height 10
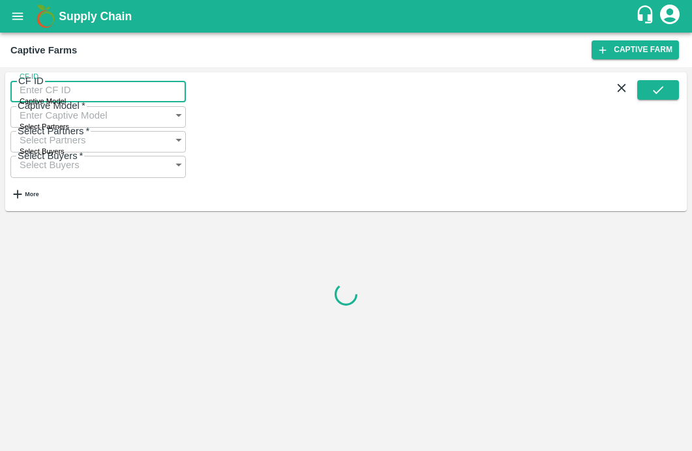
click at [61, 96] on input "CF ID" at bounding box center [98, 90] width 176 height 25
paste input "83"
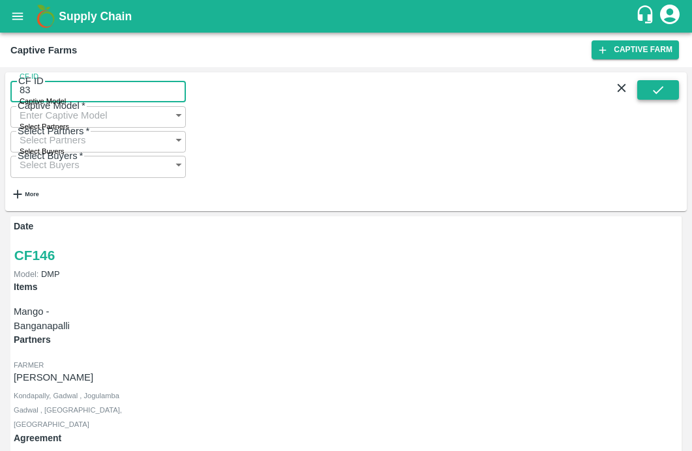
click at [649, 98] on button "submit" at bounding box center [658, 90] width 42 height 20
click at [74, 95] on input "83" at bounding box center [98, 90] width 176 height 25
type input "83"
click at [664, 85] on div "CF ID 83 CF ID Captive Model Captive Model   * Select Partners Select Partners …" at bounding box center [346, 141] width 682 height 139
click at [653, 93] on icon "submit" at bounding box center [658, 90] width 14 height 14
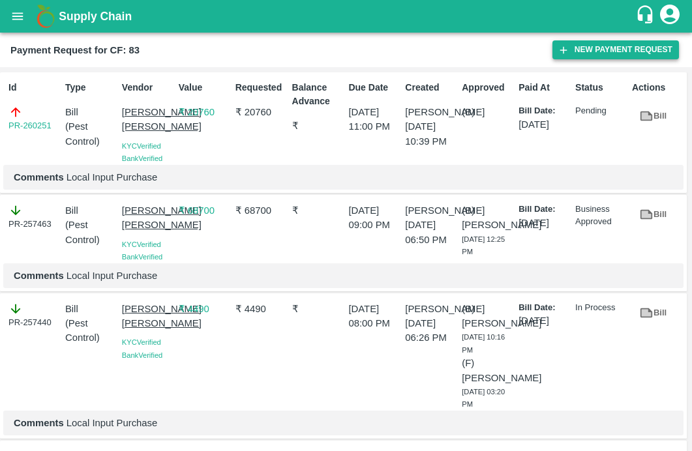
click at [568, 50] on icon "button" at bounding box center [564, 50] width 12 height 12
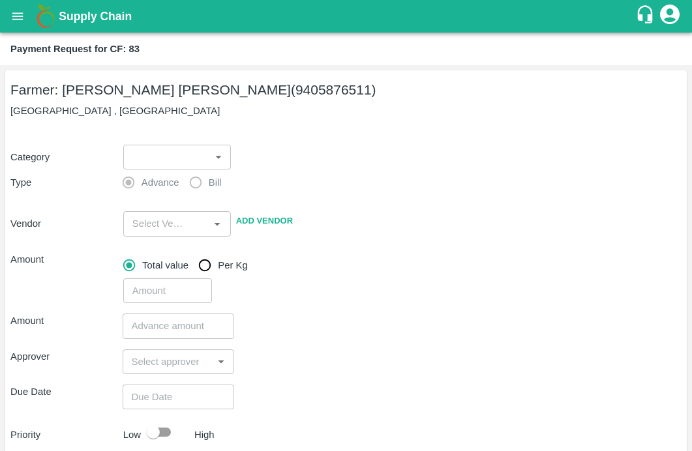
click at [185, 144] on body "Supply Chain Payment Request for CF: 83 Farmer: [PERSON_NAME] [PERSON_NAME] (94…" at bounding box center [346, 225] width 692 height 451
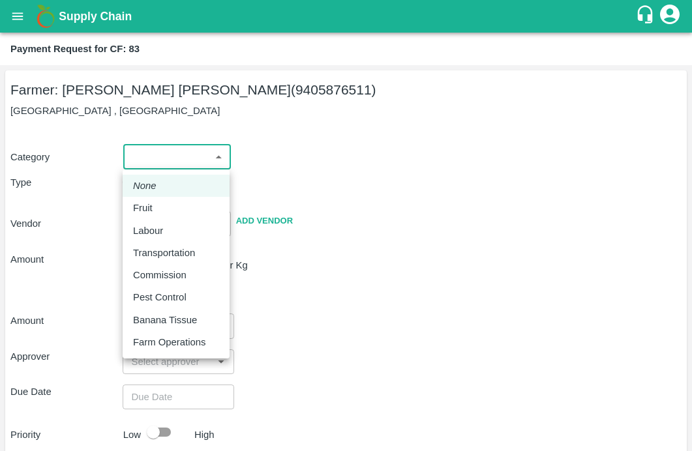
click at [157, 296] on p "Pest Control" at bounding box center [160, 297] width 54 height 14
type input "21"
radio input "false"
radio input "true"
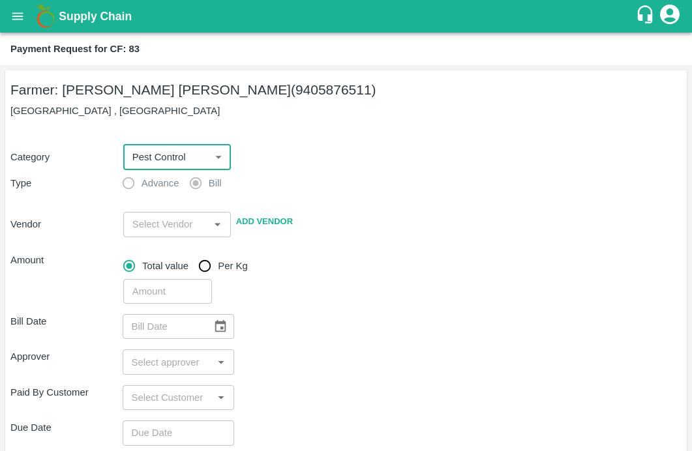
click at [164, 230] on input "input" at bounding box center [166, 224] width 78 height 17
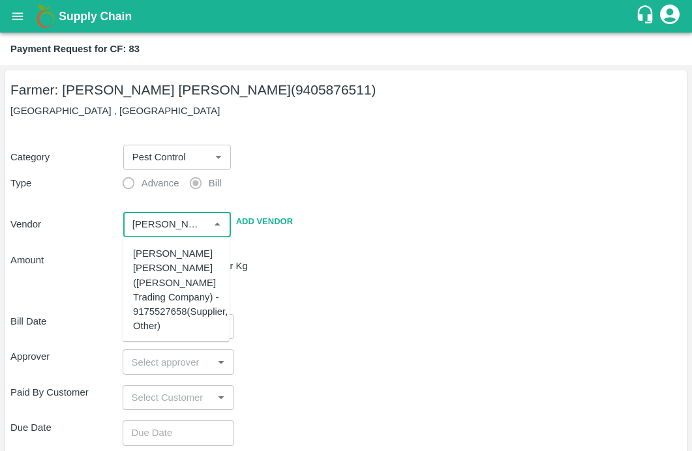
scroll to position [199, 0]
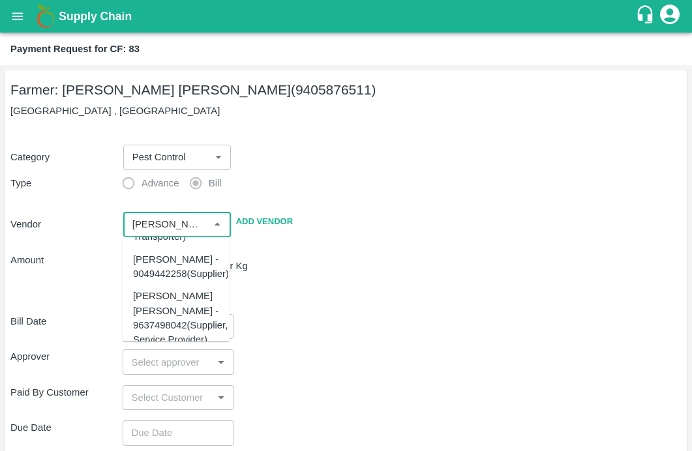
click at [155, 307] on div "[PERSON_NAME] [PERSON_NAME] - 9637498042(Supplier, Service Provider)" at bounding box center [180, 318] width 95 height 58
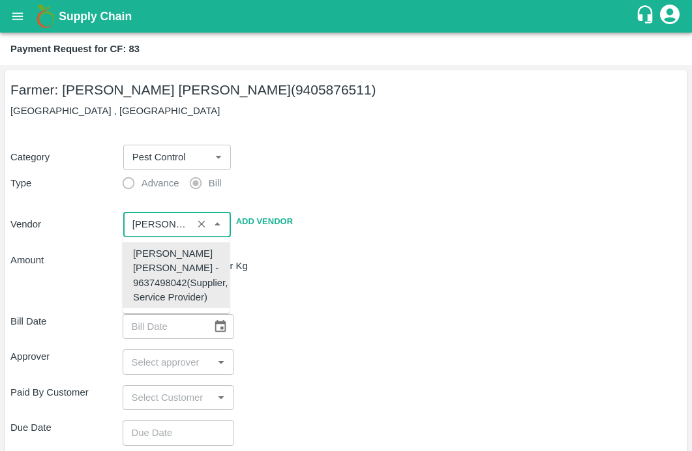
scroll to position [0, 0]
type input "[PERSON_NAME] [PERSON_NAME] - 9637498042(Supplier, Service Provider)"
click at [331, 328] on div "Bill Date ​" at bounding box center [345, 326] width 671 height 25
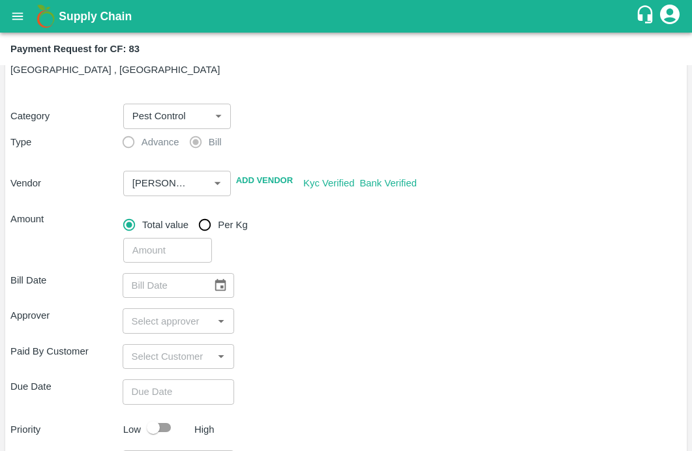
scroll to position [109, 0]
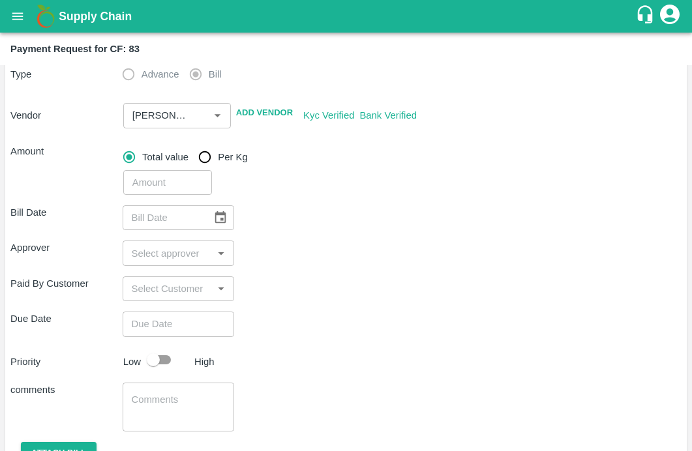
click at [143, 176] on input "number" at bounding box center [167, 182] width 89 height 25
type input "11320"
click at [271, 237] on div "Bill Date ​ Approver ​ Paid By Customer ​ Due Date ​ Priority Low High comments…" at bounding box center [345, 358] width 671 height 326
click at [213, 216] on icon "Choose date" at bounding box center [220, 218] width 14 height 14
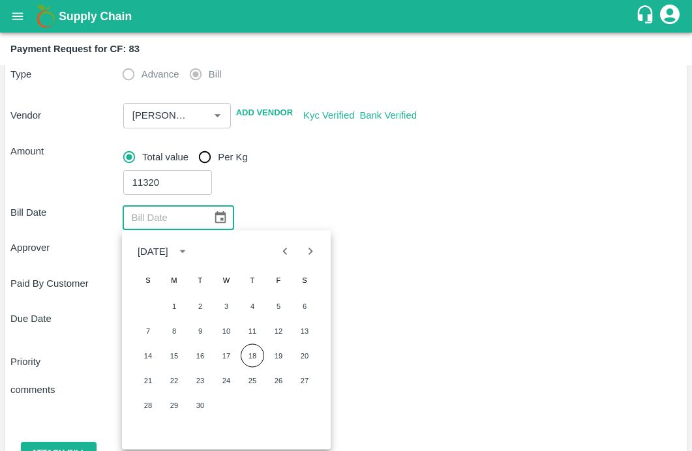
click at [288, 256] on icon "Previous month" at bounding box center [285, 251] width 14 height 14
click at [301, 382] on button "23" at bounding box center [304, 380] width 23 height 23
type input "[DATE]"
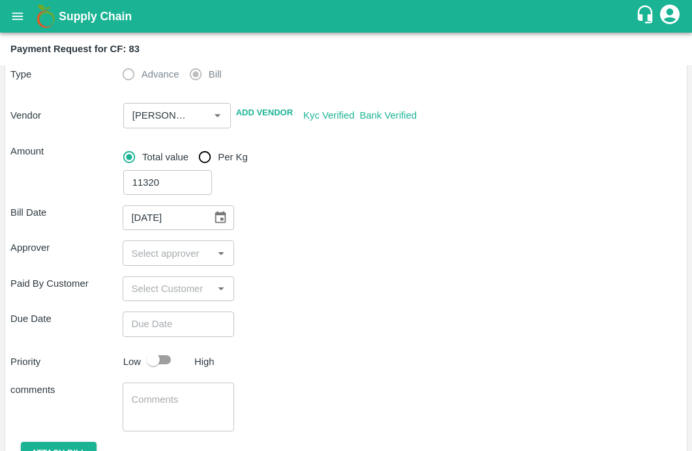
click at [178, 260] on input "input" at bounding box center [168, 253] width 83 height 17
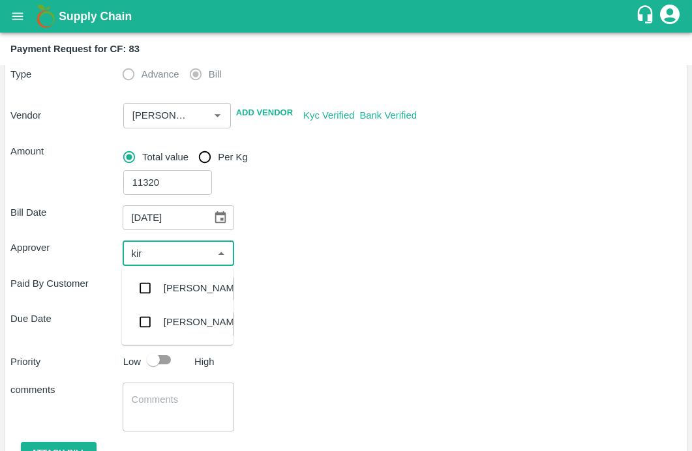
type input "kira"
click at [151, 291] on input "checkbox" at bounding box center [145, 288] width 26 height 26
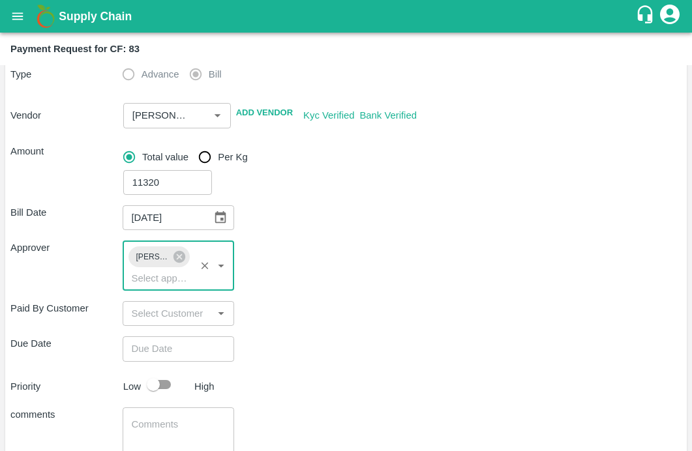
type input "DD/MM/YYYY hh:mm aa"
click at [152, 350] on input "DD/MM/YYYY hh:mm aa" at bounding box center [174, 349] width 103 height 25
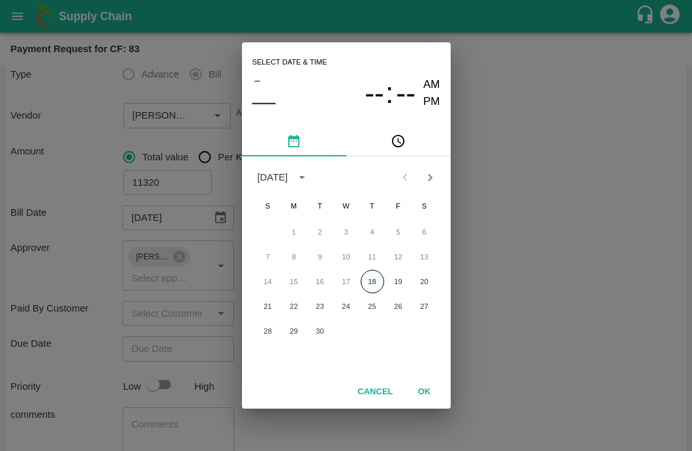
click at [363, 277] on button "18" at bounding box center [372, 281] width 23 height 23
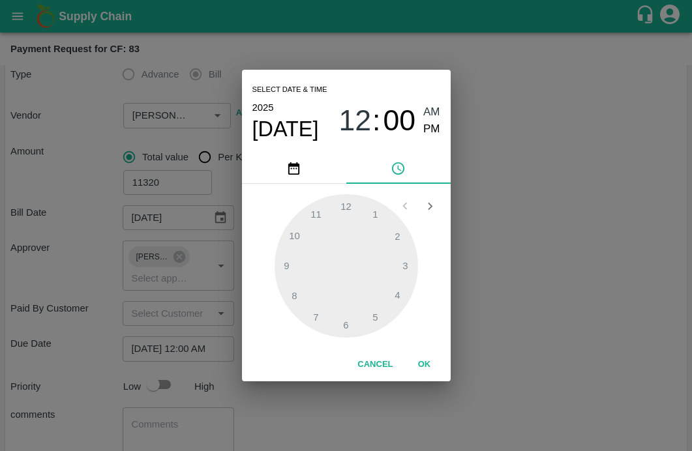
click at [450, 129] on div "Select date & time [DATE] 12 : 00 AM PM" at bounding box center [346, 112] width 209 height 84
click at [439, 129] on span "PM" at bounding box center [431, 130] width 17 height 18
type input "[DATE] 12:00 PM"
click at [418, 363] on button "OK" at bounding box center [425, 365] width 42 height 23
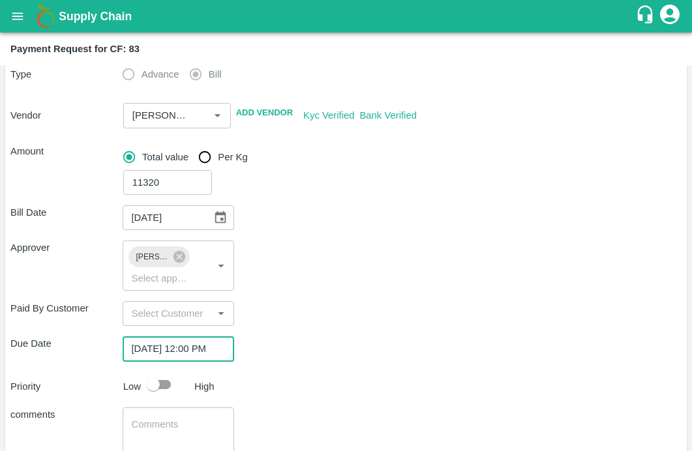
scroll to position [219, 0]
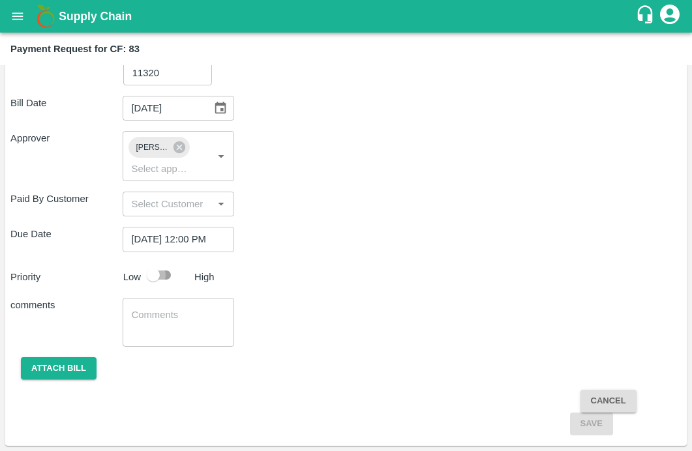
click at [157, 277] on input "checkbox" at bounding box center [153, 275] width 74 height 25
checkbox input "true"
click at [142, 328] on textarea at bounding box center [179, 322] width 94 height 27
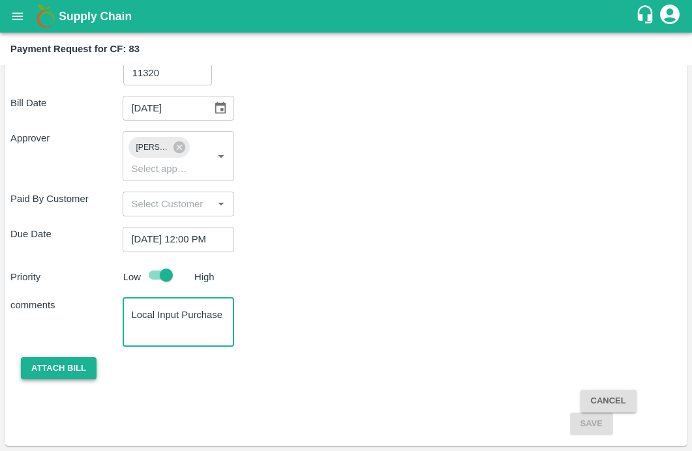
type textarea "Local Input Purchase"
click at [65, 360] on button "Attach bill" at bounding box center [59, 369] width 76 height 23
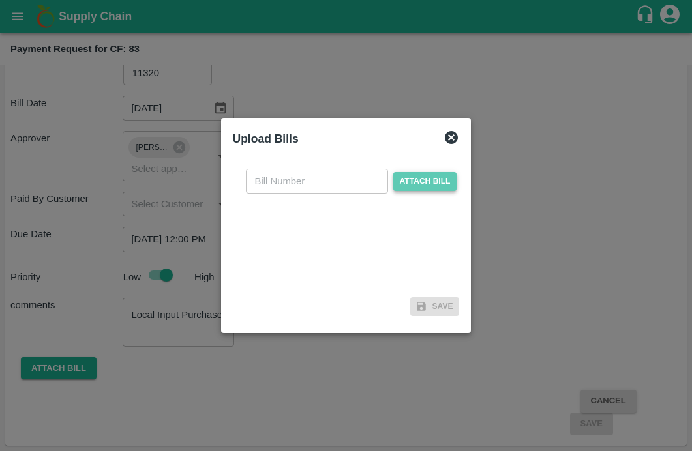
click at [426, 172] on span "Attach bill" at bounding box center [425, 181] width 64 height 19
click at [0, 0] on input "Attach bill" at bounding box center [0, 0] width 0 height 0
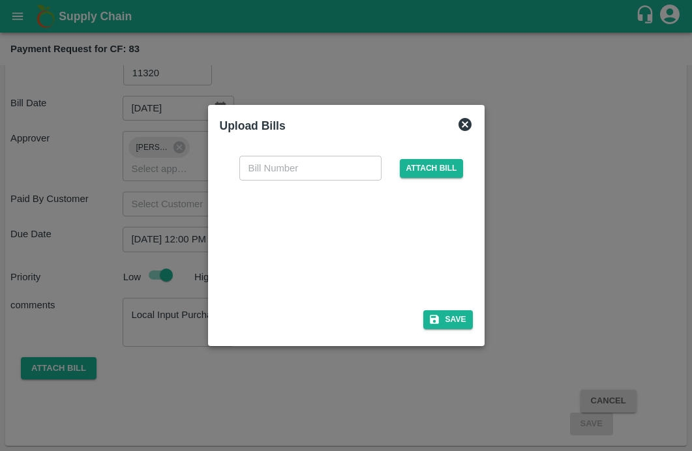
click at [260, 173] on input "text" at bounding box center [310, 168] width 142 height 25
type input "6613"
click at [282, 312] on div "Save" at bounding box center [346, 320] width 253 height 19
click at [455, 326] on button "Save" at bounding box center [448, 320] width 50 height 19
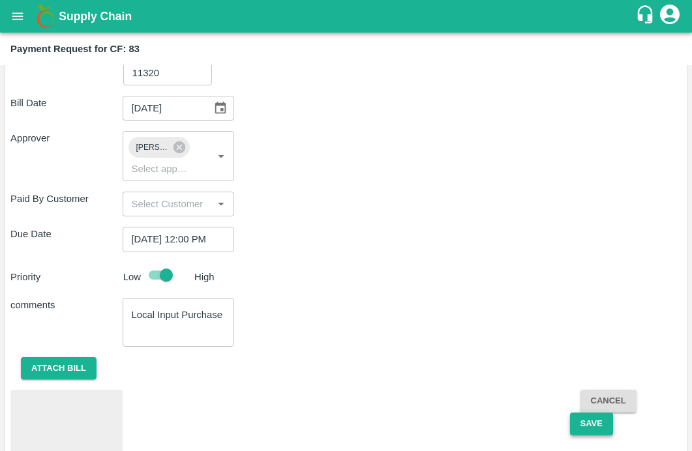
click at [585, 431] on button "Save" at bounding box center [591, 424] width 43 height 23
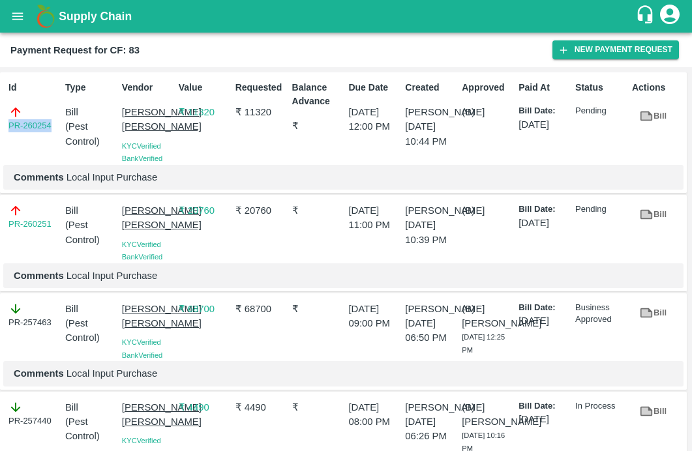
drag, startPoint x: 54, startPoint y: 127, endPoint x: -23, endPoint y: 127, distance: 77.0
click at [0, 127] on html "Supply Chain Payment Request for CF: 83 New Payment Request Id PR-260254 Type B…" at bounding box center [346, 225] width 692 height 451
copy link "PR-260254"
click at [10, 26] on button "open drawer" at bounding box center [18, 16] width 30 height 30
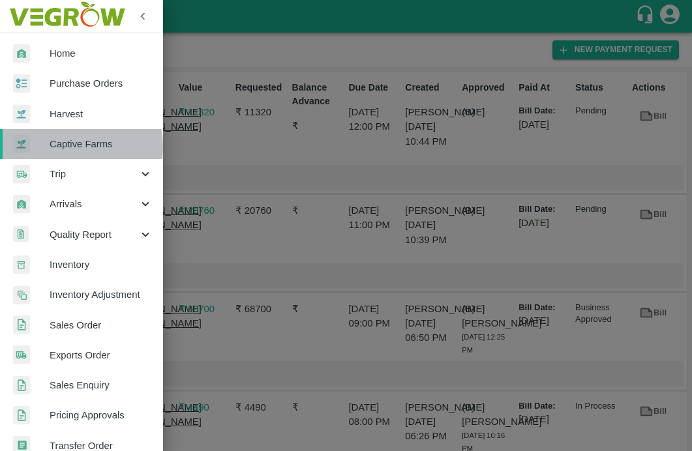
click at [64, 147] on span "Captive Farms" at bounding box center [101, 144] width 103 height 14
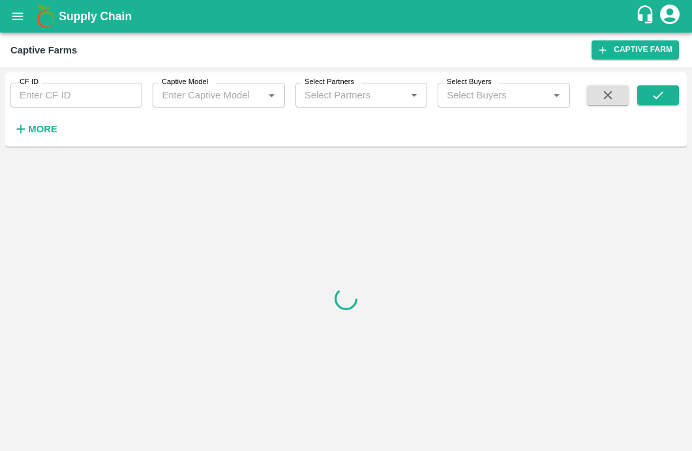
click at [48, 93] on input "CF ID" at bounding box center [76, 95] width 132 height 25
paste input "89"
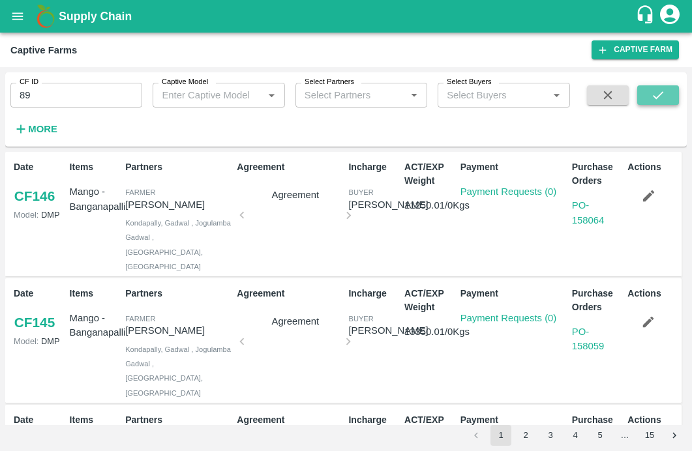
click at [664, 99] on icon "submit" at bounding box center [658, 95] width 14 height 14
click at [95, 95] on input "89" at bounding box center [76, 95] width 132 height 25
type input "89"
click at [638, 97] on button "submit" at bounding box center [658, 95] width 42 height 20
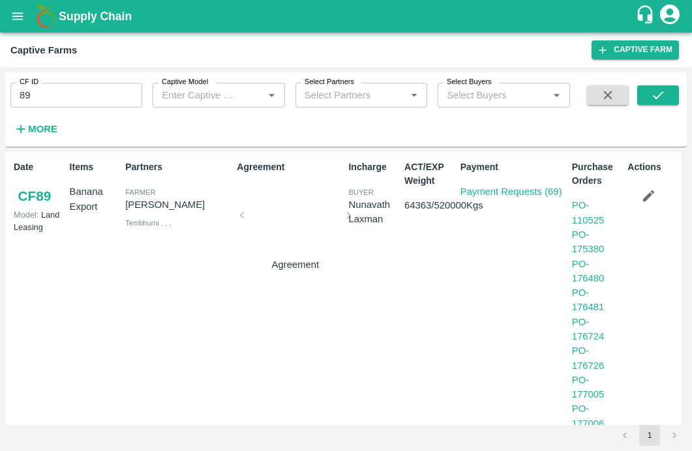
click at [474, 185] on p "Payment Requests (69)" at bounding box center [512, 192] width 102 height 14
click at [465, 194] on link "Payment Requests (69)" at bounding box center [512, 192] width 102 height 10
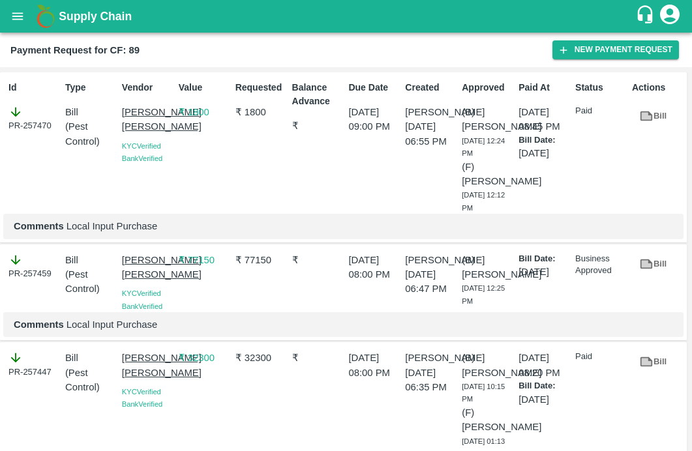
drag, startPoint x: 115, startPoint y: 108, endPoint x: 145, endPoint y: 147, distance: 48.4
click at [145, 147] on div "Vendor [PERSON_NAME] [PERSON_NAME] Verified Bank Verified" at bounding box center [145, 145] width 57 height 138
drag, startPoint x: 114, startPoint y: 112, endPoint x: 144, endPoint y: 138, distance: 39.3
click at [144, 138] on div "Id PR-257470 Type Bill ( Pest Control ) Vendor [PERSON_NAME] Krishi [PERSON_NAM…" at bounding box center [343, 157] width 687 height 170
click at [59, 199] on div "Id PR-257470" at bounding box center [31, 145] width 57 height 138
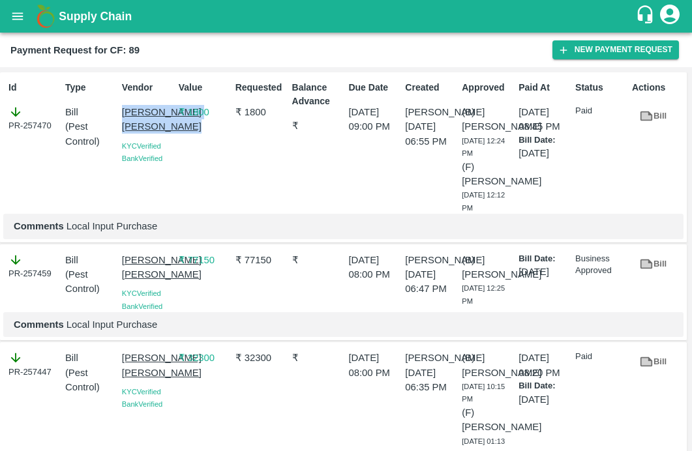
drag, startPoint x: 118, startPoint y: 110, endPoint x: 158, endPoint y: 158, distance: 62.1
click at [158, 158] on div "Vendor Sadguru Krupa Krishi Kendra KYC Verified Bank Verified" at bounding box center [145, 145] width 57 height 138
copy p "[PERSON_NAME] [PERSON_NAME]"
click at [561, 48] on icon "button" at bounding box center [564, 50] width 12 height 12
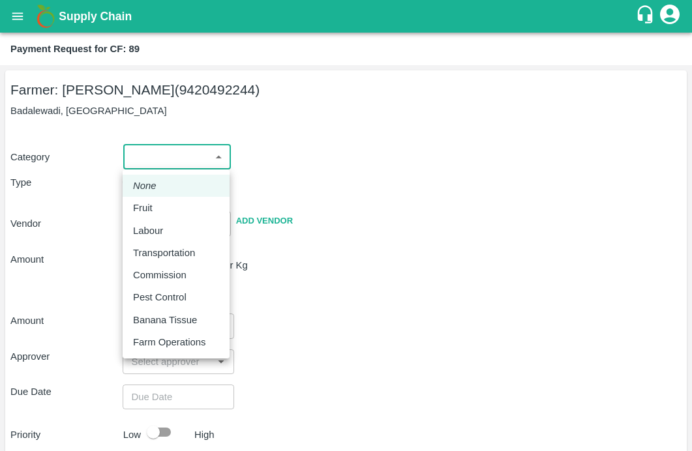
click at [158, 153] on body "Supply Chain Payment Request for CF: 89 Farmer: Sharada Ramesh Shinde (94204922…" at bounding box center [346, 225] width 692 height 451
click at [135, 294] on p "Pest Control" at bounding box center [160, 297] width 54 height 14
type input "21"
radio input "false"
radio input "true"
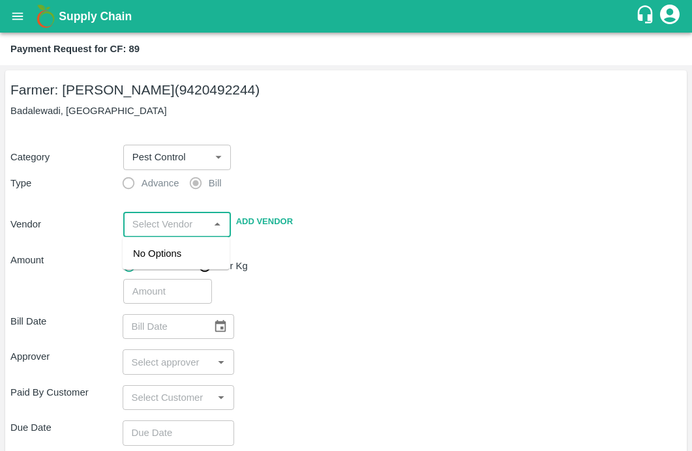
click at [141, 224] on input "input" at bounding box center [166, 224] width 78 height 17
paste input "[PERSON_NAME] [PERSON_NAME]"
click at [143, 267] on div "[PERSON_NAME] [PERSON_NAME] - 9637498042(Supplier, Service Provider)" at bounding box center [180, 276] width 95 height 58
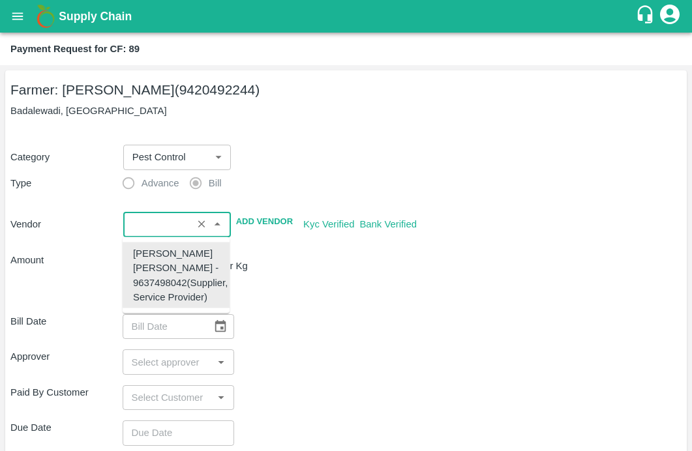
type input "[PERSON_NAME] [PERSON_NAME] - 9637498042(Supplier, Service Provider)"
click at [337, 333] on div "Bill Date ​" at bounding box center [345, 326] width 671 height 25
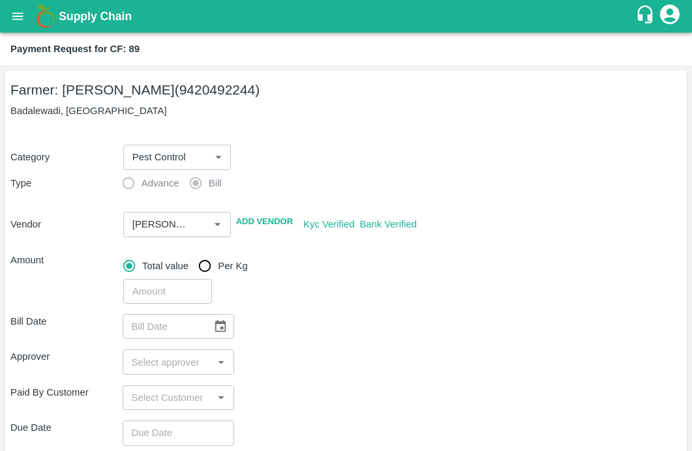
scroll to position [147, 0]
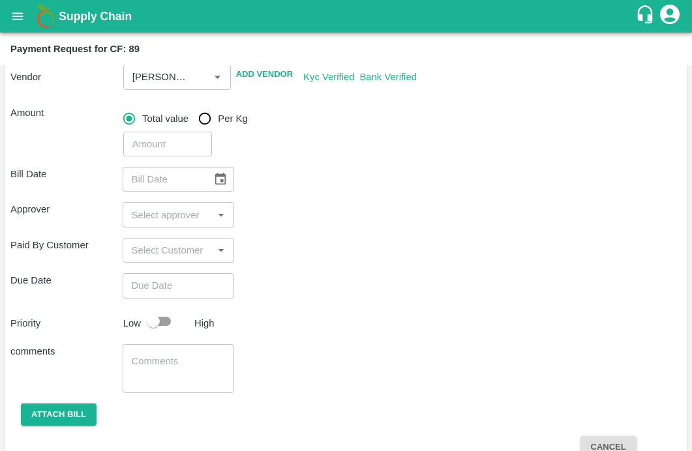
click at [164, 153] on input "number" at bounding box center [167, 144] width 89 height 25
type input "32760"
click at [414, 194] on div "Bill Date ​ Approver ​ Paid By Customer ​ Due Date ​ Priority Low High comments…" at bounding box center [345, 320] width 671 height 326
click at [225, 177] on icon "Choose date" at bounding box center [220, 179] width 14 height 14
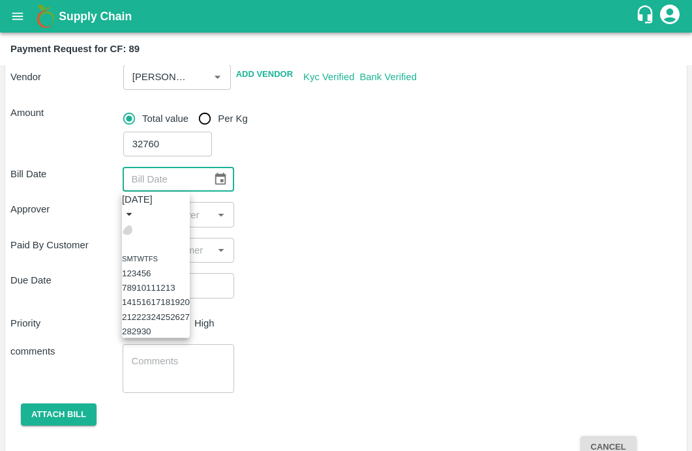
click at [127, 230] on icon "Previous month" at bounding box center [127, 230] width 0 height 0
click at [170, 307] on button "14" at bounding box center [166, 303] width 10 height 10
type input "[DATE]"
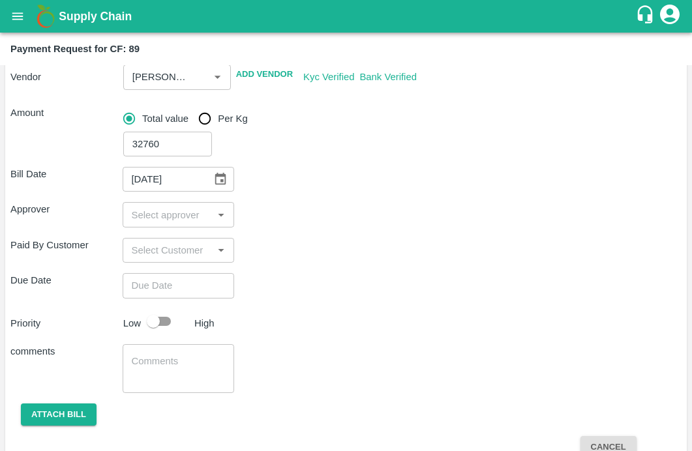
click at [129, 219] on input "input" at bounding box center [168, 214] width 83 height 17
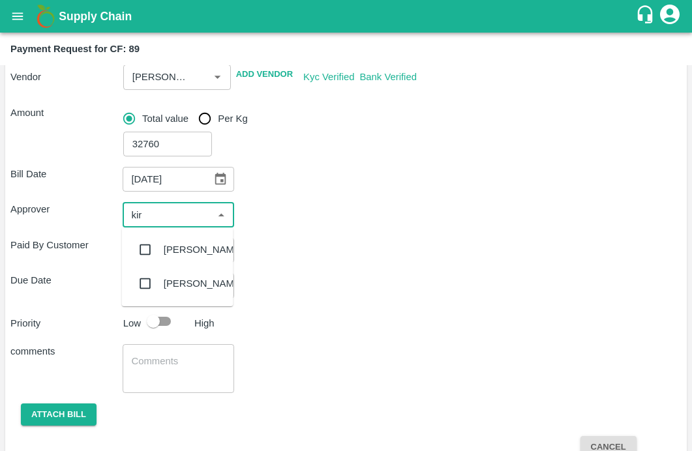
type input "kira"
click at [150, 247] on input "checkbox" at bounding box center [145, 250] width 26 height 26
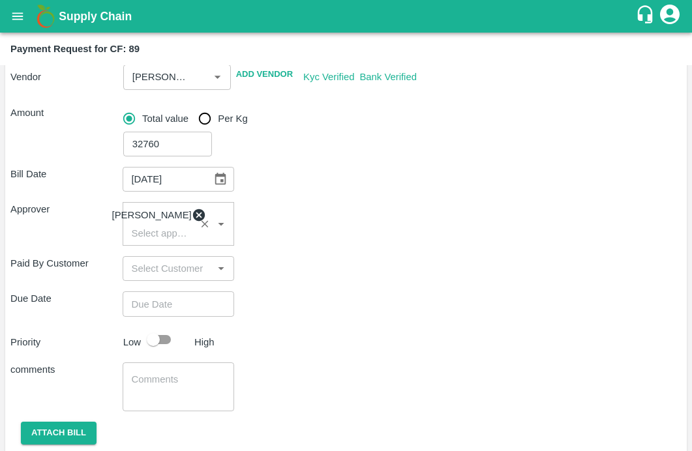
type input "DD/MM/YYYY hh:mm aa"
click at [148, 307] on input "DD/MM/YYYY hh:mm aa" at bounding box center [174, 304] width 103 height 25
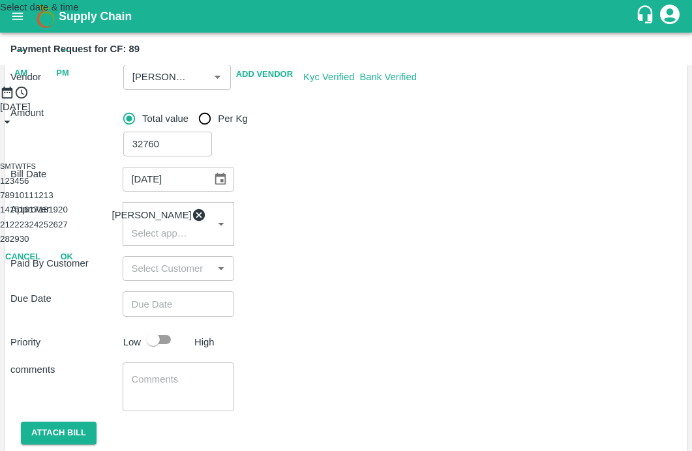
click at [48, 215] on button "18" at bounding box center [43, 210] width 10 height 10
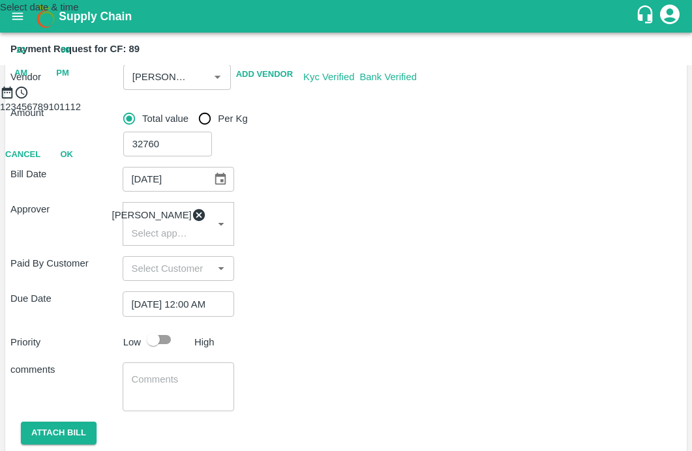
click at [69, 81] on span "PM" at bounding box center [62, 73] width 13 height 15
type input "[DATE] 11:00 PM"
click at [321, 100] on div at bounding box center [346, 100] width 692 height 0
click at [87, 224] on button "OK" at bounding box center [67, 212] width 42 height 23
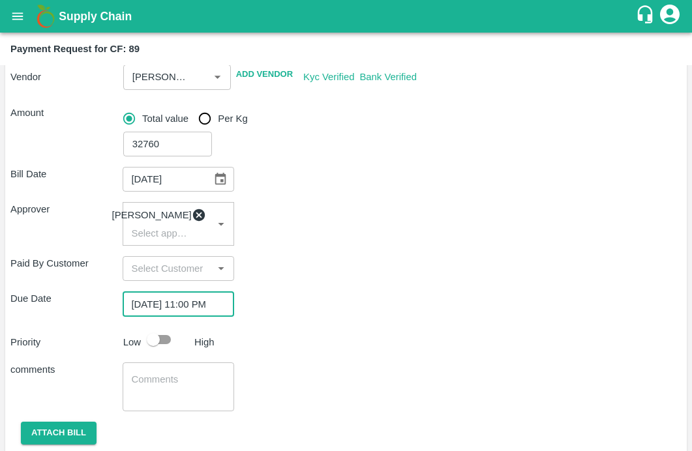
click at [155, 352] on input "checkbox" at bounding box center [153, 340] width 74 height 25
checkbox input "true"
click at [146, 380] on textarea at bounding box center [179, 386] width 94 height 27
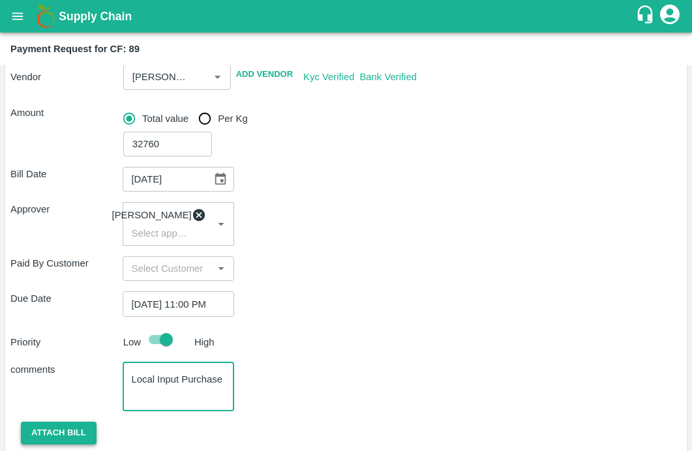
type textarea "Local Input Purchase"
click at [63, 440] on button "Attach bill" at bounding box center [59, 433] width 76 height 23
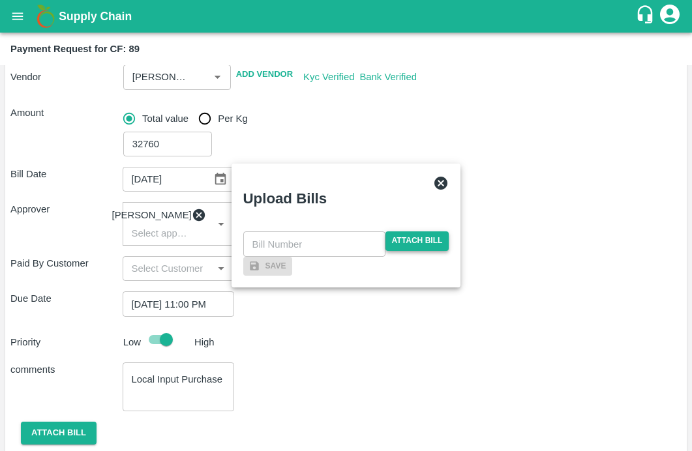
click at [410, 232] on span "Attach bill" at bounding box center [418, 241] width 64 height 19
click at [0, 0] on input "Attach bill" at bounding box center [0, 0] width 0 height 0
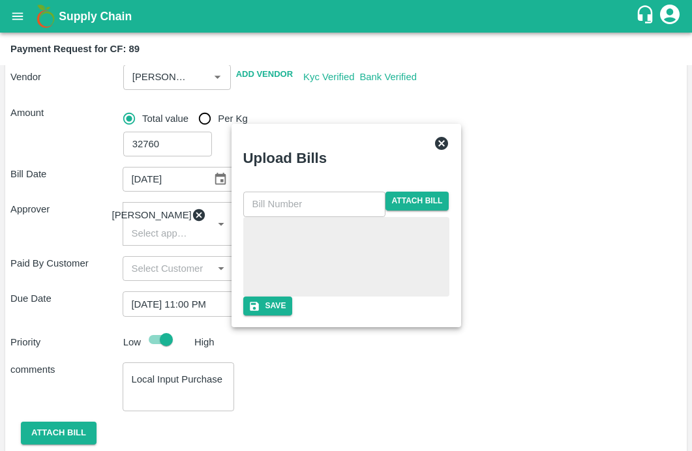
click at [284, 192] on input "text" at bounding box center [314, 204] width 142 height 25
type input "6212 (1)"
click at [260, 313] on icon "button" at bounding box center [255, 307] width 12 height 12
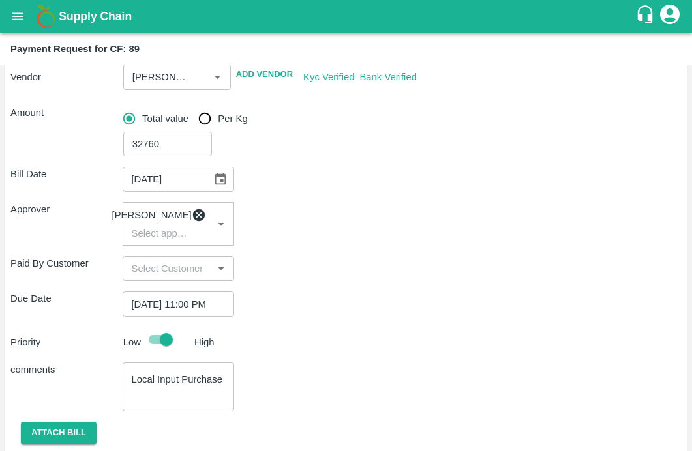
scroll to position [265, 0]
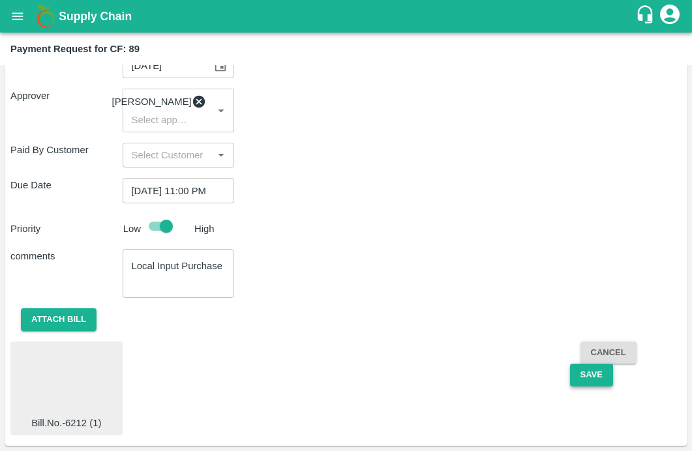
click at [596, 377] on button "Save" at bounding box center [591, 375] width 43 height 23
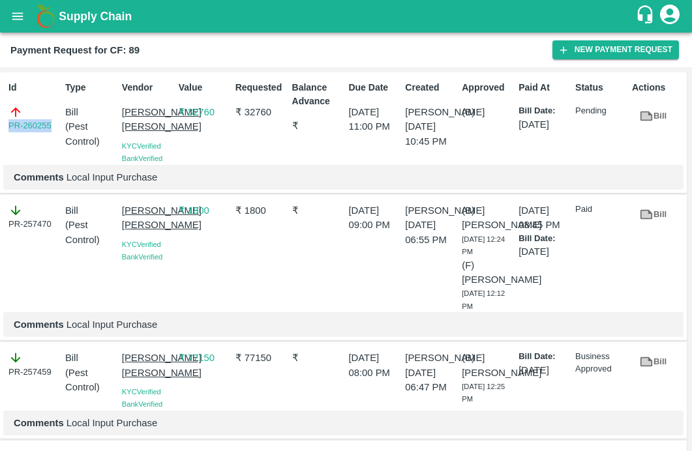
drag, startPoint x: 59, startPoint y: 127, endPoint x: -28, endPoint y: 127, distance: 87.4
click at [0, 127] on html "Supply Chain Payment Request for CF: 89 New Payment Request Id PR-260255 Type B…" at bounding box center [346, 225] width 692 height 451
copy link "PR-260255"
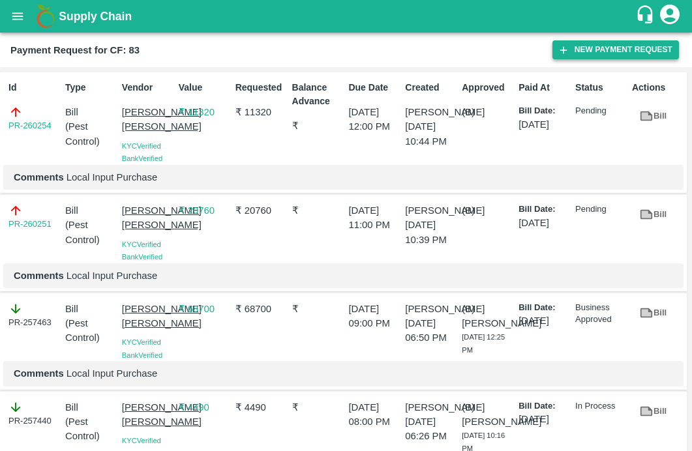
click at [568, 53] on icon "button" at bounding box center [564, 50] width 12 height 12
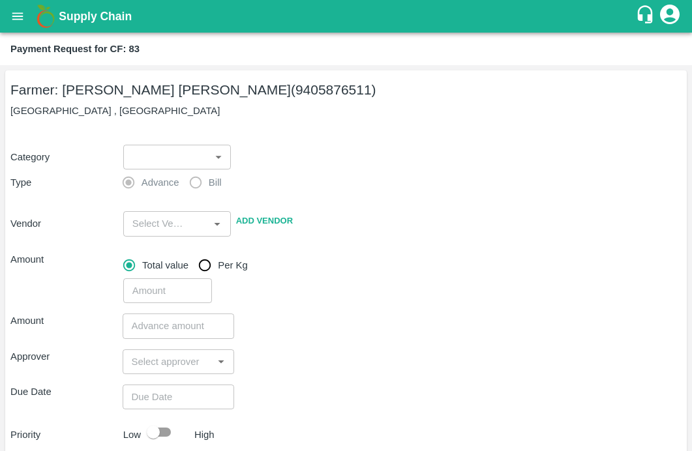
click at [185, 161] on body "Supply Chain Payment Request for CF: 83 Farmer: Vijay Ravindra Shinde (94058765…" at bounding box center [346, 225] width 692 height 451
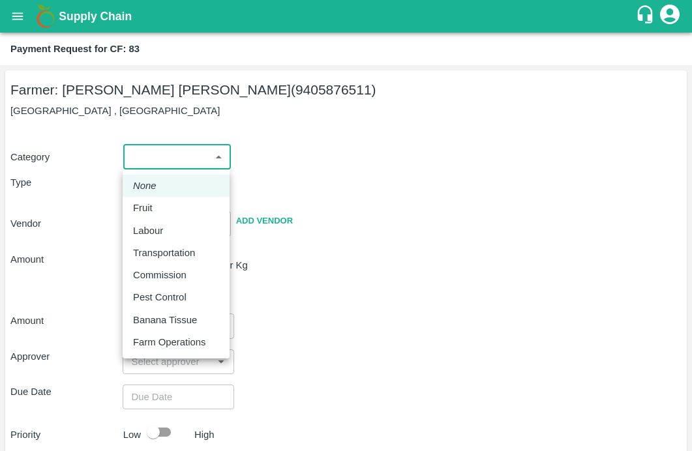
click at [149, 296] on p "Pest Control" at bounding box center [160, 297] width 54 height 14
type input "21"
radio input "false"
radio input "true"
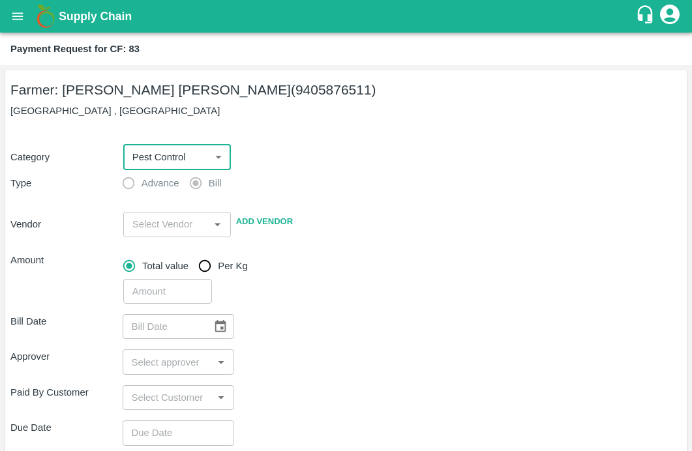
click at [149, 227] on input "input" at bounding box center [166, 224] width 78 height 17
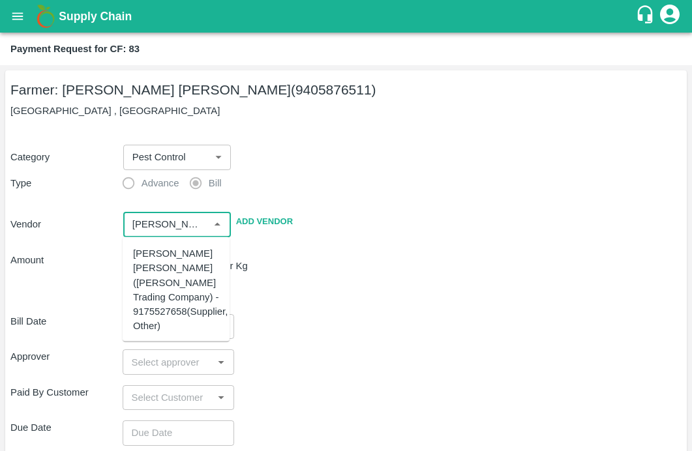
scroll to position [199, 0]
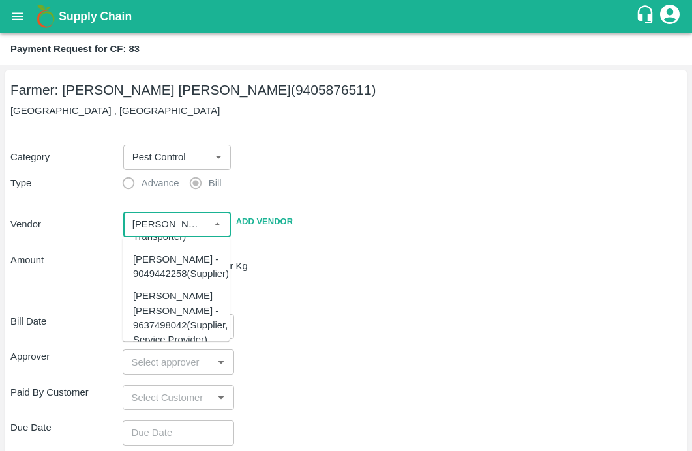
click at [147, 303] on div "[PERSON_NAME] [PERSON_NAME] - 9637498042(Supplier, Service Provider)" at bounding box center [180, 318] width 95 height 58
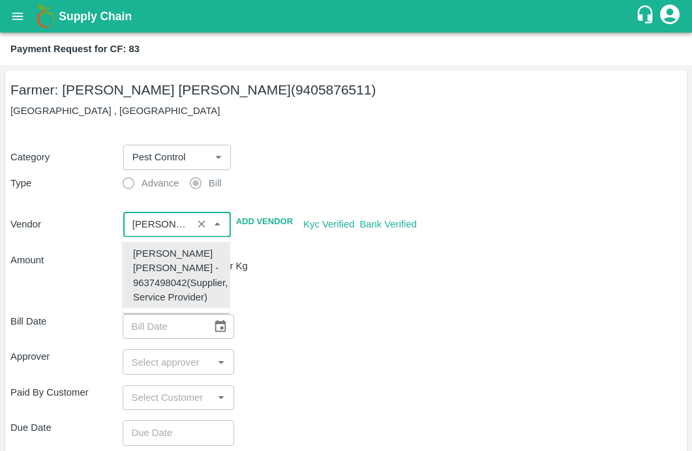
type input "[PERSON_NAME] [PERSON_NAME] - 9637498042(Supplier, Service Provider)"
click at [296, 325] on div "Bill Date ​" at bounding box center [345, 326] width 671 height 25
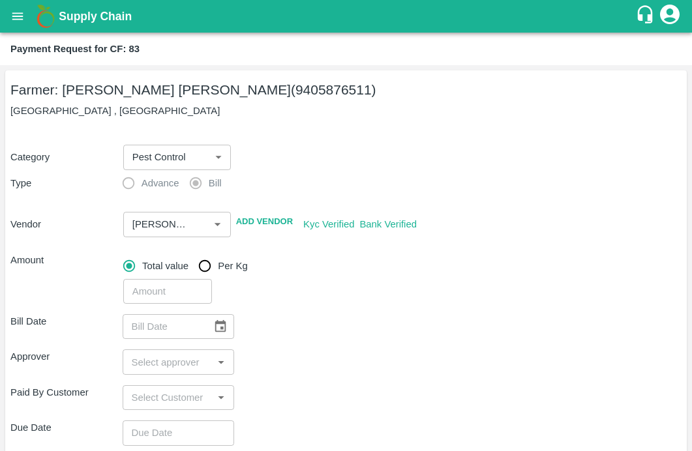
click at [152, 283] on input "number" at bounding box center [167, 291] width 89 height 25
type input "5380"
click at [309, 293] on div "5380 ​" at bounding box center [400, 289] width 564 height 30
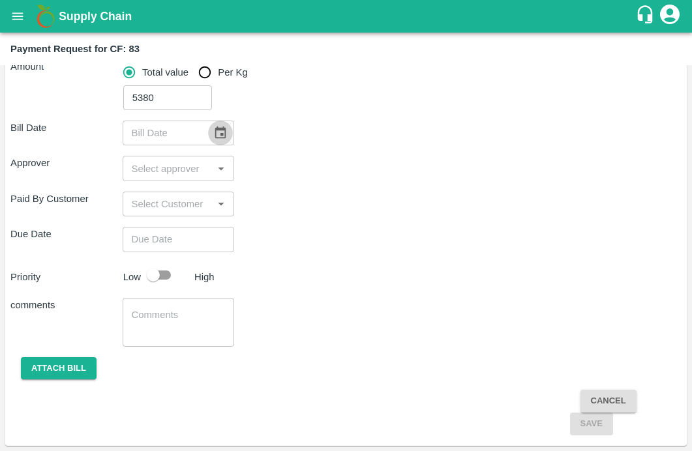
click at [216, 124] on button "Choose date" at bounding box center [220, 133] width 25 height 25
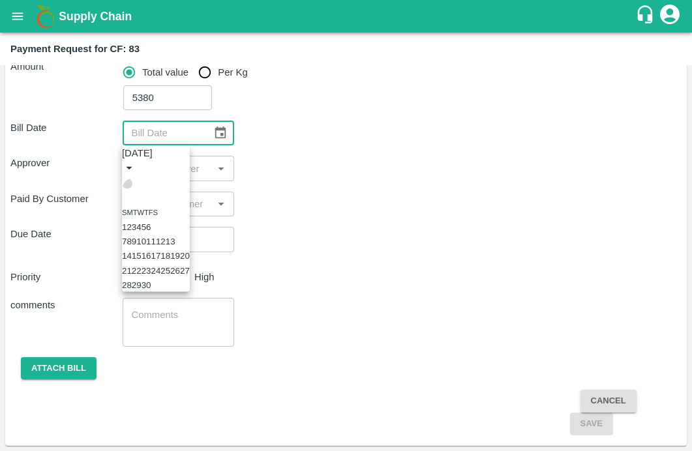
click at [127, 183] on icon "Previous month" at bounding box center [127, 183] width 0 height 0
click at [170, 261] on button "14" at bounding box center [166, 256] width 10 height 10
type input "14/08/2025"
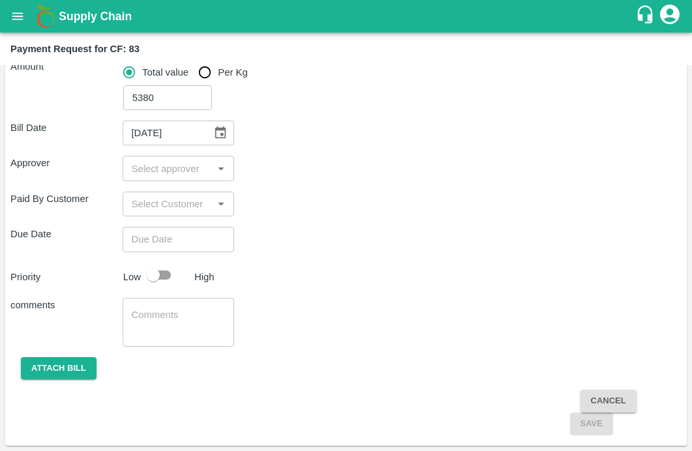
click at [155, 170] on input "input" at bounding box center [168, 168] width 83 height 17
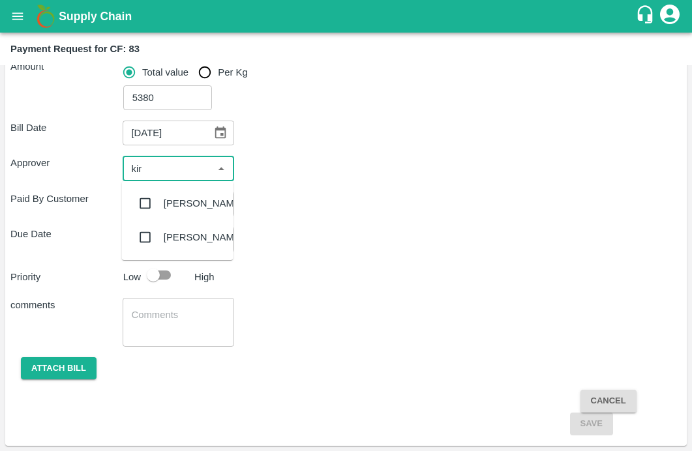
type input "kira"
click at [148, 202] on input "checkbox" at bounding box center [145, 204] width 26 height 26
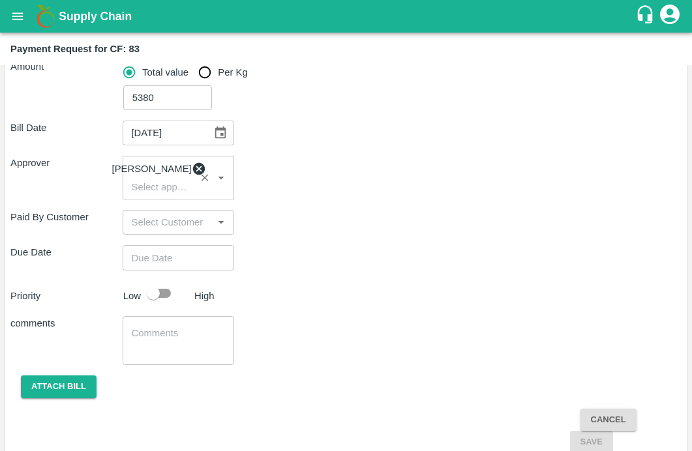
type input "DD/MM/YYYY hh:mm aa"
click at [147, 263] on input "DD/MM/YYYY hh:mm aa" at bounding box center [174, 257] width 103 height 25
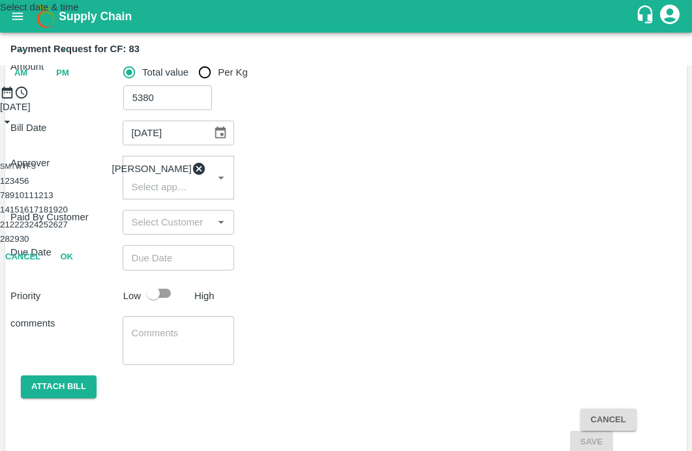
click at [48, 215] on button "18" at bounding box center [43, 210] width 10 height 10
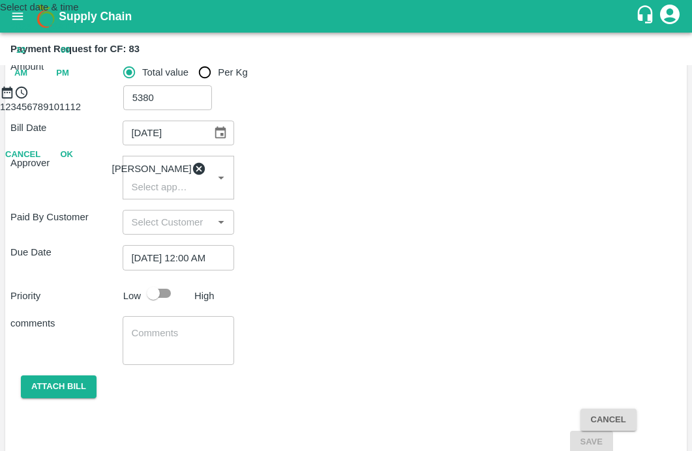
click at [69, 81] on span "PM" at bounding box center [62, 73] width 13 height 15
click at [321, 100] on div at bounding box center [346, 100] width 692 height 0
type input "[DATE] 11:00 PM"
click at [87, 224] on button "OK" at bounding box center [67, 212] width 42 height 23
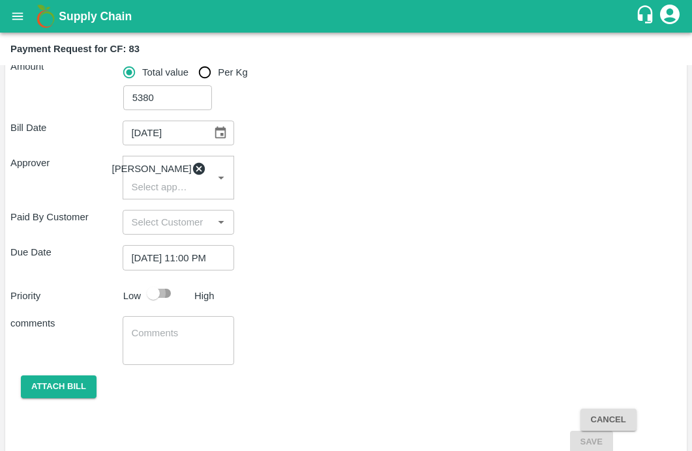
click at [155, 298] on input "checkbox" at bounding box center [153, 293] width 74 height 25
checkbox input "true"
click at [137, 349] on textarea at bounding box center [179, 340] width 94 height 27
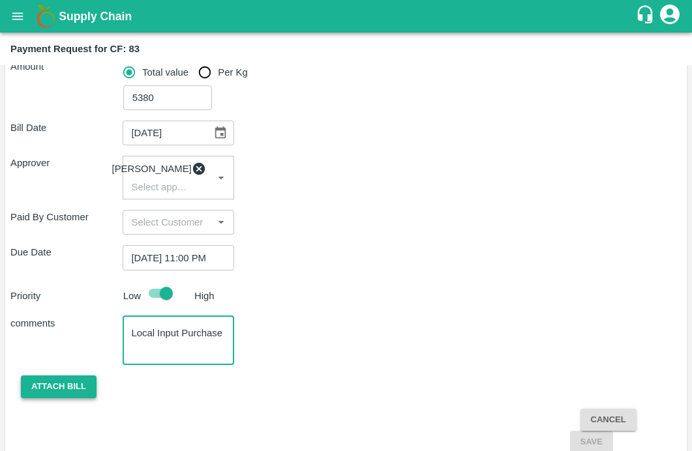
type textarea "Local Input Purchase"
click at [42, 397] on button "Attach bill" at bounding box center [59, 387] width 76 height 23
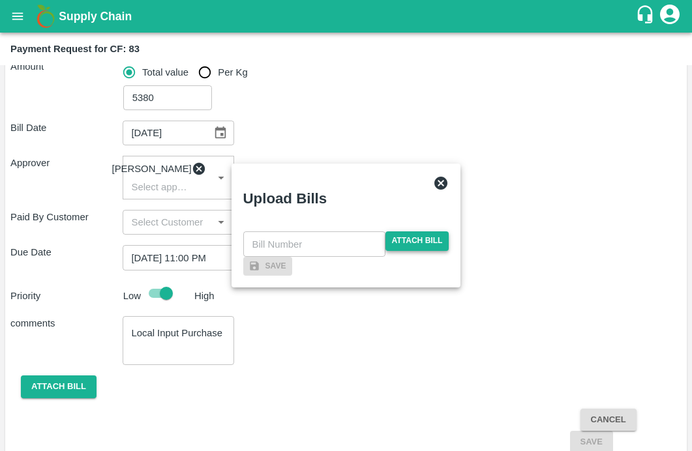
click at [419, 232] on span "Attach bill" at bounding box center [418, 241] width 64 height 19
click at [0, 0] on input "Attach bill" at bounding box center [0, 0] width 0 height 0
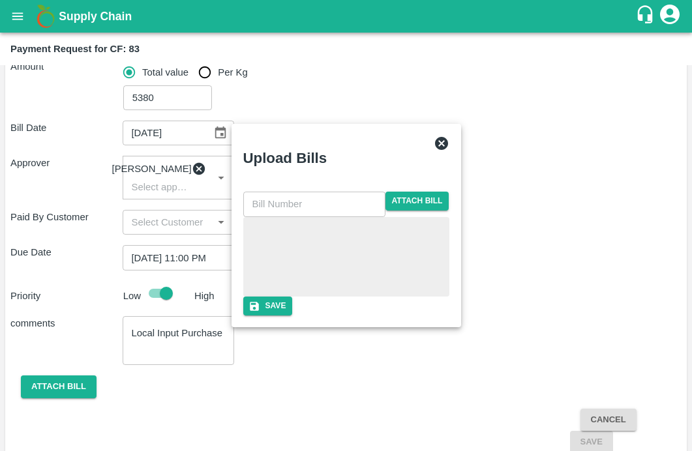
click at [279, 192] on input "text" at bounding box center [314, 204] width 142 height 25
type input "6212 (2)"
click at [322, 310] on div "Save" at bounding box center [346, 306] width 206 height 19
click at [293, 316] on button "Save" at bounding box center [268, 306] width 50 height 19
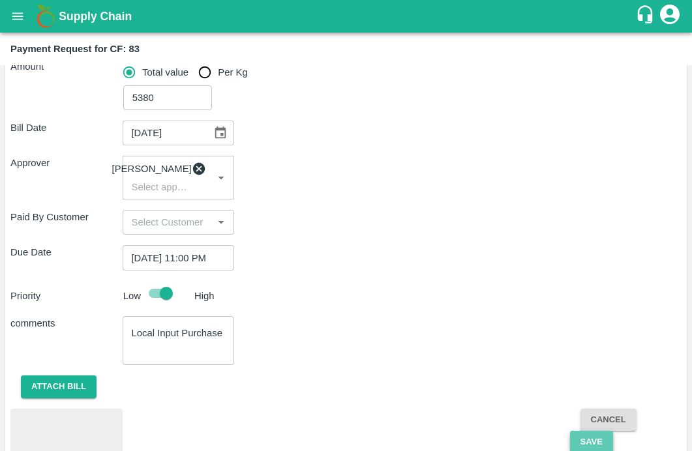
click at [589, 448] on button "Save" at bounding box center [591, 442] width 43 height 23
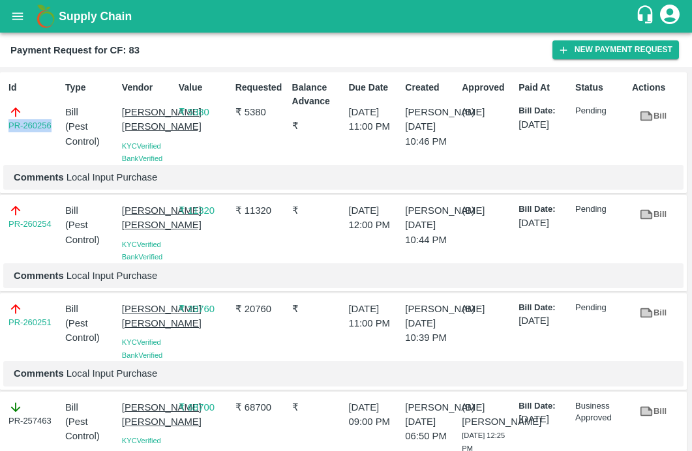
drag, startPoint x: 54, startPoint y: 125, endPoint x: -31, endPoint y: 125, distance: 84.2
click at [0, 125] on html "Supply Chain Payment Request for CF: 83 New Payment Request Id PR-260256 Type B…" at bounding box center [346, 225] width 692 height 451
copy link "PR-260256"
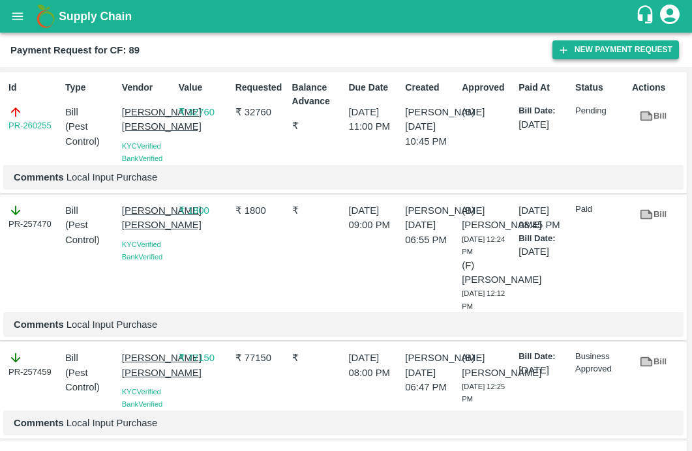
click at [647, 46] on button "New Payment Request" at bounding box center [616, 49] width 127 height 19
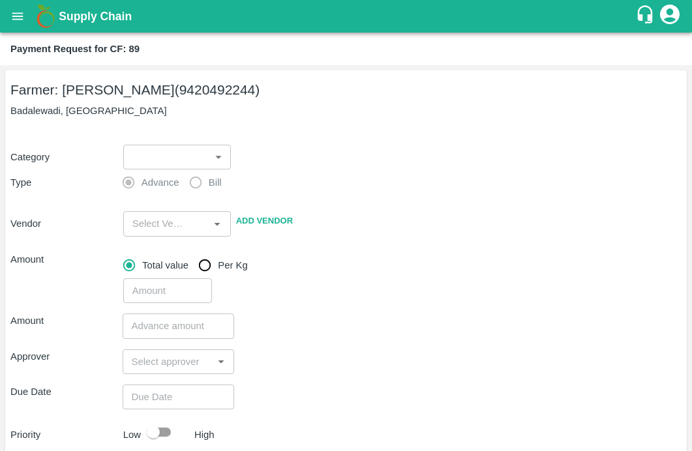
click at [173, 153] on body "Supply Chain Payment Request for CF: 89 Farmer: [PERSON_NAME] (9420492244) Bada…" at bounding box center [346, 225] width 692 height 451
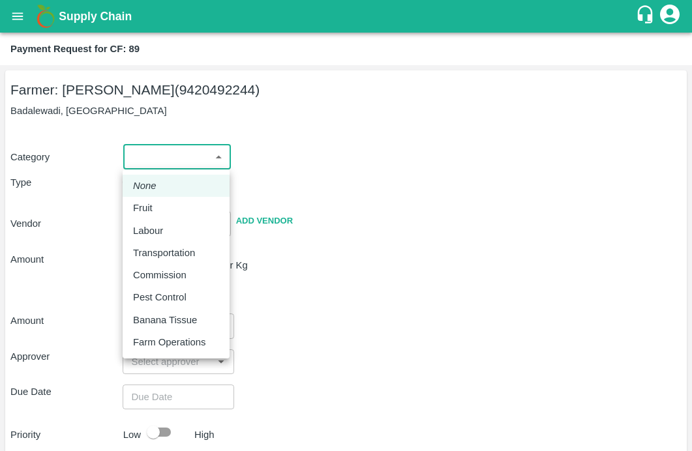
click at [142, 303] on p "Pest Control" at bounding box center [160, 297] width 54 height 14
type input "21"
radio input "false"
radio input "true"
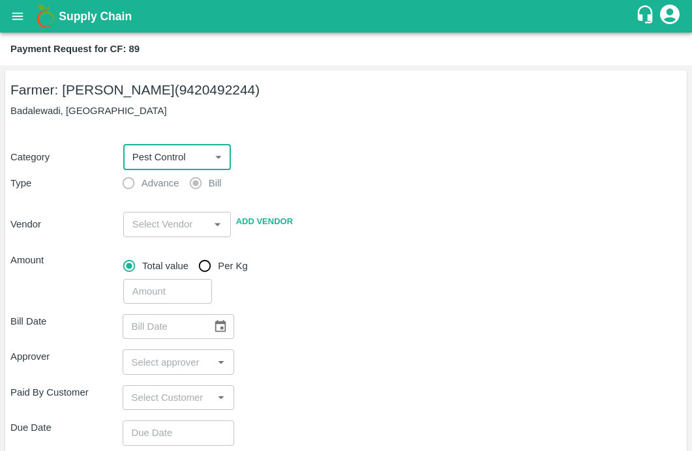
click at [142, 237] on div "Category Pest Control 21 ​ Type Advance Bill Vendor ​ Add Vendor Amount Total v…" at bounding box center [345, 217] width 671 height 176
click at [152, 222] on input "input" at bounding box center [166, 224] width 78 height 17
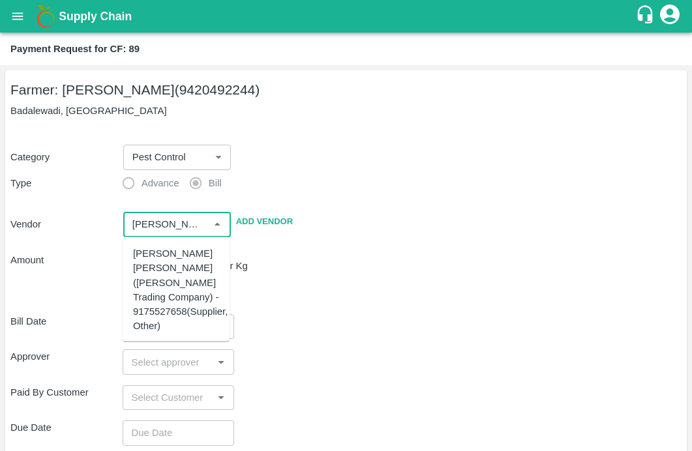
scroll to position [199, 0]
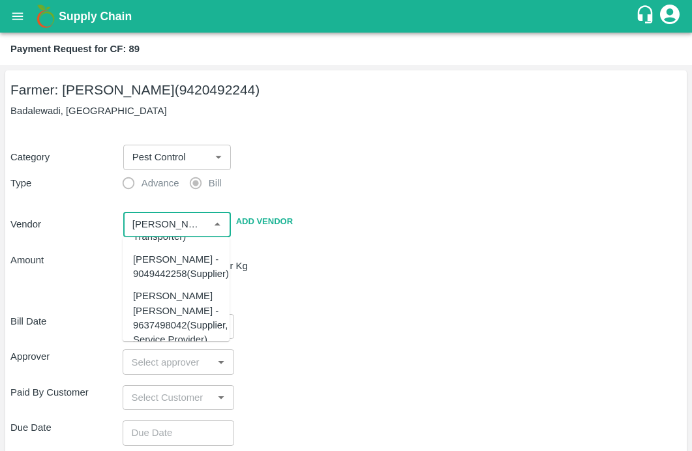
click at [154, 309] on div "[PERSON_NAME] [PERSON_NAME] - 9637498042(Supplier, Service Provider)" at bounding box center [180, 318] width 95 height 58
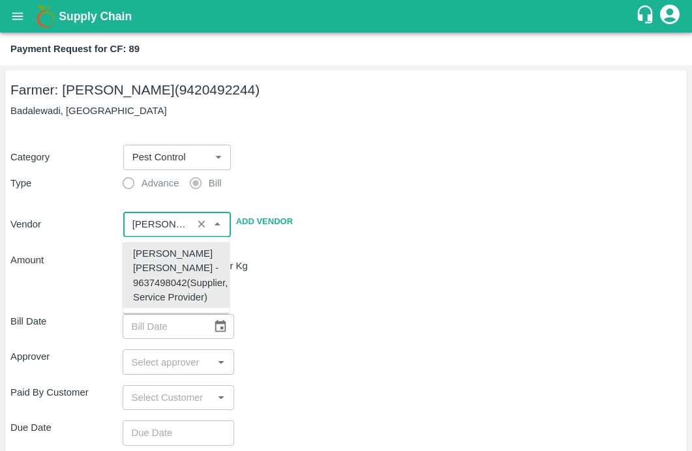
scroll to position [0, 0]
type input "[PERSON_NAME] [PERSON_NAME] - 9637498042(Supplier, Service Provider)"
click at [365, 331] on div "Bill Date ​" at bounding box center [345, 326] width 671 height 25
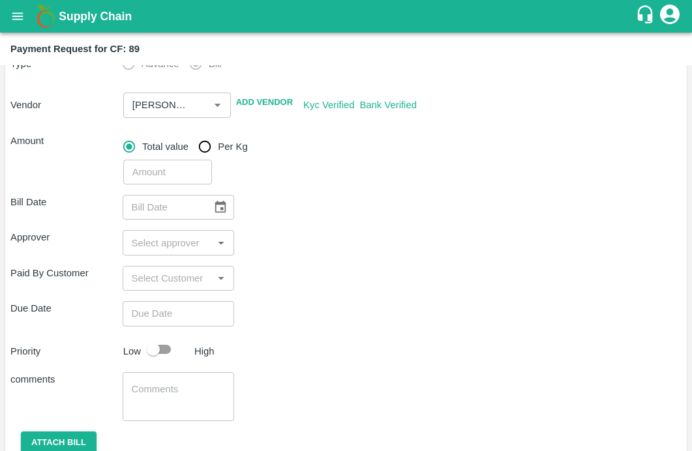
scroll to position [120, 0]
click at [171, 173] on input "number" at bounding box center [167, 171] width 89 height 25
type input "4560"
click at [404, 281] on div "Paid By Customer ​" at bounding box center [345, 278] width 671 height 25
click at [224, 199] on button "Choose date" at bounding box center [220, 206] width 25 height 25
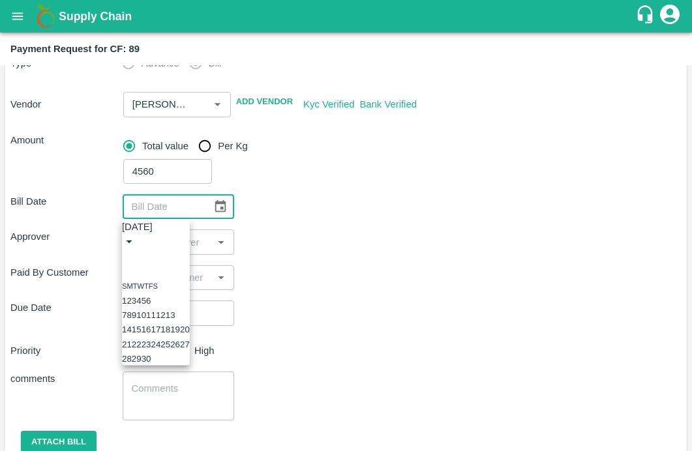
click at [127, 257] on icon "Previous month" at bounding box center [127, 257] width 0 height 0
click at [142, 364] on button "25" at bounding box center [137, 359] width 10 height 10
type input "[DATE]"
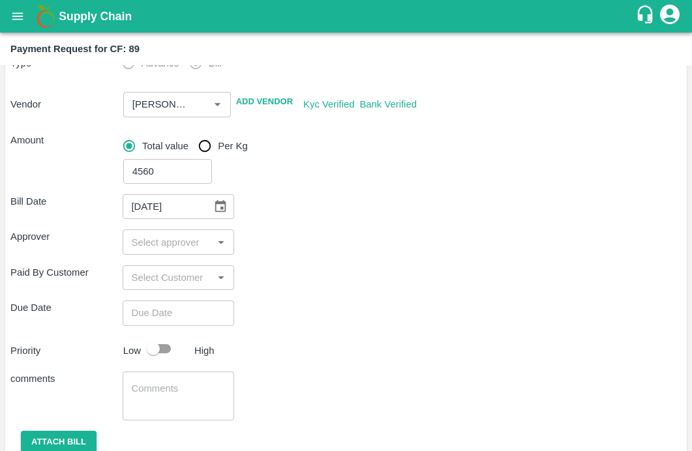
click at [170, 241] on input "input" at bounding box center [168, 242] width 83 height 17
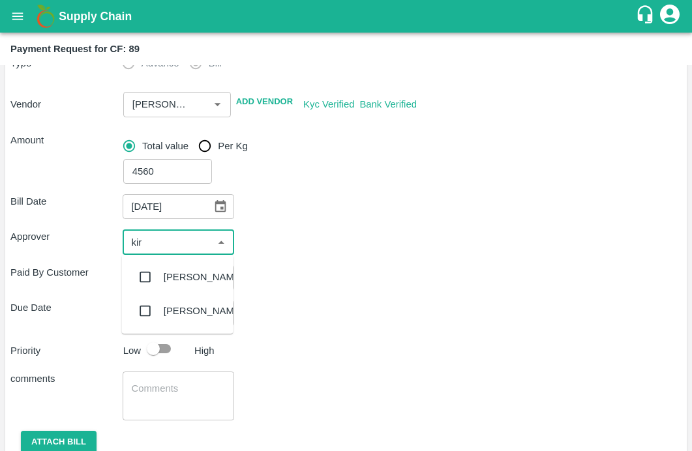
type input "kira"
click at [149, 272] on input "checkbox" at bounding box center [145, 277] width 26 height 26
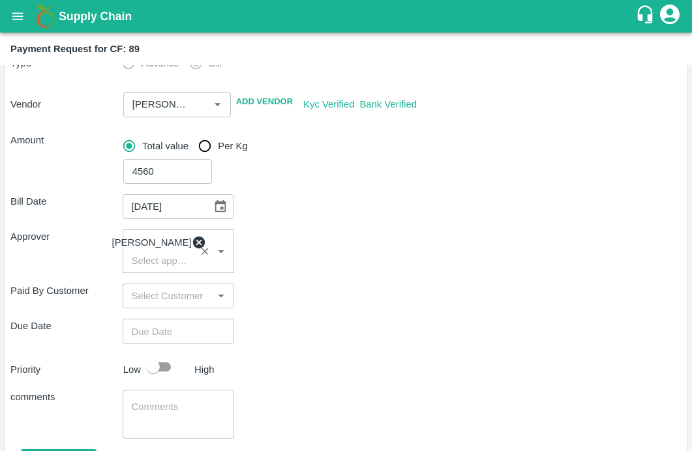
type input "DD/MM/YYYY hh:mm aa"
click at [151, 335] on input "DD/MM/YYYY hh:mm aa" at bounding box center [174, 331] width 103 height 25
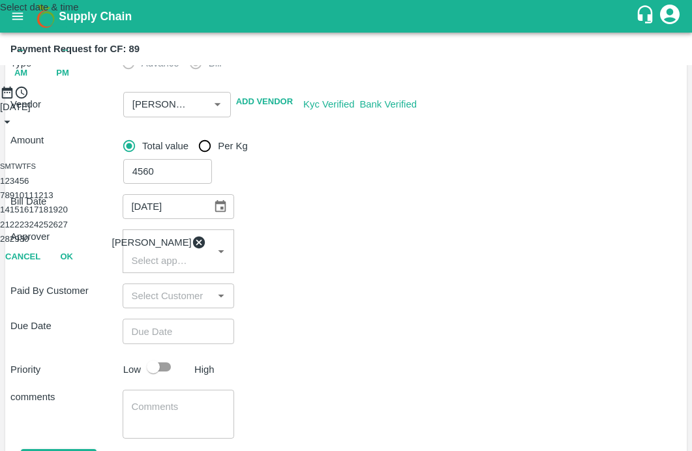
click at [48, 215] on button "18" at bounding box center [43, 210] width 10 height 10
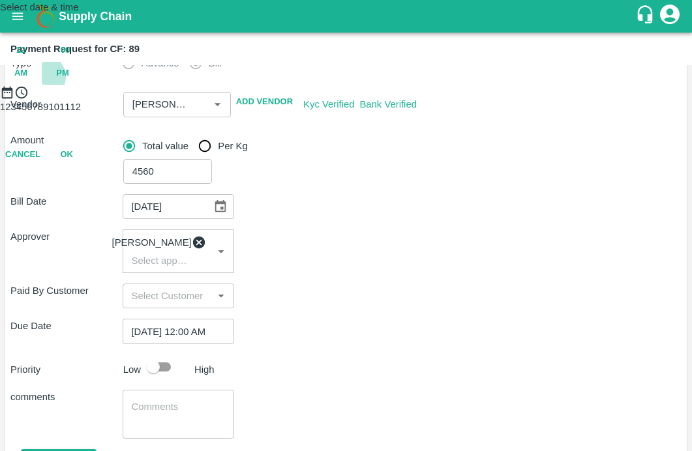
click at [69, 81] on span "PM" at bounding box center [62, 73] width 13 height 15
click at [317, 100] on div at bounding box center [346, 100] width 692 height 0
type input "[DATE] 11:00 PM"
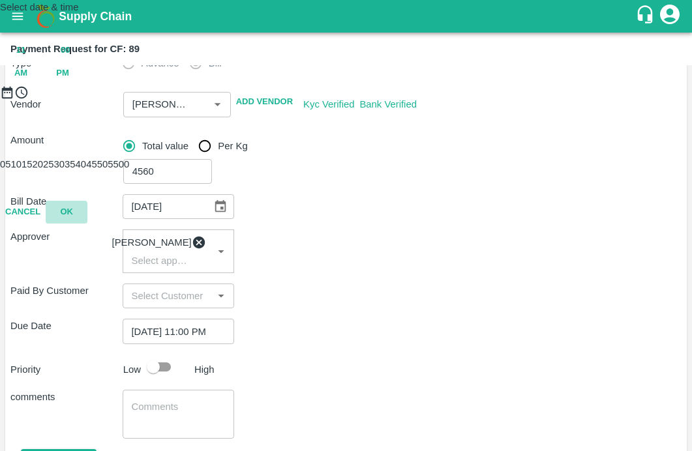
click at [87, 224] on button "OK" at bounding box center [67, 212] width 42 height 23
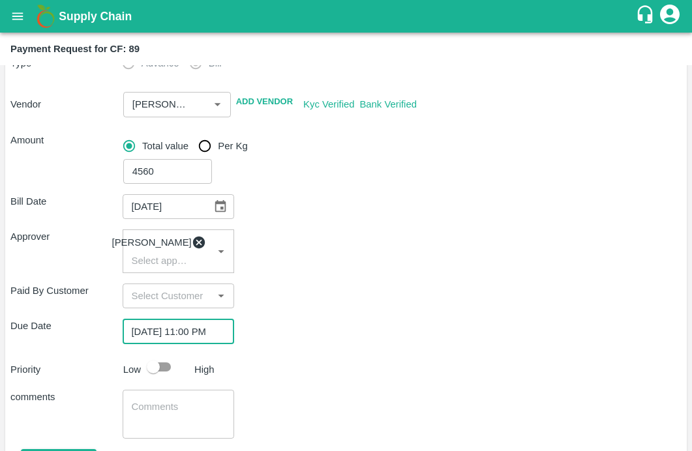
click at [157, 374] on input "checkbox" at bounding box center [153, 367] width 74 height 25
checkbox input "true"
click at [147, 411] on textarea at bounding box center [179, 414] width 94 height 27
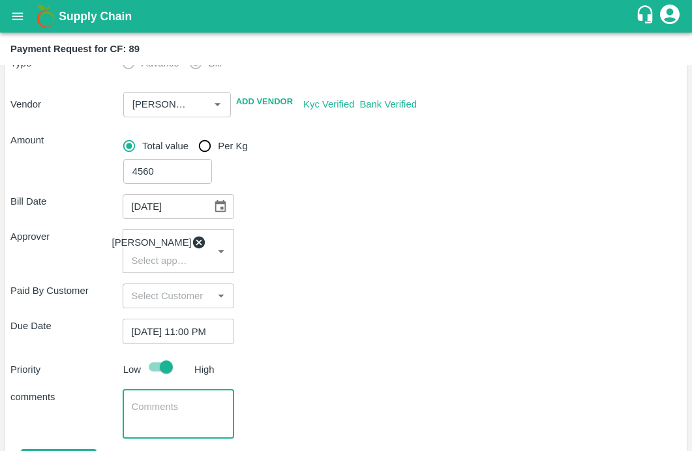
scroll to position [219, 0]
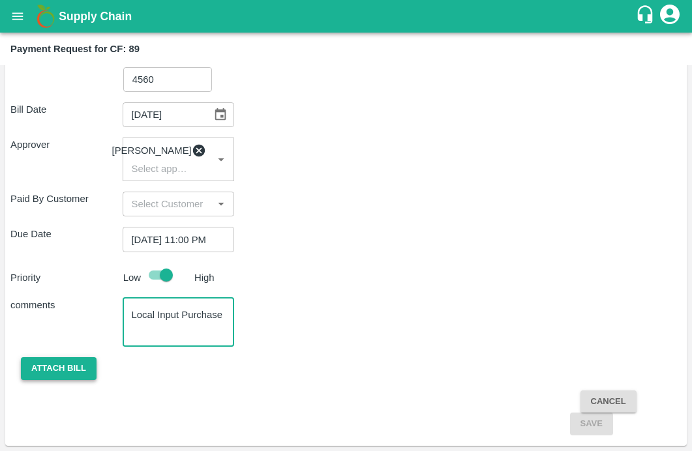
type textarea "Local Input Purchase"
click at [74, 376] on button "Attach bill" at bounding box center [59, 369] width 76 height 23
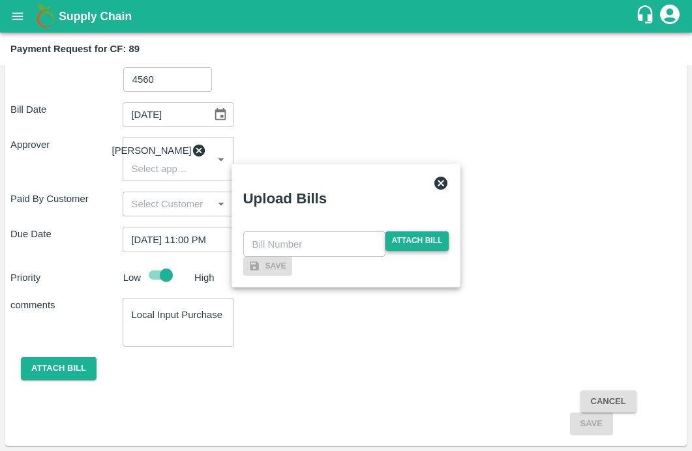
click at [409, 232] on span "Attach bill" at bounding box center [418, 241] width 64 height 19
click at [0, 0] on input "Attach bill" at bounding box center [0, 0] width 0 height 0
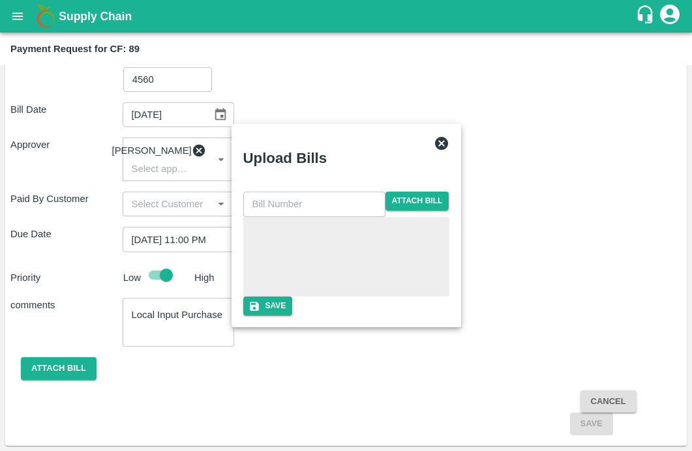
click at [296, 192] on input "text" at bounding box center [314, 204] width 142 height 25
type input "6787"
click at [232, 226] on div at bounding box center [232, 226] width 0 height 0
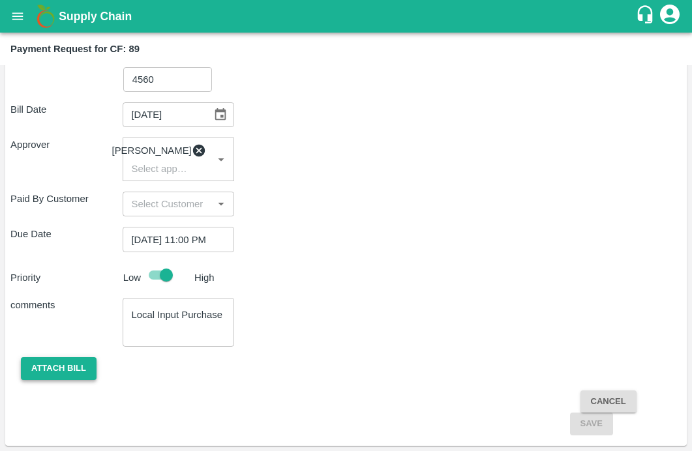
click at [67, 372] on button "Attach bill" at bounding box center [59, 369] width 76 height 23
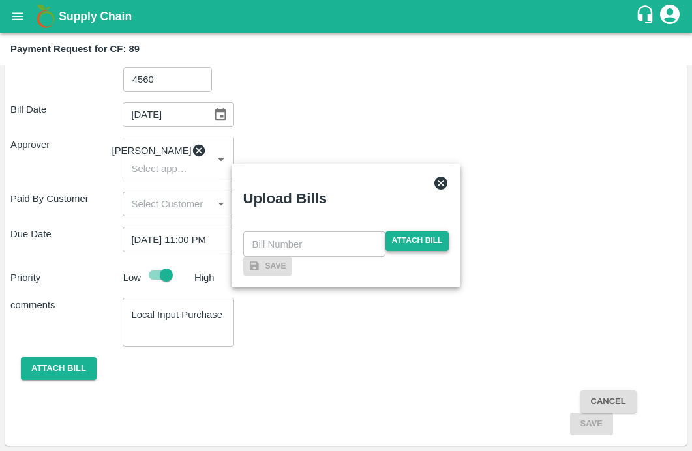
click at [421, 232] on span "Attach bill" at bounding box center [418, 241] width 64 height 19
click at [0, 0] on input "Attach bill" at bounding box center [0, 0] width 0 height 0
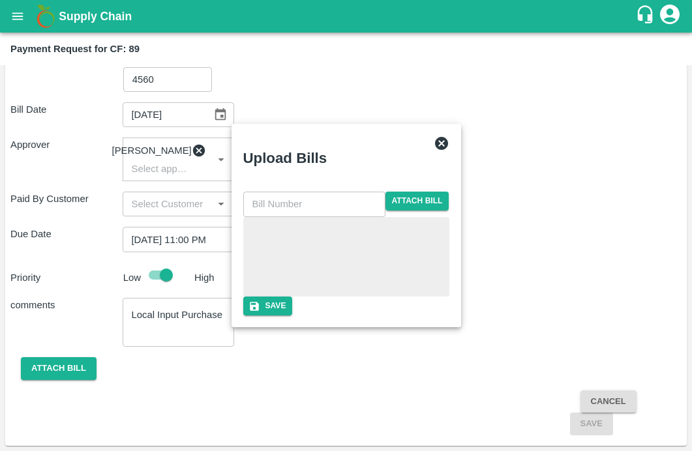
click at [288, 192] on input "text" at bounding box center [314, 204] width 142 height 25
type input "6787"
click at [293, 316] on button "Save" at bounding box center [268, 306] width 50 height 19
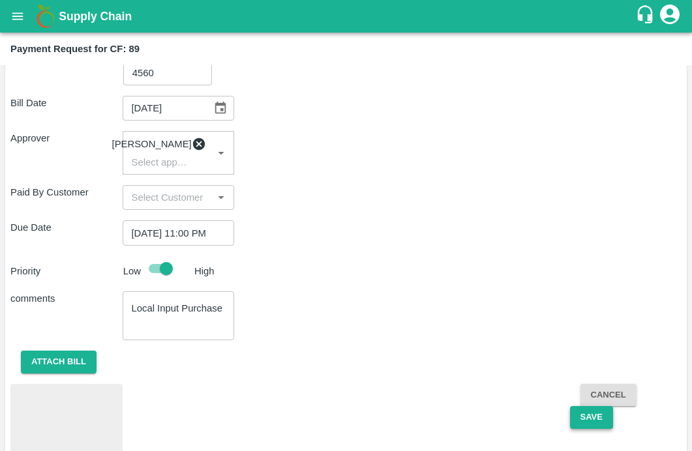
click at [602, 425] on button "Save" at bounding box center [591, 417] width 43 height 23
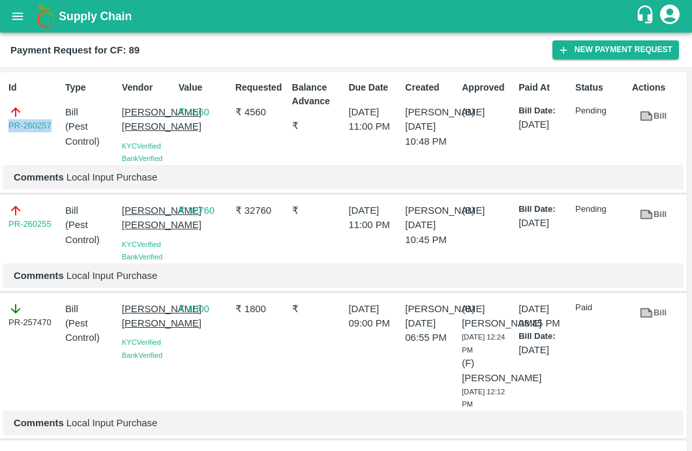
drag, startPoint x: 55, startPoint y: 126, endPoint x: -20, endPoint y: 126, distance: 74.4
click at [0, 126] on html "Supply Chain Payment Request for CF: 89 New Payment Request Id PR-260257 Type B…" at bounding box center [346, 225] width 692 height 451
copy link "PR-260257"
click at [564, 54] on icon "button" at bounding box center [564, 50] width 12 height 12
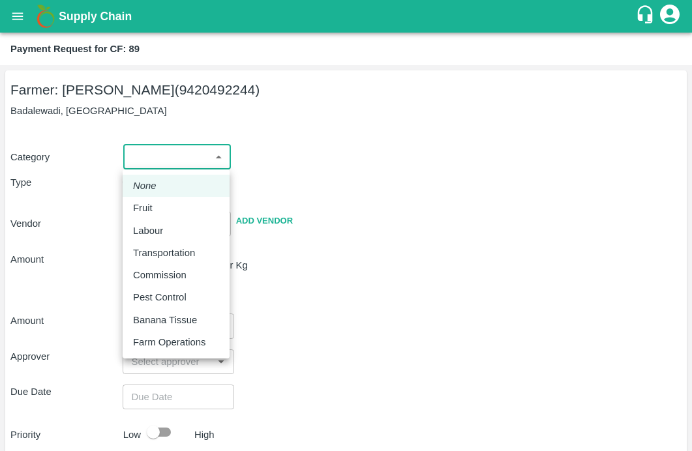
click at [179, 154] on body "Supply Chain Payment Request for CF: 89 Farmer: [PERSON_NAME] (9420492244) Bada…" at bounding box center [346, 225] width 692 height 451
click at [140, 296] on p "Pest Control" at bounding box center [160, 297] width 54 height 14
type input "21"
radio input "false"
radio input "true"
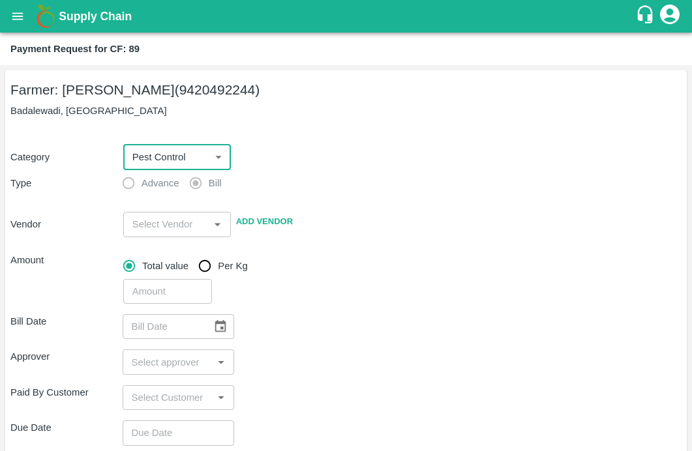
click at [137, 224] on input "input" at bounding box center [166, 224] width 78 height 17
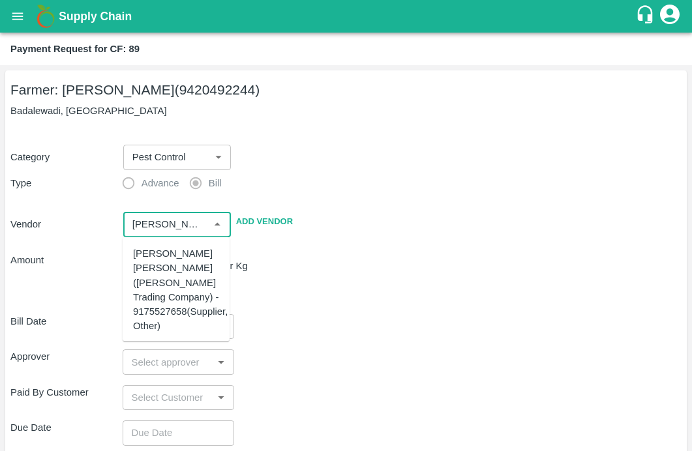
scroll to position [199, 0]
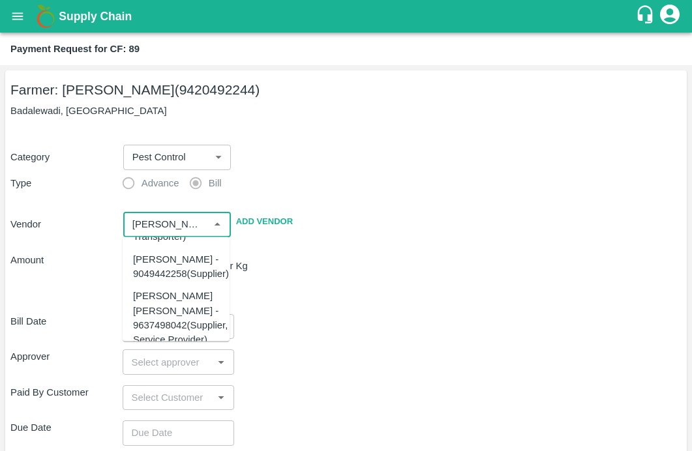
click at [154, 320] on div "[PERSON_NAME] [PERSON_NAME] - 9637498042(Supplier, Service Provider)" at bounding box center [180, 318] width 95 height 58
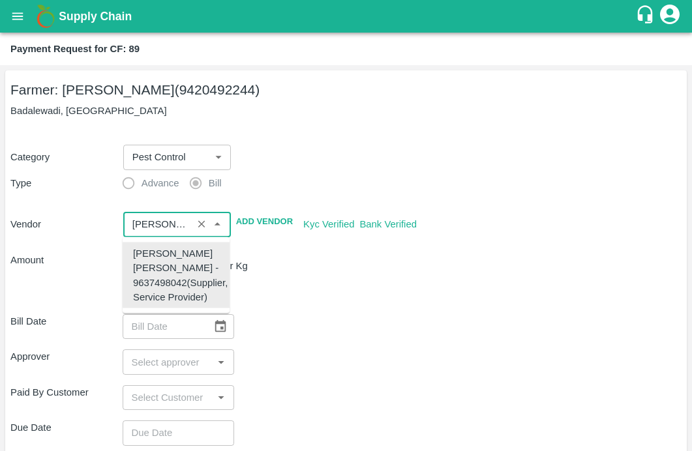
type input "[PERSON_NAME] [PERSON_NAME] - 9637498042(Supplier, Service Provider)"
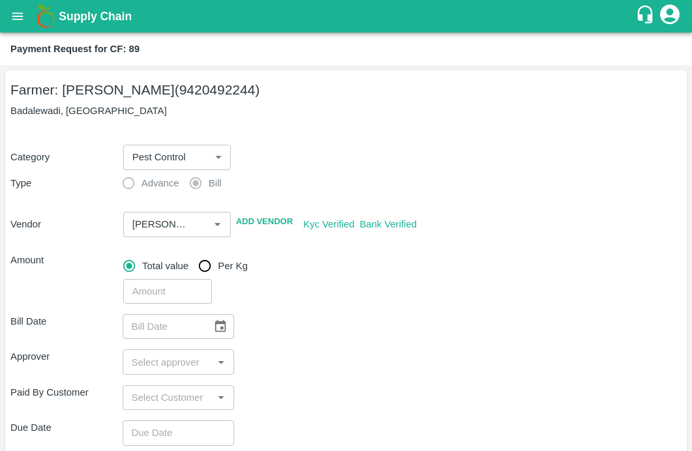
click at [376, 281] on div "​" at bounding box center [400, 289] width 564 height 30
click at [159, 296] on input "number" at bounding box center [167, 291] width 89 height 25
type input "30500"
click at [322, 360] on div "Approver ​" at bounding box center [345, 362] width 671 height 25
click at [218, 326] on icon "Choose date" at bounding box center [220, 327] width 14 height 14
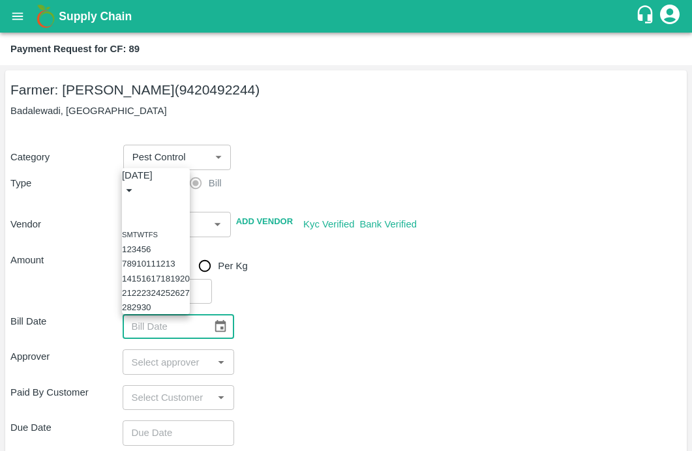
click at [127, 206] on icon "Previous month" at bounding box center [127, 206] width 0 height 0
click at [146, 245] on button "7" at bounding box center [144, 250] width 5 height 10
type input "[DATE]"
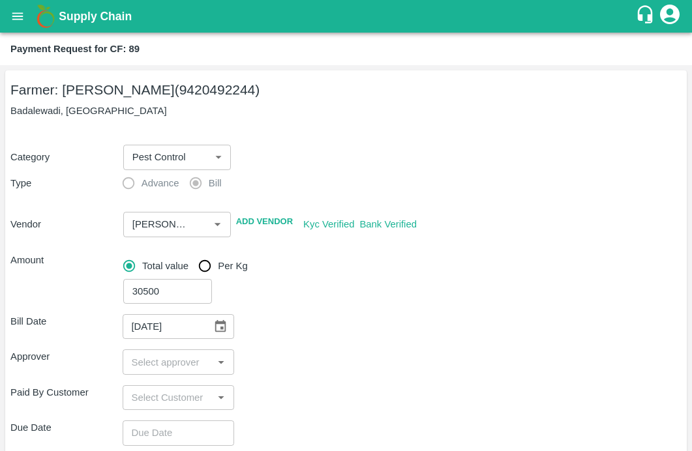
scroll to position [123, 0]
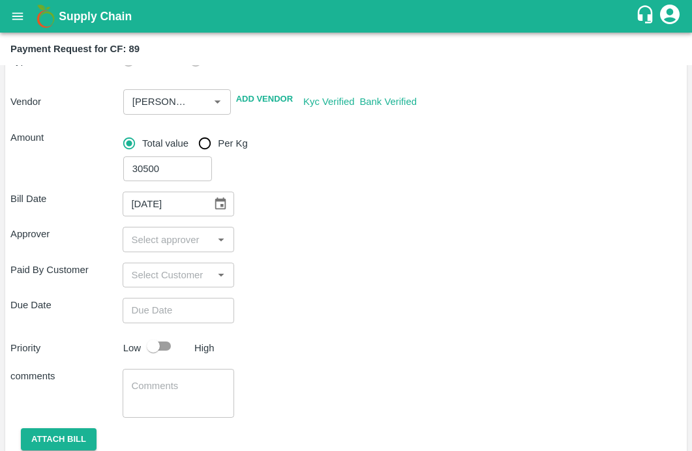
click at [184, 245] on input "input" at bounding box center [168, 239] width 83 height 17
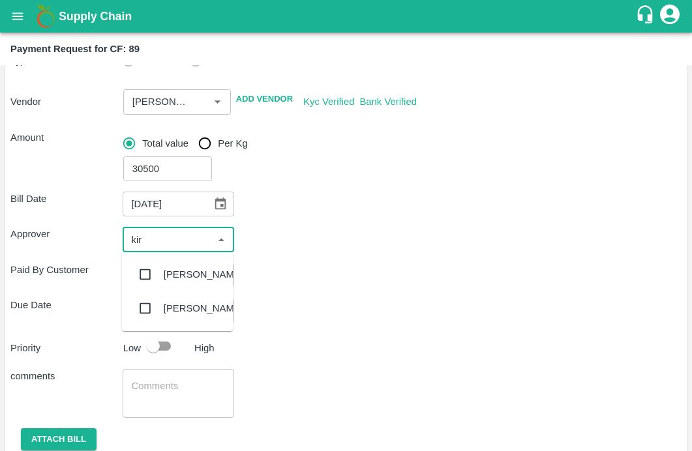
type input "kira"
click at [142, 271] on input "checkbox" at bounding box center [145, 275] width 26 height 26
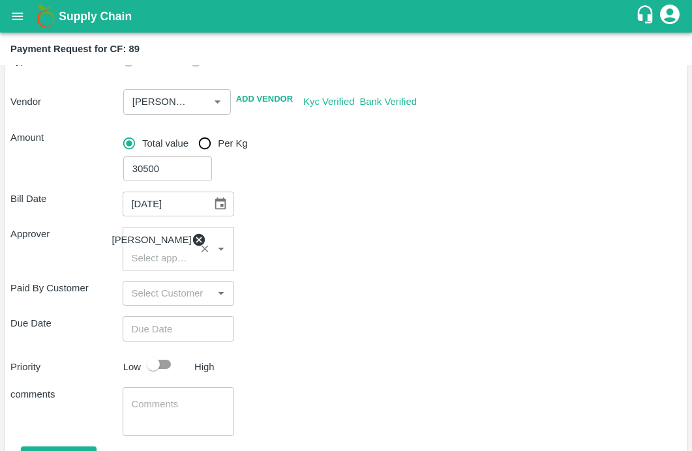
type input "DD/MM/YYYY hh:mm aa"
click at [144, 339] on input "DD/MM/YYYY hh:mm aa" at bounding box center [174, 328] width 103 height 25
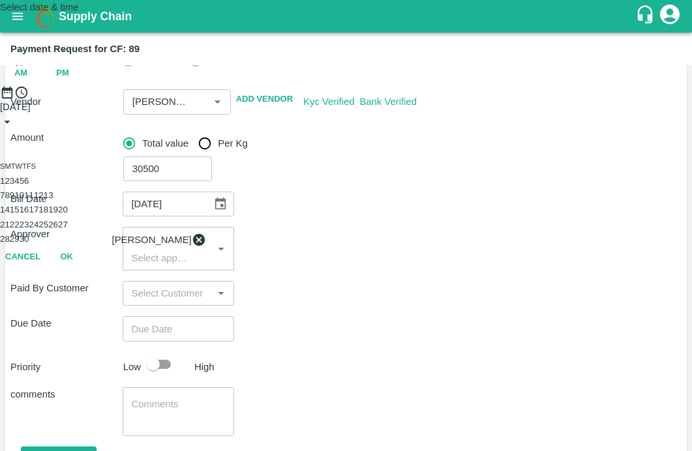
click at [48, 215] on button "18" at bounding box center [43, 210] width 10 height 10
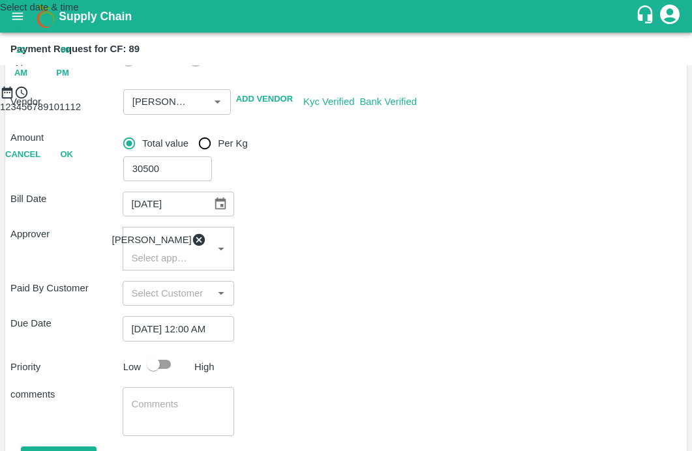
click at [69, 81] on span "PM" at bounding box center [62, 73] width 13 height 15
type input "[DATE] 11:00 PM"
click at [318, 100] on div at bounding box center [346, 100] width 692 height 0
click at [87, 224] on button "OK" at bounding box center [67, 212] width 42 height 23
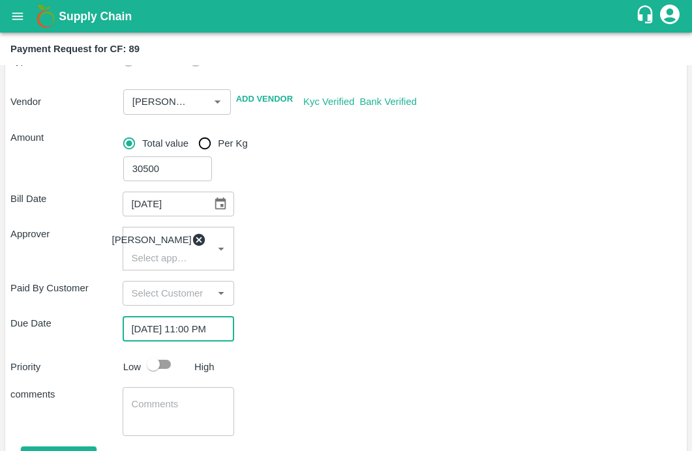
scroll to position [219, 0]
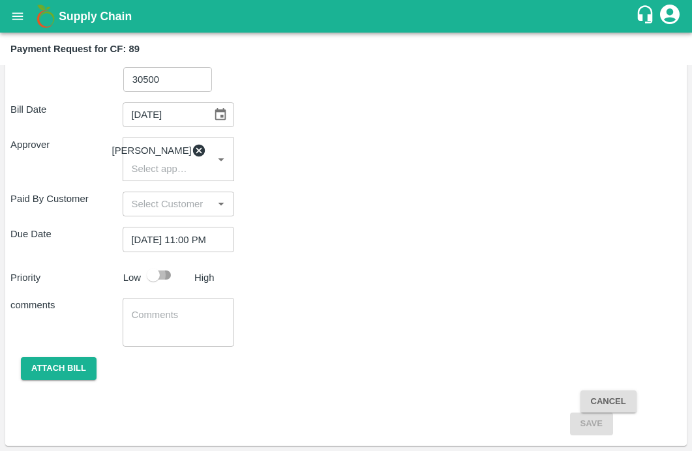
click at [166, 281] on input "checkbox" at bounding box center [153, 275] width 74 height 25
checkbox input "true"
click at [146, 318] on textarea at bounding box center [179, 322] width 94 height 27
type textarea "Local Input Purchase"
click at [283, 353] on div "Bill Date [DATE] ​ Approver [PERSON_NAME] ​ Paid By Customer ​ Due Date [DATE] …" at bounding box center [345, 264] width 671 height 344
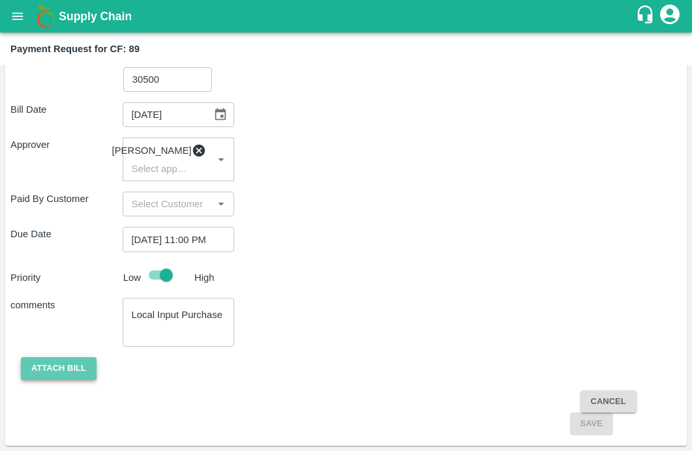
click at [55, 375] on button "Attach bill" at bounding box center [59, 369] width 76 height 23
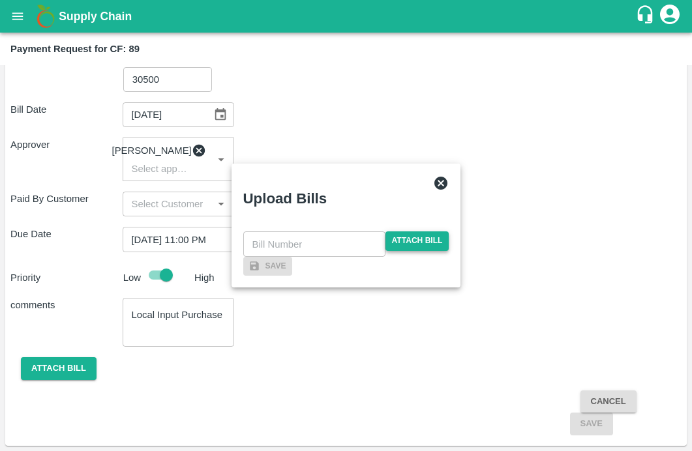
click at [432, 232] on span "Attach bill" at bounding box center [418, 241] width 64 height 19
click at [0, 0] on input "Attach bill" at bounding box center [0, 0] width 0 height 0
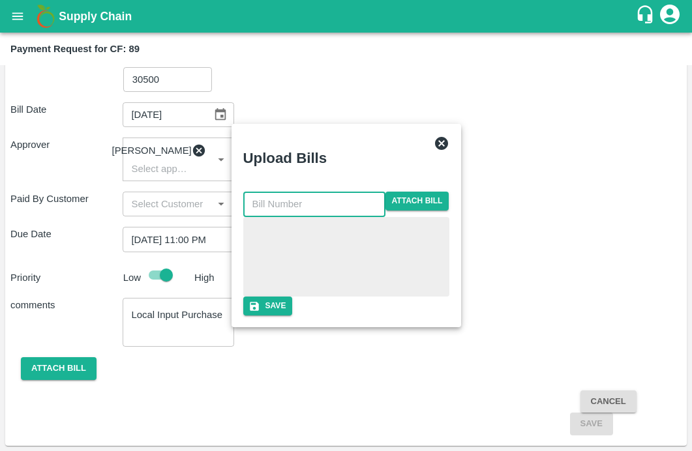
click at [275, 192] on input "text" at bounding box center [314, 204] width 142 height 25
type input "5963 (1)"
click at [260, 313] on icon "button" at bounding box center [255, 307] width 12 height 12
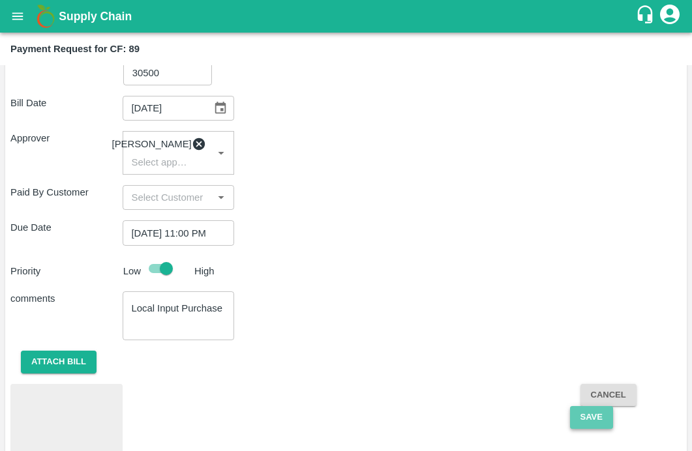
click at [585, 429] on button "Save" at bounding box center [591, 417] width 43 height 23
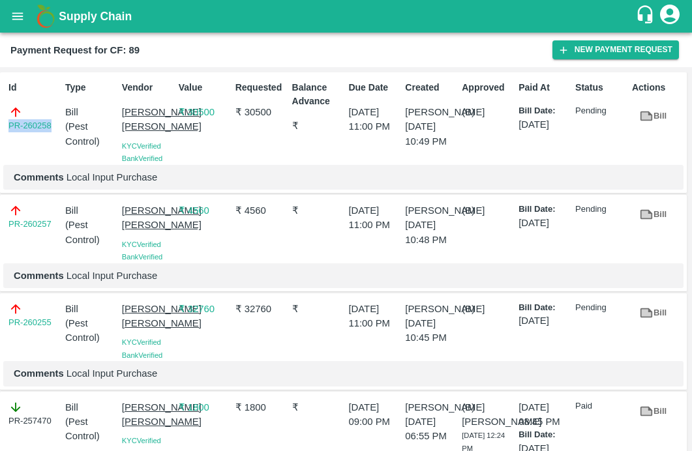
drag, startPoint x: 54, startPoint y: 127, endPoint x: -27, endPoint y: 127, distance: 81.6
click at [0, 127] on html "Supply Chain Payment Request for CF: 89 New Payment Request Id PR-260258 Type B…" at bounding box center [346, 225] width 692 height 451
copy link "PR-260258"
click at [573, 47] on button "New Payment Request" at bounding box center [616, 49] width 127 height 19
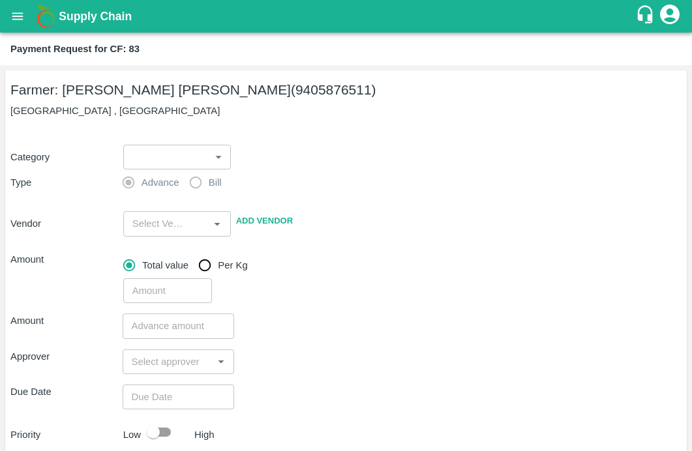
click at [174, 153] on body "Supply Chain Payment Request for CF: 83 Farmer: [PERSON_NAME] [PERSON_NAME] (94…" at bounding box center [346, 225] width 692 height 451
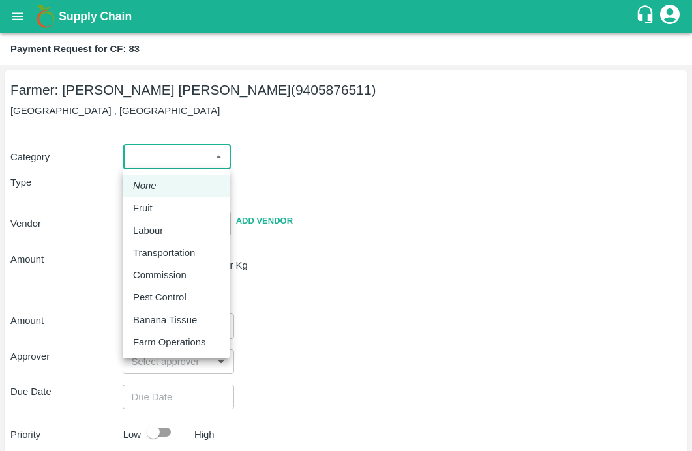
click at [147, 293] on p "Pest Control" at bounding box center [160, 297] width 54 height 14
type input "21"
radio input "false"
radio input "true"
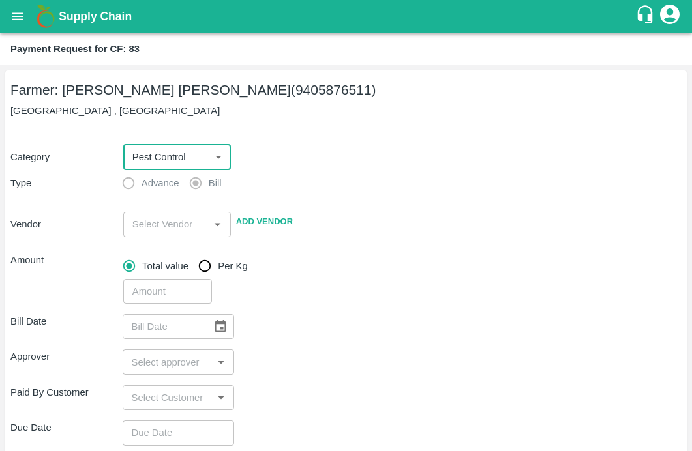
click at [154, 225] on input "input" at bounding box center [166, 224] width 78 height 17
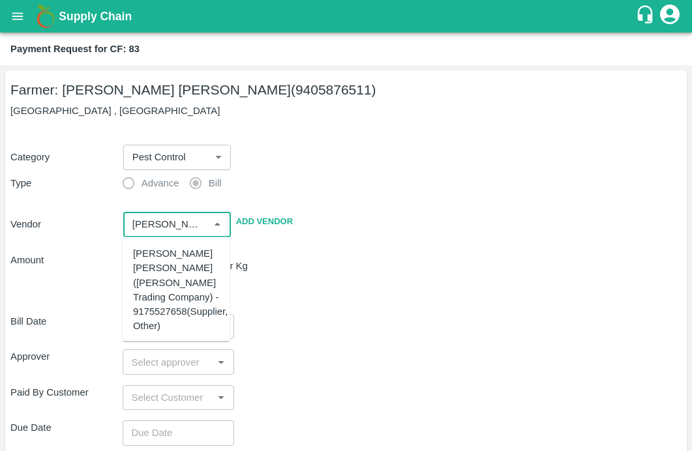
scroll to position [199, 0]
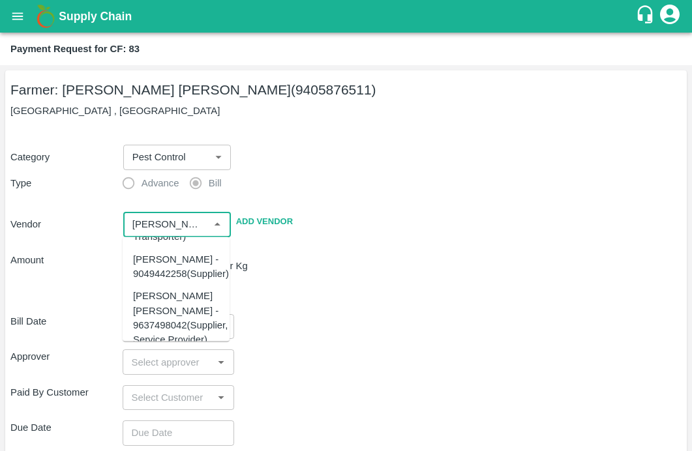
click at [148, 303] on div "[PERSON_NAME] [PERSON_NAME] - 9637498042(Supplier, Service Provider)" at bounding box center [180, 318] width 95 height 58
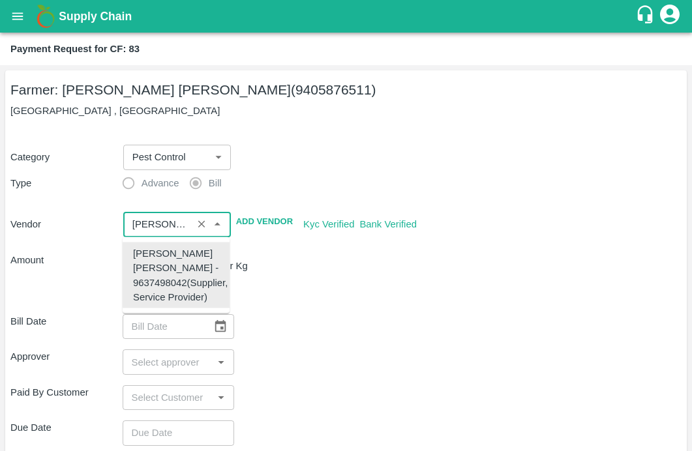
type input "[PERSON_NAME] [PERSON_NAME] - 9637498042(Supplier, Service Provider)"
click at [366, 339] on div "Bill Date ​" at bounding box center [345, 326] width 671 height 25
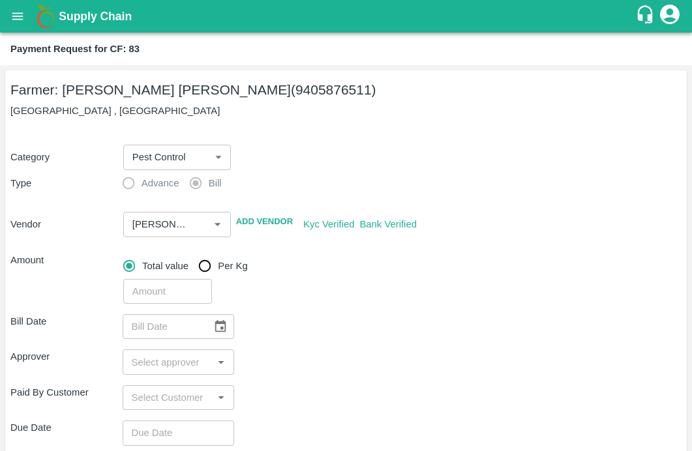
click at [182, 288] on input "number" at bounding box center [167, 291] width 89 height 25
type input "49800"
click at [357, 423] on div "Due Date ​" at bounding box center [345, 433] width 671 height 25
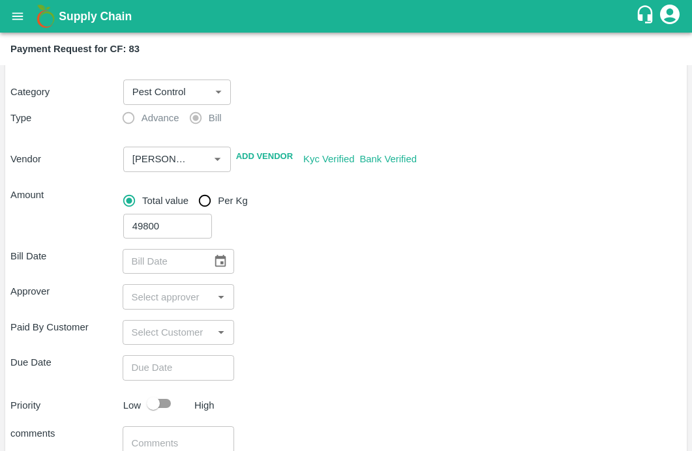
scroll to position [194, 0]
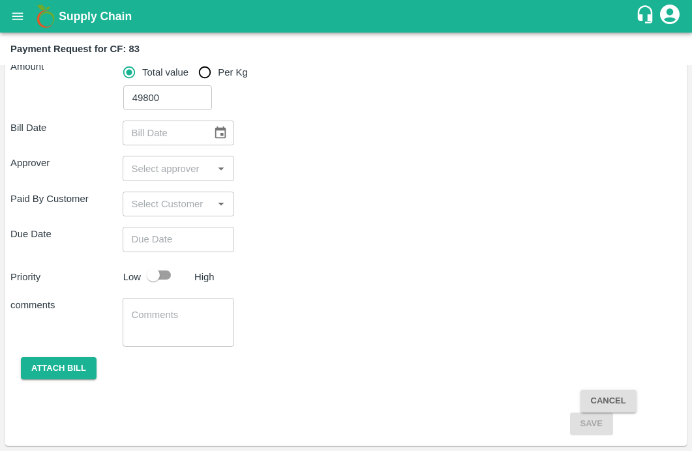
click at [223, 132] on icon "Choose date" at bounding box center [220, 133] width 14 height 14
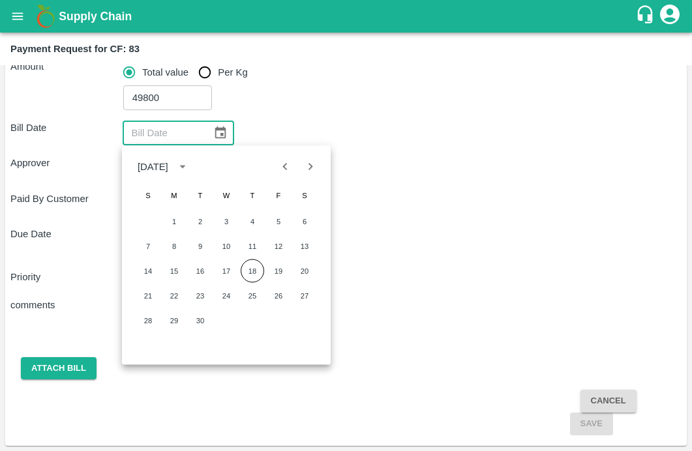
click at [281, 165] on icon "Previous month" at bounding box center [285, 166] width 14 height 14
click at [245, 244] on button "7" at bounding box center [252, 246] width 23 height 23
type input "[DATE]"
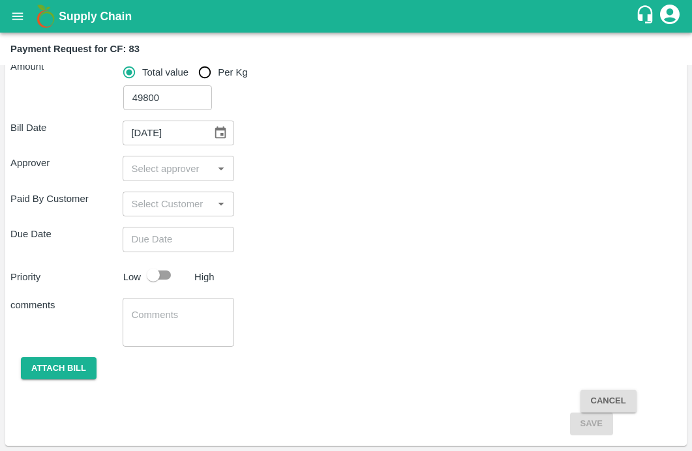
click at [153, 176] on input "input" at bounding box center [168, 168] width 83 height 17
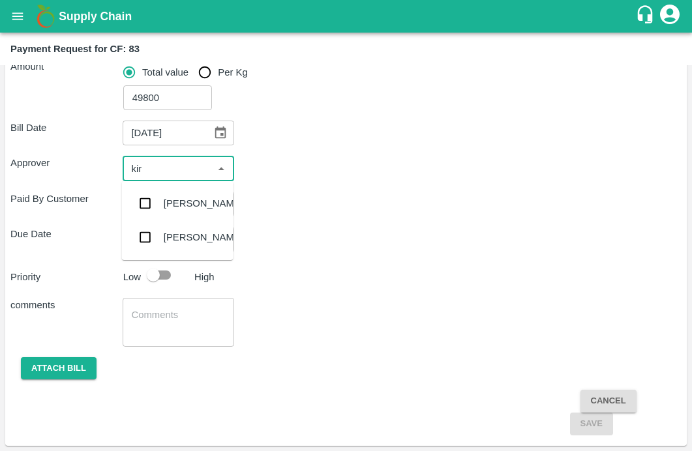
type input "kira"
click at [140, 204] on input "checkbox" at bounding box center [145, 204] width 26 height 26
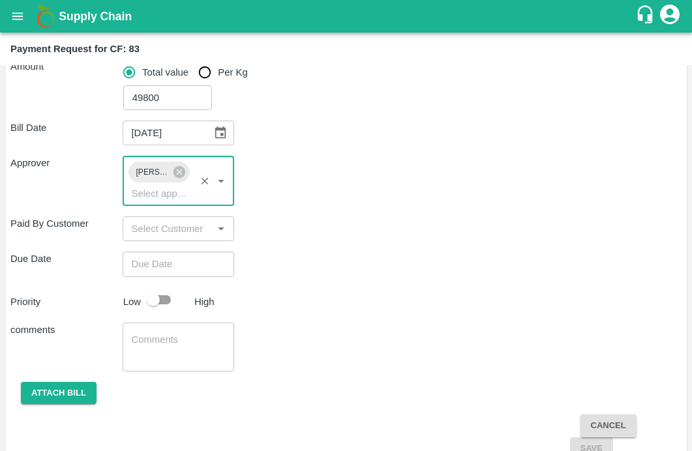
type input "DD/MM/YYYY hh:mm aa"
click at [144, 264] on input "DD/MM/YYYY hh:mm aa" at bounding box center [174, 264] width 103 height 25
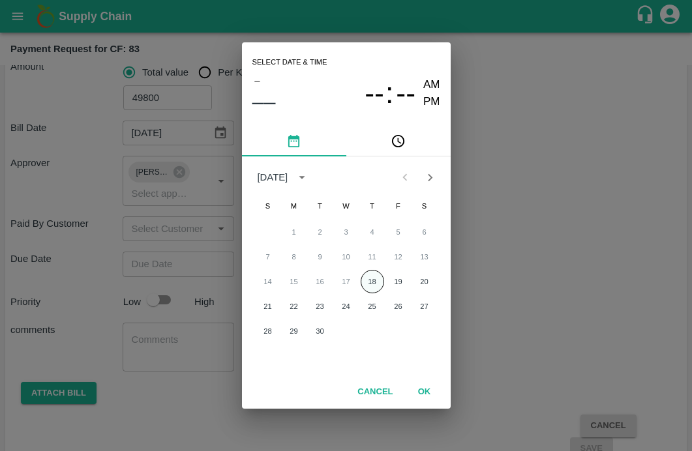
click at [367, 281] on button "18" at bounding box center [372, 281] width 23 height 23
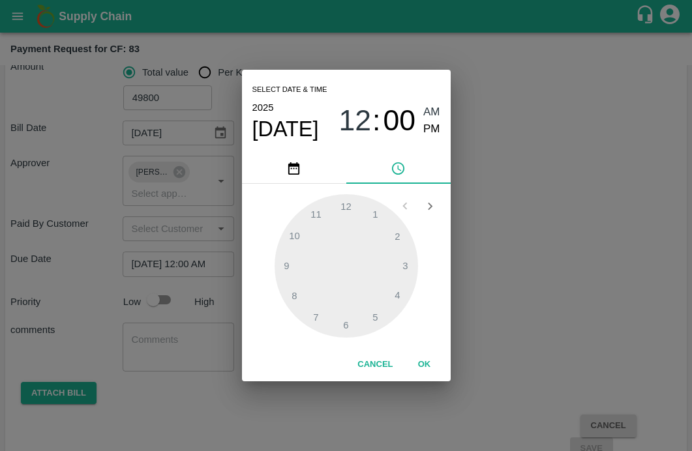
click at [429, 134] on span "PM" at bounding box center [431, 130] width 17 height 18
type input "[DATE] 11:00 PM"
click at [319, 219] on div at bounding box center [347, 266] width 144 height 144
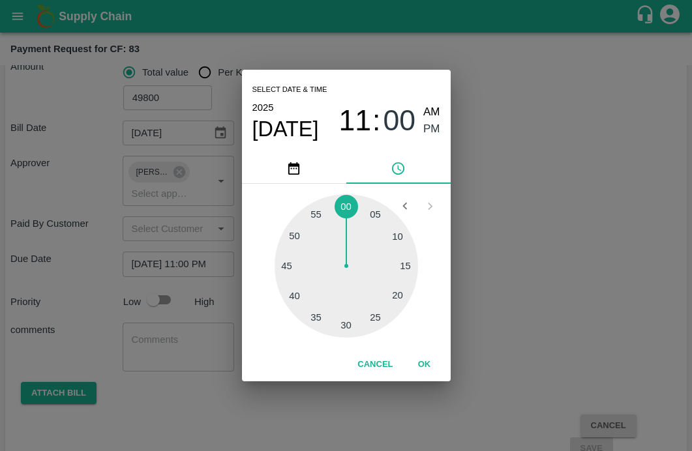
click at [419, 357] on button "OK" at bounding box center [425, 365] width 42 height 23
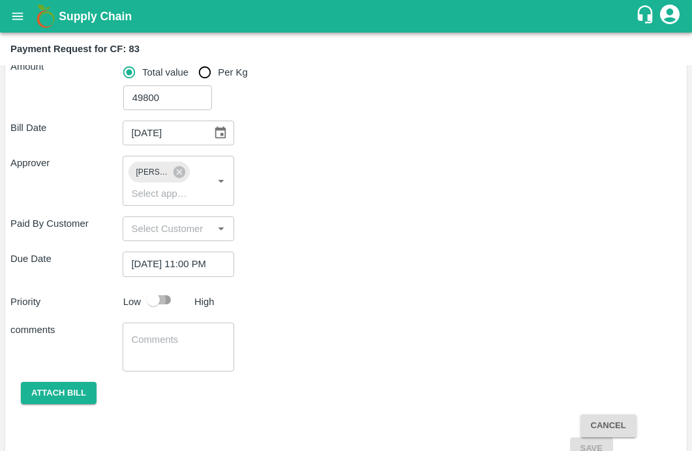
click at [166, 299] on input "checkbox" at bounding box center [153, 300] width 74 height 25
checkbox input "true"
click at [143, 333] on textarea at bounding box center [179, 346] width 94 height 27
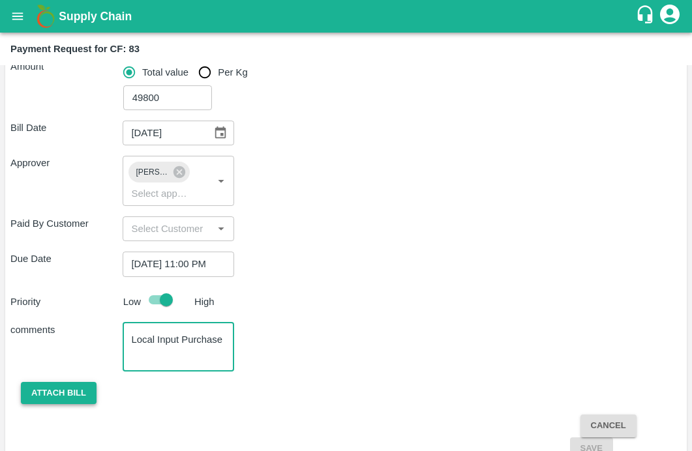
type textarea "Local Input Purchase"
click at [52, 403] on button "Attach bill" at bounding box center [59, 393] width 76 height 23
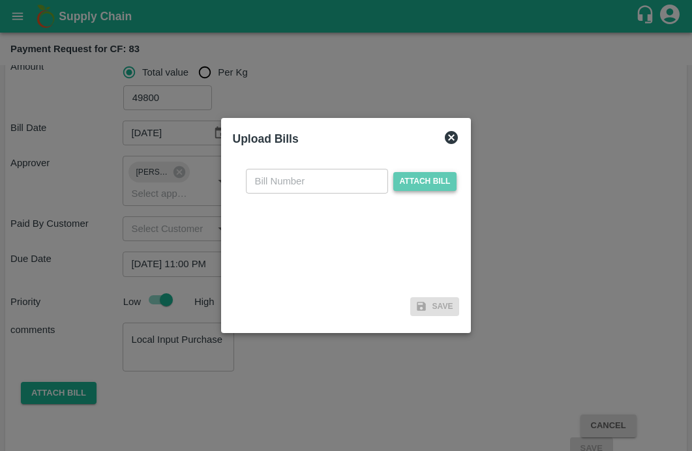
click at [394, 182] on span "Attach bill" at bounding box center [425, 181] width 64 height 19
click at [0, 0] on input "Attach bill" at bounding box center [0, 0] width 0 height 0
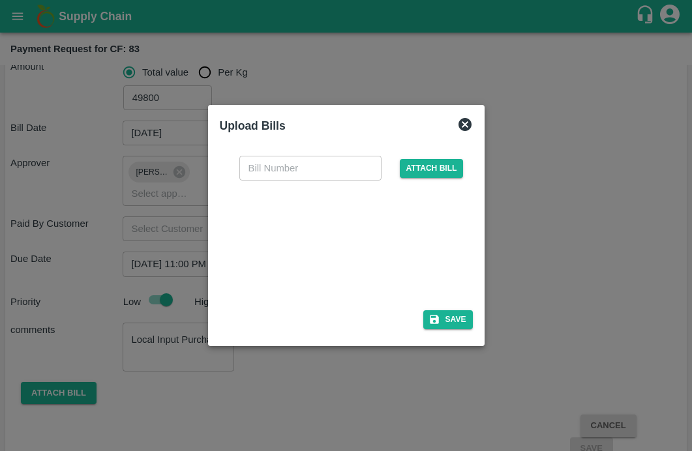
click at [279, 163] on input "text" at bounding box center [310, 168] width 142 height 25
type input "5963 (2)"
click at [323, 313] on div "Save" at bounding box center [346, 320] width 253 height 19
click at [450, 325] on button "Save" at bounding box center [448, 320] width 50 height 19
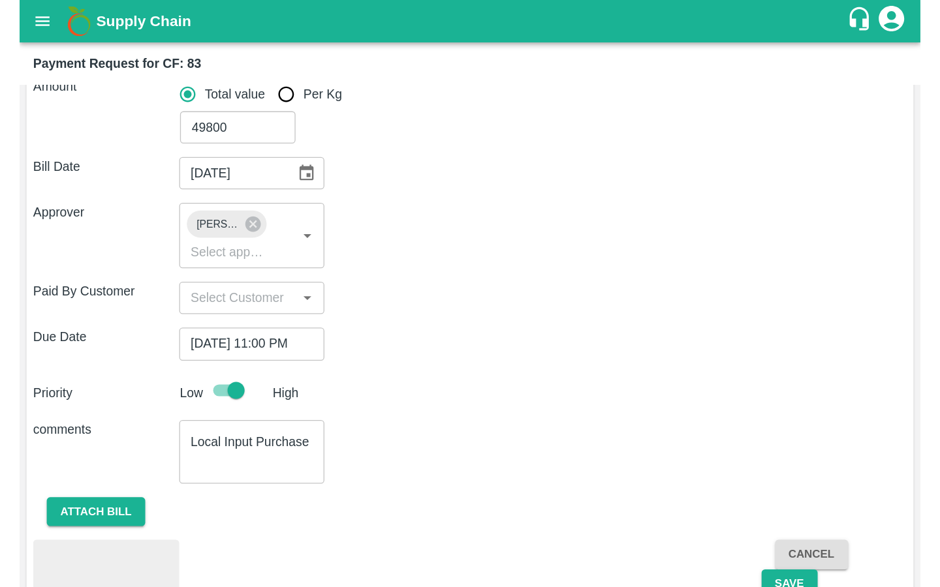
scroll to position [265, 0]
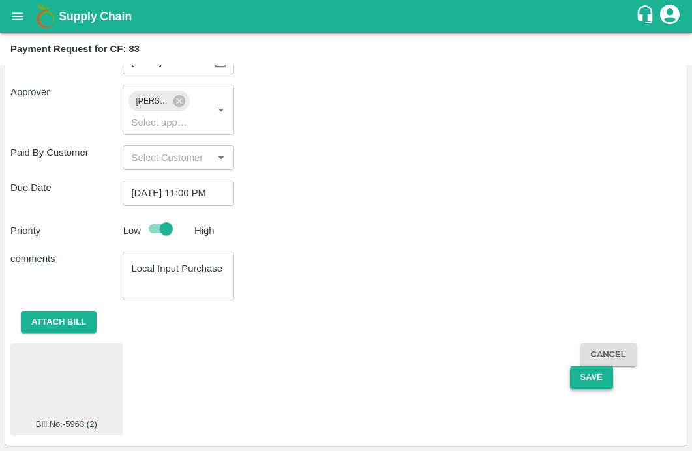
click at [590, 383] on button "Save" at bounding box center [591, 378] width 43 height 23
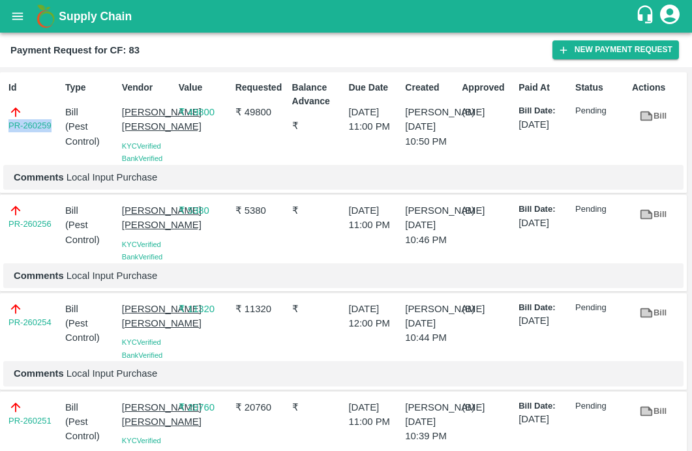
drag, startPoint x: 53, startPoint y: 121, endPoint x: -35, endPoint y: 121, distance: 88.1
click at [0, 121] on html "Supply Chain Payment Request for CF: 83 New Payment Request Id PR-260259 Type B…" at bounding box center [346, 225] width 692 height 451
copy link "PR-260259"
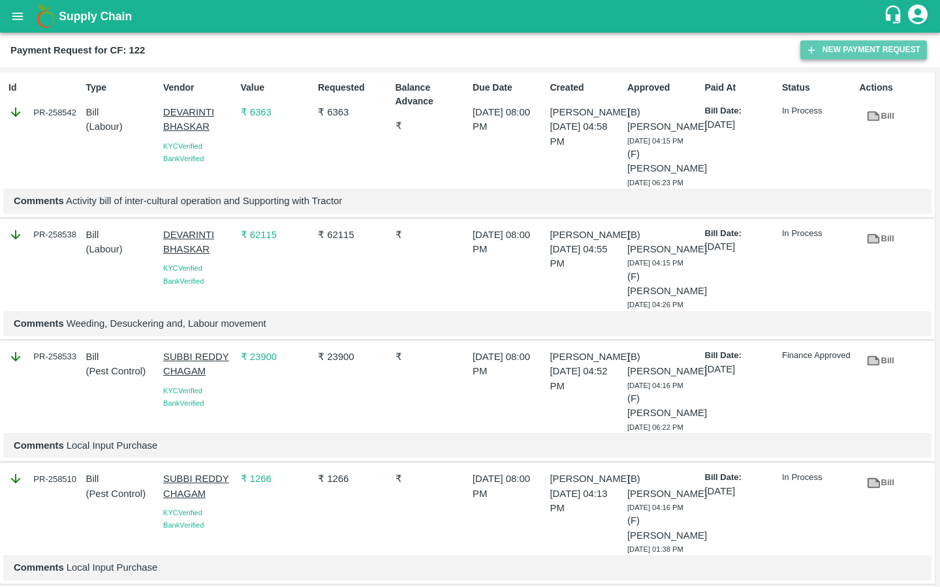
click at [812, 48] on icon "button" at bounding box center [811, 50] width 12 height 12
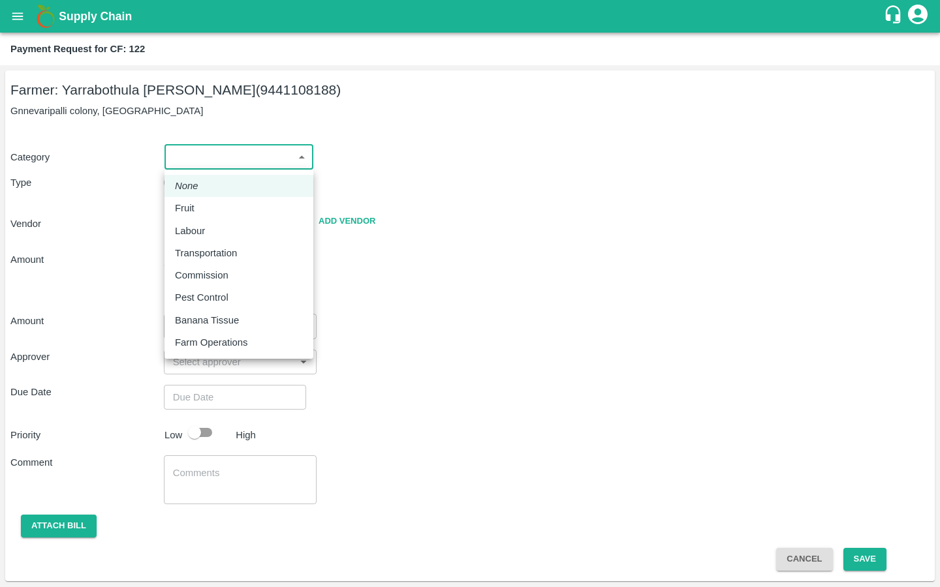
click at [204, 160] on body "Supply Chain Payment Request for CF: 122 Farmer: Yarrabothula Sai [PERSON_NAME]…" at bounding box center [470, 293] width 940 height 587
click at [181, 296] on p "Pest Control" at bounding box center [202, 297] width 54 height 14
type input "21"
radio input "false"
radio input "true"
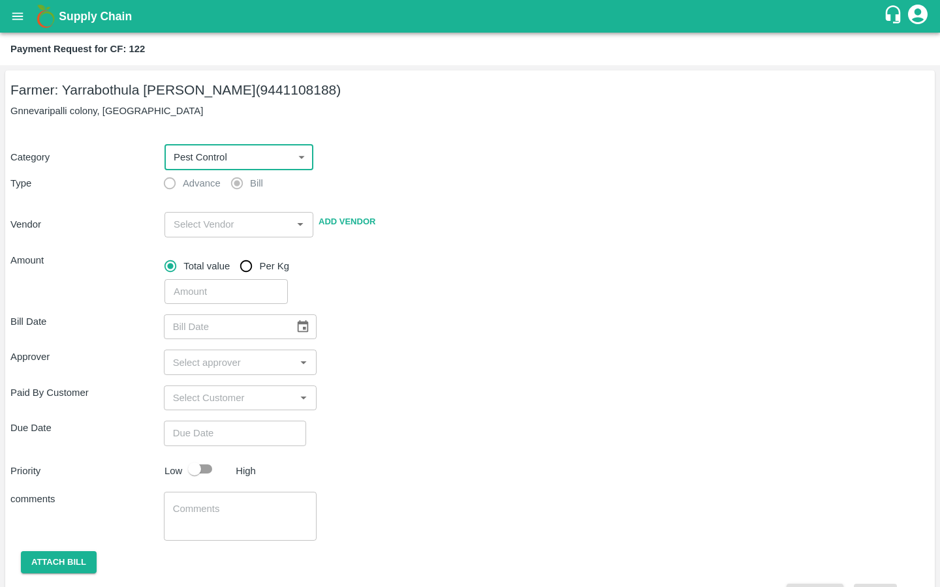
click at [205, 221] on input "input" at bounding box center [227, 224] width 119 height 17
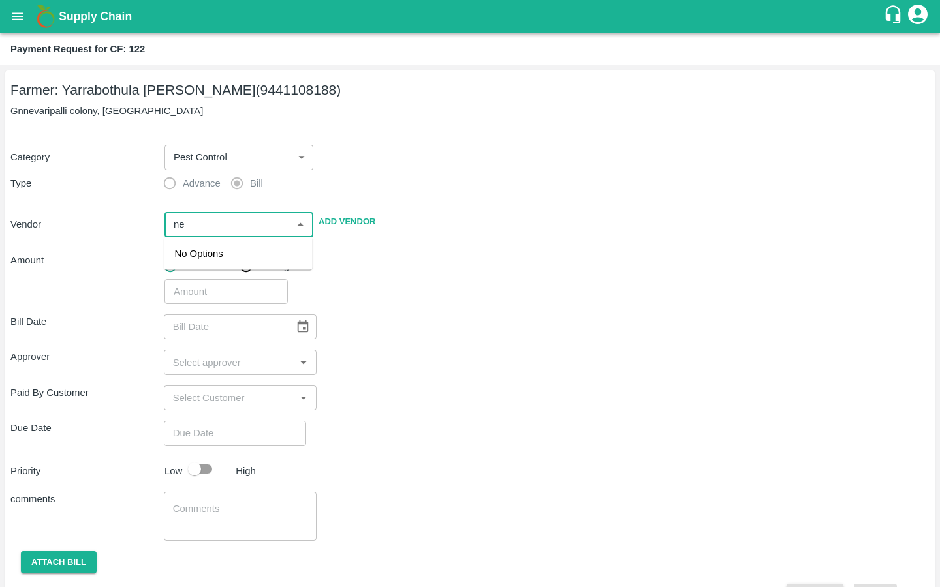
type input "n"
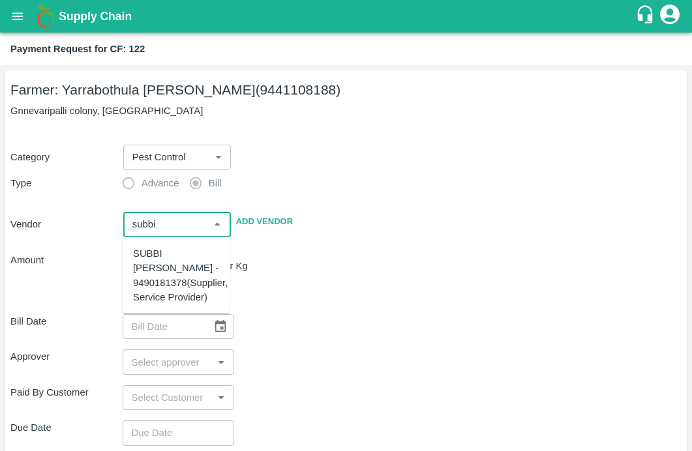
click at [145, 263] on div "SUBBI [PERSON_NAME] - 9490181378(Supplier, Service Provider)" at bounding box center [180, 276] width 95 height 58
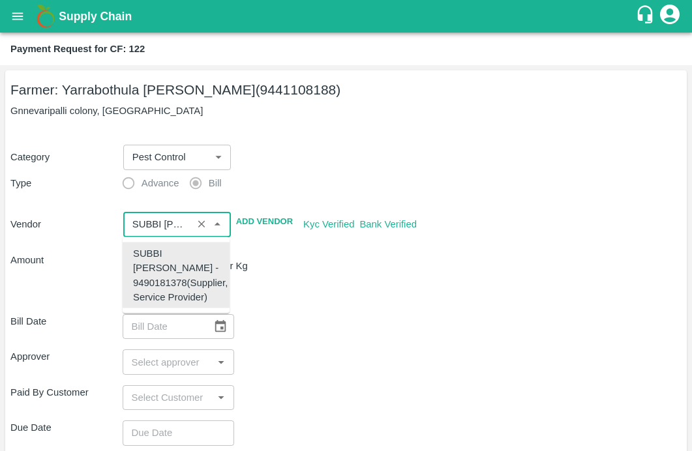
type input "SUBBI [PERSON_NAME] - 9490181378(Supplier, Service Provider)"
click at [277, 333] on div "Bill Date ​" at bounding box center [345, 326] width 671 height 25
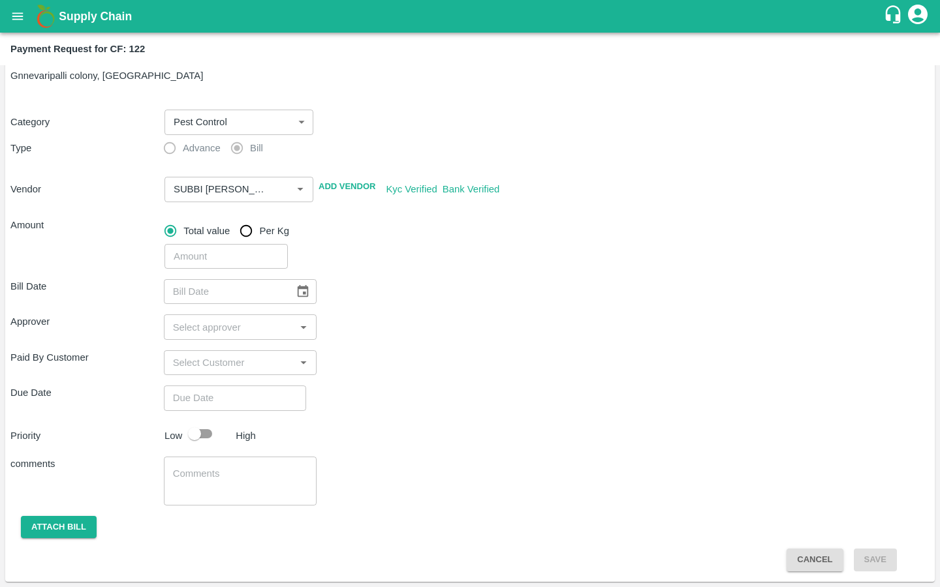
scroll to position [35, 0]
click at [232, 258] on input "number" at bounding box center [225, 256] width 123 height 25
type input "34550"
click at [361, 314] on div "Approver ​" at bounding box center [469, 326] width 919 height 25
click at [292, 301] on button "Choose date" at bounding box center [302, 291] width 25 height 25
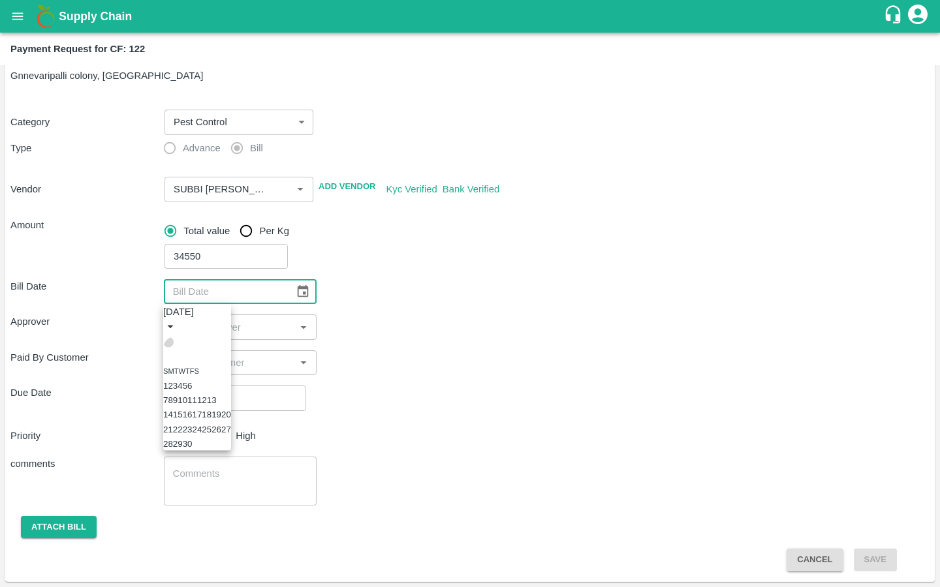
click at [168, 342] on icon "Previous month" at bounding box center [168, 342] width 0 height 0
click at [192, 401] on button "10" at bounding box center [188, 400] width 10 height 10
type input "[DATE]"
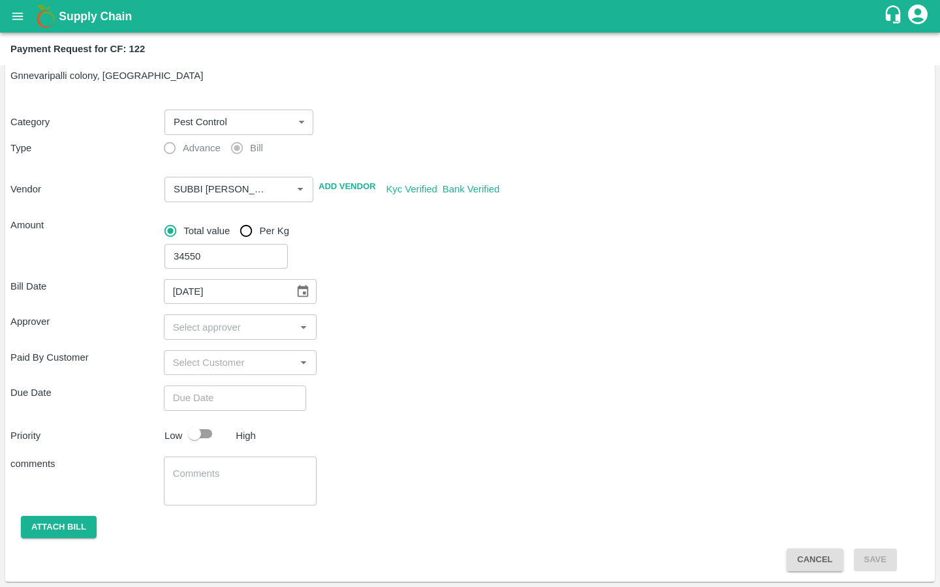
click at [209, 327] on input "input" at bounding box center [230, 326] width 124 height 17
type input "kira"
click at [183, 362] on input "checkbox" at bounding box center [187, 362] width 26 height 26
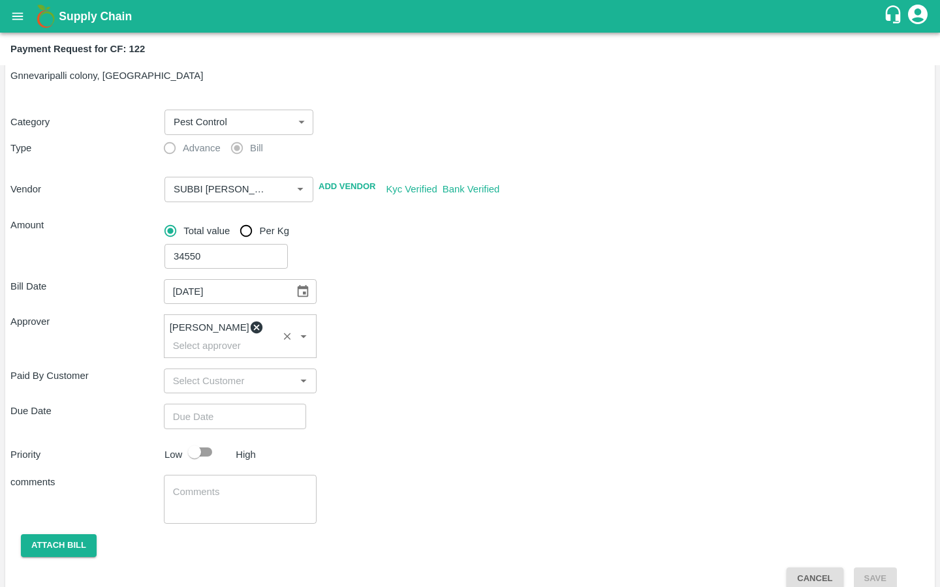
type input "i"
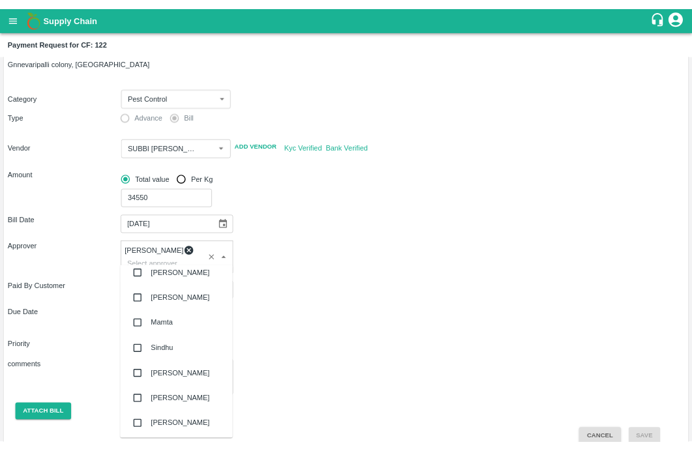
scroll to position [1103, 0]
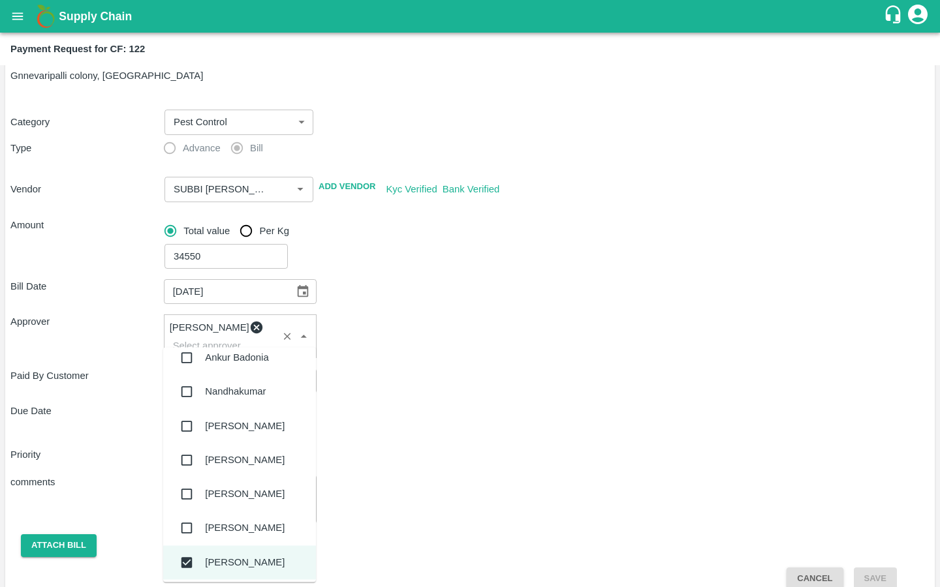
click at [433, 406] on div "Due Date ​" at bounding box center [469, 416] width 919 height 25
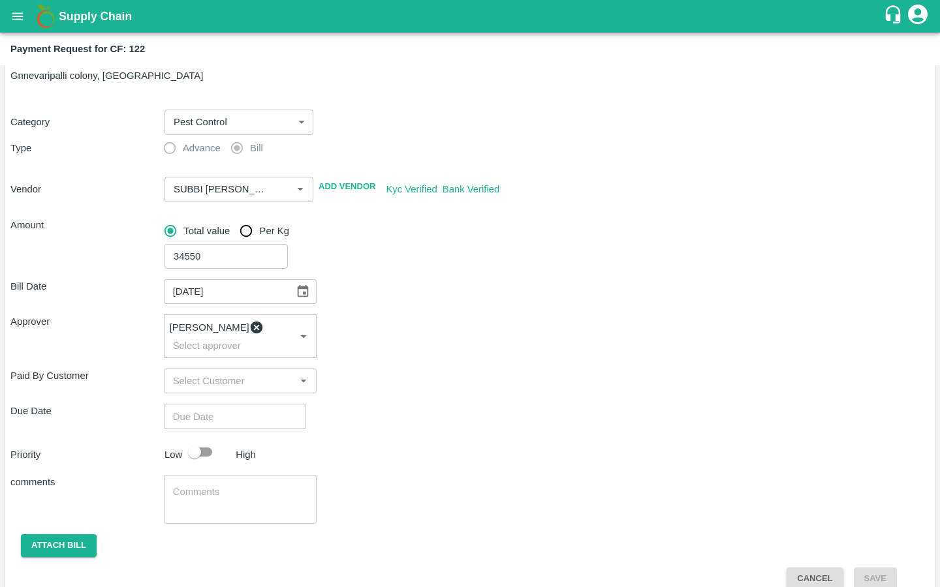
type input "DD/MM/YYYY hh:mm aa"
click at [213, 405] on input "DD/MM/YYYY hh:mm aa" at bounding box center [230, 416] width 133 height 25
click at [48, 215] on button "18" at bounding box center [43, 210] width 10 height 10
click at [69, 81] on span "PM" at bounding box center [62, 73] width 13 height 15
type input "[DATE] 11:00 PM"
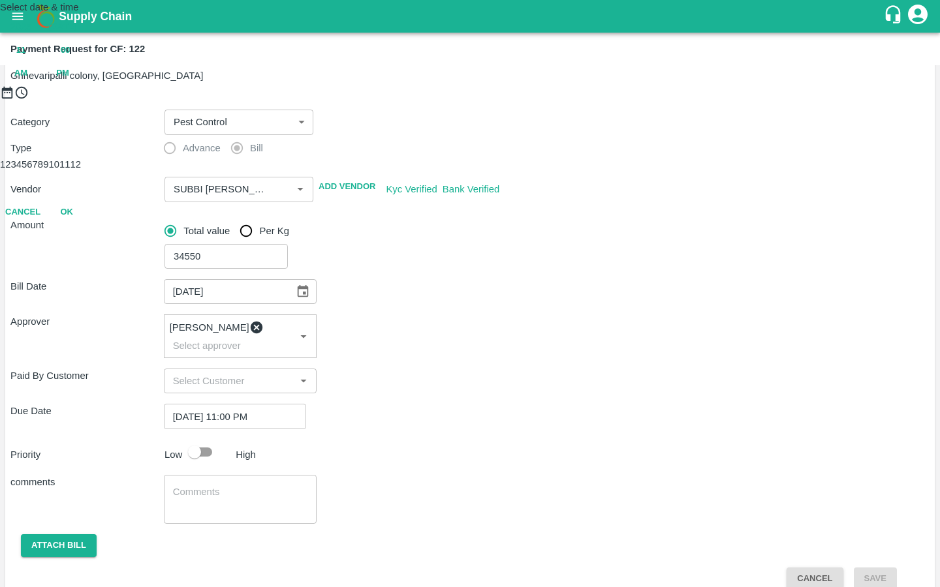
click at [440, 100] on div at bounding box center [470, 100] width 940 height 0
click at [87, 224] on button "OK" at bounding box center [67, 212] width 42 height 23
click at [210, 449] on input "checkbox" at bounding box center [194, 452] width 74 height 25
checkbox input "true"
click at [199, 485] on textarea at bounding box center [240, 498] width 135 height 27
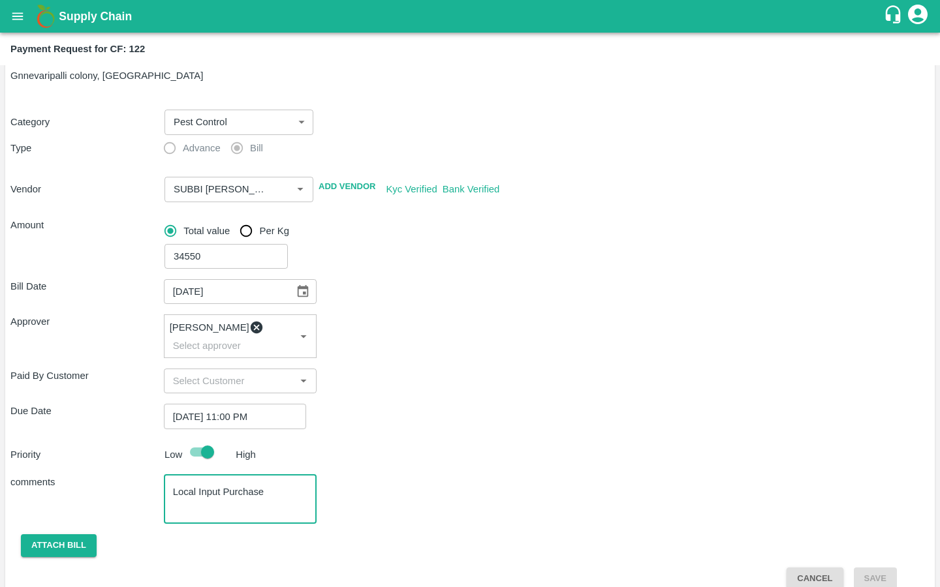
type textarea "Local Input Purchase"
click at [448, 534] on div "Attach bill" at bounding box center [469, 545] width 919 height 23
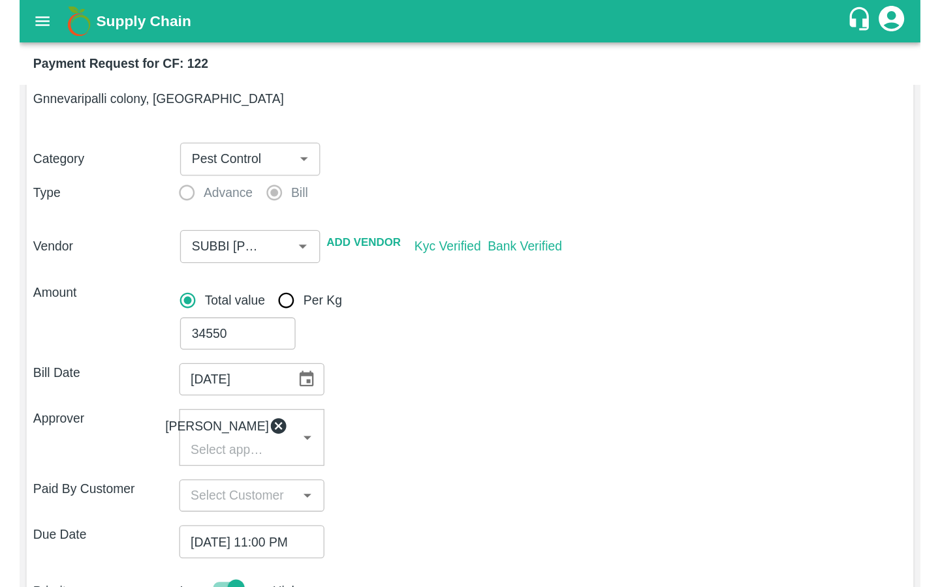
scroll to position [219, 0]
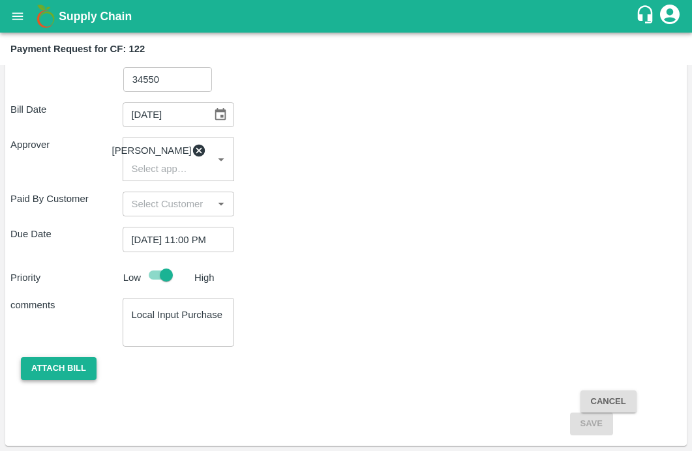
click at [84, 367] on button "Attach bill" at bounding box center [59, 369] width 76 height 23
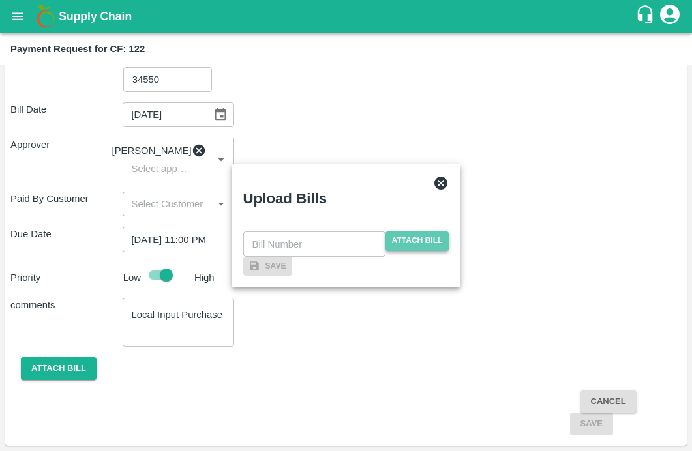
click at [414, 232] on span "Attach bill" at bounding box center [418, 241] width 64 height 19
click at [0, 0] on input "Attach bill" at bounding box center [0, 0] width 0 height 0
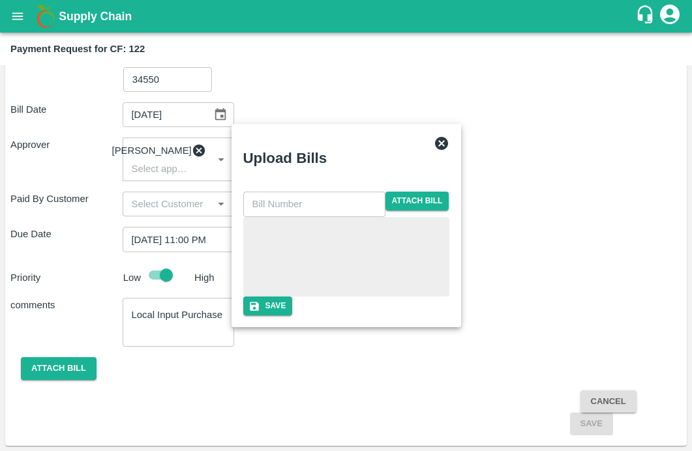
click at [286, 192] on input "text" at bounding box center [314, 204] width 142 height 25
type input "201"
click at [361, 328] on div "Upload Bills 201 ​ Attach bill Save" at bounding box center [347, 226] width 230 height 204
click at [293, 316] on button "Save" at bounding box center [268, 306] width 50 height 19
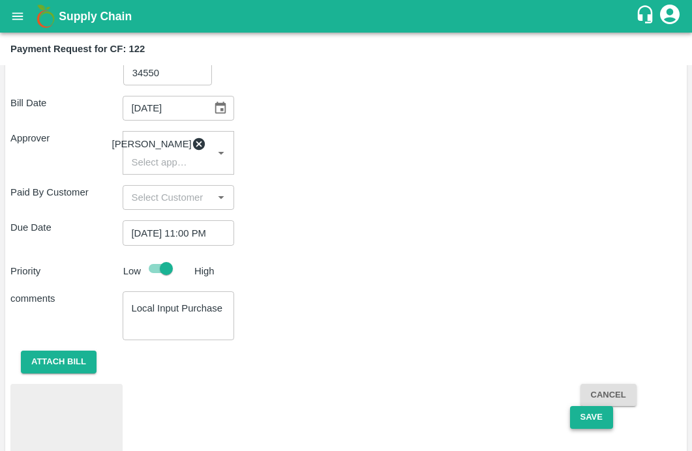
click at [572, 425] on button "Save" at bounding box center [591, 417] width 43 height 23
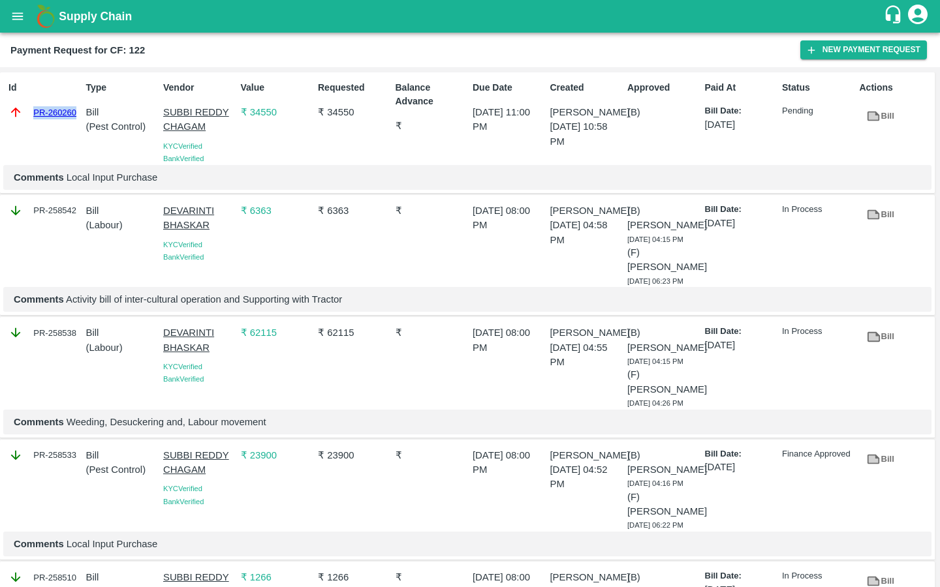
drag, startPoint x: 78, startPoint y: 114, endPoint x: 0, endPoint y: 115, distance: 77.6
click at [0, 115] on div "Id PR-260260 Type Bill ( Pest Control ) Vendor SUBBI REDDY CHAGAM KYC Verified …" at bounding box center [467, 132] width 934 height 121
copy link "PR-260260"
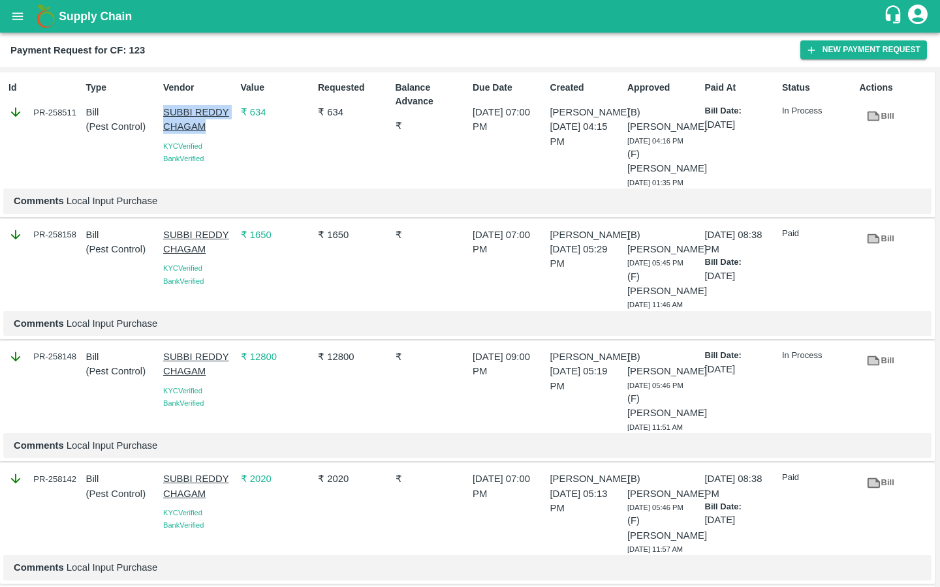
drag, startPoint x: 162, startPoint y: 114, endPoint x: 221, endPoint y: 129, distance: 60.6
click at [222, 129] on p "SUBBI REDDY CHAGAM" at bounding box center [199, 119] width 72 height 29
click at [878, 123] on link "Bill" at bounding box center [880, 116] width 42 height 23
click at [442, 194] on p "Comments Local Input Purchase" at bounding box center [467, 201] width 907 height 14
click at [808, 48] on icon "button" at bounding box center [811, 50] width 12 height 12
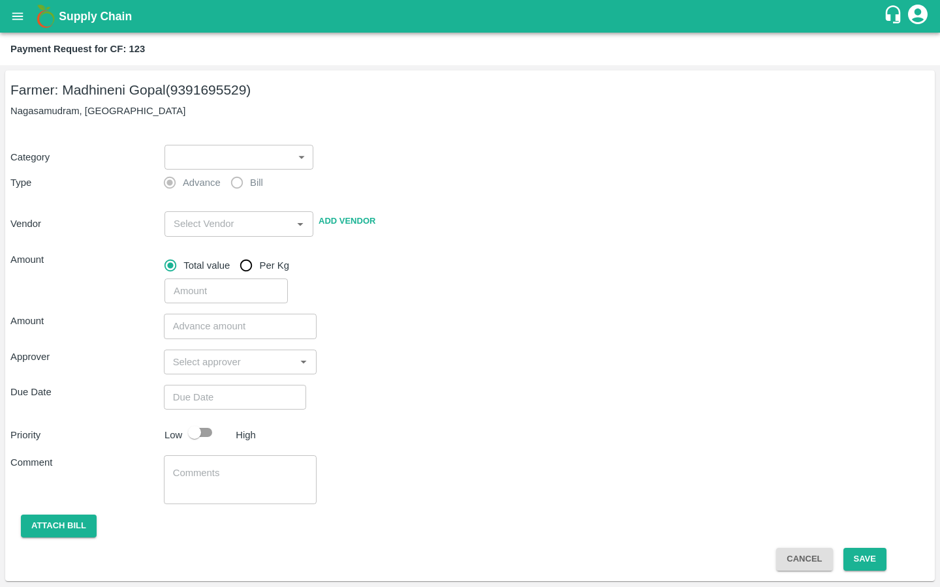
click at [248, 161] on body "Supply Chain Payment Request for CF: 123 Farmer: Madhineni Gopal (9391695529) N…" at bounding box center [470, 293] width 940 height 587
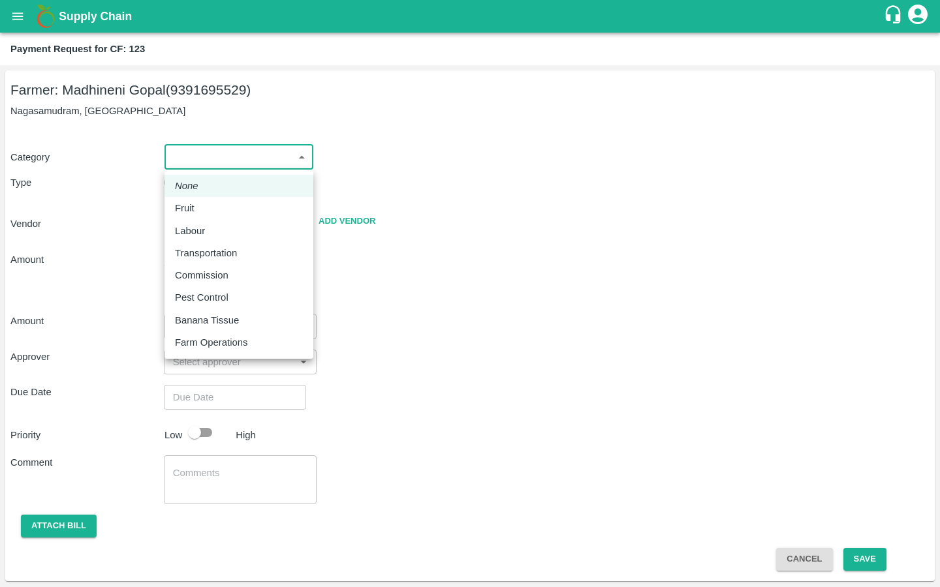
click at [198, 294] on p "Pest Control" at bounding box center [202, 297] width 54 height 14
type input "21"
radio input "false"
radio input "true"
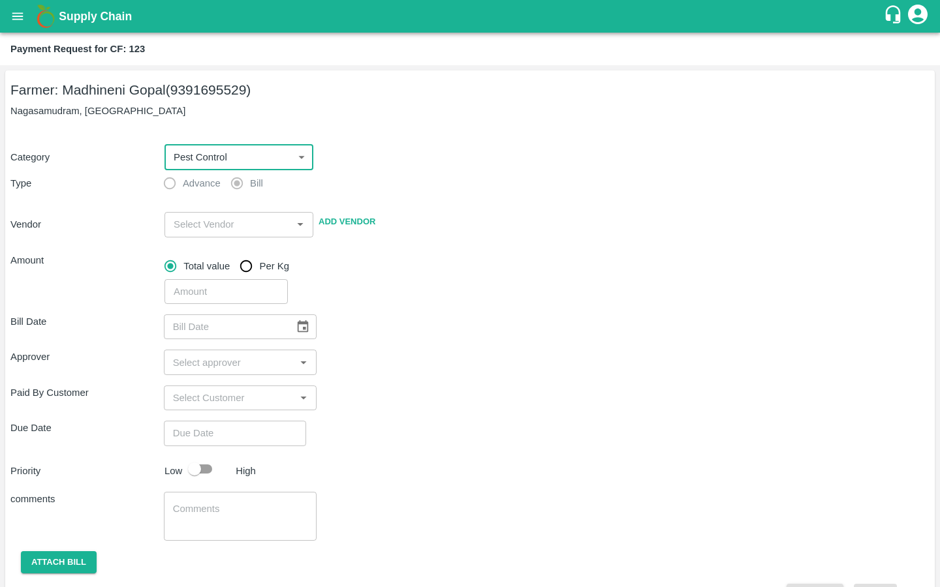
click at [206, 222] on input "input" at bounding box center [227, 224] width 119 height 17
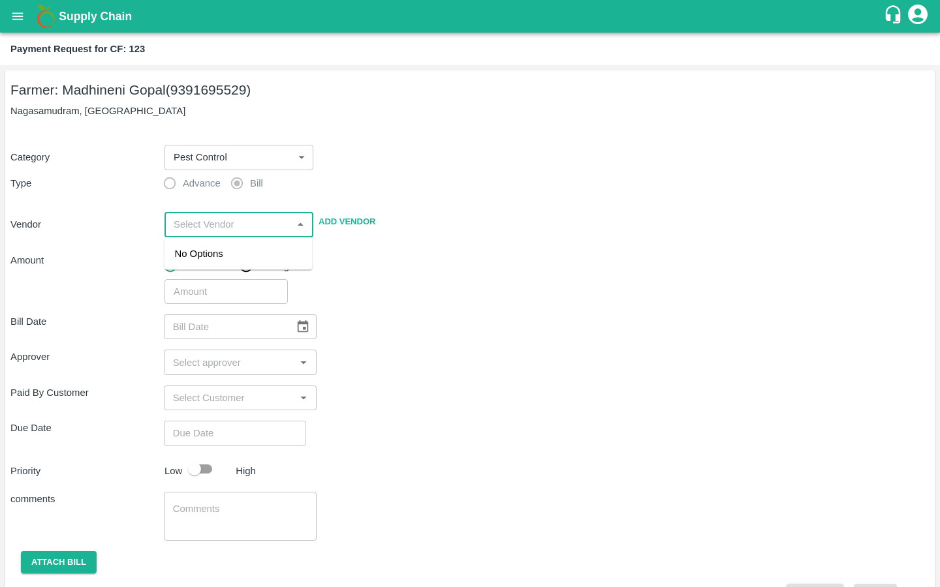
paste input "PR-260260"
type input "PR-260260"
click at [206, 254] on div "SUBBI [PERSON_NAME] - 9490181378(Supplier, Service Provider)" at bounding box center [238, 269] width 127 height 44
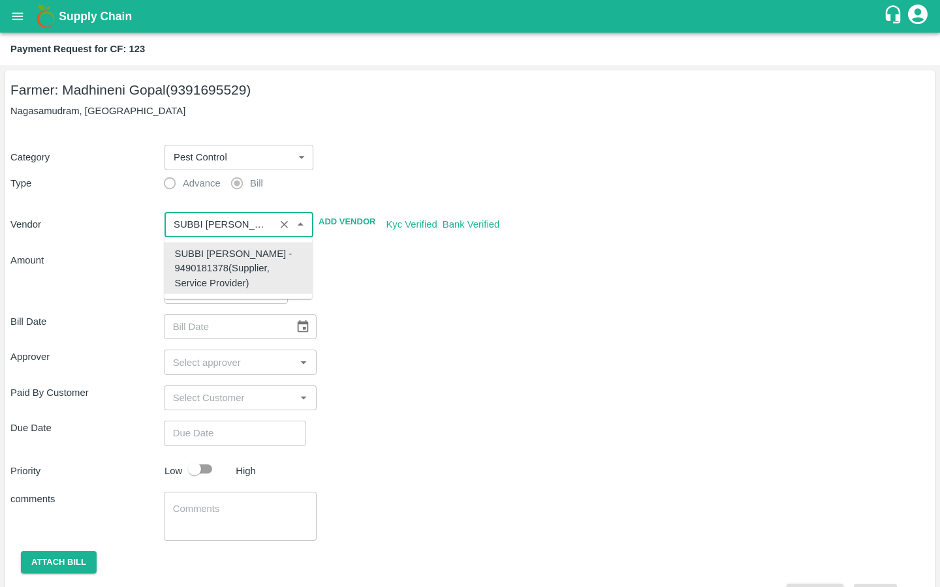
type input "SUBBI [PERSON_NAME] - 9490181378(Supplier, Service Provider)"
click at [432, 352] on div "Approver ​" at bounding box center [469, 362] width 919 height 25
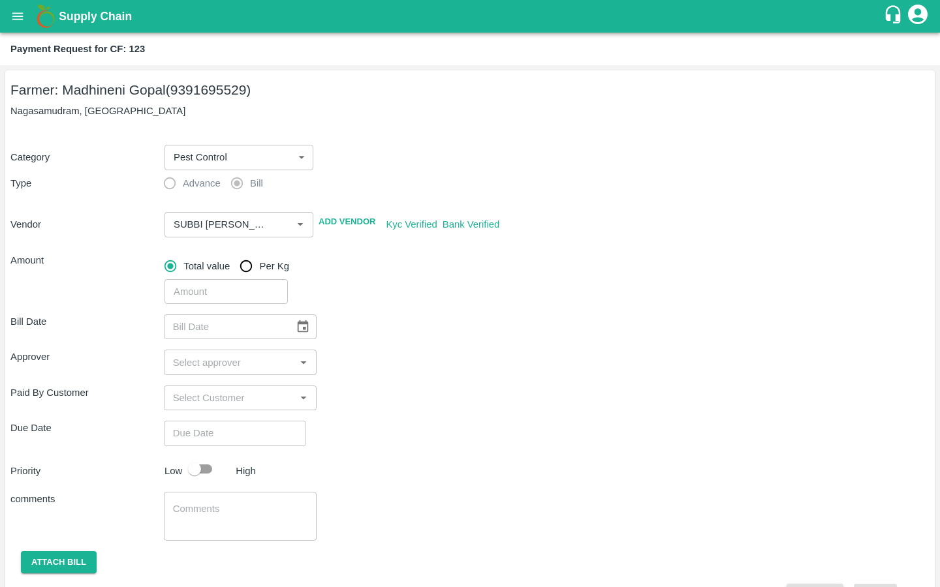
click at [215, 294] on input "number" at bounding box center [225, 291] width 123 height 25
type input "4650"
click at [418, 369] on div "Approver ​" at bounding box center [469, 362] width 919 height 25
click at [298, 322] on icon "Choose date" at bounding box center [303, 326] width 11 height 12
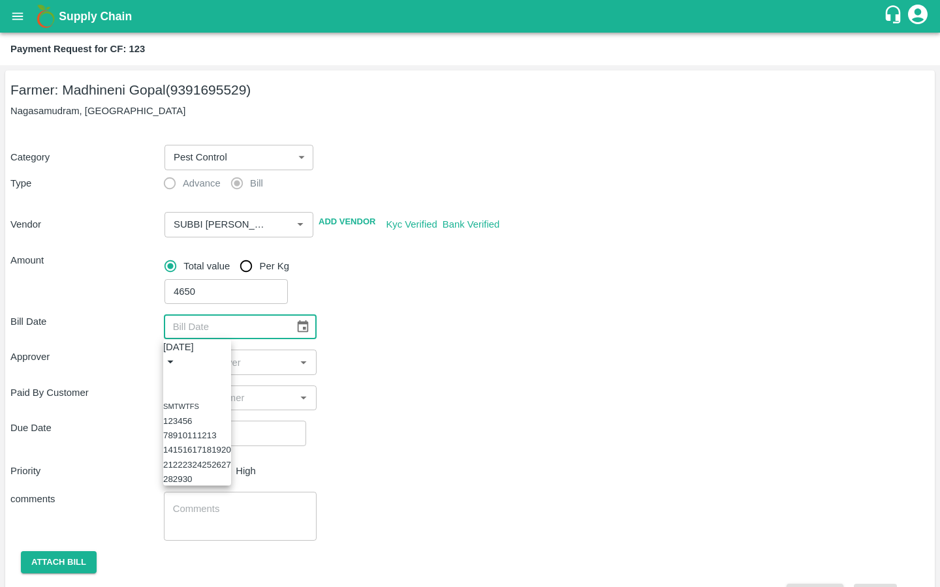
click at [187, 440] on button "10" at bounding box center [182, 436] width 10 height 10
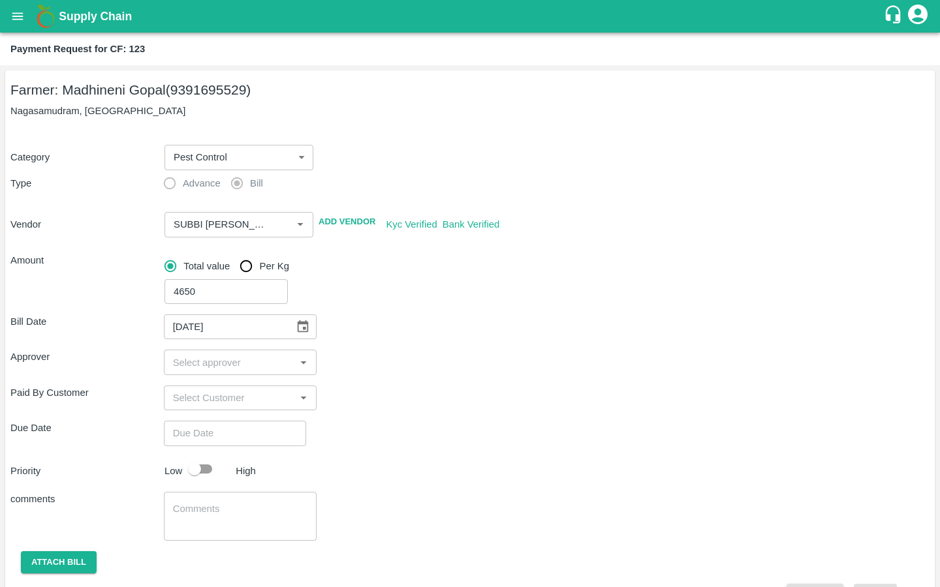
click at [296, 329] on icon "Choose date, selected date is Sep 10, 2025" at bounding box center [303, 327] width 14 height 14
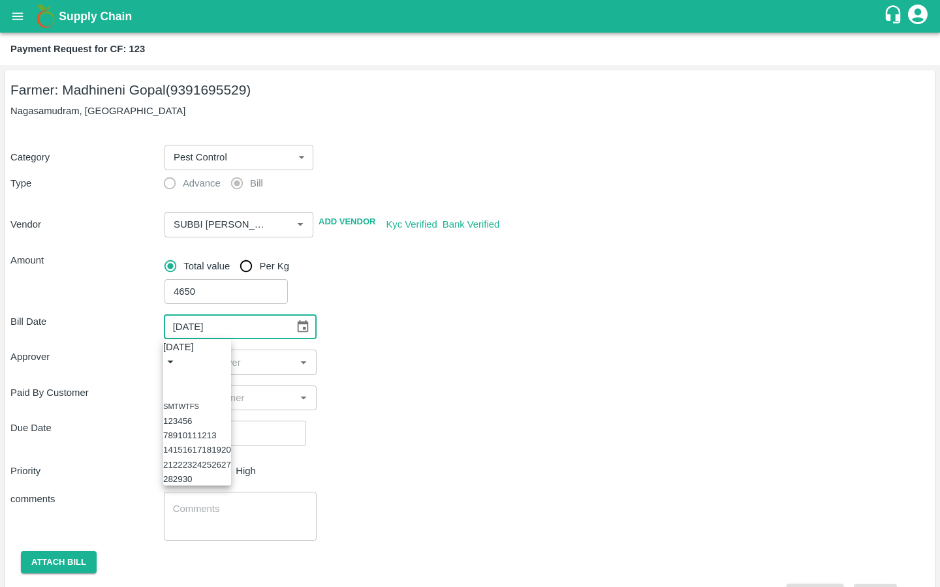
click at [168, 377] on icon "Previous month" at bounding box center [168, 377] width 0 height 0
click at [192, 437] on button "10" at bounding box center [188, 436] width 10 height 10
type input "10/07/2025"
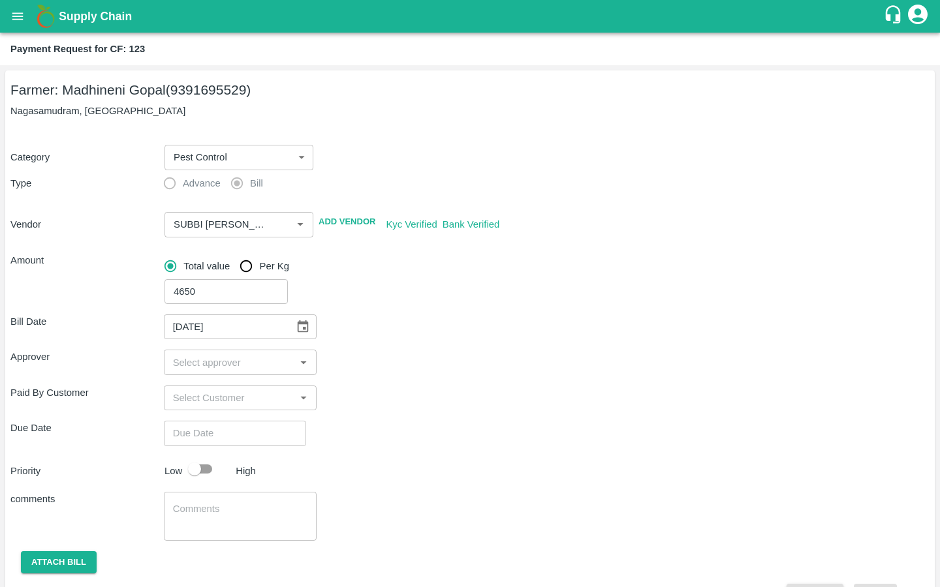
click at [197, 367] on input "input" at bounding box center [230, 362] width 124 height 17
type input "kira"
click at [189, 403] on input "checkbox" at bounding box center [187, 397] width 26 height 26
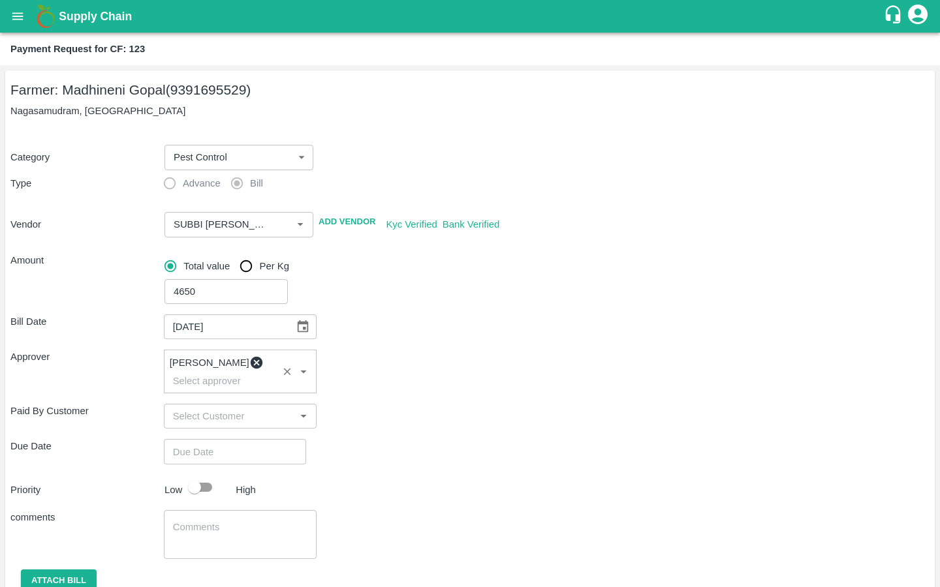
click at [410, 475] on div "Priority Low High" at bounding box center [467, 487] width 924 height 25
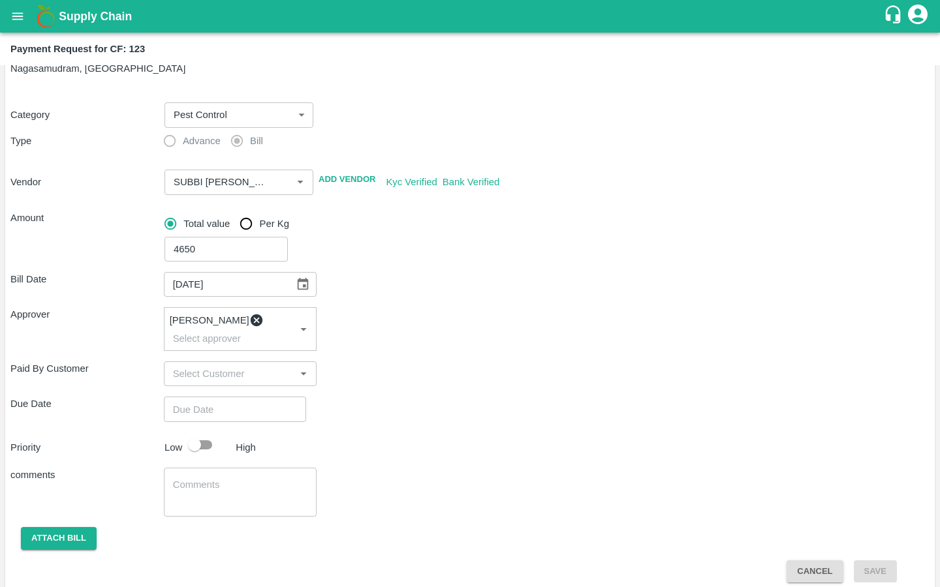
type input "DD/MM/YYYY hh:mm aa"
click at [200, 399] on input "DD/MM/YYYY hh:mm aa" at bounding box center [230, 409] width 133 height 25
click at [48, 215] on button "18" at bounding box center [43, 210] width 10 height 10
click at [69, 81] on span "PM" at bounding box center [62, 73] width 13 height 15
click at [442, 100] on div at bounding box center [470, 100] width 940 height 0
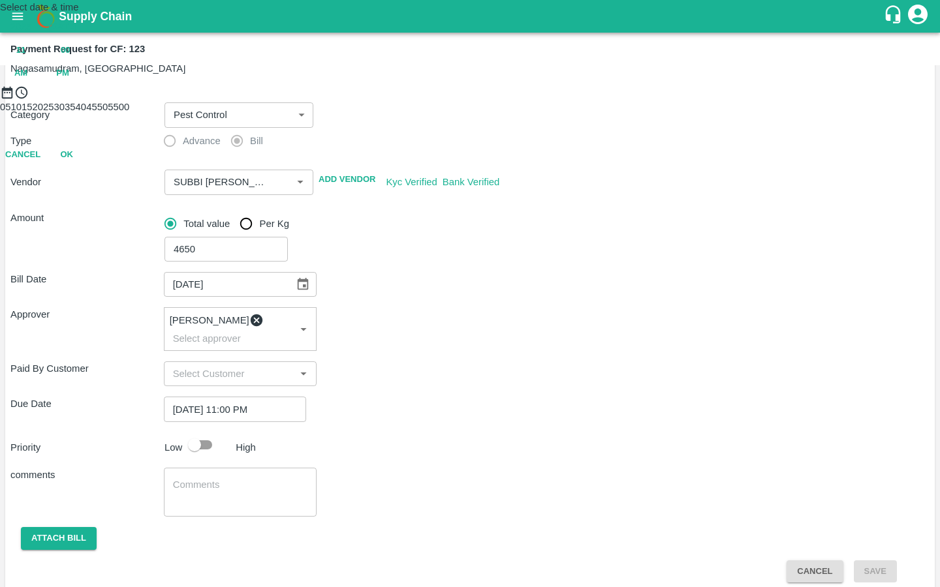
type input "18/09/2025 11:30 PM"
click at [471, 100] on div at bounding box center [470, 100] width 940 height 0
click at [87, 224] on button "OK" at bounding box center [67, 212] width 42 height 23
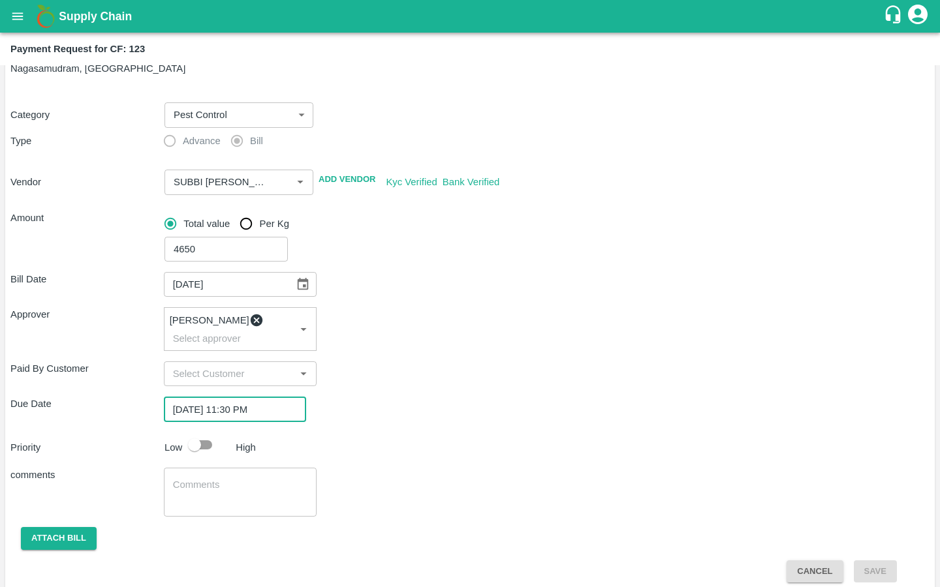
click at [194, 440] on input "checkbox" at bounding box center [194, 445] width 74 height 25
checkbox input "true"
click at [177, 497] on div "x ​" at bounding box center [240, 492] width 153 height 49
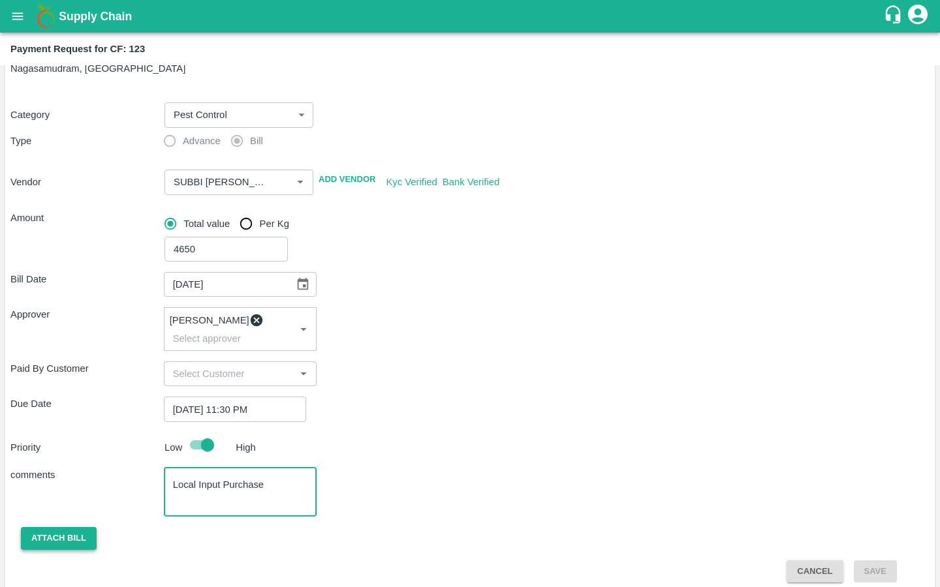
type textarea "Local Input Purchase"
click at [78, 527] on button "Attach bill" at bounding box center [59, 538] width 76 height 23
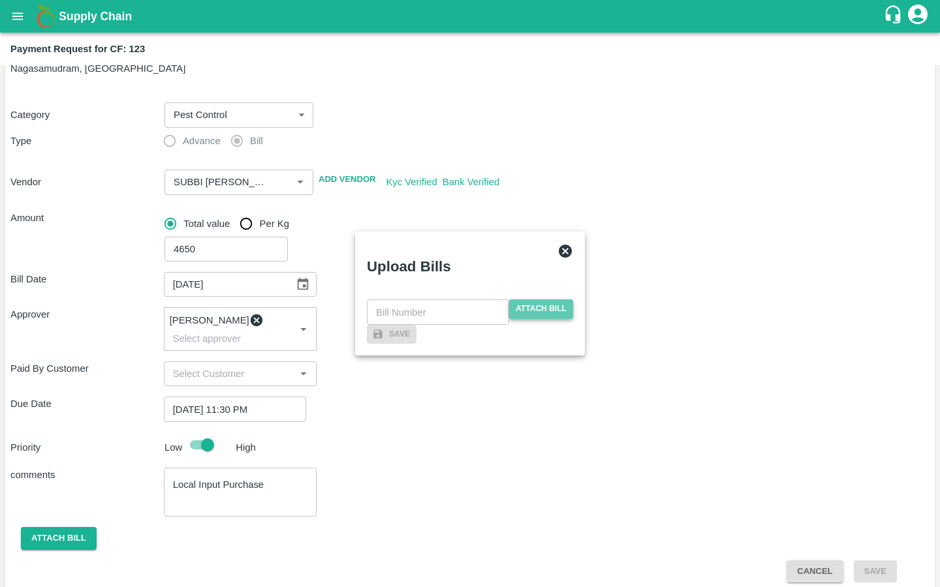
click at [543, 299] on span "Attach bill" at bounding box center [541, 308] width 64 height 19
click at [0, 0] on input "Attach bill" at bounding box center [0, 0] width 0 height 0
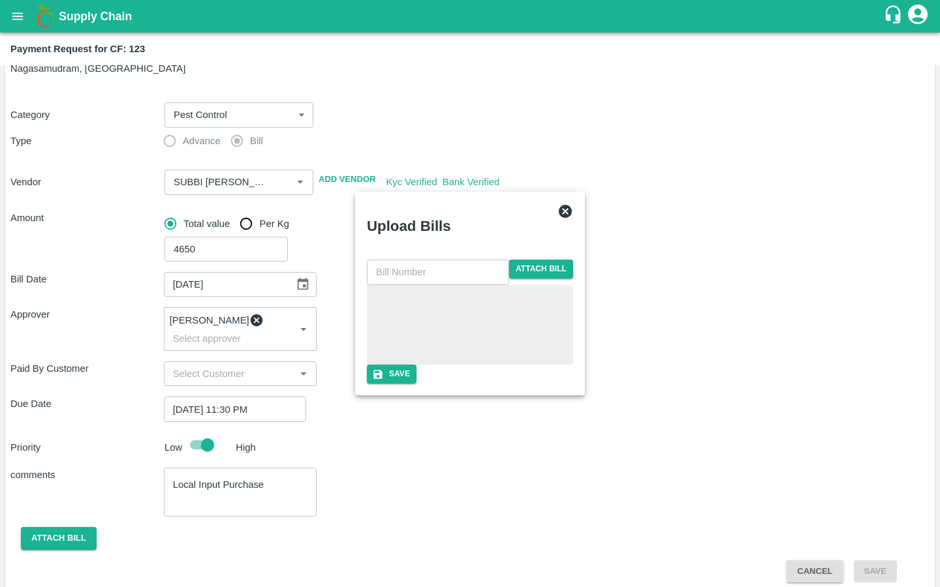
click at [395, 260] on input "text" at bounding box center [438, 272] width 142 height 25
type input "200"
click at [376, 365] on div "200 ​ Attach bill" at bounding box center [470, 312] width 206 height 105
click at [570, 384] on div "200 ​ Attach bill Save" at bounding box center [470, 322] width 206 height 124
click at [416, 384] on button "Save" at bounding box center [392, 374] width 50 height 19
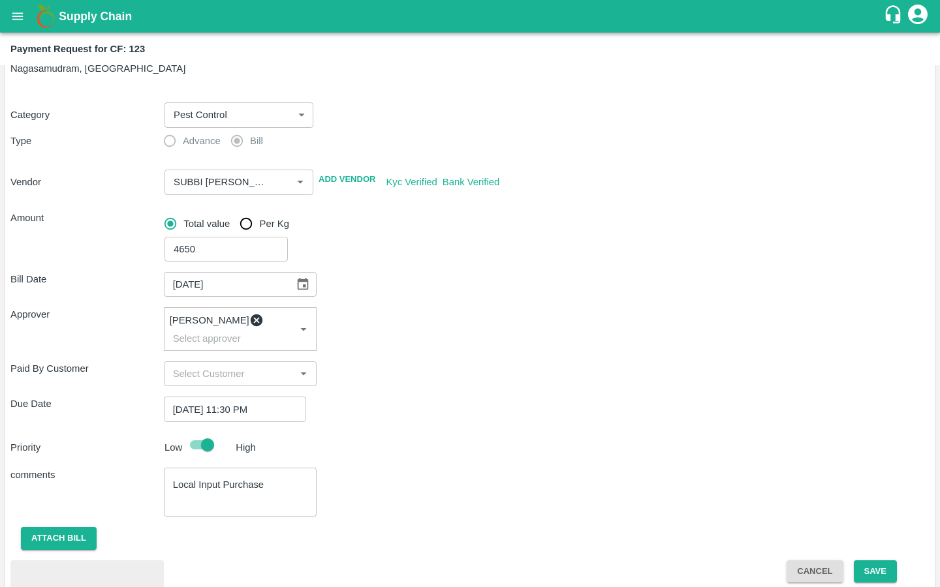
scroll to position [112, 0]
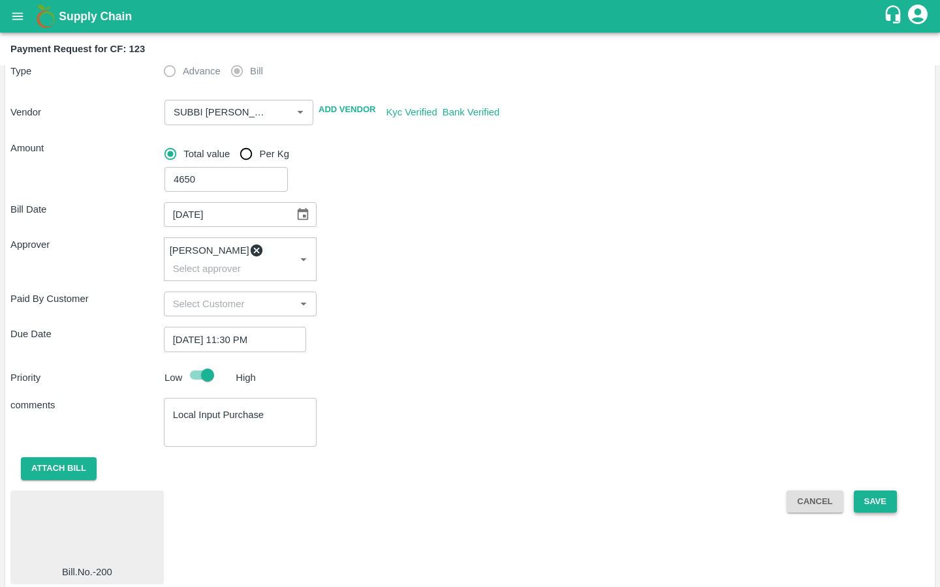
click at [858, 491] on button "Save" at bounding box center [874, 502] width 43 height 23
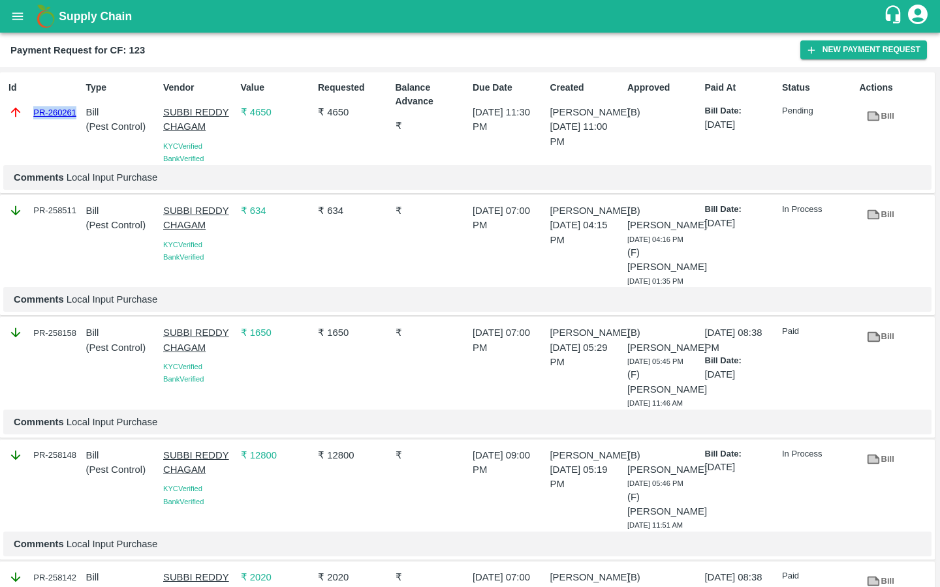
drag, startPoint x: 27, startPoint y: 114, endPoint x: 76, endPoint y: 113, distance: 48.3
click at [76, 113] on div "PR-260261" at bounding box center [44, 112] width 72 height 14
copy link "PR-260261"
click at [852, 50] on button "New Payment Request" at bounding box center [863, 49] width 127 height 19
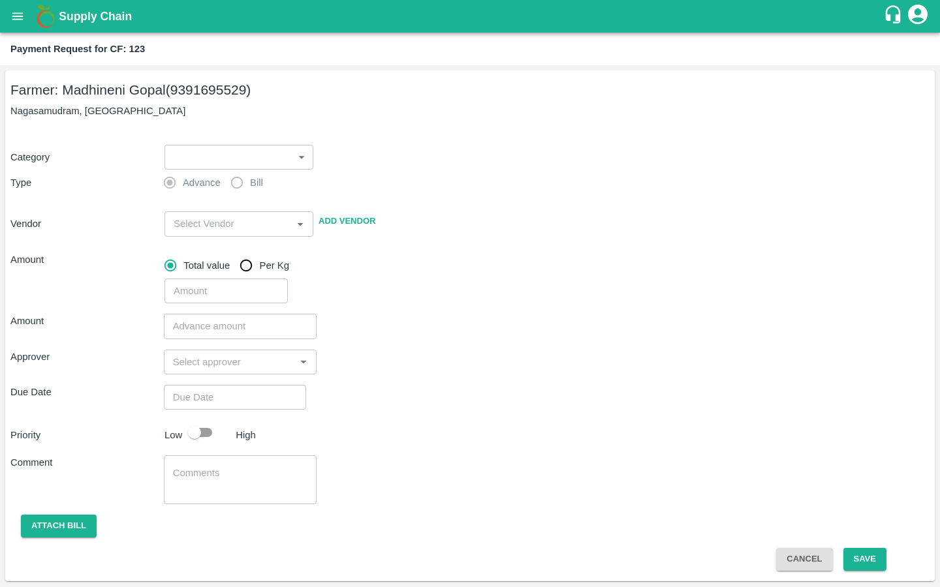
click at [241, 164] on body "Supply Chain Payment Request for CF: 123 Farmer: Madhineni Gopal (9391695529) N…" at bounding box center [470, 293] width 940 height 587
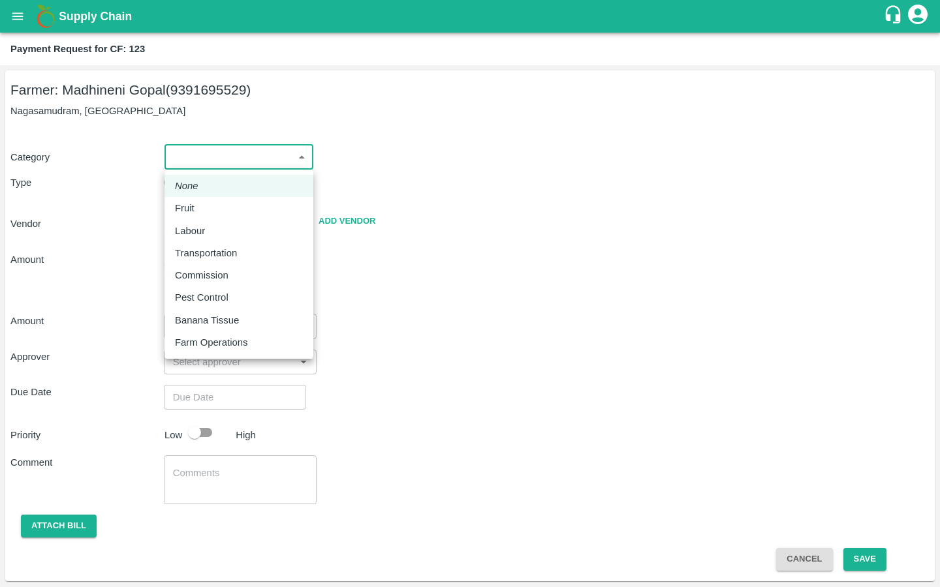
click at [193, 306] on li "Pest Control" at bounding box center [238, 297] width 149 height 22
type input "21"
radio input "false"
radio input "true"
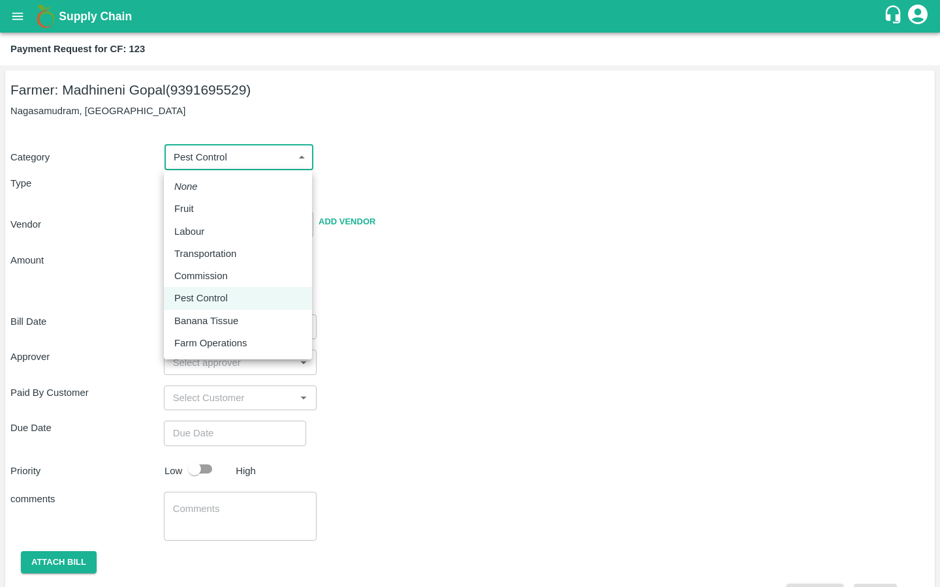
click at [251, 145] on body "Supply Chain Payment Request for CF: 123 Farmer: Madhineni Gopal (9391695529) N…" at bounding box center [470, 293] width 940 height 587
click at [210, 232] on div "Labour" at bounding box center [192, 231] width 37 height 14
type input "2"
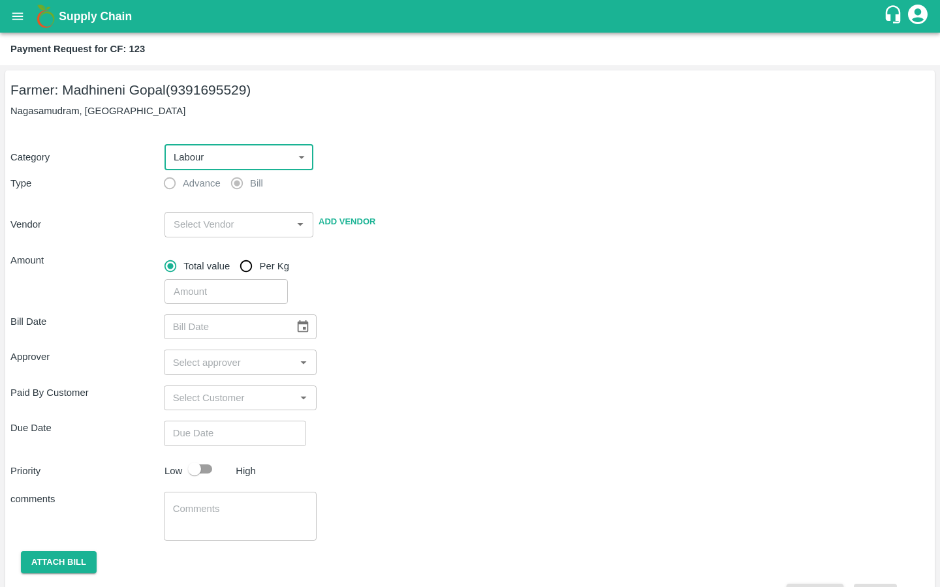
scroll to position [35, 0]
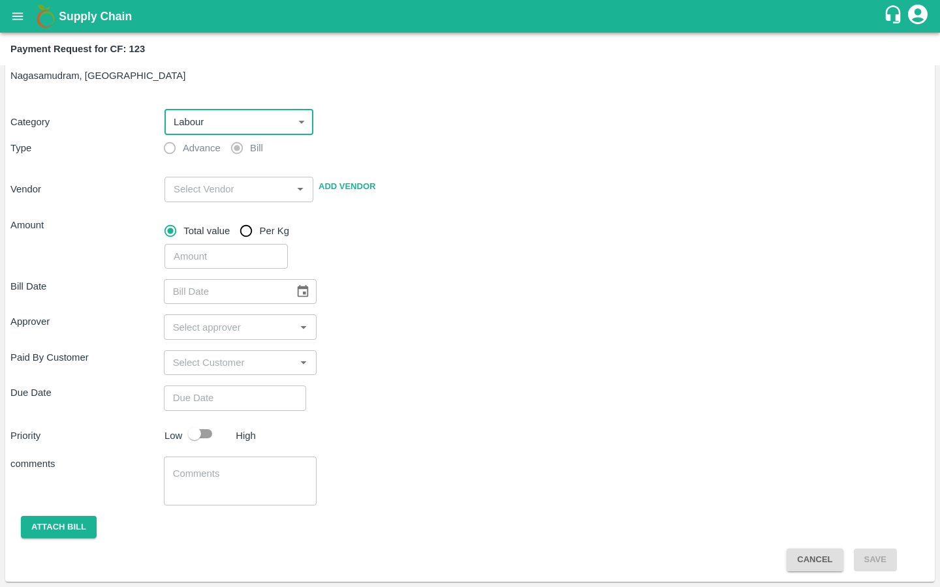
click at [241, 470] on textarea at bounding box center [240, 480] width 135 height 27
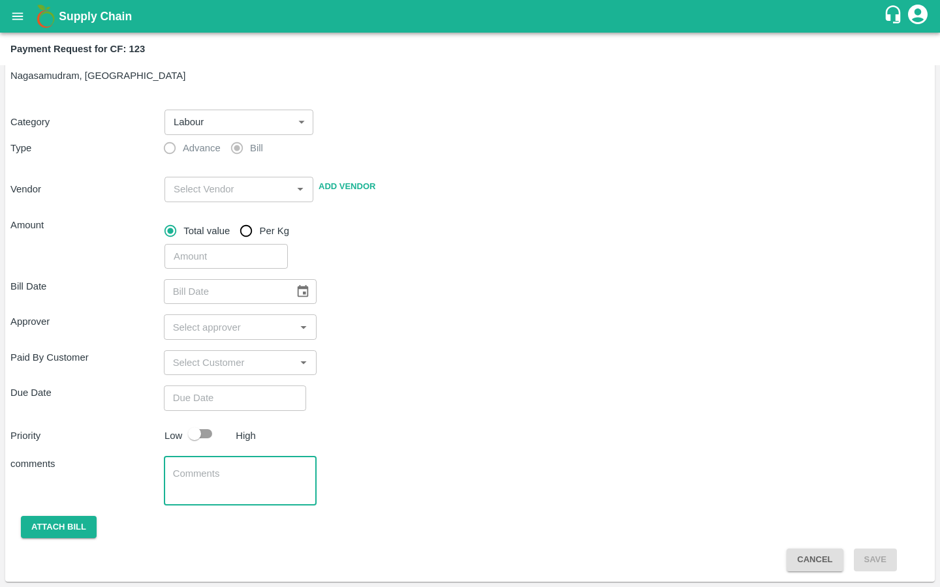
paste textarea "Activity bill of spraying in Gopal plot"
type textarea "Activity bill of spraying in Gopal plot"
click at [404, 413] on div "Bill Date ​ Approver ​ Paid By Customer ​ Due Date ​ Priority Low High comments…" at bounding box center [469, 420] width 919 height 303
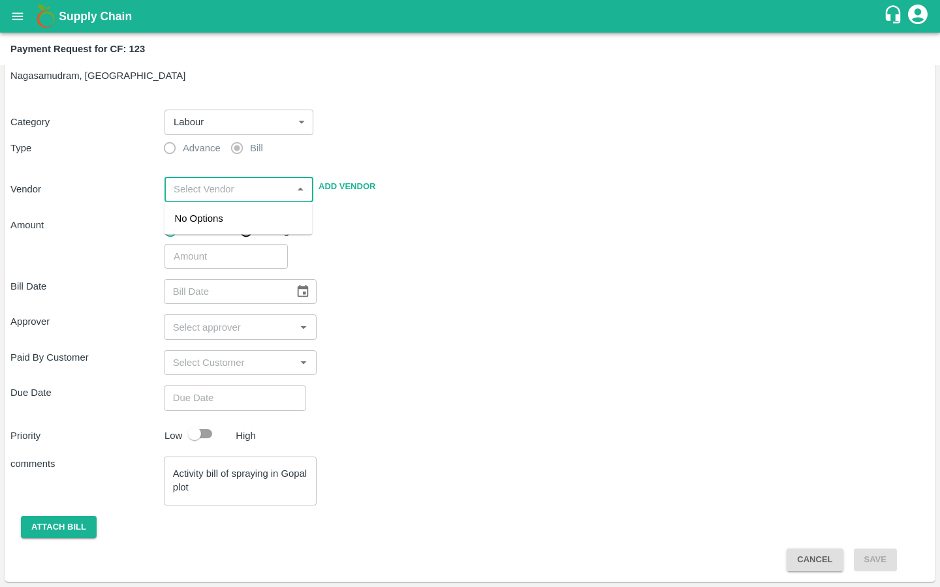
click at [198, 194] on input "input" at bounding box center [227, 189] width 119 height 17
click at [194, 219] on div "Battini Gangireddy - 7893713437(Supplier)" at bounding box center [238, 225] width 127 height 29
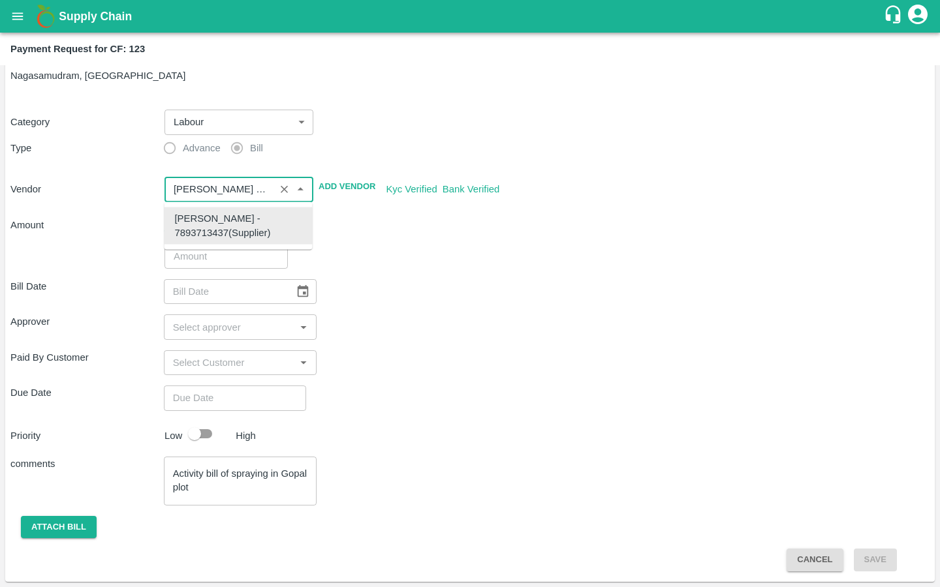
type input "Battini Gangireddy - 7893713437(Supplier)"
click at [397, 301] on div "Bill Date ​" at bounding box center [469, 291] width 919 height 25
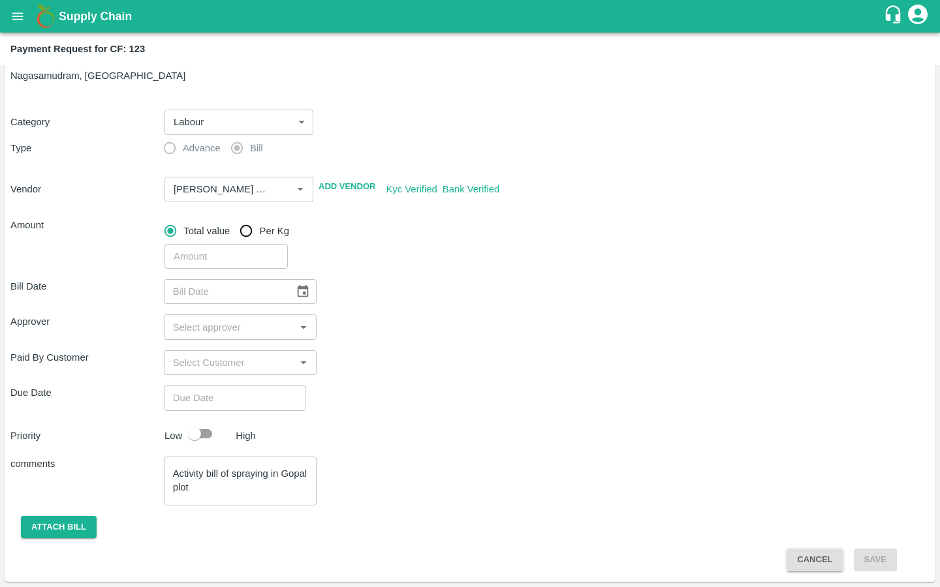
click at [204, 261] on input "number" at bounding box center [225, 256] width 123 height 25
type input "1414"
click at [572, 400] on div "Due Date ​" at bounding box center [469, 398] width 919 height 25
click at [298, 294] on icon "Choose date" at bounding box center [303, 291] width 11 height 12
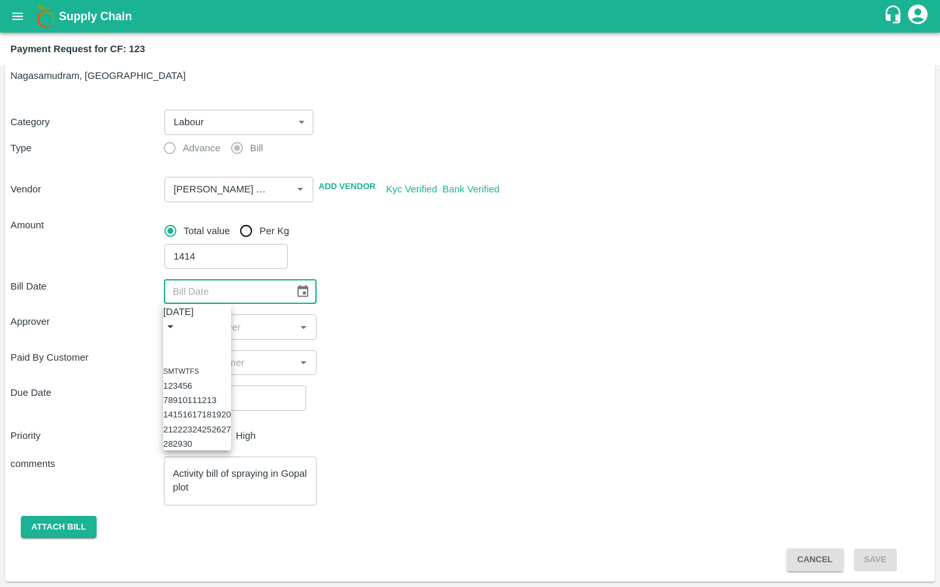
click at [192, 420] on button "16" at bounding box center [188, 415] width 10 height 10
type input "[DATE]"
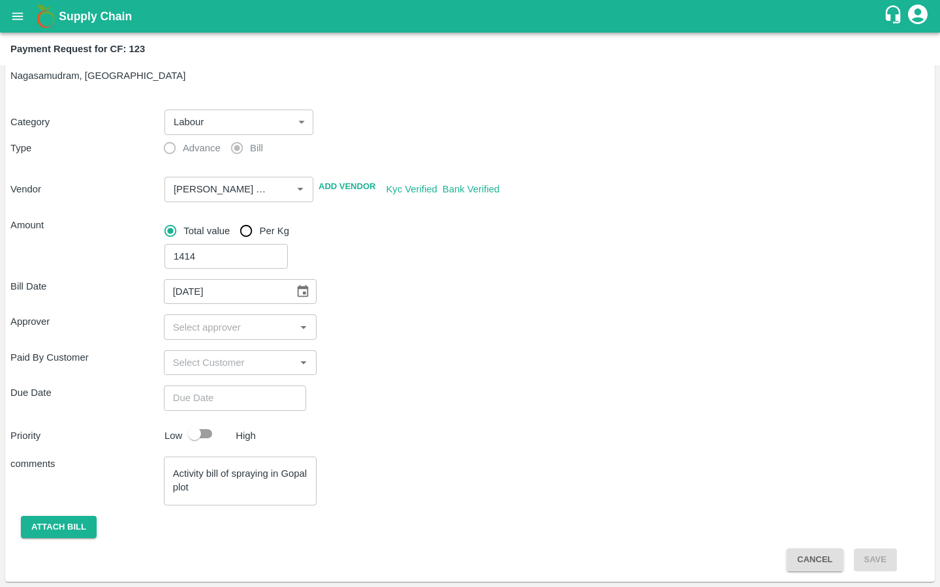
click at [245, 339] on div "​" at bounding box center [240, 326] width 153 height 25
type input "kira"
click at [194, 358] on input "checkbox" at bounding box center [187, 362] width 26 height 26
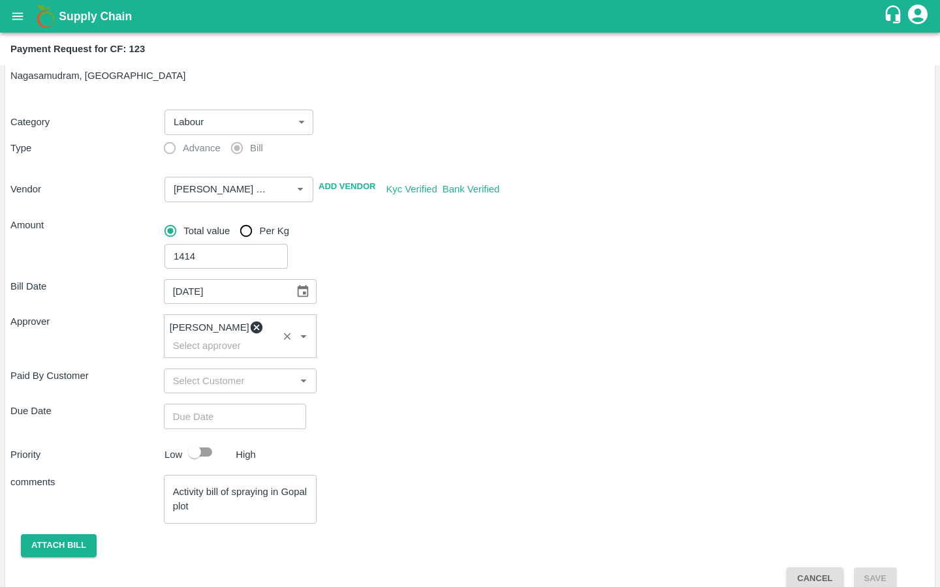
type input "DD/MM/YYYY hh:mm aa"
click at [188, 404] on input "DD/MM/YYYY hh:mm aa" at bounding box center [230, 416] width 133 height 25
click at [48, 215] on button "18" at bounding box center [43, 210] width 10 height 10
click at [545, 85] on div "12 : 00 AM PM" at bounding box center [470, 62] width 940 height 46
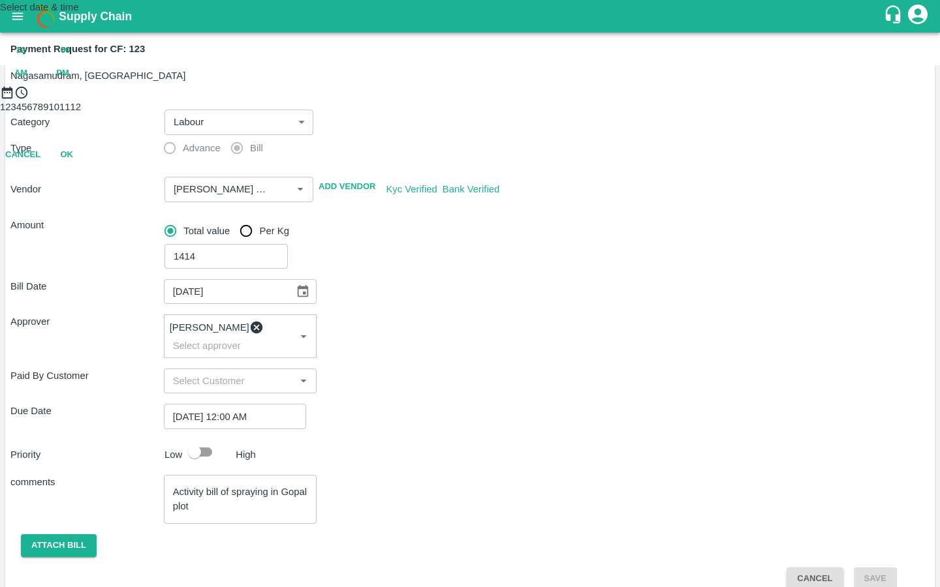
click at [69, 81] on span "PM" at bounding box center [62, 73] width 13 height 15
click at [25, 58] on span "12" at bounding box center [20, 50] width 9 height 15
click at [445, 100] on div at bounding box center [470, 100] width 940 height 0
type input "18/09/2025 11:31 PM"
click at [463, 100] on div at bounding box center [470, 100] width 940 height 0
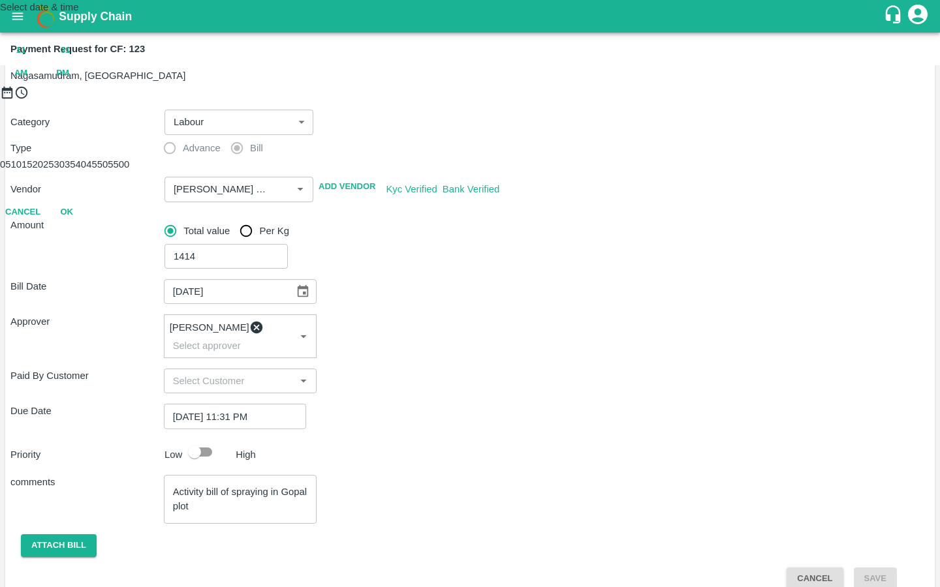
click at [87, 224] on button "OK" at bounding box center [67, 212] width 42 height 23
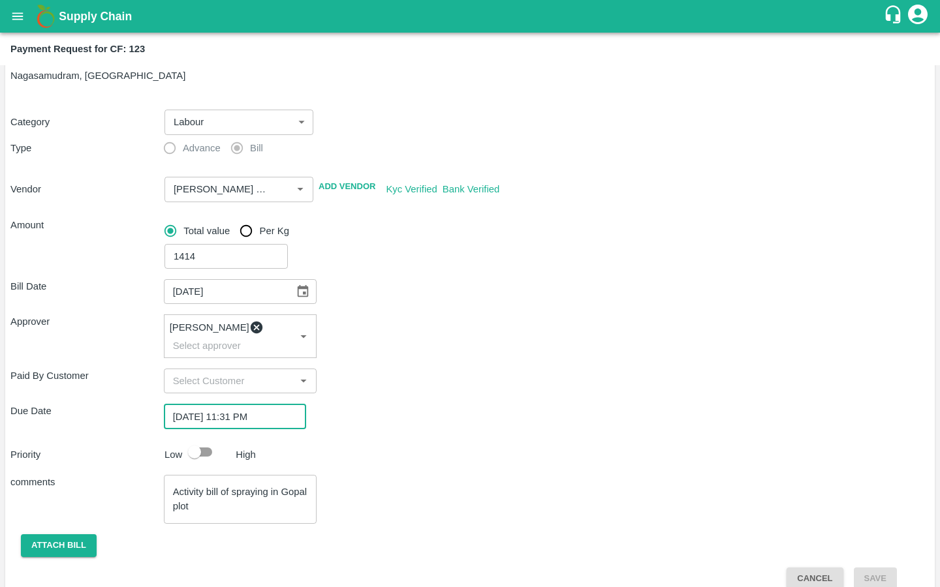
click at [207, 442] on input "checkbox" at bounding box center [194, 452] width 74 height 25
checkbox input "true"
click at [198, 485] on textarea "Activity bill of spraying in Gopal plot" at bounding box center [240, 498] width 135 height 27
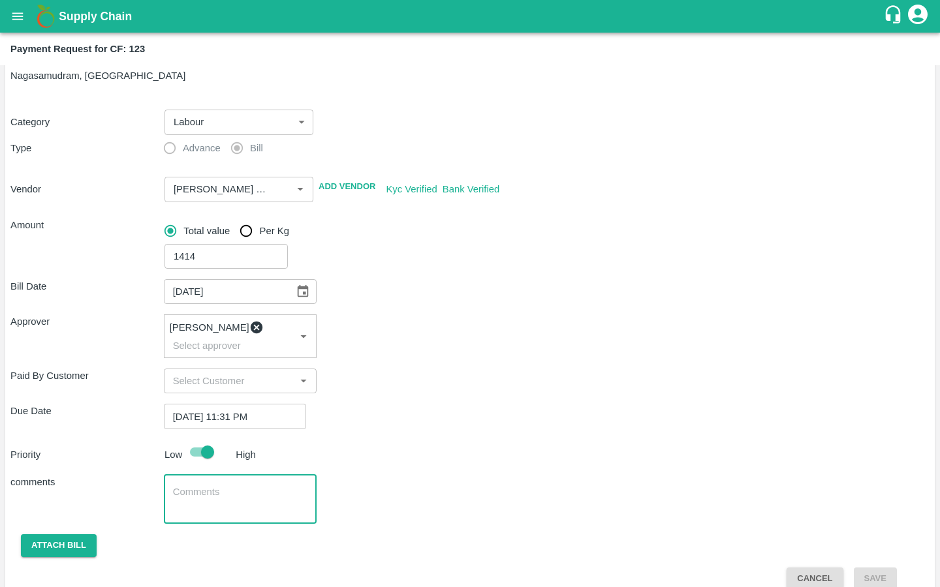
paste textarea "Activity bill of spraying in Gopal plot"
type textarea "Activity bill of spraying in Gopal plot"
click at [352, 500] on div "comments Activity bill of spraying in Gopal plot x ​" at bounding box center [469, 499] width 919 height 49
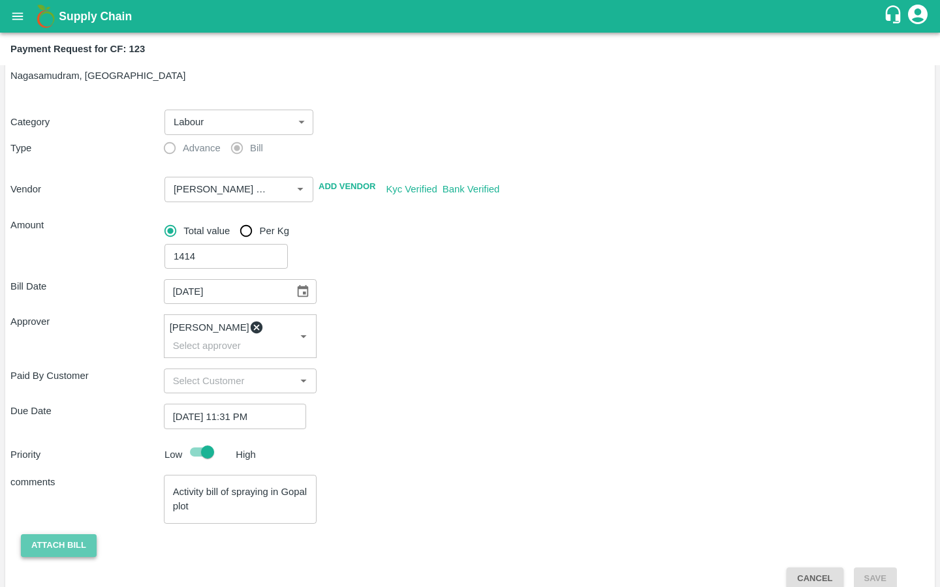
click at [61, 534] on button "Attach bill" at bounding box center [59, 545] width 76 height 23
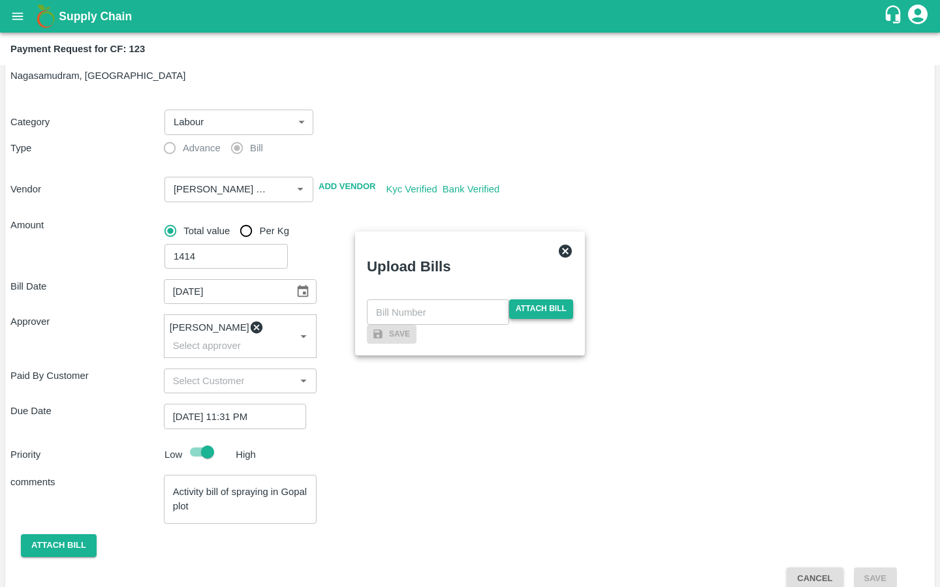
click at [538, 299] on span "Attach bill" at bounding box center [541, 308] width 64 height 19
click at [0, 0] on input "Attach bill" at bounding box center [0, 0] width 0 height 0
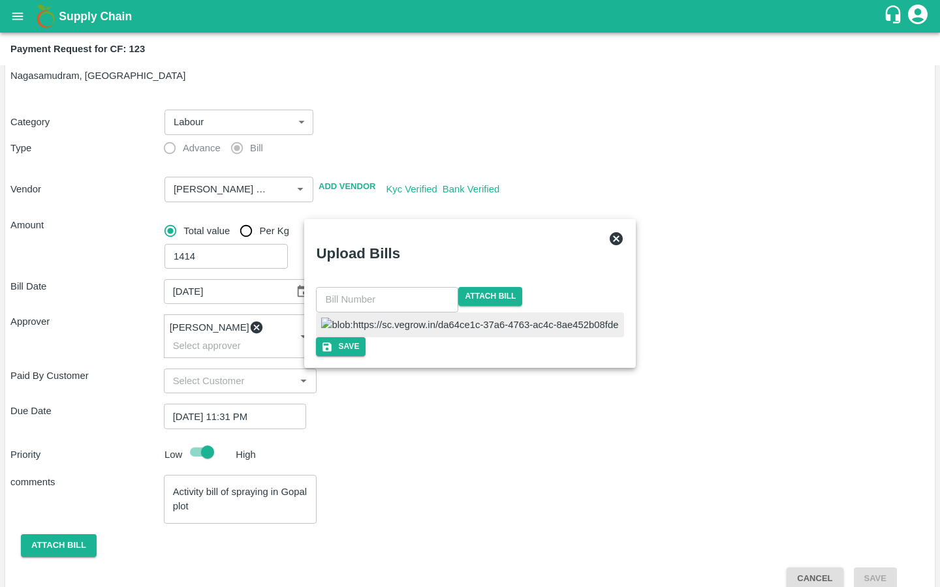
click at [411, 318] on img at bounding box center [469, 325] width 297 height 14
click at [445, 287] on input "text" at bounding box center [387, 299] width 142 height 25
type input "140"
click at [431, 356] on div "Save" at bounding box center [470, 346] width 305 height 19
click at [365, 356] on button "Save" at bounding box center [340, 346] width 50 height 19
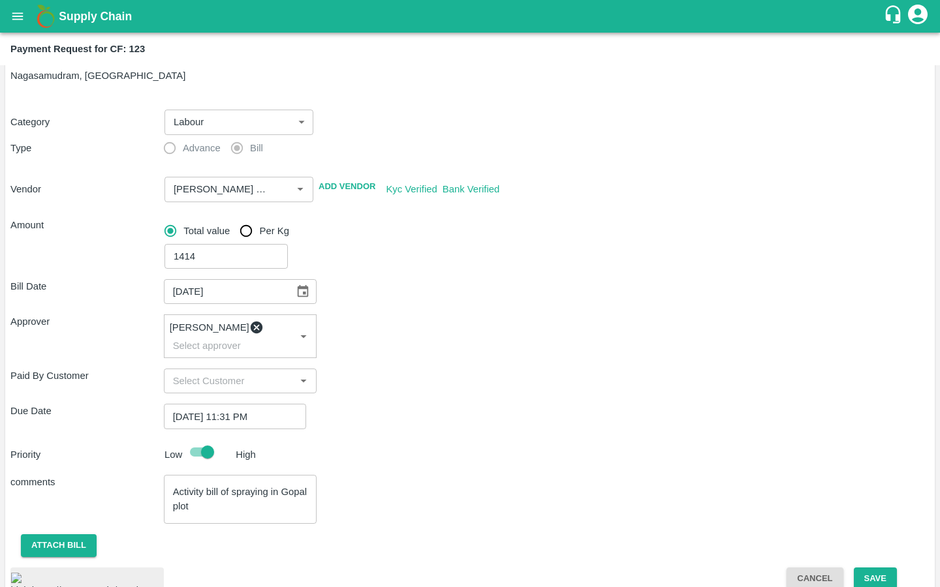
scroll to position [130, 0]
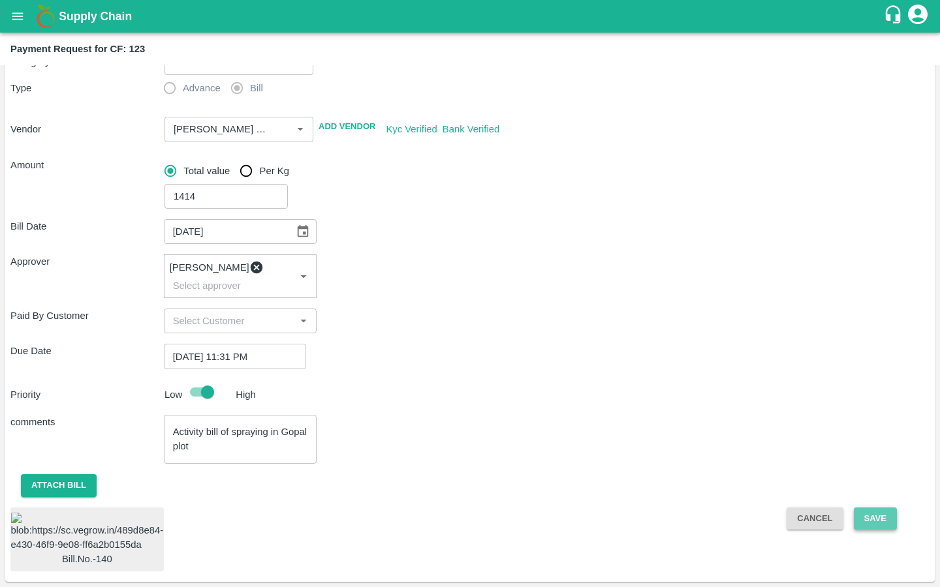
click at [870, 508] on button "Save" at bounding box center [874, 519] width 43 height 23
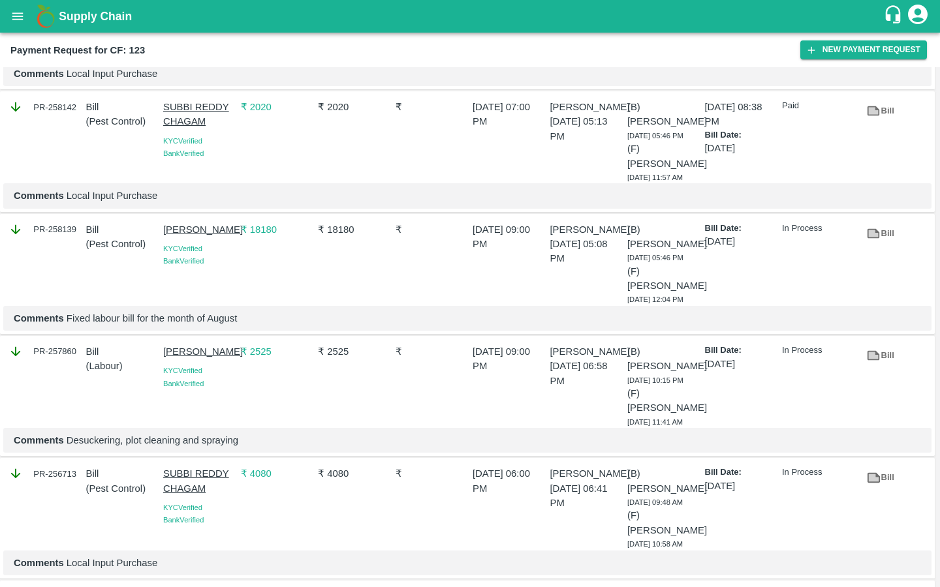
scroll to position [505, 0]
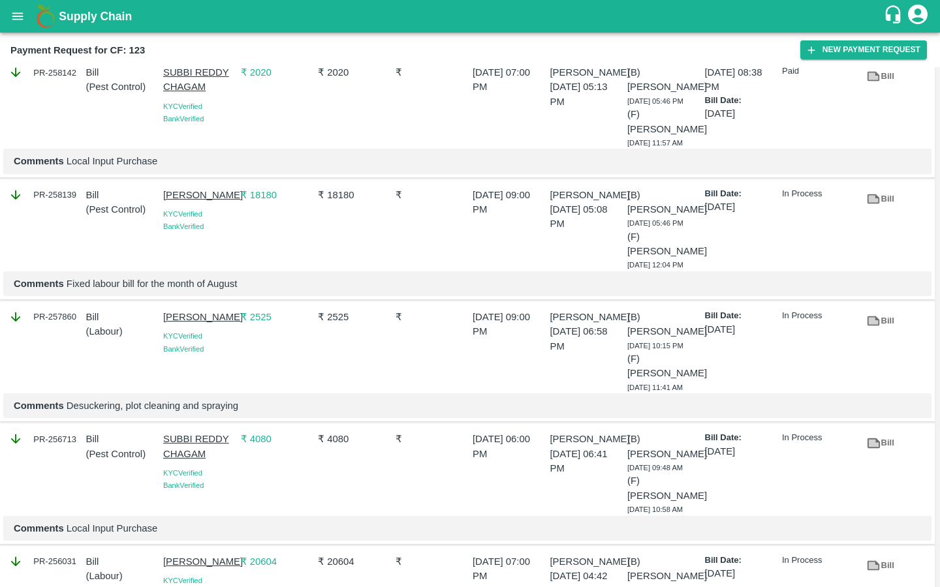
click at [884, 314] on link "Bill" at bounding box center [880, 321] width 42 height 23
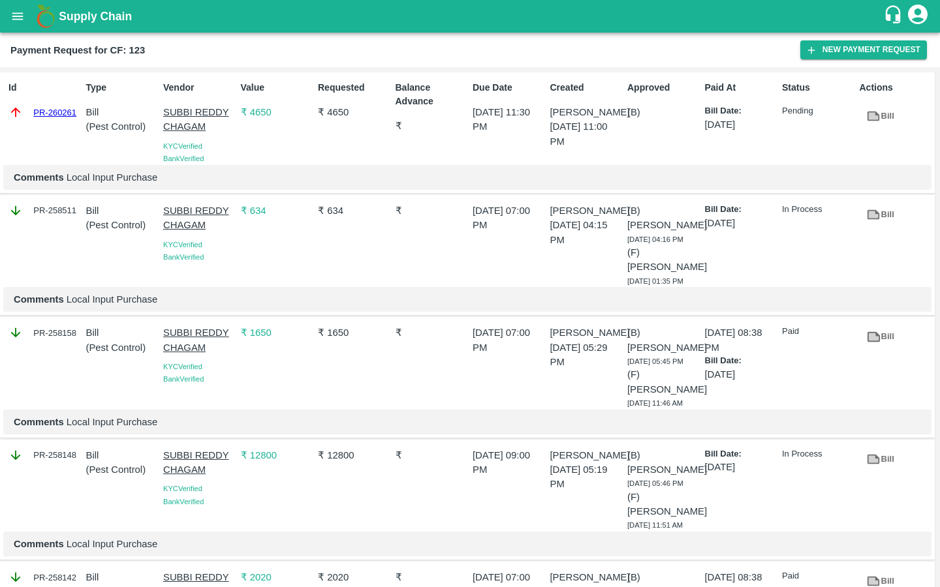
click at [12, 21] on icon "open drawer" at bounding box center [17, 16] width 14 height 14
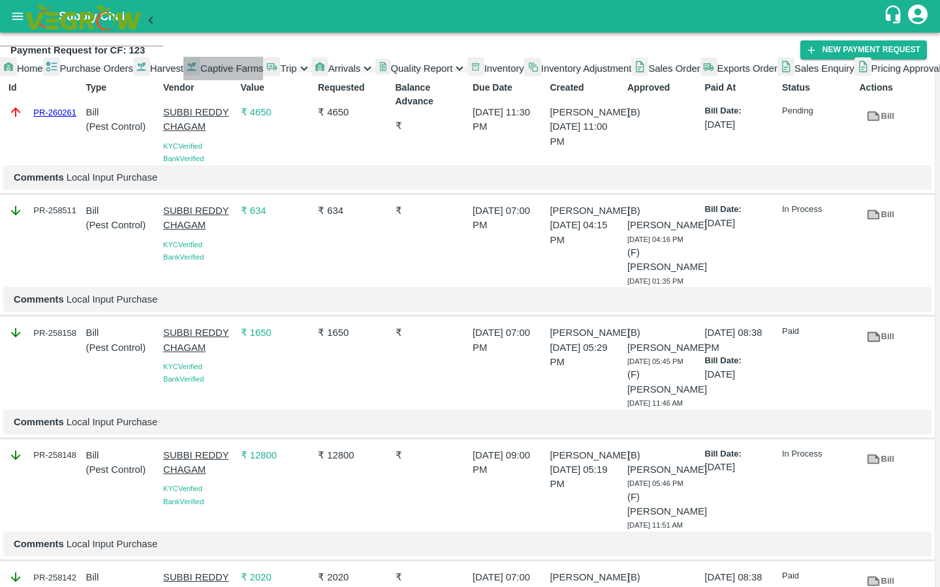
click at [183, 80] on link "Captive Farms" at bounding box center [223, 68] width 80 height 23
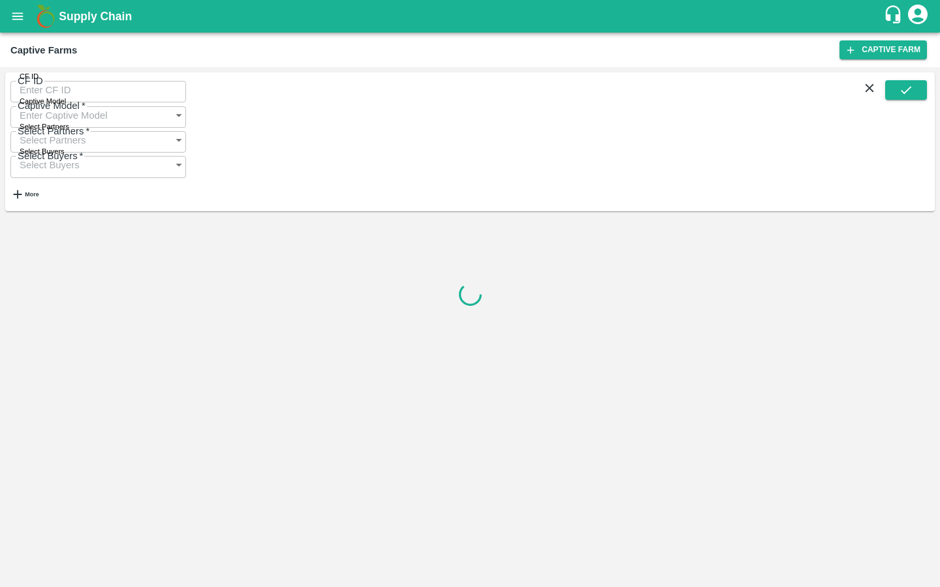
click at [62, 97] on input "CF ID" at bounding box center [98, 90] width 176 height 25
paste input "128"
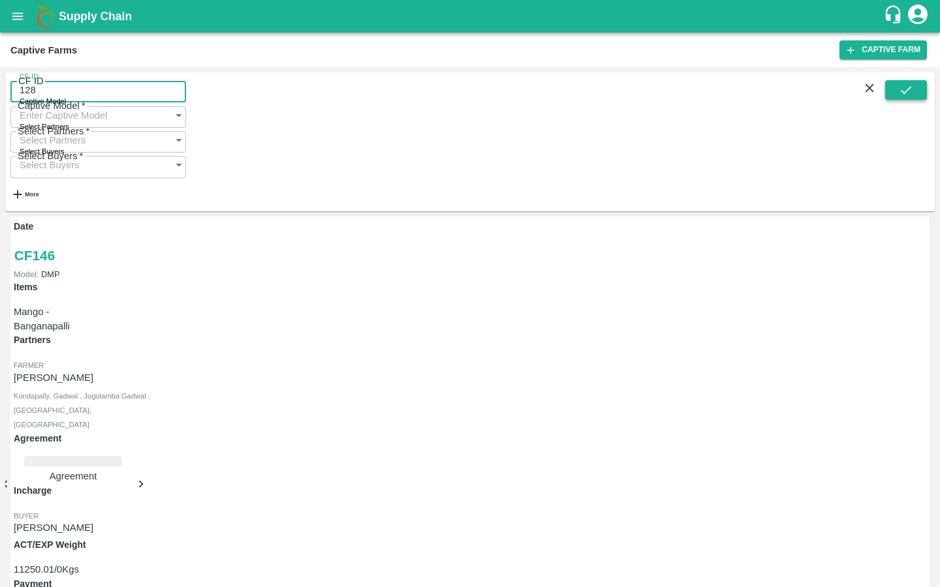
click at [906, 100] on button "submit" at bounding box center [906, 90] width 42 height 20
click at [91, 99] on input "128" at bounding box center [98, 90] width 176 height 25
type input "128"
click at [913, 100] on button "submit" at bounding box center [906, 90] width 42 height 20
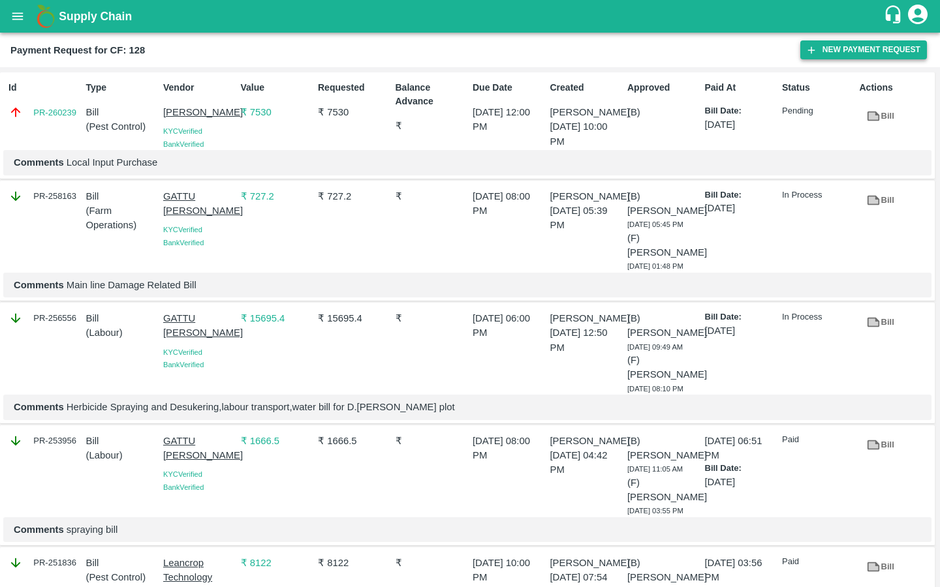
click at [817, 51] on button "New Payment Request" at bounding box center [863, 49] width 127 height 19
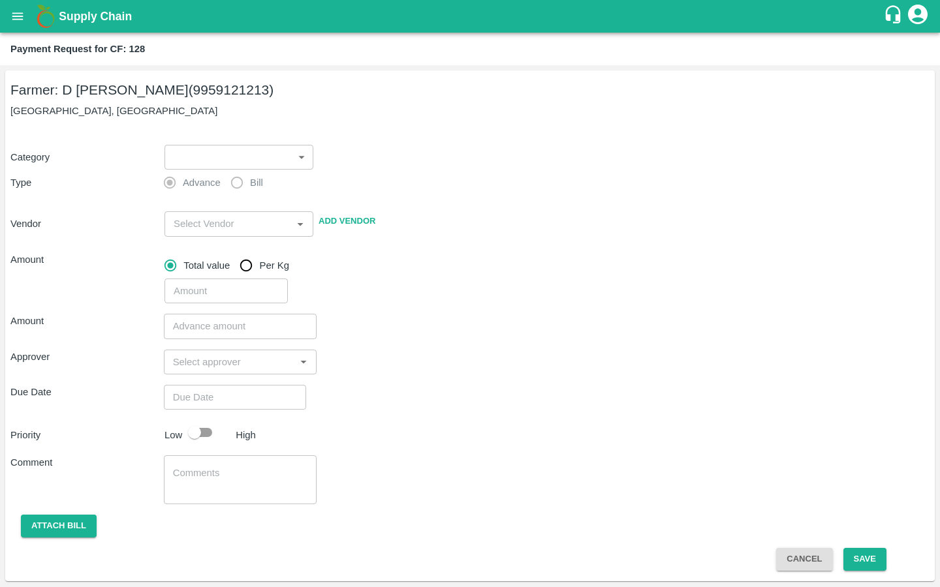
click at [199, 168] on body "Supply Chain Payment Request for CF: 128 Farmer: D [PERSON_NAME] (9959121213) […" at bounding box center [470, 293] width 940 height 587
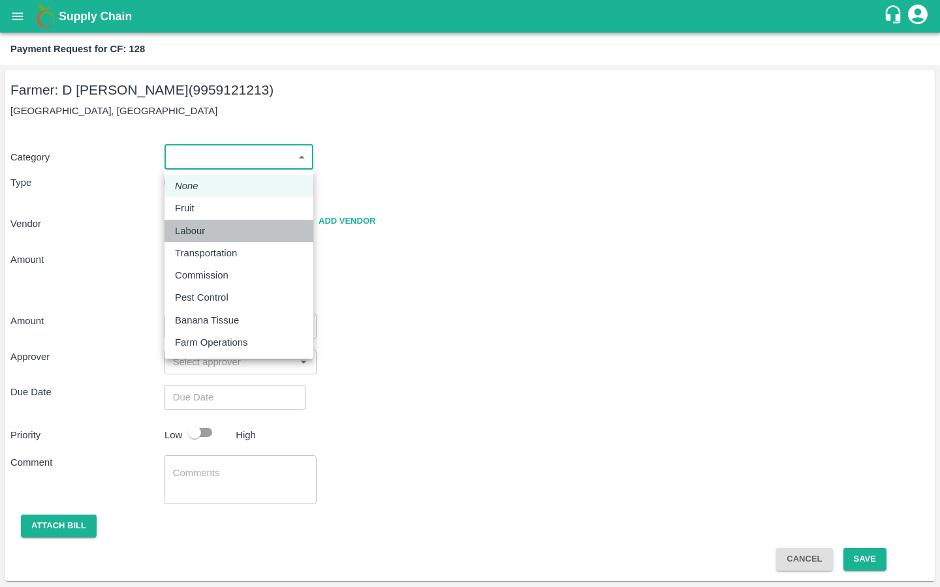
click at [217, 234] on div "Labour" at bounding box center [239, 231] width 128 height 14
type input "2"
radio input "false"
radio input "true"
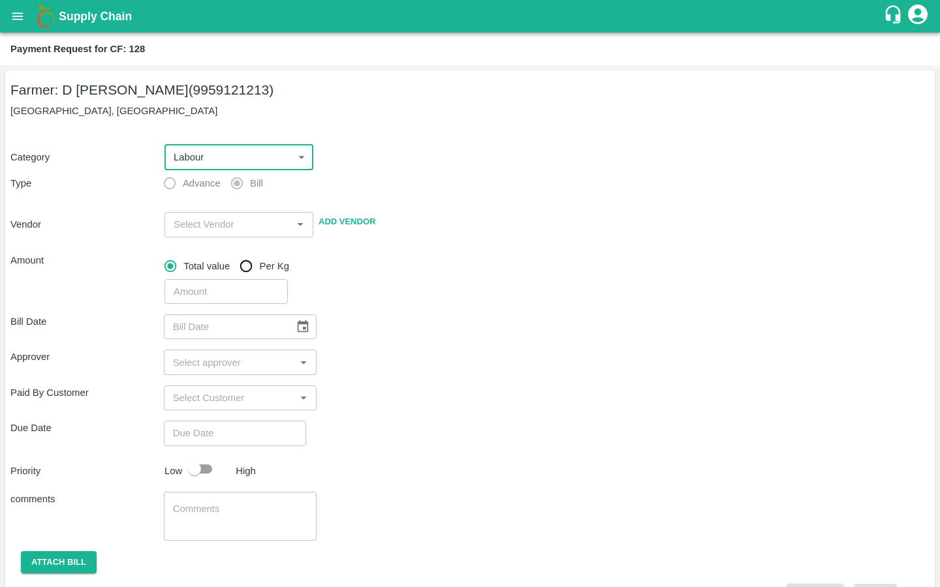
click at [206, 228] on input "input" at bounding box center [227, 224] width 119 height 17
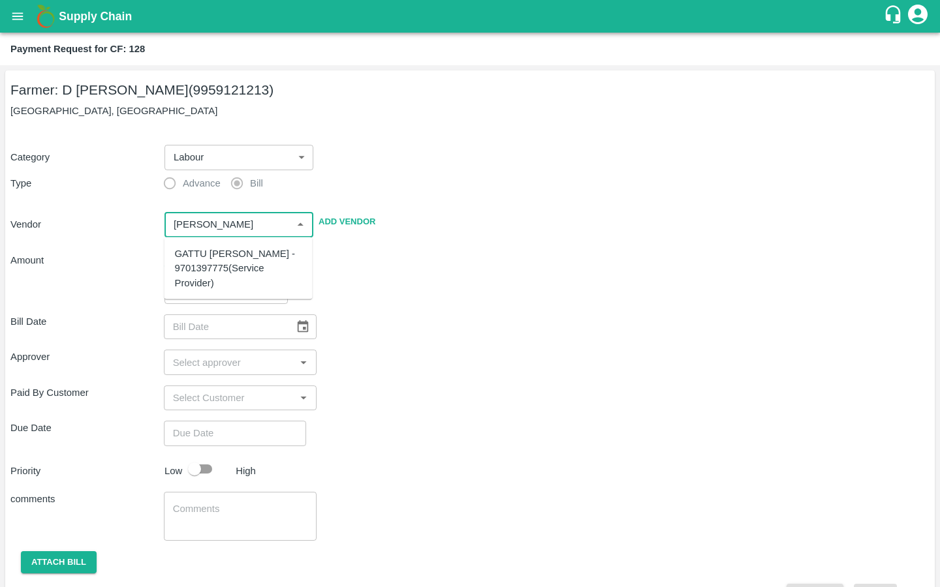
click at [199, 261] on div "GATTU [PERSON_NAME] - 9701397775(Service Provider)" at bounding box center [238, 269] width 127 height 44
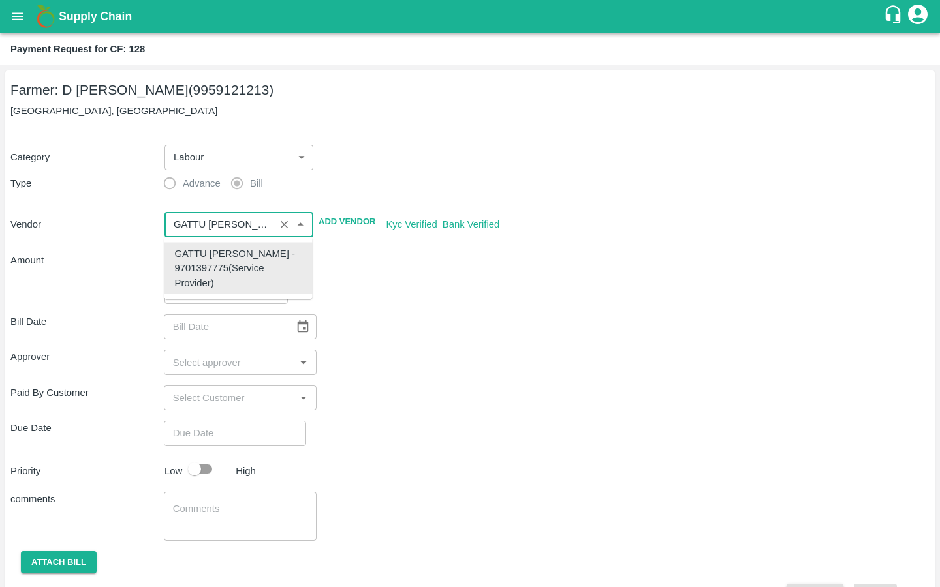
type input "GATTU [PERSON_NAME] - 9701397775(Service Provider)"
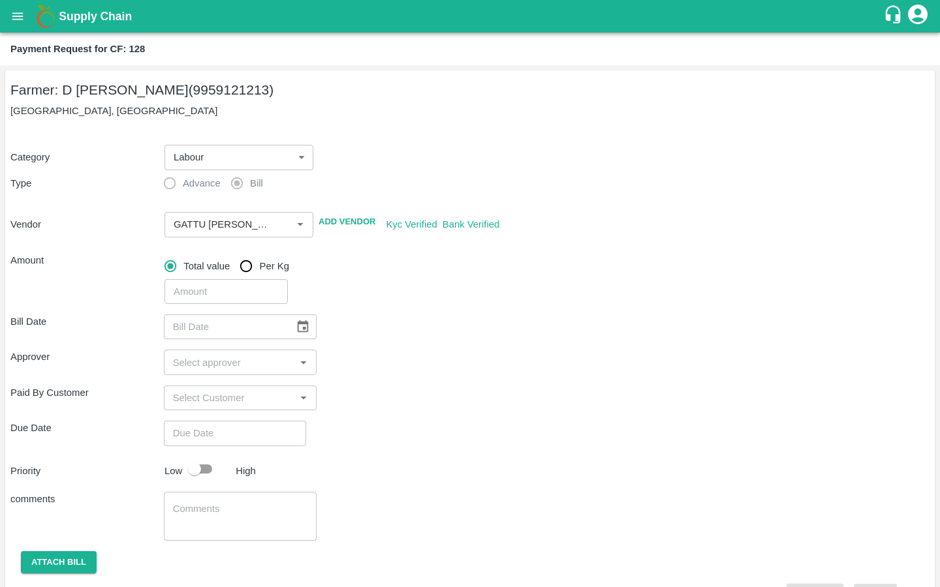
click at [230, 273] on div "Total value Per Kg" at bounding box center [231, 266] width 135 height 26
click at [207, 283] on input "number" at bounding box center [225, 291] width 123 height 25
type input "4545"
click at [428, 417] on div "Bill Date ​ Approver ​ Paid By Customer ​ Due Date ​ Priority Low High comments…" at bounding box center [469, 455] width 919 height 303
click at [299, 324] on button "Choose date" at bounding box center [302, 326] width 25 height 25
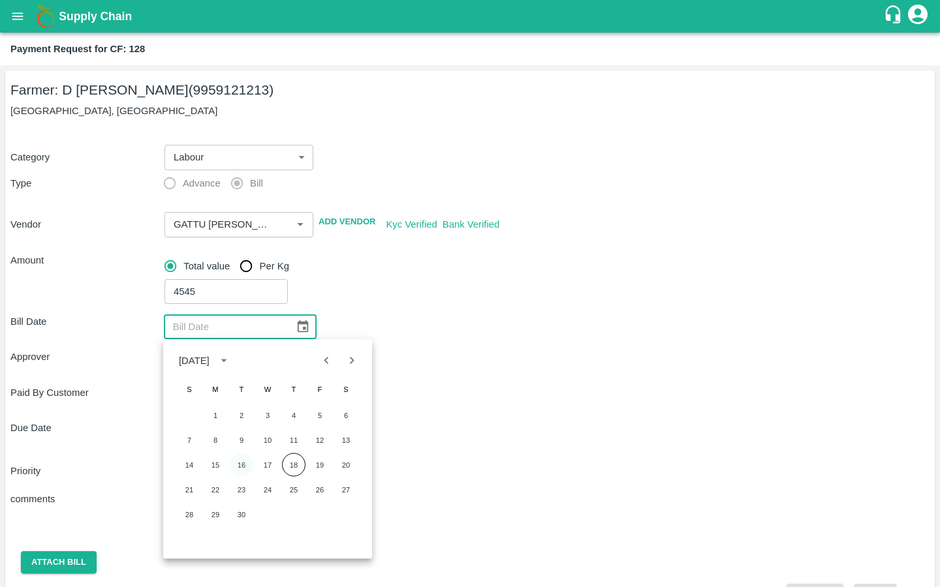
click at [236, 468] on button "16" at bounding box center [241, 464] width 23 height 23
type input "[DATE]"
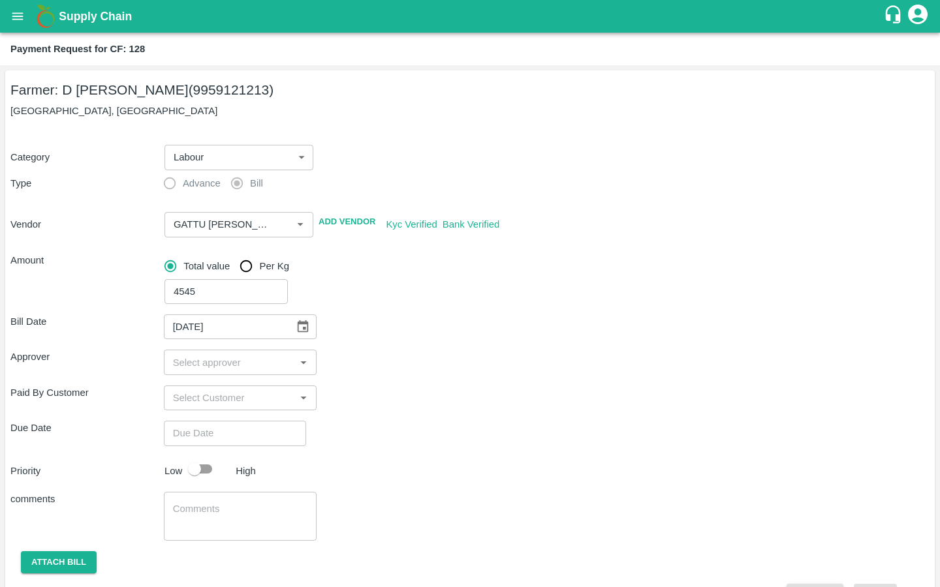
click at [205, 367] on input "input" at bounding box center [230, 362] width 124 height 17
type input "kira"
click at [185, 386] on input "checkbox" at bounding box center [187, 397] width 26 height 26
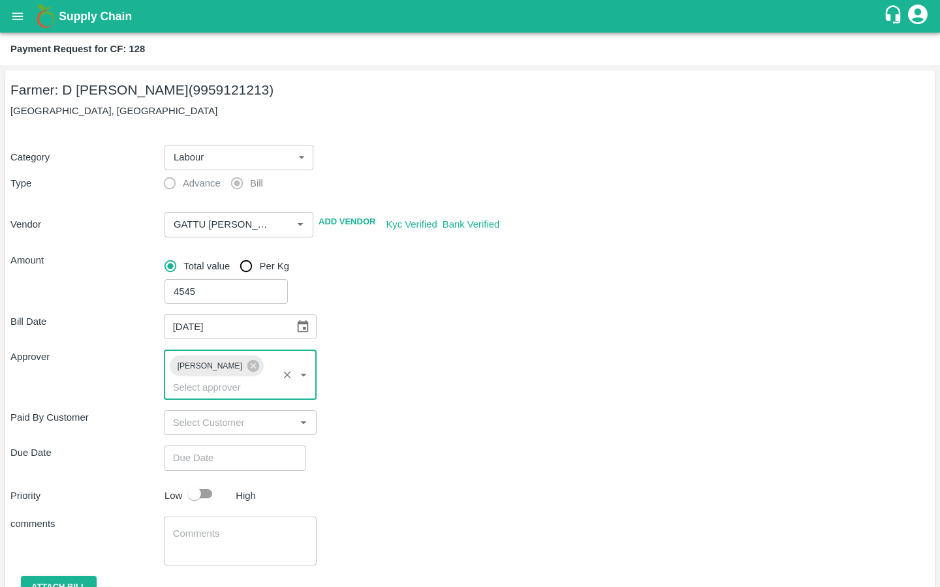
type input "DD/MM/YYYY hh:mm aa"
click at [185, 446] on input "DD/MM/YYYY hh:mm aa" at bounding box center [230, 458] width 133 height 25
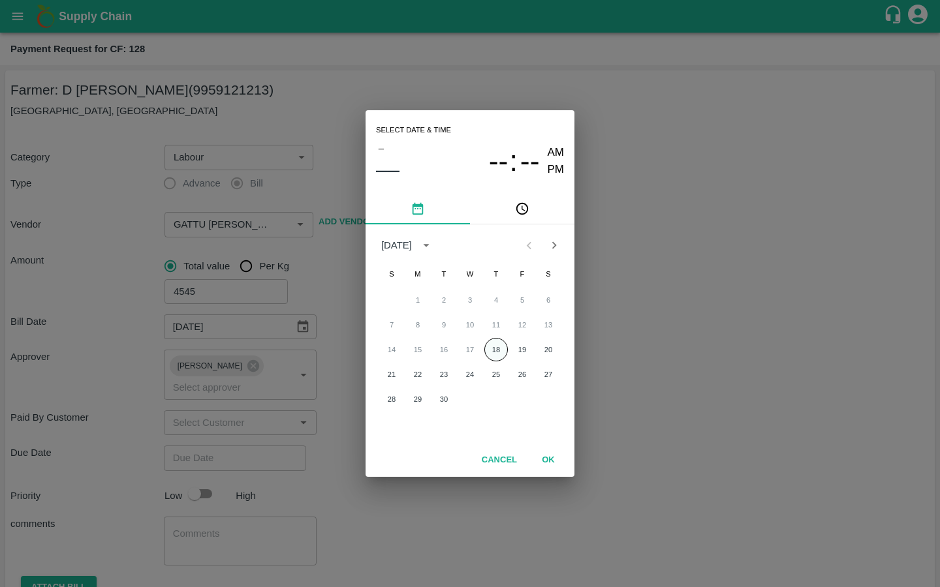
click at [489, 354] on button "18" at bounding box center [495, 349] width 23 height 23
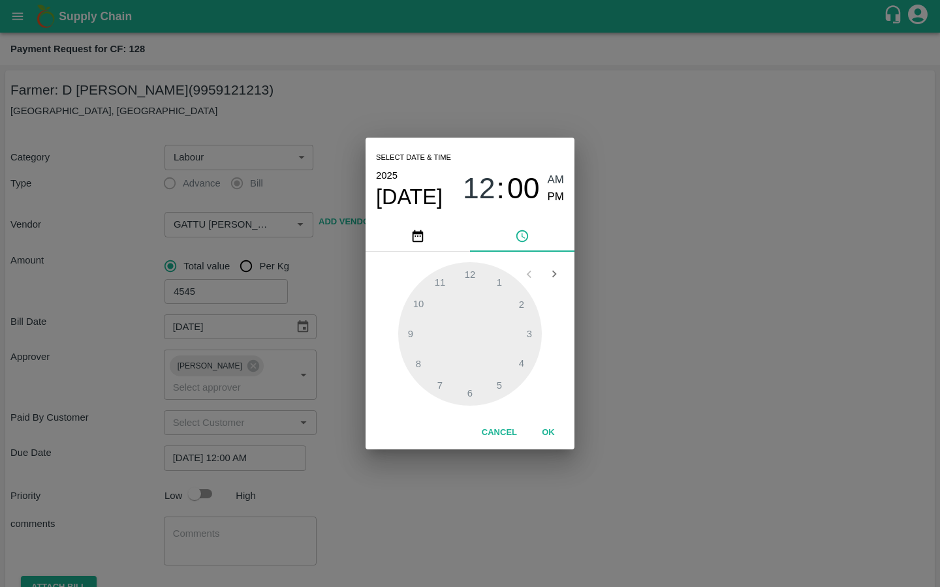
click at [556, 198] on span "PM" at bounding box center [555, 198] width 17 height 18
click at [445, 280] on div at bounding box center [470, 334] width 144 height 144
type input "[DATE] 11:45 PM"
click at [412, 335] on div at bounding box center [470, 334] width 144 height 144
click at [543, 424] on button "OK" at bounding box center [548, 432] width 42 height 23
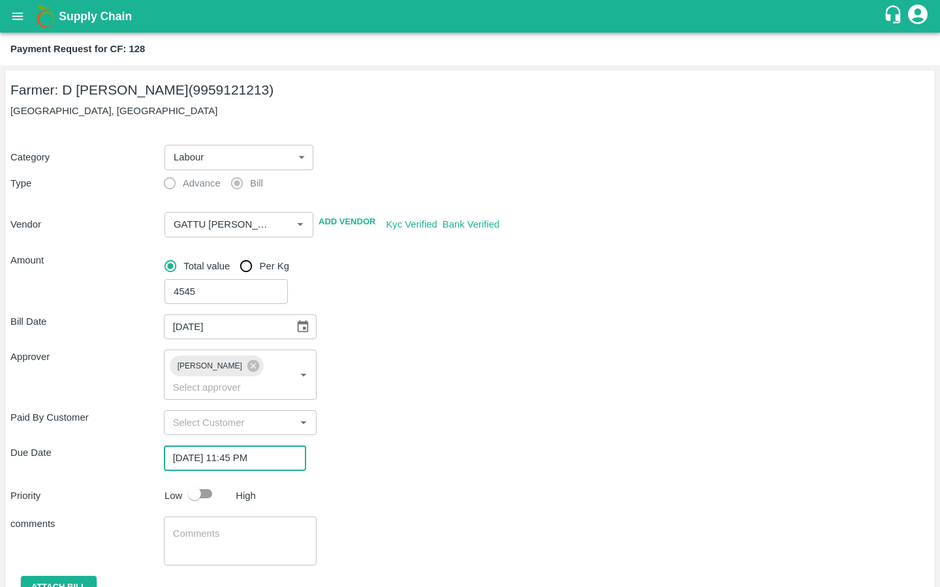
click at [196, 482] on input "checkbox" at bounding box center [194, 494] width 74 height 25
checkbox input "true"
click at [254, 527] on textarea at bounding box center [240, 540] width 135 height 27
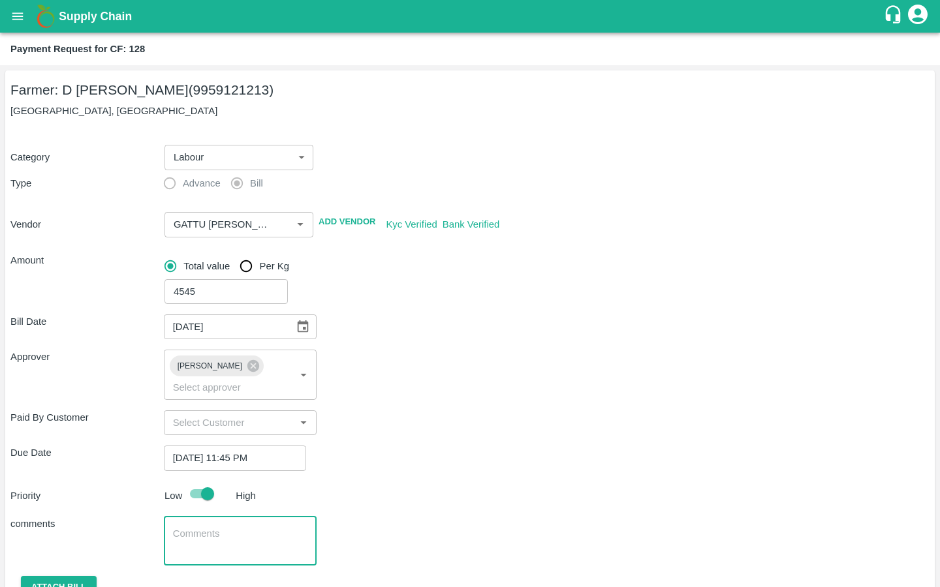
type textarea "P"
click at [174, 527] on textarea "Repairs, Desuckering, Spraying & water filling" at bounding box center [240, 540] width 135 height 27
type textarea "Activity Bills for Repairs, Desuckering, Spraying & water filling"
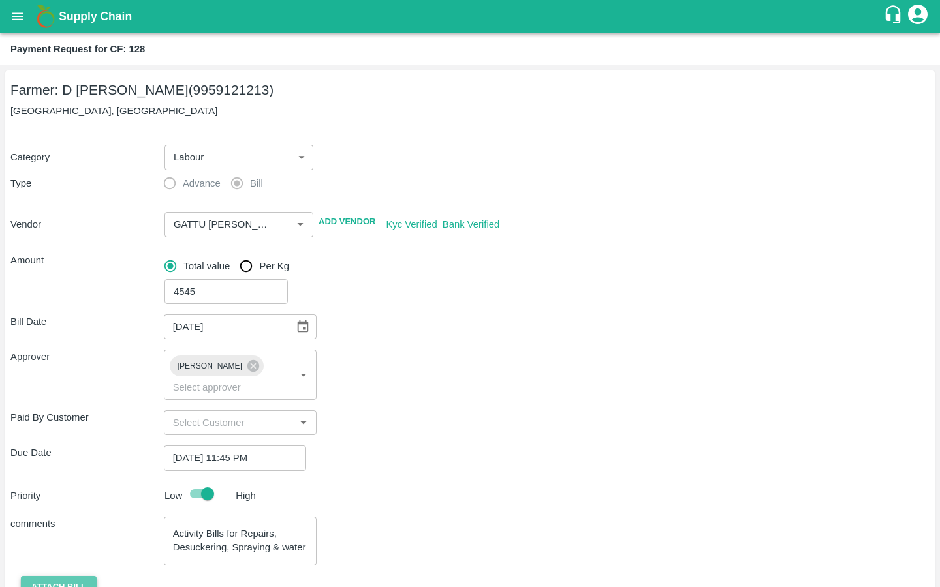
click at [62, 576] on button "Attach bill" at bounding box center [59, 587] width 76 height 23
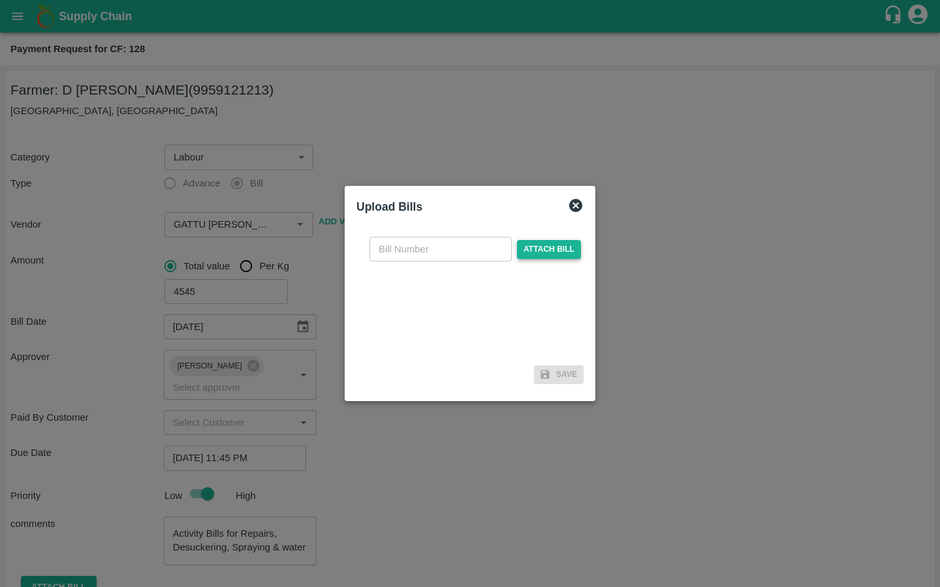
click at [538, 250] on span "Attach bill" at bounding box center [549, 249] width 64 height 19
click at [0, 0] on input "Attach bill" at bounding box center [0, 0] width 0 height 0
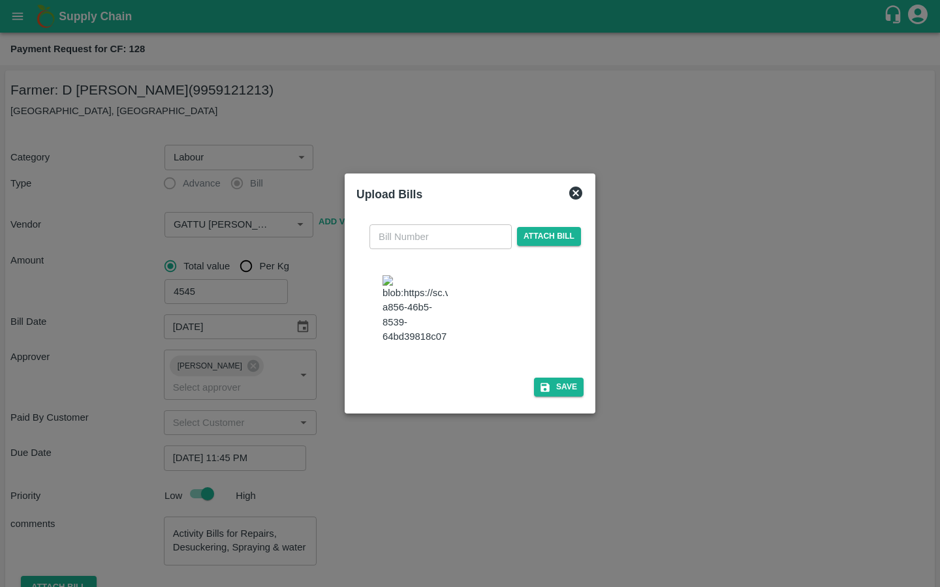
click at [431, 322] on img at bounding box center [414, 309] width 65 height 69
click at [433, 224] on input "text" at bounding box center [440, 236] width 142 height 25
type input "29"
click at [575, 353] on div "29 ​ Attach bill Save" at bounding box center [469, 308] width 237 height 199
click at [543, 397] on button "Save" at bounding box center [559, 387] width 50 height 19
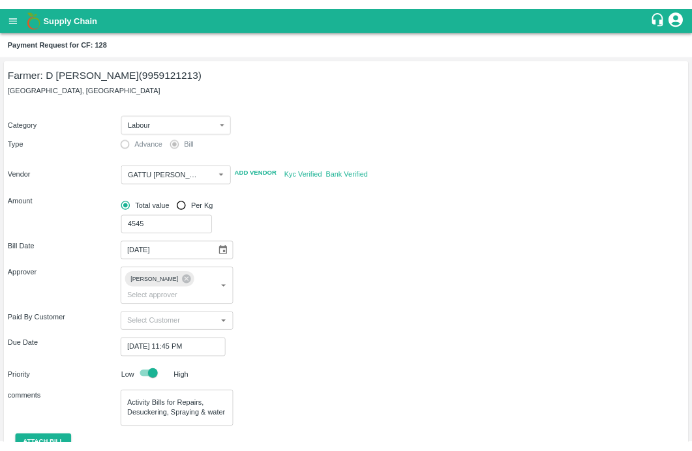
scroll to position [130, 0]
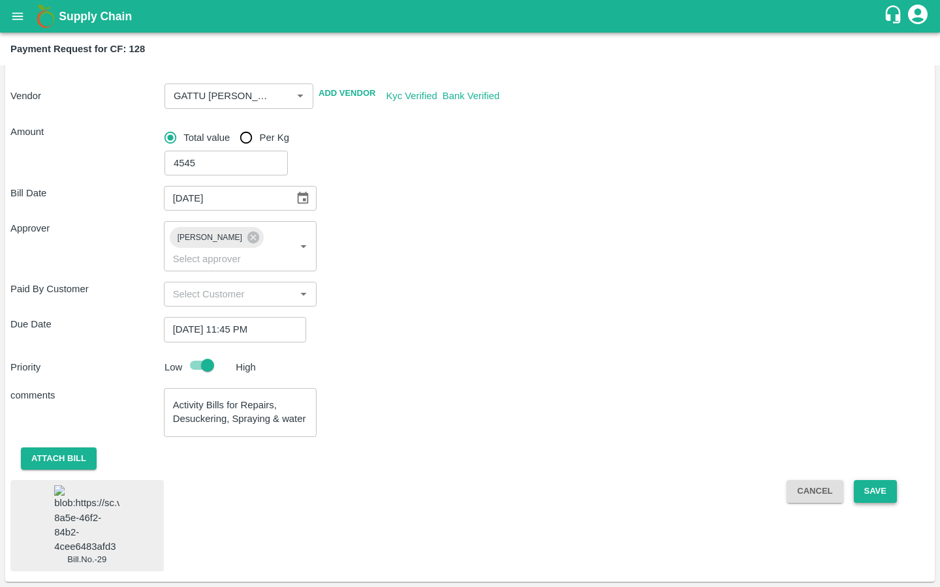
click at [865, 480] on button "Save" at bounding box center [874, 491] width 43 height 23
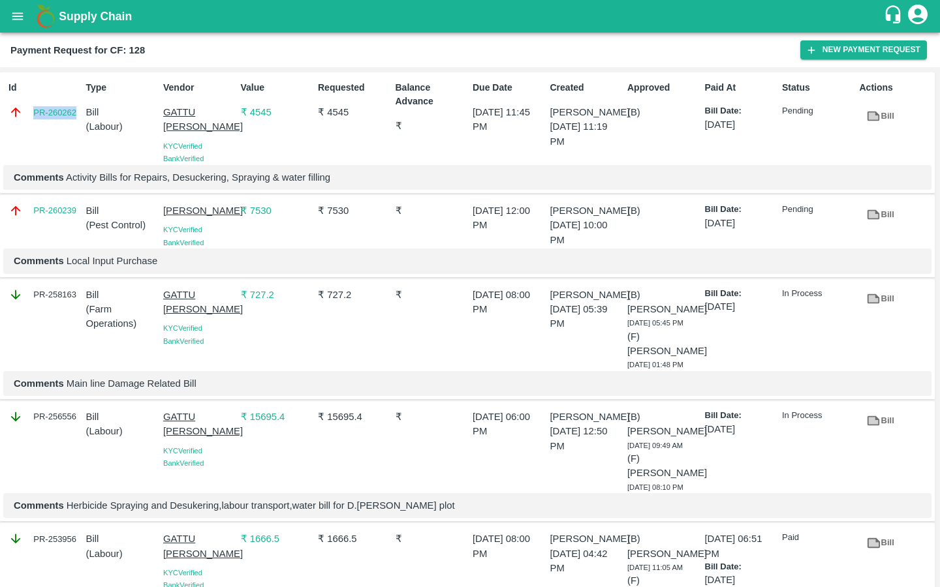
drag, startPoint x: 28, startPoint y: 115, endPoint x: 76, endPoint y: 114, distance: 48.3
click at [76, 114] on div "PR-260262" at bounding box center [44, 112] width 72 height 14
copy link "PR-260262"
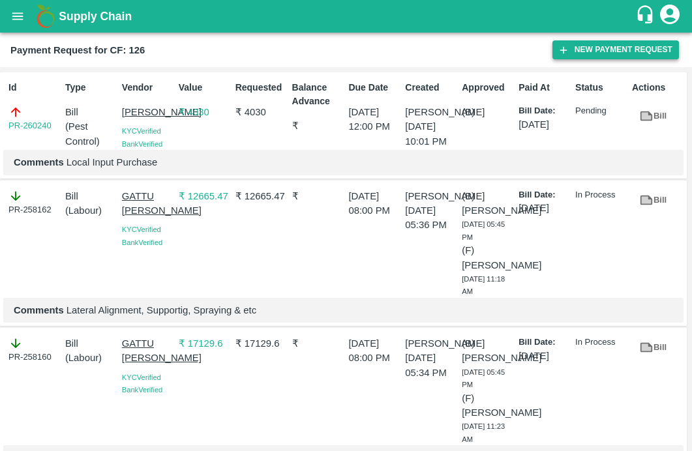
click at [589, 47] on button "New Payment Request" at bounding box center [616, 49] width 127 height 19
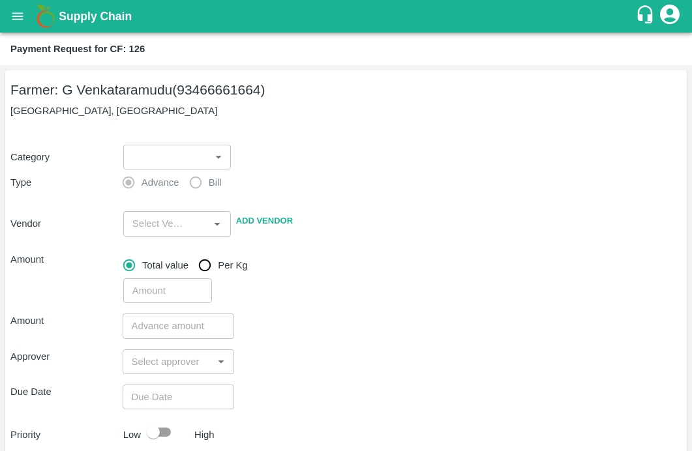
click at [194, 164] on body "Supply Chain Payment Request for CF: 126 Farmer: G Venkataramudu (93466661664) …" at bounding box center [346, 225] width 692 height 451
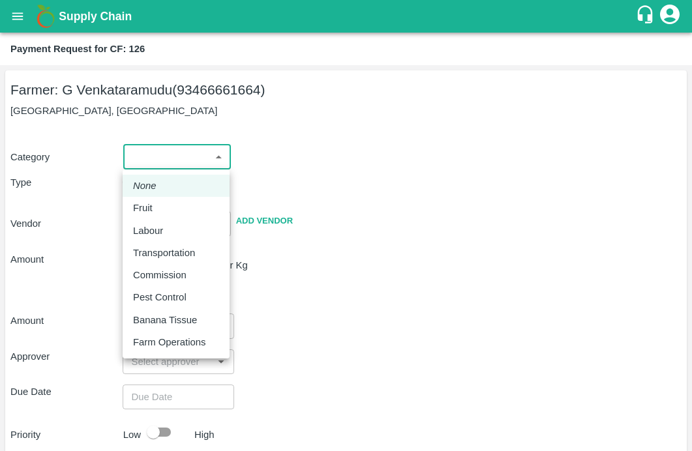
click at [153, 234] on p "Labour" at bounding box center [148, 231] width 30 height 14
type input "2"
radio input "false"
radio input "true"
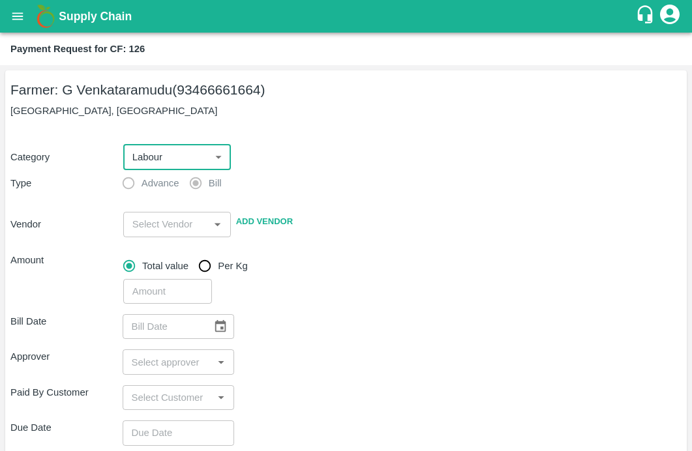
click at [151, 228] on input "input" at bounding box center [166, 224] width 78 height 17
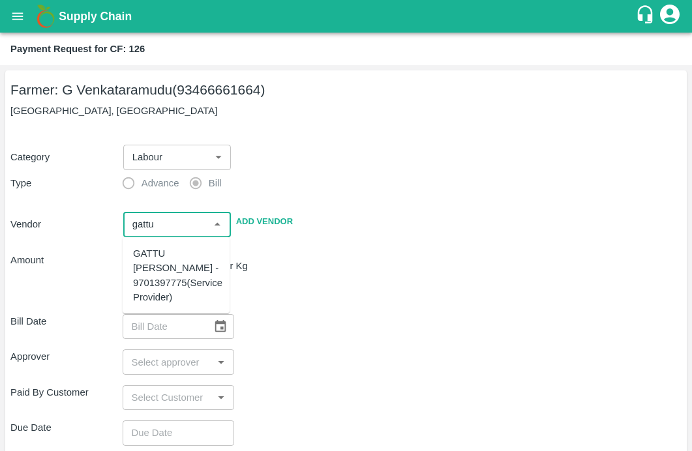
click at [149, 269] on div "GATTU [PERSON_NAME] - 9701397775(Service Provider)" at bounding box center [177, 276] width 89 height 58
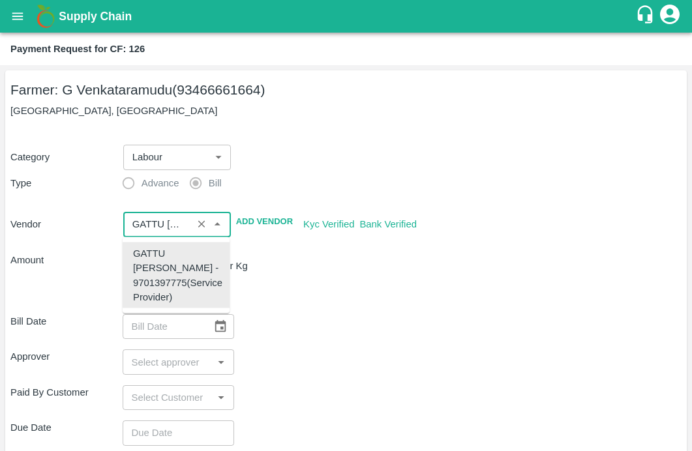
type input "GATTU [PERSON_NAME] - 9701397775(Service Provider)"
click at [333, 268] on div "Total value Per Kg" at bounding box center [402, 266] width 558 height 26
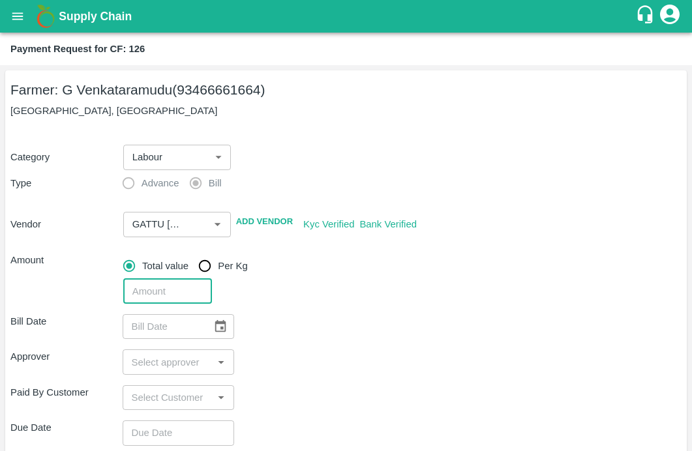
click at [180, 287] on input "number" at bounding box center [167, 291] width 89 height 25
type input "4646"
click at [360, 353] on div "Approver ​" at bounding box center [345, 362] width 671 height 25
click at [215, 327] on icon "Choose date" at bounding box center [220, 326] width 11 height 12
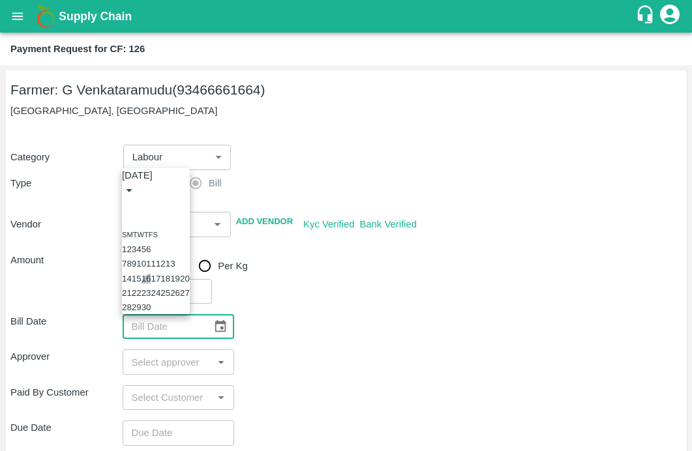
click at [151, 274] on button "16" at bounding box center [147, 279] width 10 height 10
type input "[DATE]"
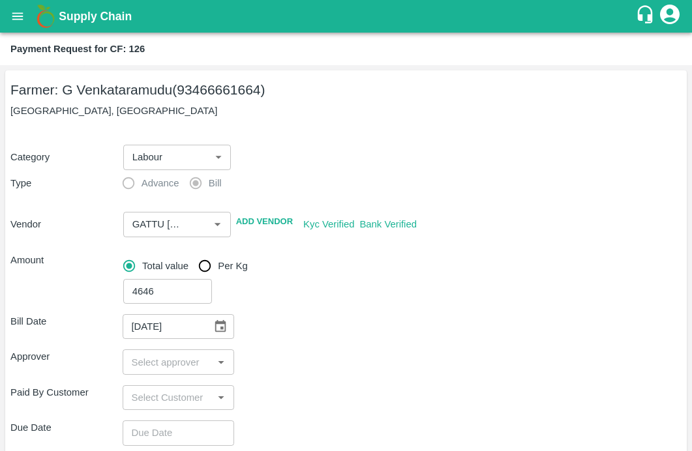
click at [156, 369] on input "input" at bounding box center [168, 362] width 83 height 17
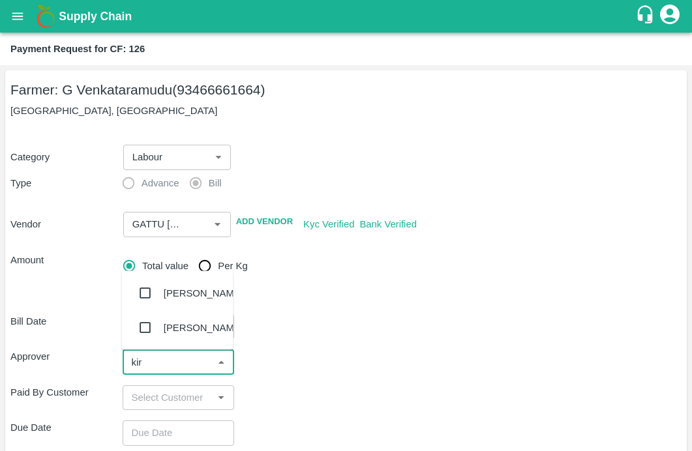
type input "kira"
click at [144, 294] on input "checkbox" at bounding box center [145, 294] width 26 height 26
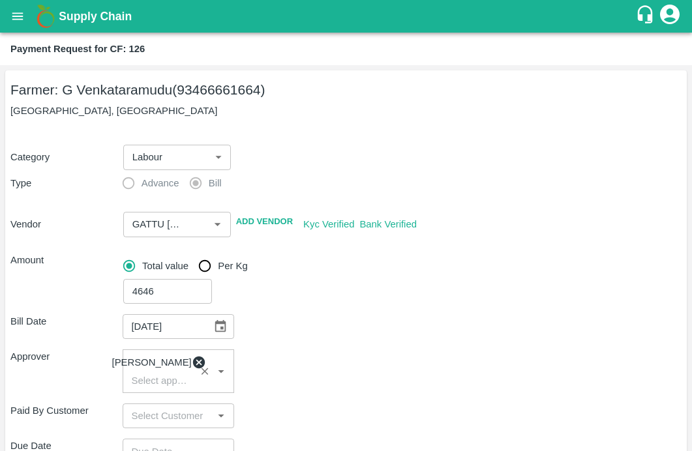
click at [343, 383] on div "Approver [PERSON_NAME] ​" at bounding box center [345, 372] width 671 height 44
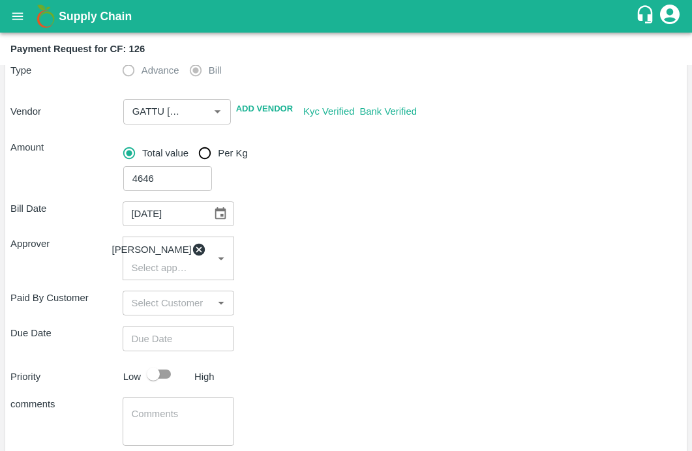
scroll to position [219, 0]
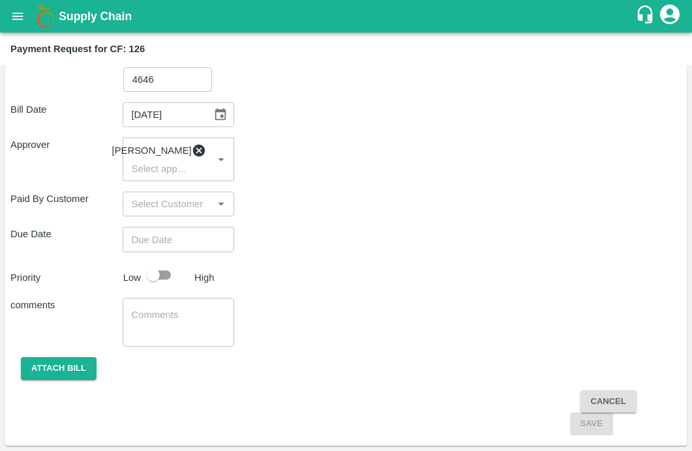
click at [171, 239] on input "Choose date" at bounding box center [174, 239] width 103 height 25
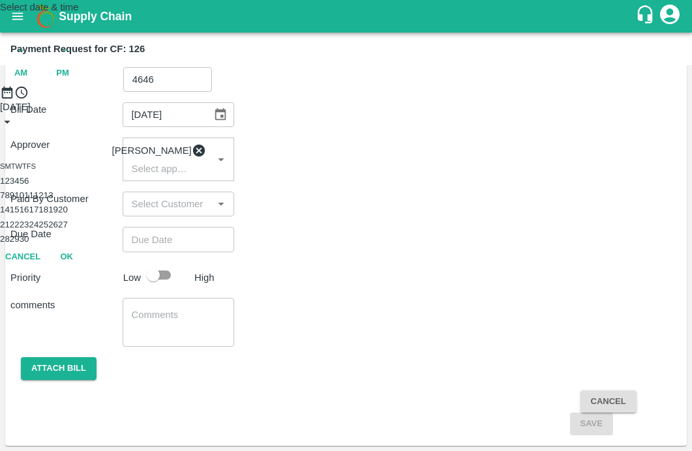
click at [48, 215] on button "18" at bounding box center [43, 210] width 10 height 10
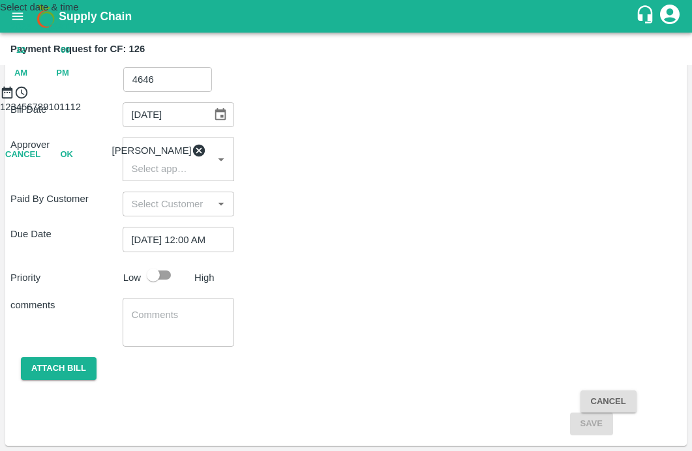
click at [422, 85] on div "12 : 00 AM PM" at bounding box center [346, 62] width 692 height 46
click at [420, 85] on div "12 : 00 AM PM" at bounding box center [346, 62] width 692 height 46
click at [25, 58] on span "12" at bounding box center [20, 50] width 9 height 15
click at [69, 81] on span "PM" at bounding box center [62, 73] width 13 height 15
click at [316, 100] on div at bounding box center [346, 100] width 692 height 0
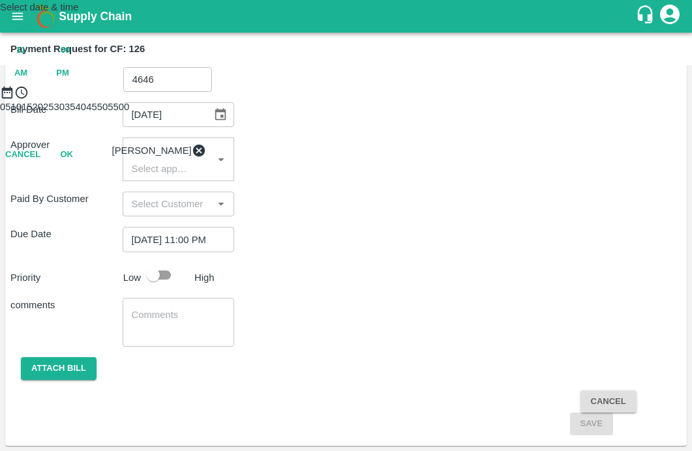
type input "[DATE] 11:50 PM"
click at [296, 100] on div at bounding box center [346, 100] width 692 height 0
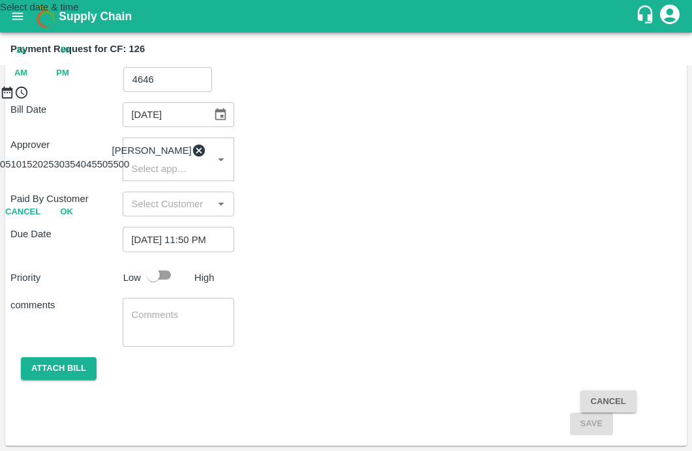
click at [87, 224] on button "OK" at bounding box center [67, 212] width 42 height 23
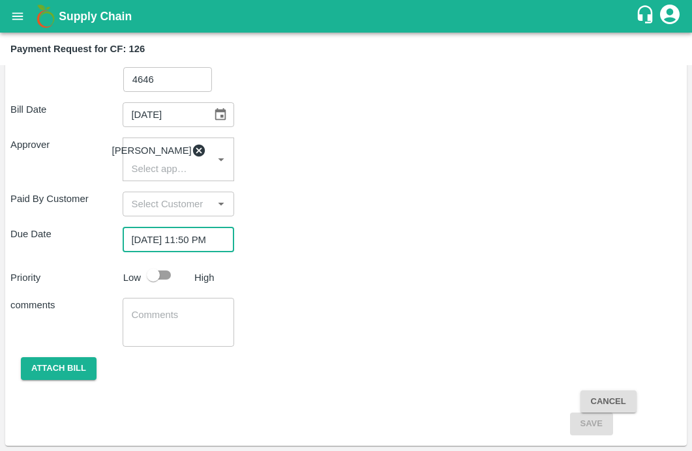
click at [168, 274] on input "checkbox" at bounding box center [153, 275] width 74 height 25
checkbox input "true"
click at [153, 325] on textarea at bounding box center [179, 322] width 94 height 27
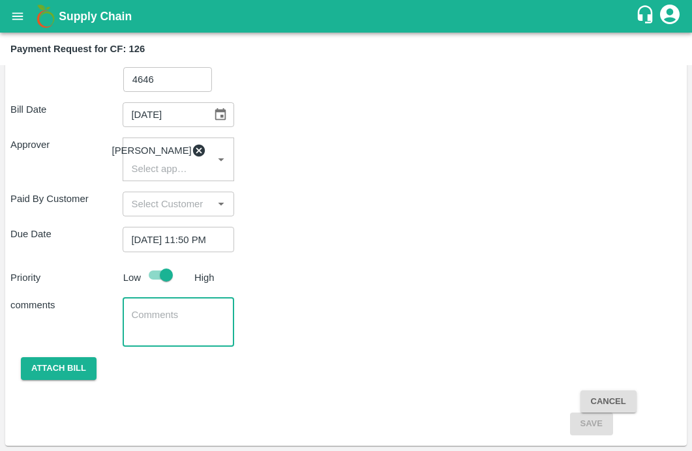
paste textarea "spraying labour , water filing ,Manual weeding labour transport"
click at [169, 316] on textarea "spraying labour , water filing ,Manual weeding labour transport" at bounding box center [179, 322] width 94 height 27
click at [132, 316] on textarea "spraying labour , water filing ,Manual weeding & labour transport" at bounding box center [179, 322] width 94 height 27
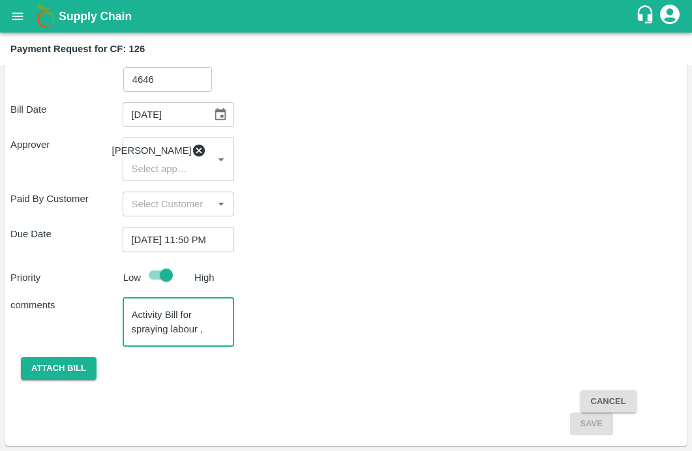
type textarea "Activity Bill for spraying labour , water filing ,Manual weeding & labour trans…"
click at [277, 371] on div "Attach bill" at bounding box center [345, 369] width 671 height 23
click at [38, 369] on button "Attach bill" at bounding box center [59, 369] width 76 height 23
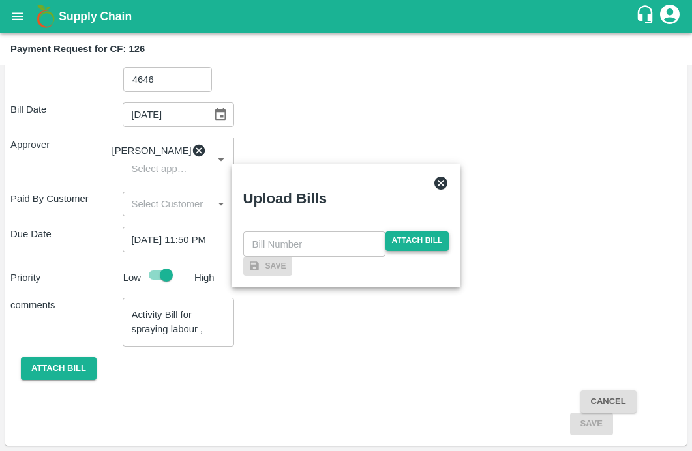
click at [400, 232] on span "Attach bill" at bounding box center [418, 241] width 64 height 19
click at [0, 0] on input "Attach bill" at bounding box center [0, 0] width 0 height 0
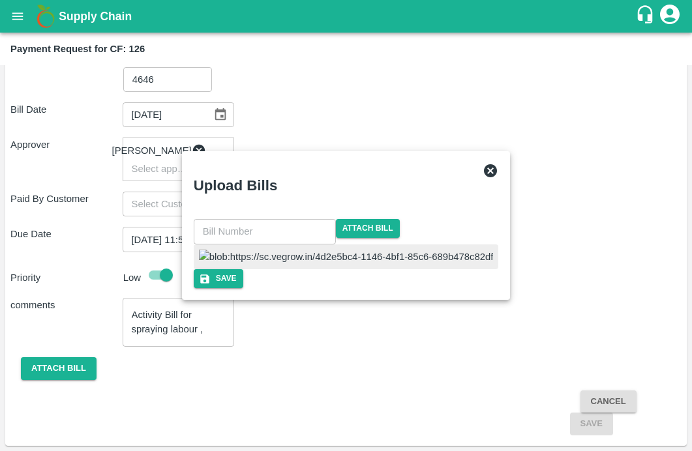
click at [303, 219] on input "text" at bounding box center [265, 231] width 142 height 25
type input "28"
click at [379, 294] on div "28 ​ Attach bill Save" at bounding box center [346, 254] width 319 height 80
click at [241, 288] on button "Save" at bounding box center [217, 278] width 50 height 19
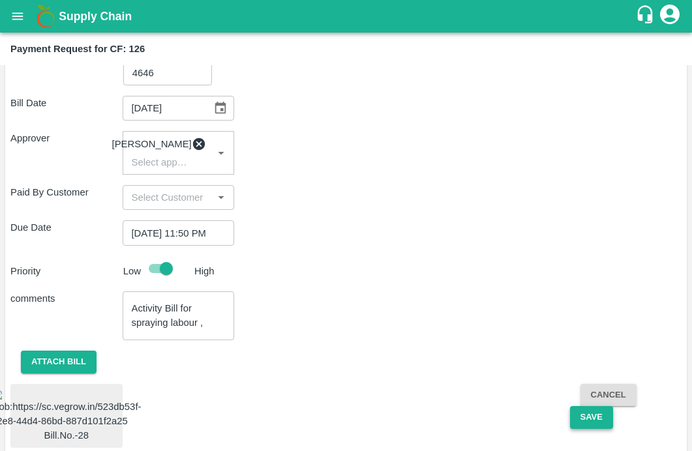
click at [580, 429] on button "Save" at bounding box center [591, 417] width 43 height 23
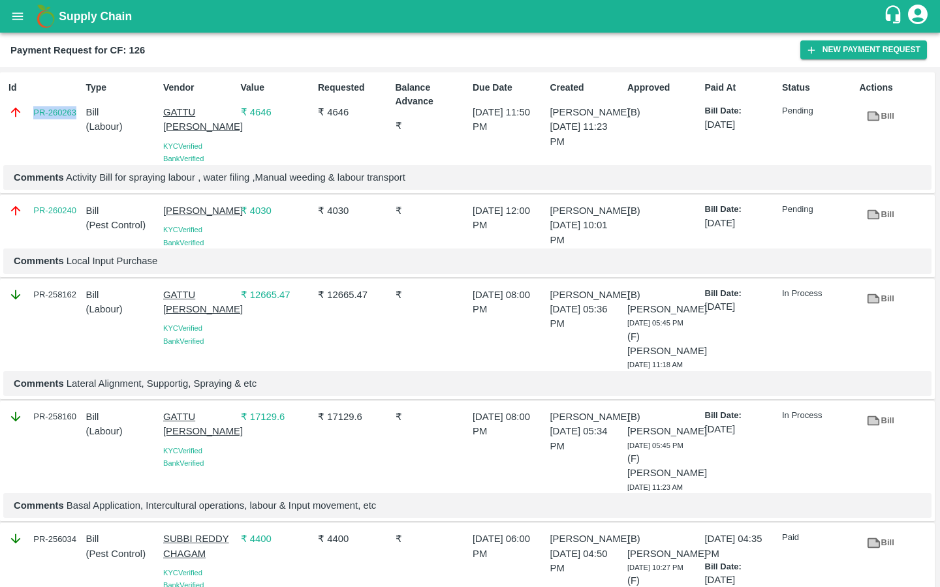
drag, startPoint x: 29, startPoint y: 112, endPoint x: 76, endPoint y: 112, distance: 47.6
click at [76, 113] on div "PR-260263" at bounding box center [44, 112] width 72 height 14
copy link "PR-260263"
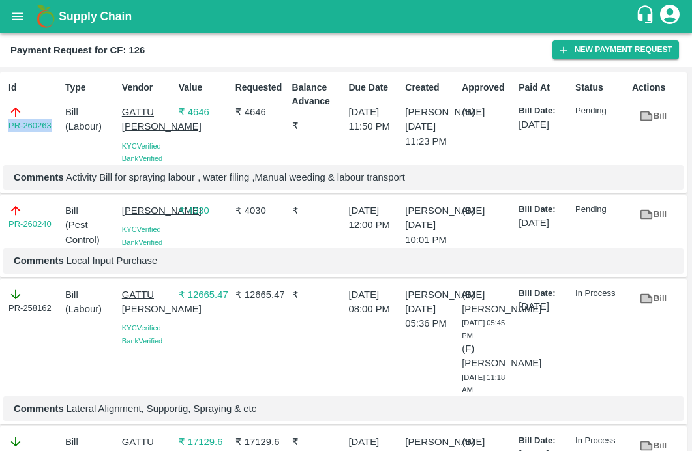
click at [14, 24] on button "open drawer" at bounding box center [18, 16] width 30 height 30
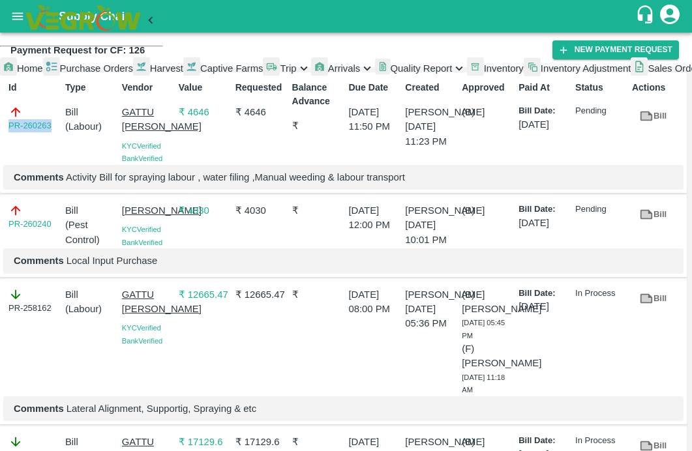
scroll to position [292, 0]
click at [59, 103] on div at bounding box center [86, 91] width 153 height 23
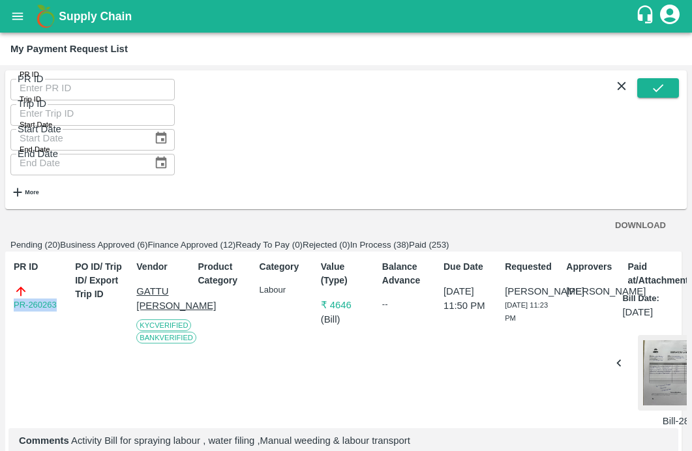
drag, startPoint x: 61, startPoint y: 266, endPoint x: -29, endPoint y: 266, distance: 89.4
click at [0, 266] on html "Supply Chain My Payment Request List PR ID PR ID Trip ID Trip ID Start Date Sta…" at bounding box center [346, 225] width 692 height 451
copy link "PR-260263"
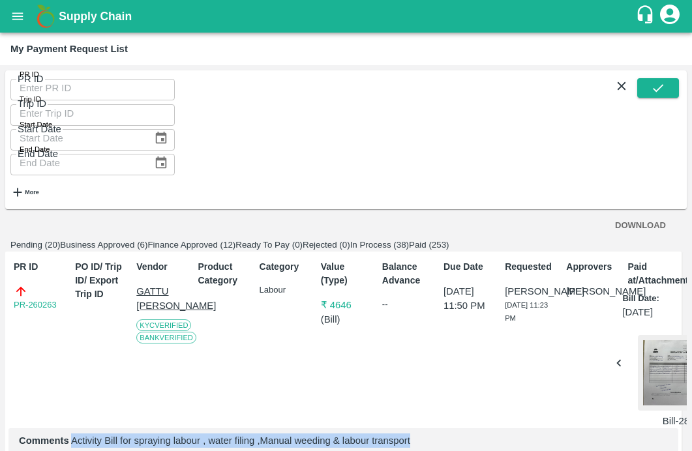
drag, startPoint x: 71, startPoint y: 392, endPoint x: 439, endPoint y: 395, distance: 368.0
click at [439, 434] on p "Comments Activity Bill for spraying labour , water filing ,Manual weeding & lab…" at bounding box center [343, 441] width 649 height 14
copy p "Activity Bill for spraying labour , water filing ,Manual weeding & labour trans…"
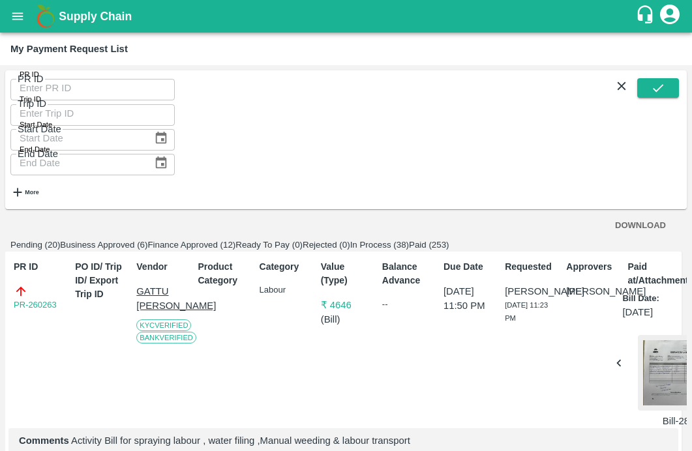
drag, startPoint x: 65, startPoint y: 242, endPoint x: -31, endPoint y: 242, distance: 95.9
click at [0, 242] on html "Supply Chain My Payment Request List PR ID PR ID Trip ID Trip ID Start Date Sta…" at bounding box center [346, 225] width 692 height 451
copy link "PR-260262"
drag, startPoint x: 72, startPoint y: 361, endPoint x: 405, endPoint y: 361, distance: 332.8
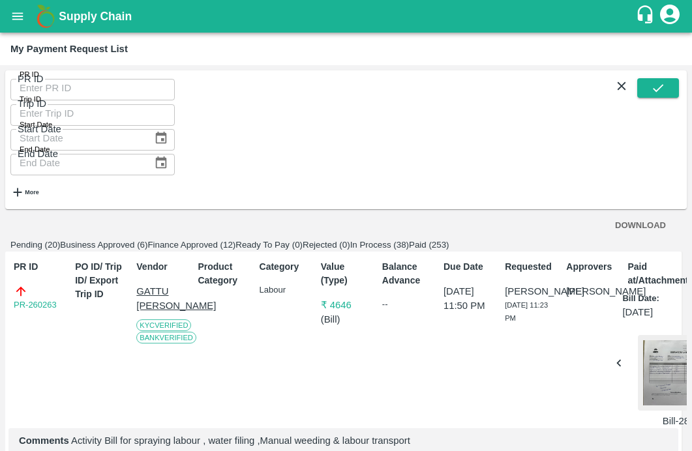
copy p "Activity Bills for Repairs, Desuckering, Spraying & water filling"
drag, startPoint x: 65, startPoint y: 205, endPoint x: -3, endPoint y: 211, distance: 68.2
click at [0, 211] on html "Supply Chain My Payment Request List PR ID PR ID Trip ID Trip ID Start Date Sta…" at bounding box center [346, 225] width 692 height 451
copy link "PR-260261"
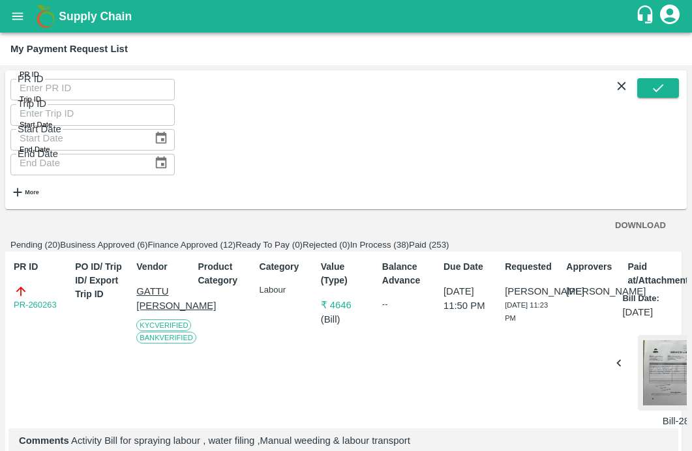
drag, startPoint x: 71, startPoint y: 339, endPoint x: 219, endPoint y: 339, distance: 148.1
copy p "Local Input Purchase"
drag, startPoint x: 69, startPoint y: 197, endPoint x: -2, endPoint y: 197, distance: 70.5
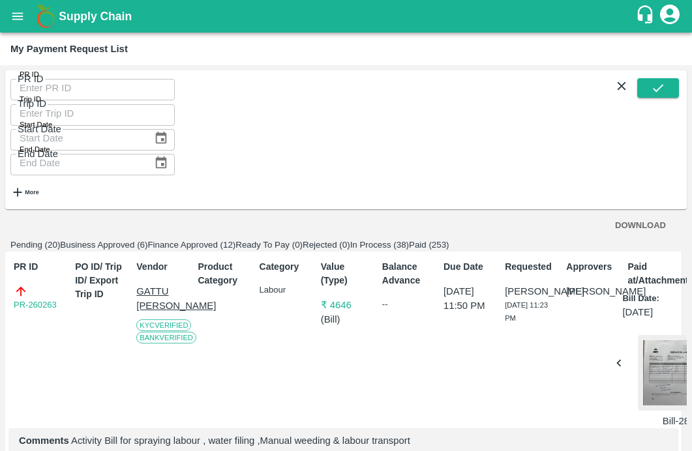
click at [0, 197] on html "Supply Chain My Payment Request List PR ID PR ID Trip ID Trip ID Start Date Sta…" at bounding box center [346, 225] width 692 height 451
copy div "PR-260260"
drag, startPoint x: 72, startPoint y: 321, endPoint x: 247, endPoint y: 321, distance: 174.9
copy p "Local Input Purchase"
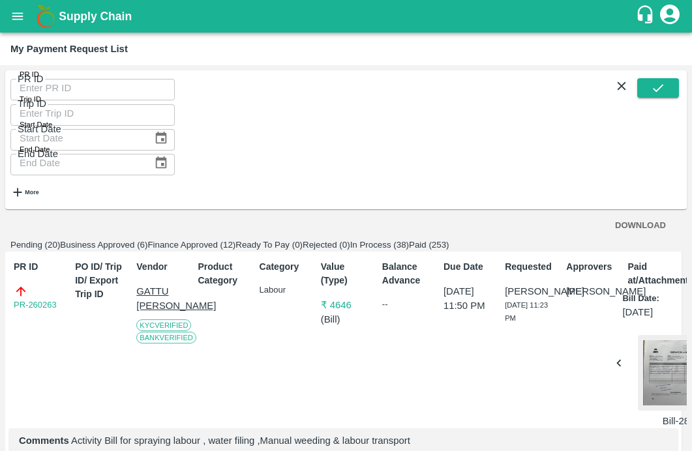
drag, startPoint x: 72, startPoint y: 373, endPoint x: -21, endPoint y: 373, distance: 93.3
click at [0, 373] on html "Supply Chain My Payment Request List PR ID PR ID Trip ID Trip ID Start Date Sta…" at bounding box center [346, 225] width 692 height 451
copy div "PR-260259"
drag, startPoint x: 70, startPoint y: 411, endPoint x: 283, endPoint y: 410, distance: 212.0
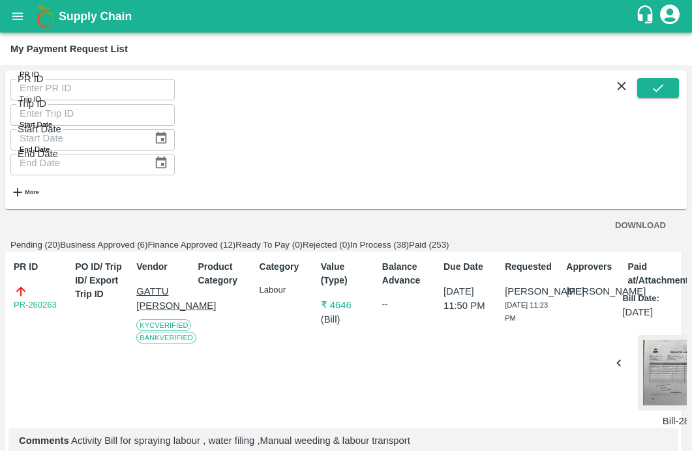
drag, startPoint x: 70, startPoint y: 268, endPoint x: -17, endPoint y: 268, distance: 86.8
click at [0, 268] on html "Supply Chain My Payment Request List PR ID PR ID Trip ID Trip ID Start Date Sta…" at bounding box center [346, 225] width 692 height 451
drag, startPoint x: 70, startPoint y: 408, endPoint x: 271, endPoint y: 408, distance: 200.3
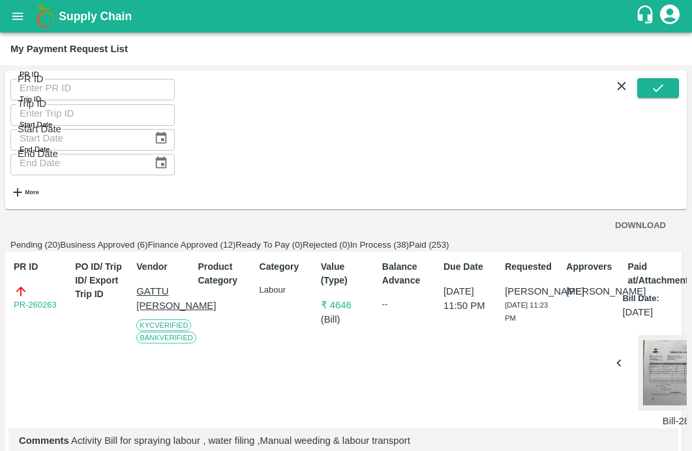
drag, startPoint x: 69, startPoint y: 290, endPoint x: -19, endPoint y: 290, distance: 88.1
click at [0, 290] on html "Supply Chain My Payment Request List PR ID PR ID Trip ID Trip ID Start Date Sta…" at bounding box center [346, 225] width 692 height 451
drag, startPoint x: 70, startPoint y: 416, endPoint x: 286, endPoint y: 416, distance: 216.0
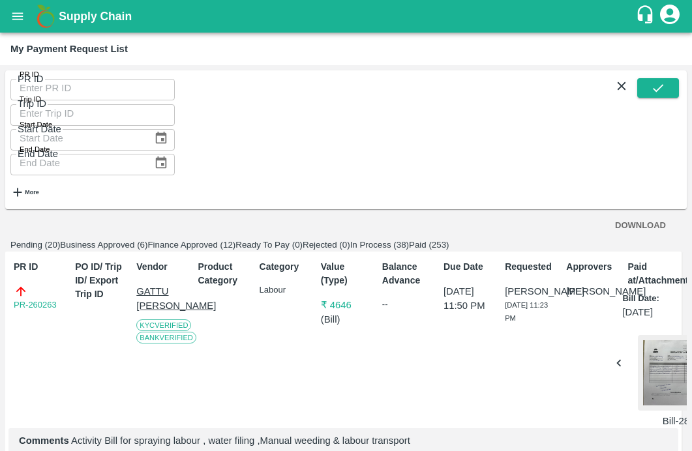
drag, startPoint x: 65, startPoint y: 241, endPoint x: -23, endPoint y: 241, distance: 87.4
click at [0, 241] on html "Supply Chain My Payment Request List PR ID PR ID Trip ID Trip ID Start Date Sta…" at bounding box center [346, 225] width 692 height 451
drag, startPoint x: 72, startPoint y: 387, endPoint x: 322, endPoint y: 387, distance: 249.2
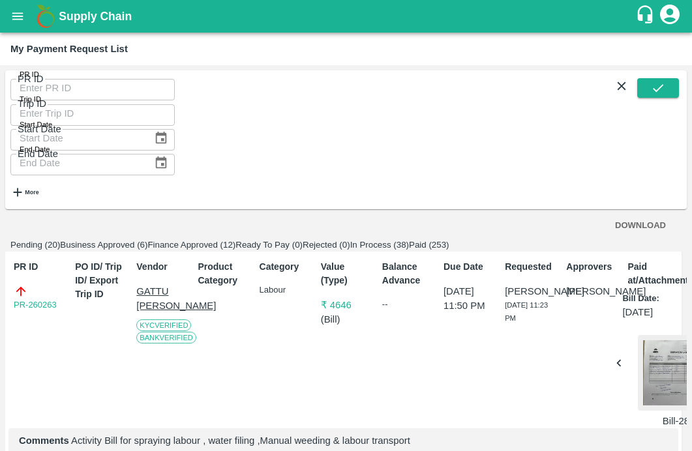
drag, startPoint x: 74, startPoint y: 268, endPoint x: -23, endPoint y: 268, distance: 97.9
click at [0, 268] on html "Supply Chain My Payment Request List PR ID PR ID Trip ID Trip ID Start Date Sta…" at bounding box center [346, 225] width 692 height 451
drag, startPoint x: 69, startPoint y: 408, endPoint x: 305, endPoint y: 407, distance: 236.2
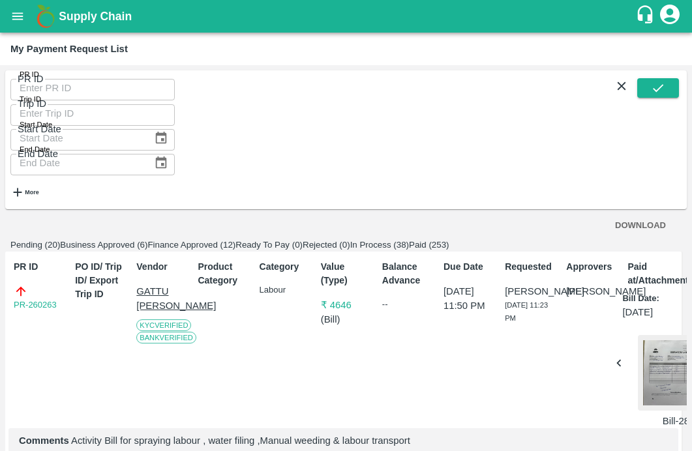
drag, startPoint x: 63, startPoint y: 232, endPoint x: -34, endPoint y: 235, distance: 97.3
click at [0, 235] on html "Supply Chain My Payment Request List PR ID PR ID Trip ID Trip ID Start Date Sta…" at bounding box center [346, 225] width 692 height 451
drag, startPoint x: 71, startPoint y: 364, endPoint x: 236, endPoint y: 365, distance: 165.1
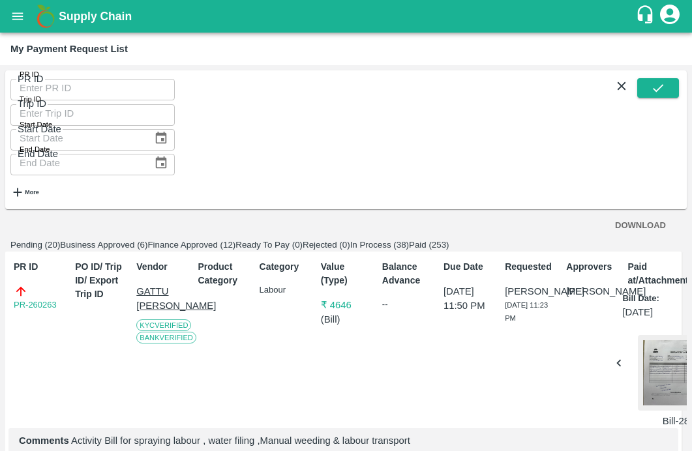
drag, startPoint x: 67, startPoint y: 182, endPoint x: -32, endPoint y: 189, distance: 99.4
click at [0, 189] on html "Supply Chain My Payment Request List PR ID PR ID Trip ID Trip ID Start Date Sta…" at bounding box center [346, 225] width 692 height 451
drag, startPoint x: 69, startPoint y: 315, endPoint x: 268, endPoint y: 314, distance: 199.7
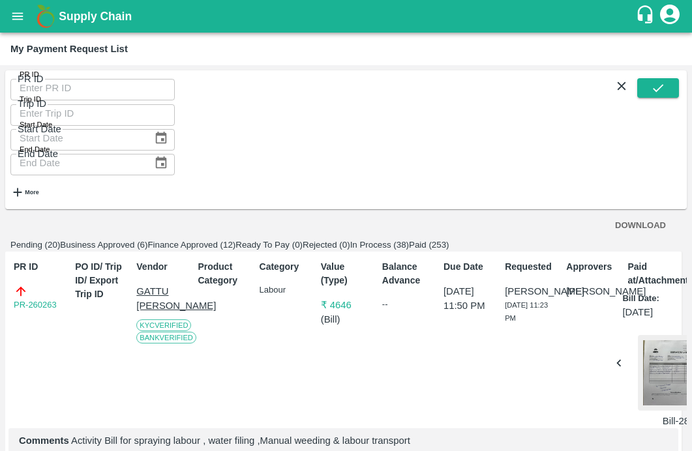
drag, startPoint x: 69, startPoint y: 196, endPoint x: -53, endPoint y: 199, distance: 121.4
click at [0, 199] on html "Supply Chain My Payment Request List PR ID PR ID Trip ID Trip ID Start Date Sta…" at bounding box center [346, 225] width 692 height 451
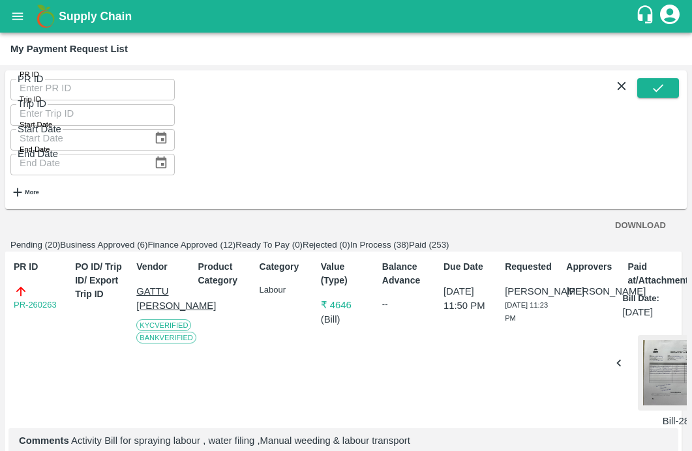
drag, startPoint x: 68, startPoint y: 239, endPoint x: -25, endPoint y: 237, distance: 92.7
click at [0, 237] on html "Supply Chain My Payment Request List PR ID PR ID Trip ID Trip ID Start Date Sta…" at bounding box center [346, 225] width 692 height 451
drag, startPoint x: 72, startPoint y: 366, endPoint x: 224, endPoint y: 365, distance: 152.0
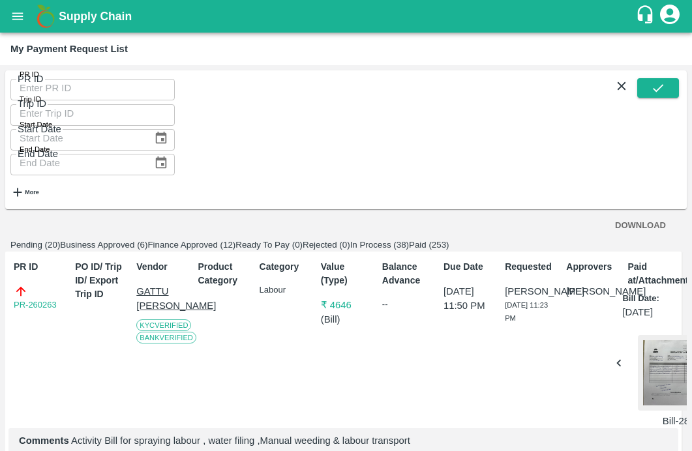
drag, startPoint x: 64, startPoint y: 285, endPoint x: -32, endPoint y: 285, distance: 95.9
click at [0, 285] on html "Supply Chain My Payment Request List PR ID PR ID Trip ID Trip ID Start Date Sta…" at bounding box center [346, 225] width 692 height 451
drag, startPoint x: 72, startPoint y: 402, endPoint x: 340, endPoint y: 402, distance: 268.2
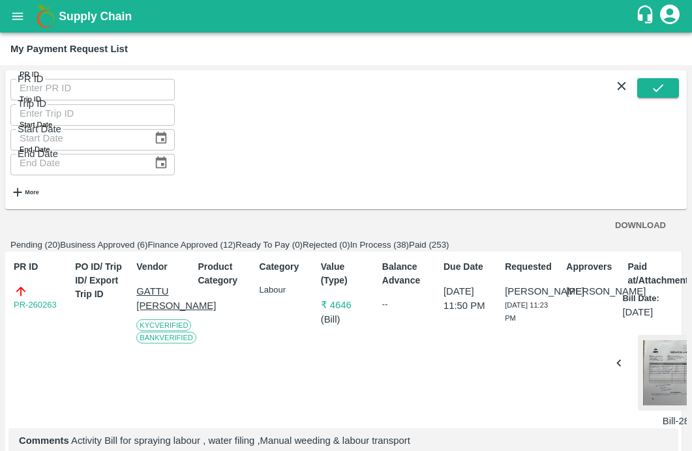
drag, startPoint x: 72, startPoint y: 284, endPoint x: -32, endPoint y: 284, distance: 104.4
click at [0, 284] on html "Supply Chain My Payment Request List PR ID PR ID Trip ID Trip ID Start Date Sta…" at bounding box center [346, 225] width 692 height 451
drag, startPoint x: 72, startPoint y: 401, endPoint x: 335, endPoint y: 400, distance: 262.3
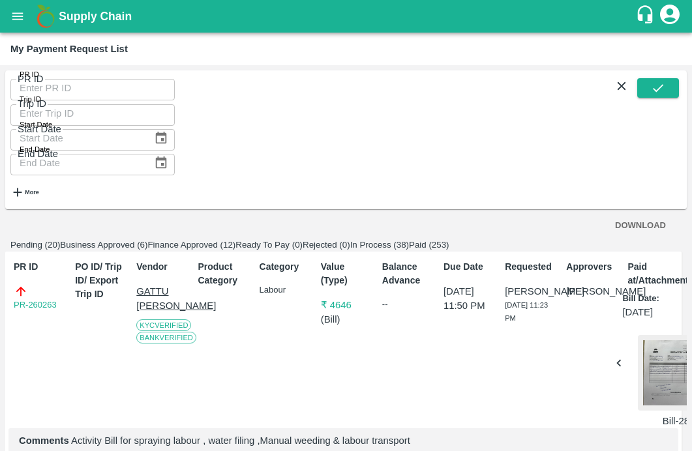
drag, startPoint x: 65, startPoint y: 276, endPoint x: -36, endPoint y: 276, distance: 101.1
click at [0, 276] on html "Supply Chain My Payment Request List PR ID PR ID Trip ID Trip ID Start Date Sta…" at bounding box center [346, 225] width 692 height 451
drag, startPoint x: 69, startPoint y: 389, endPoint x: 292, endPoint y: 395, distance: 222.6
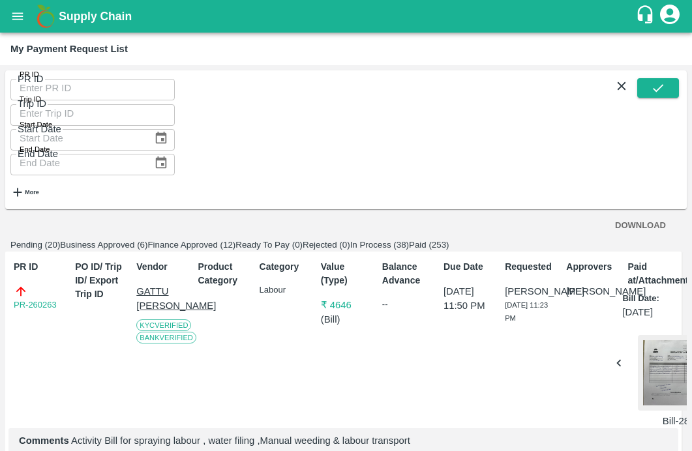
drag, startPoint x: 67, startPoint y: 219, endPoint x: -55, endPoint y: 238, distance: 124.1
click at [0, 238] on html "Supply Chain My Payment Request List PR ID PR ID Trip ID Trip ID Start Date Sta…" at bounding box center [346, 225] width 692 height 451
drag, startPoint x: 69, startPoint y: 226, endPoint x: -31, endPoint y: 226, distance: 100.5
click at [0, 226] on html "Supply Chain My Payment Request List PR ID PR ID Trip ID Trip ID Start Date Sta…" at bounding box center [346, 225] width 692 height 451
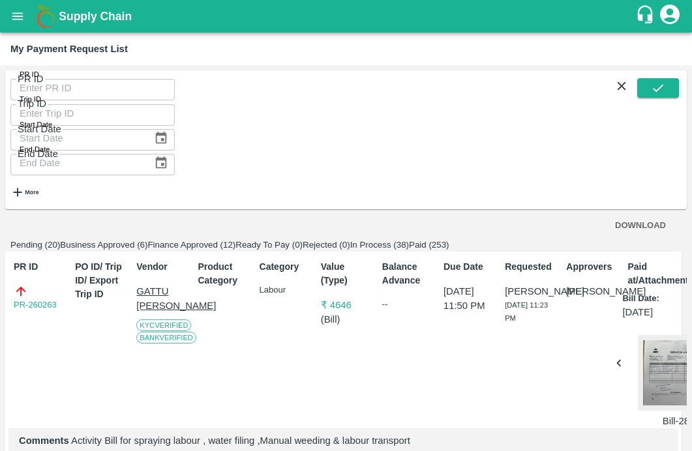
drag, startPoint x: 63, startPoint y: 224, endPoint x: -14, endPoint y: 229, distance: 77.8
click at [0, 229] on html "Supply Chain My Payment Request List PR ID PR ID Trip ID Trip ID Start Date Sta…" at bounding box center [346, 225] width 692 height 451
drag, startPoint x: 68, startPoint y: 251, endPoint x: -59, endPoint y: 256, distance: 127.4
click at [0, 256] on html "Supply Chain My Payment Request List PR ID PR ID Trip ID Trip ID Start Date Sta…" at bounding box center [346, 225] width 692 height 451
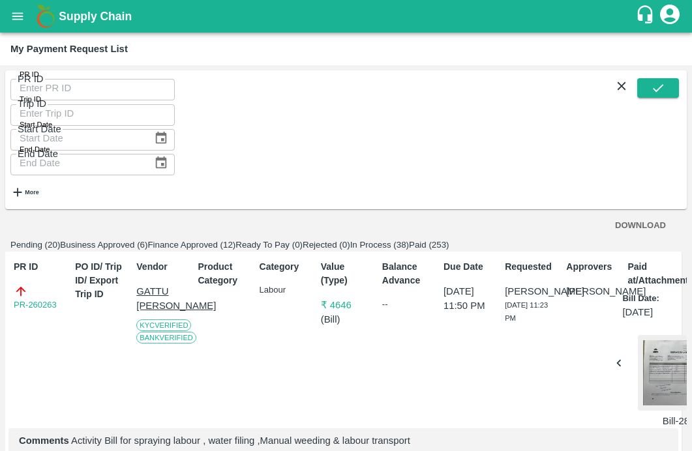
scroll to position [3288, 0]
drag, startPoint x: 70, startPoint y: 296, endPoint x: -8, endPoint y: 296, distance: 78.3
click at [0, 296] on html "Supply Chain My Payment Request List PR ID PR ID Trip ID Trip ID Start Date Sta…" at bounding box center [346, 225] width 692 height 451
drag, startPoint x: 70, startPoint y: 412, endPoint x: 465, endPoint y: 412, distance: 394.1
